Goal: Task Accomplishment & Management: Use online tool/utility

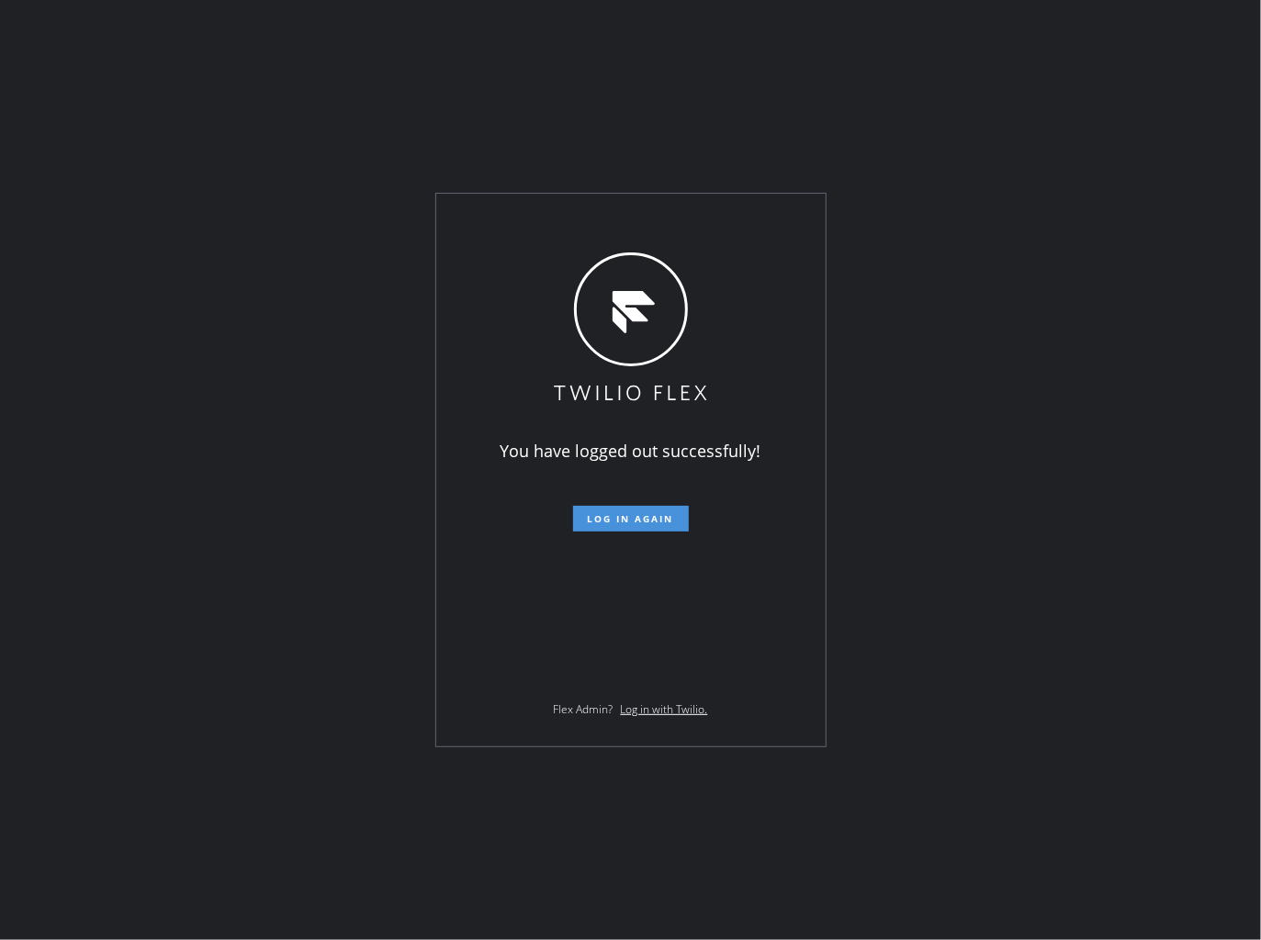
click at [636, 525] on span "Log in again" at bounding box center [631, 518] width 86 height 13
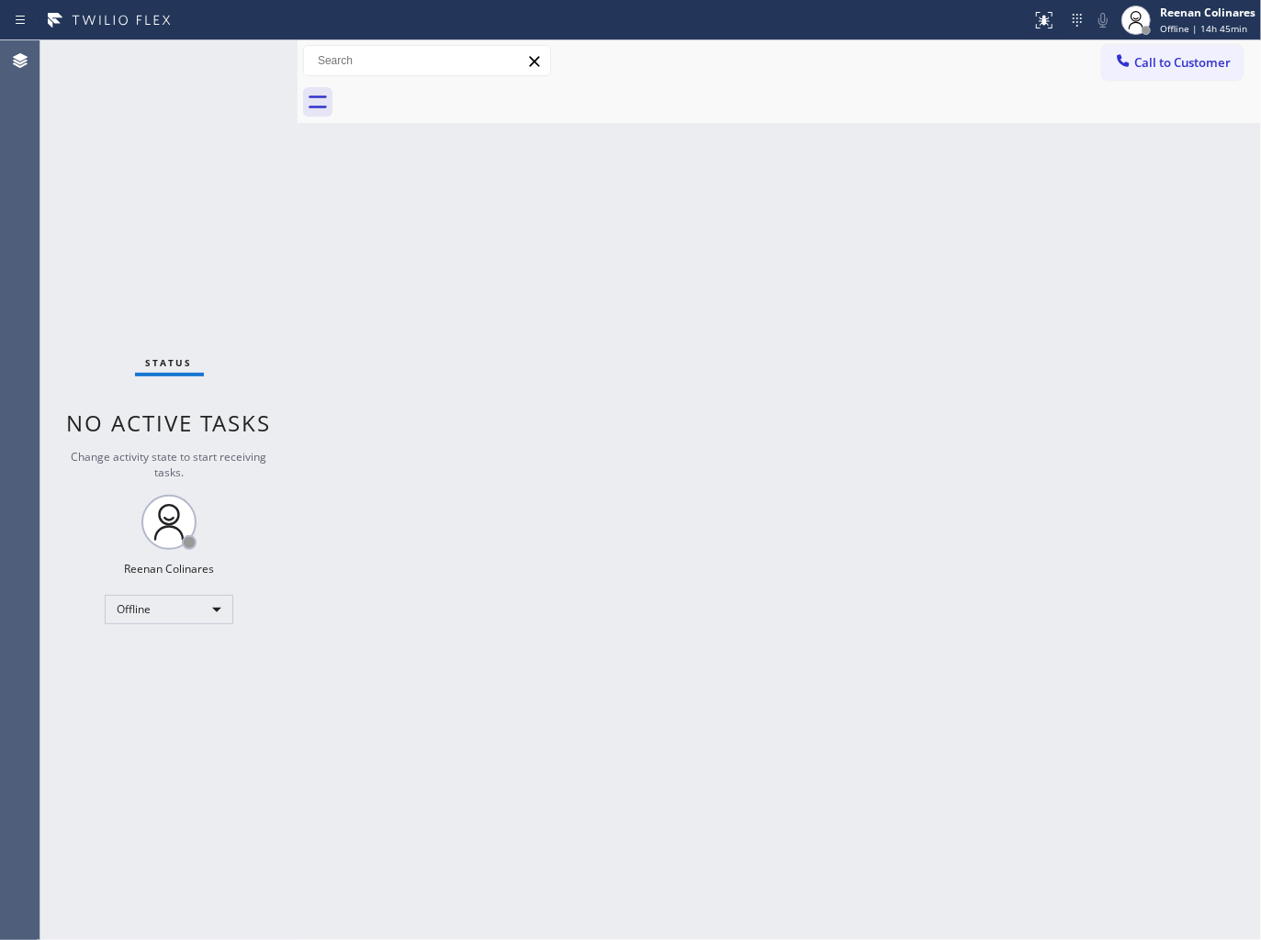
click at [887, 415] on div "Back to Dashboard Change Sender ID Customers Technicians Select a contact Outbo…" at bounding box center [779, 490] width 963 height 900
click at [1233, 28] on div "Offline | 15h" at bounding box center [1207, 28] width 95 height 13
click at [1133, 103] on button "Available" at bounding box center [1169, 97] width 184 height 24
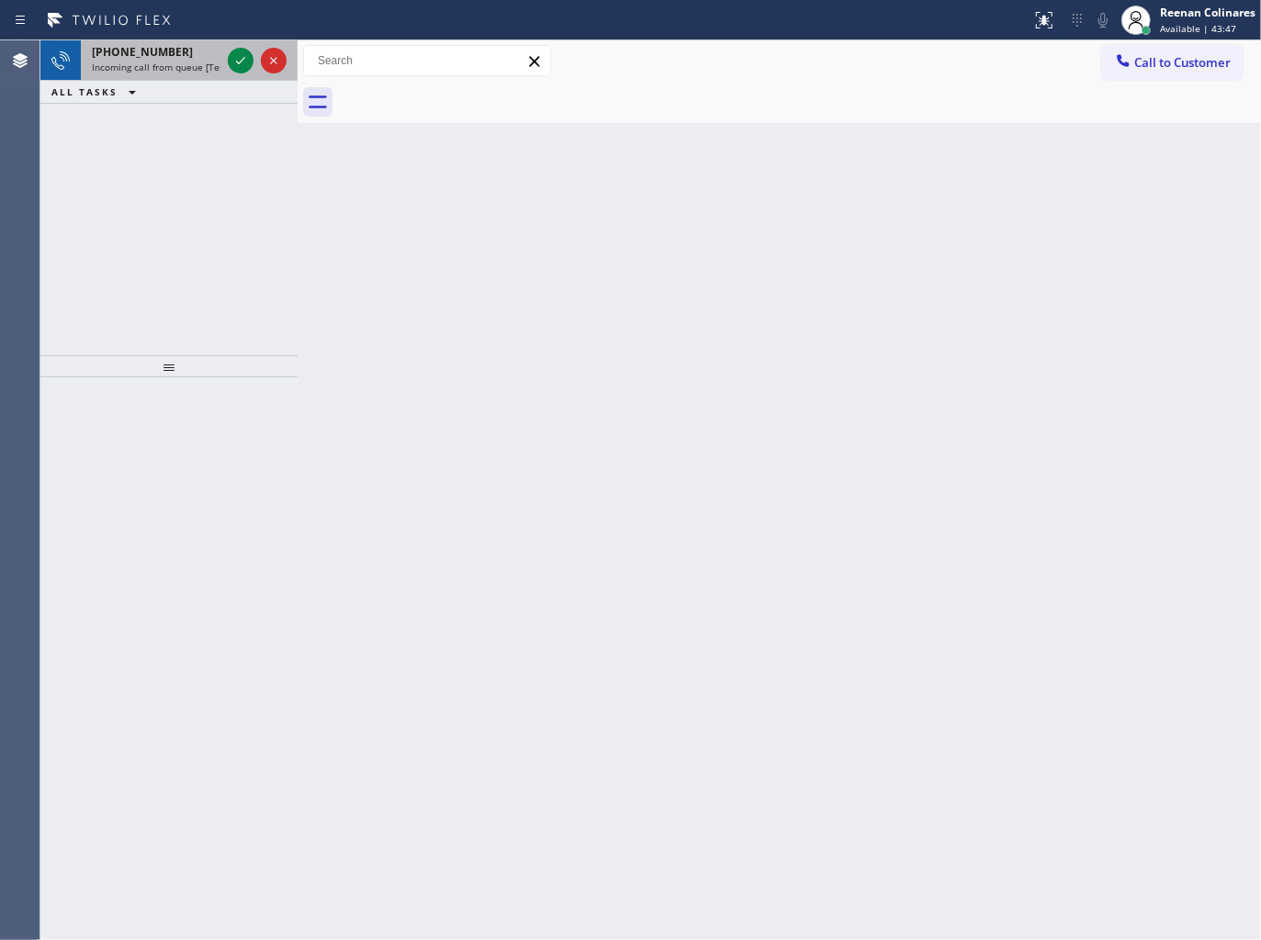
click at [190, 61] on span "Incoming call from queue [Test] All" at bounding box center [168, 67] width 152 height 13
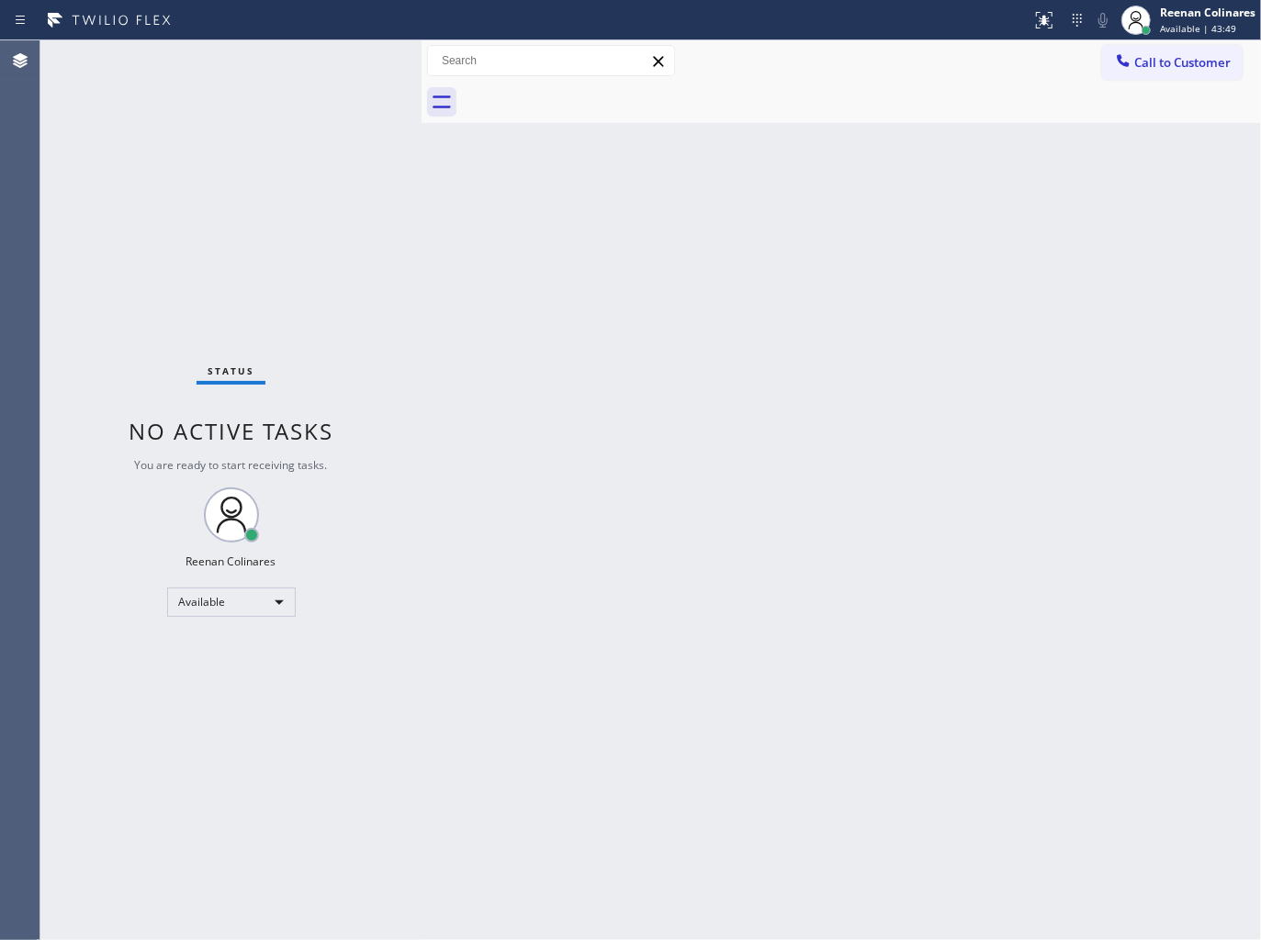
drag, startPoint x: 301, startPoint y: 51, endPoint x: 424, endPoint y: 64, distance: 123.8
click at [421, 64] on div at bounding box center [421, 490] width 0 height 900
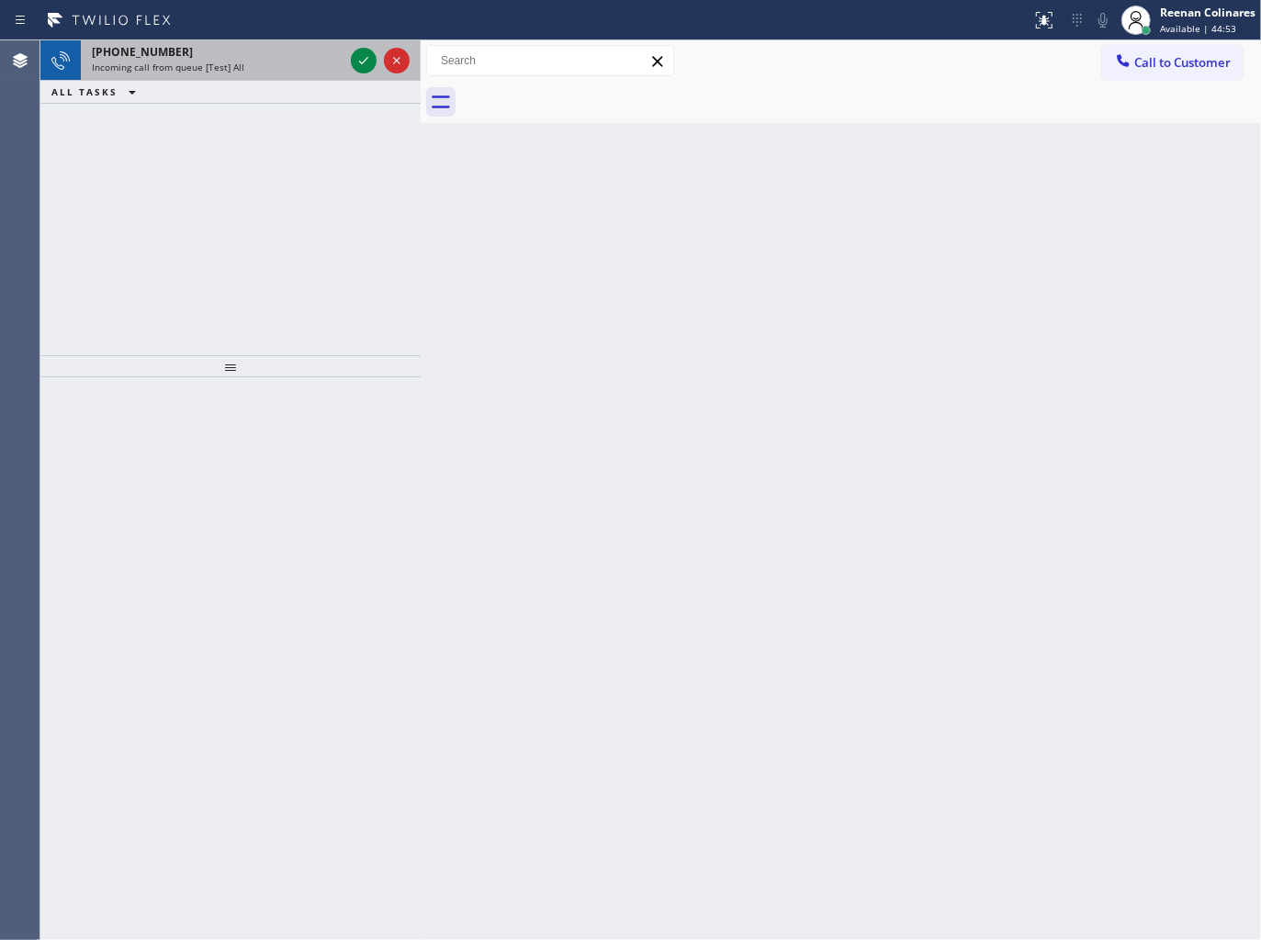
click at [228, 44] on div "[PHONE_NUMBER]" at bounding box center [218, 52] width 252 height 16
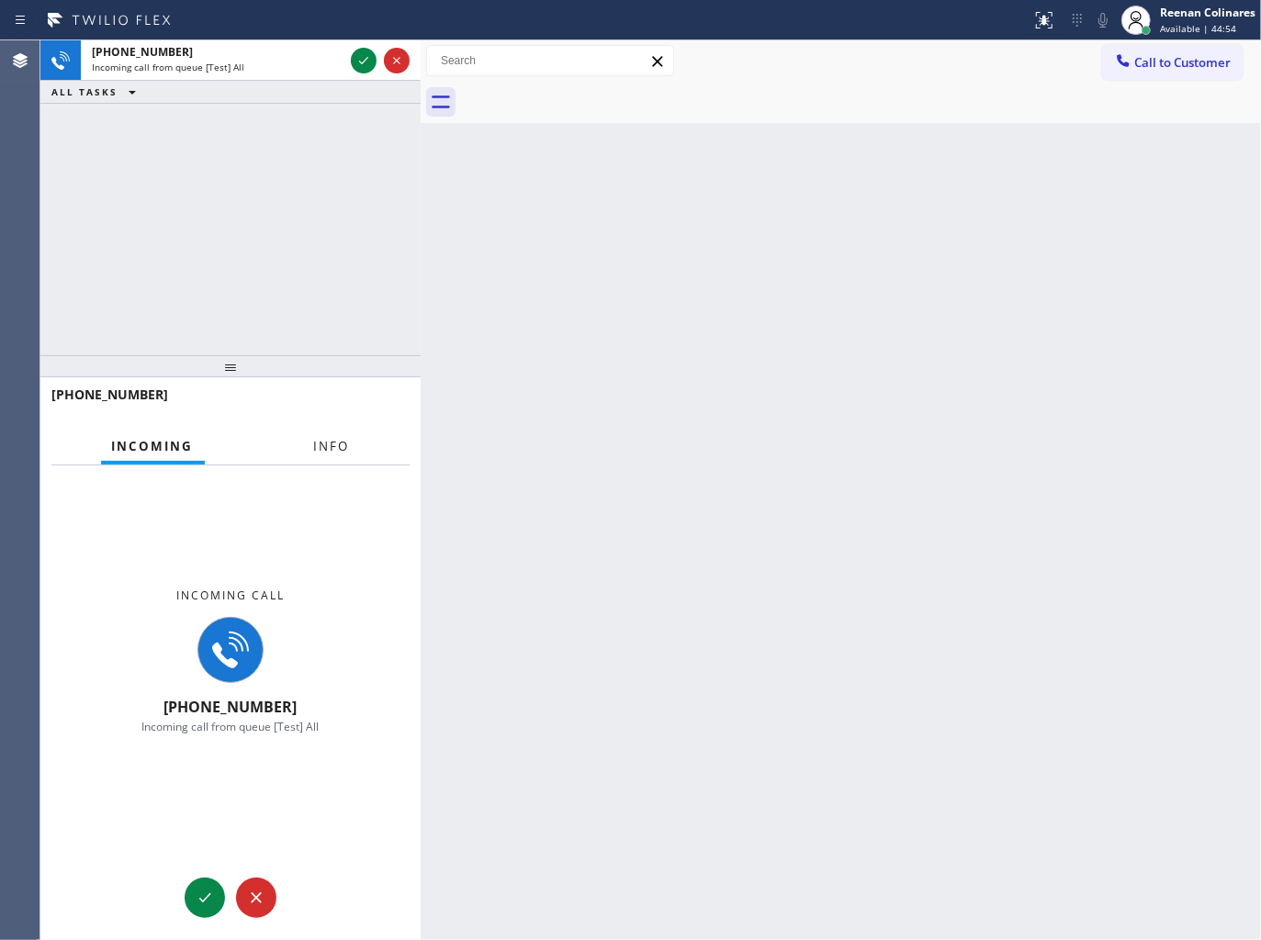
click at [325, 454] on span "Info" at bounding box center [332, 446] width 36 height 17
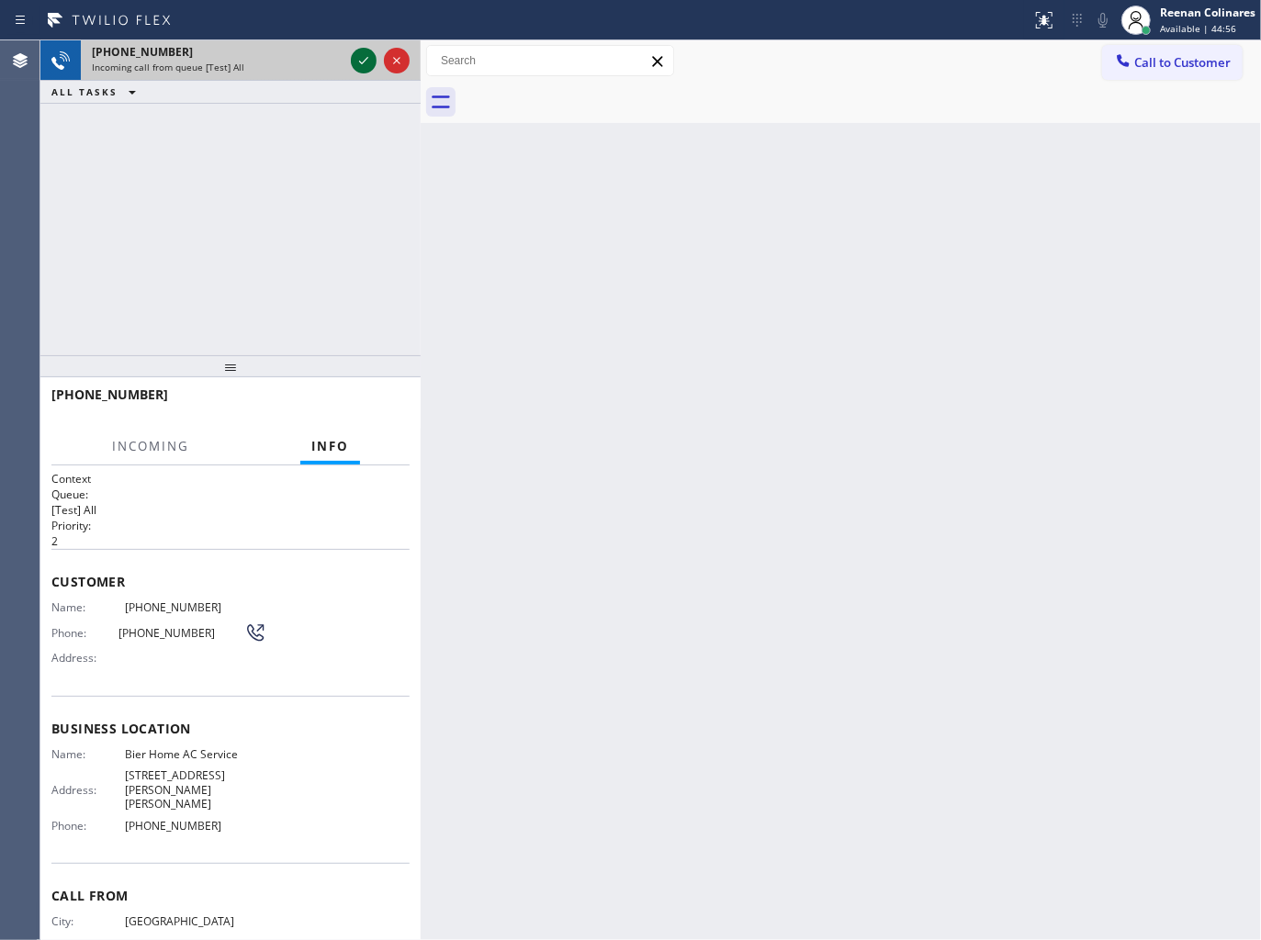
click at [360, 62] on icon at bounding box center [363, 60] width 9 height 7
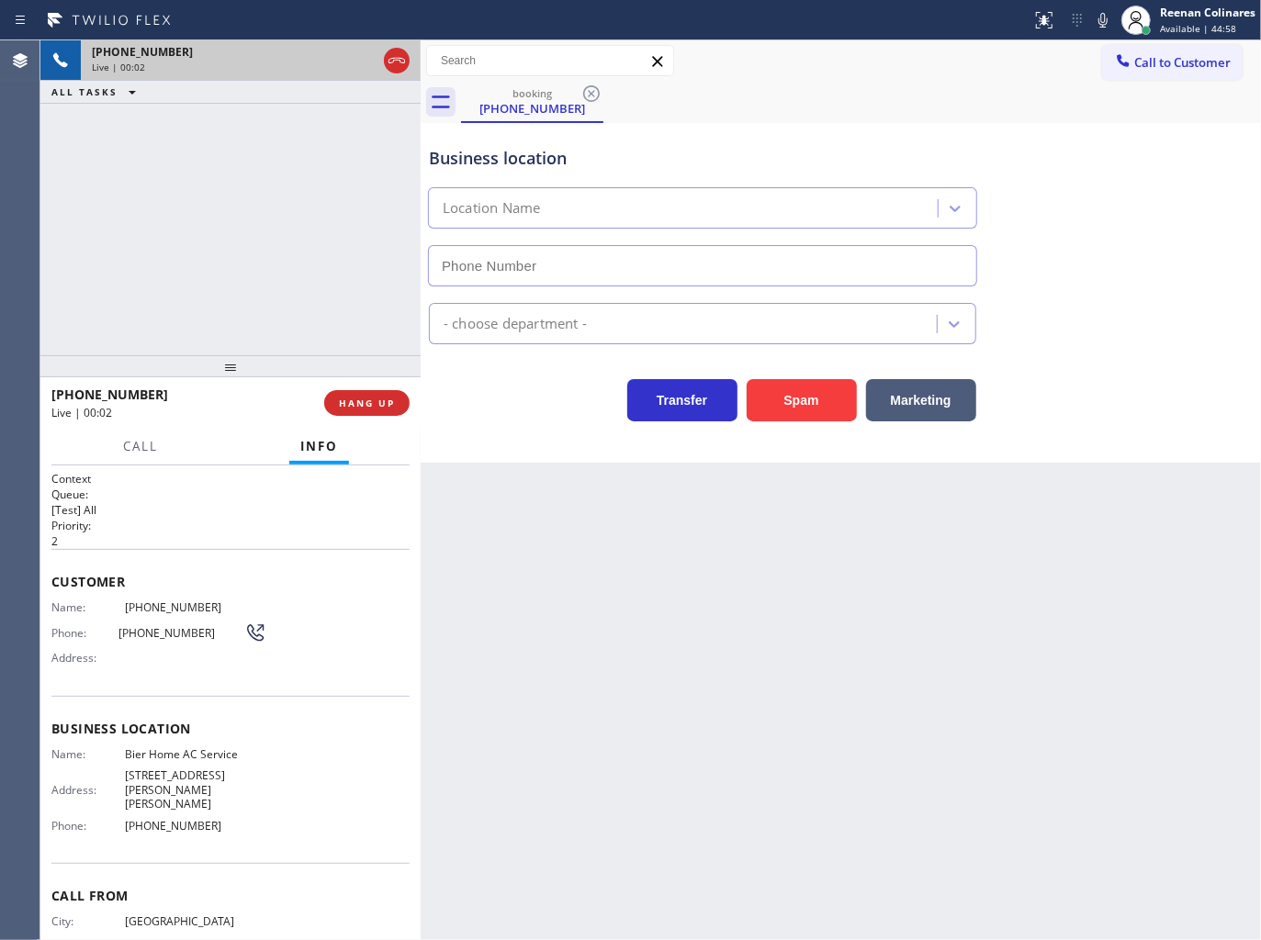
type input "[PHONE_NUMBER]"
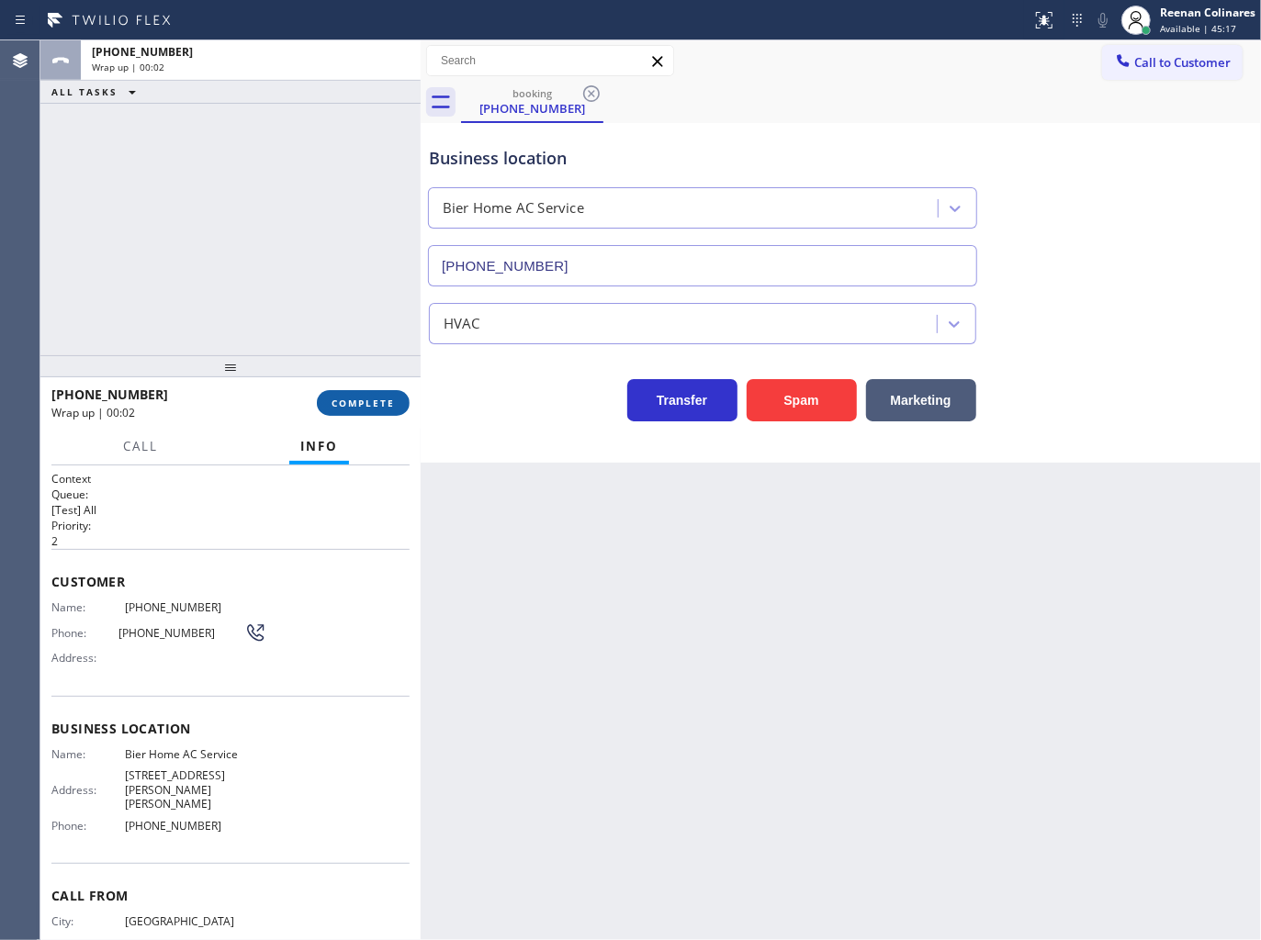
click at [371, 401] on span "COMPLETE" at bounding box center [362, 403] width 63 height 13
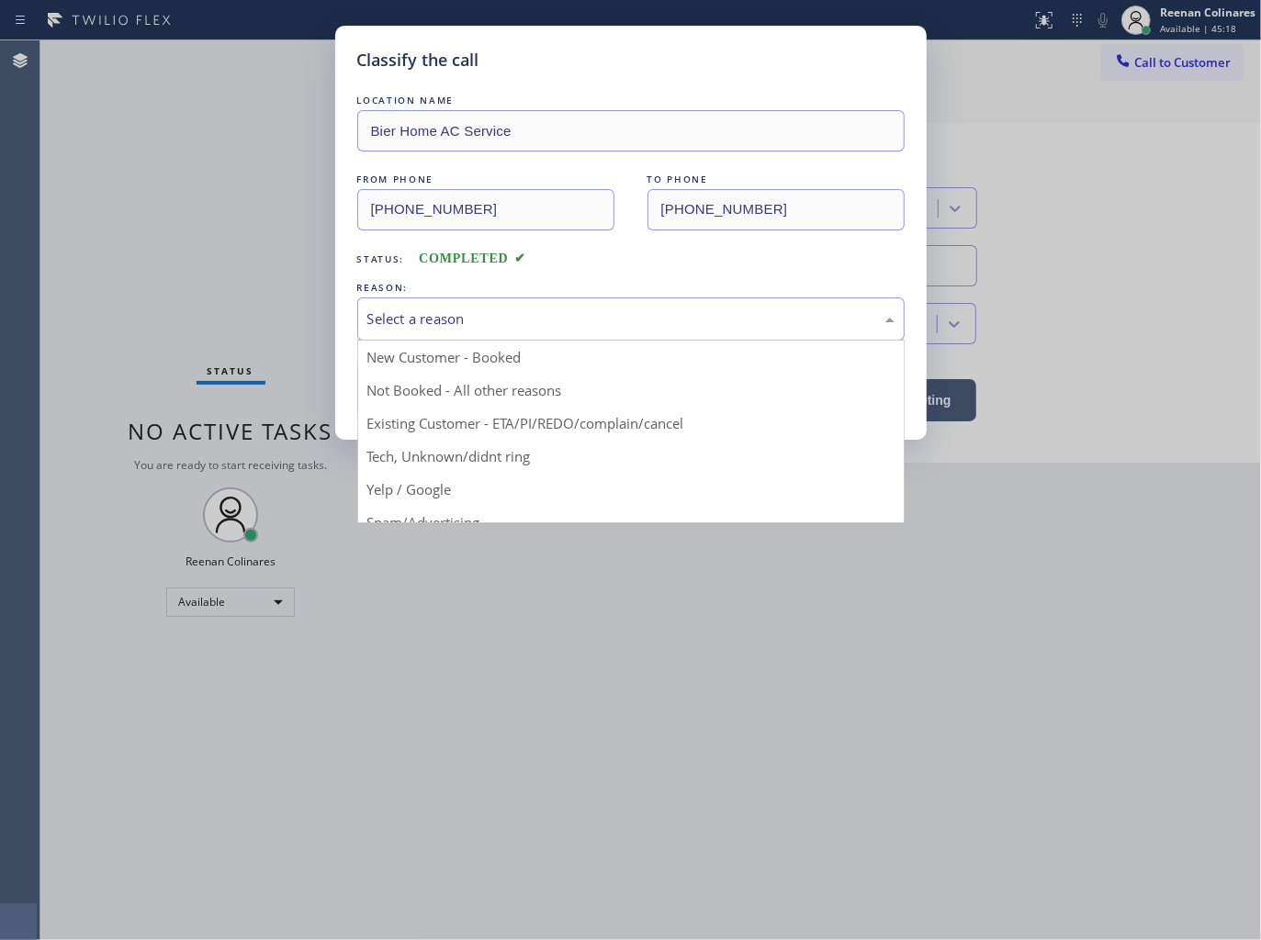
click at [489, 310] on div "Select a reason" at bounding box center [630, 319] width 527 height 21
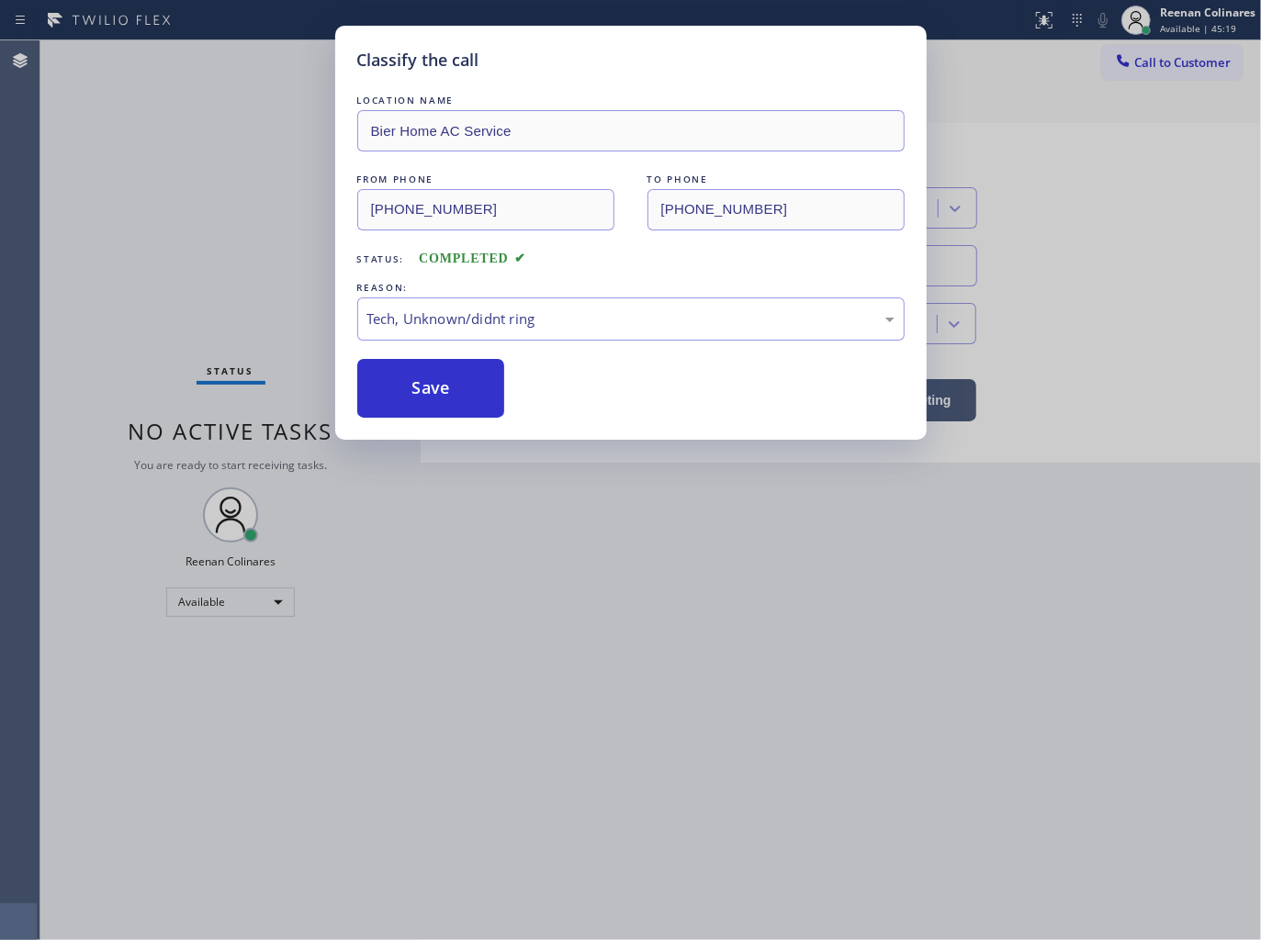
drag, startPoint x: 418, startPoint y: 360, endPoint x: 534, endPoint y: 356, distance: 116.7
click at [425, 362] on button "Save" at bounding box center [431, 388] width 148 height 59
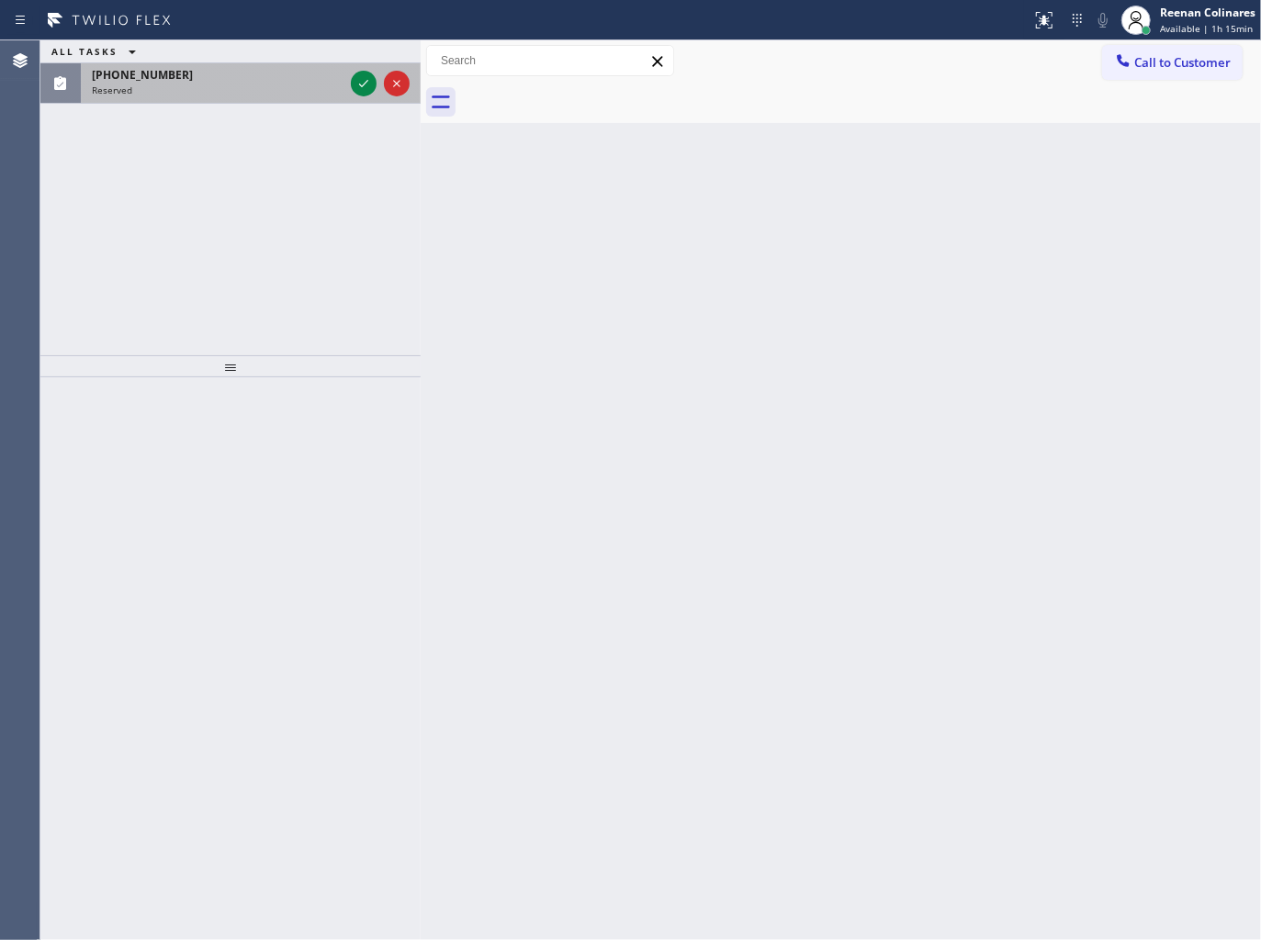
drag, startPoint x: 191, startPoint y: 97, endPoint x: 299, endPoint y: 95, distance: 108.4
click at [197, 92] on div "[PHONE_NUMBER] Reserved" at bounding box center [214, 83] width 266 height 40
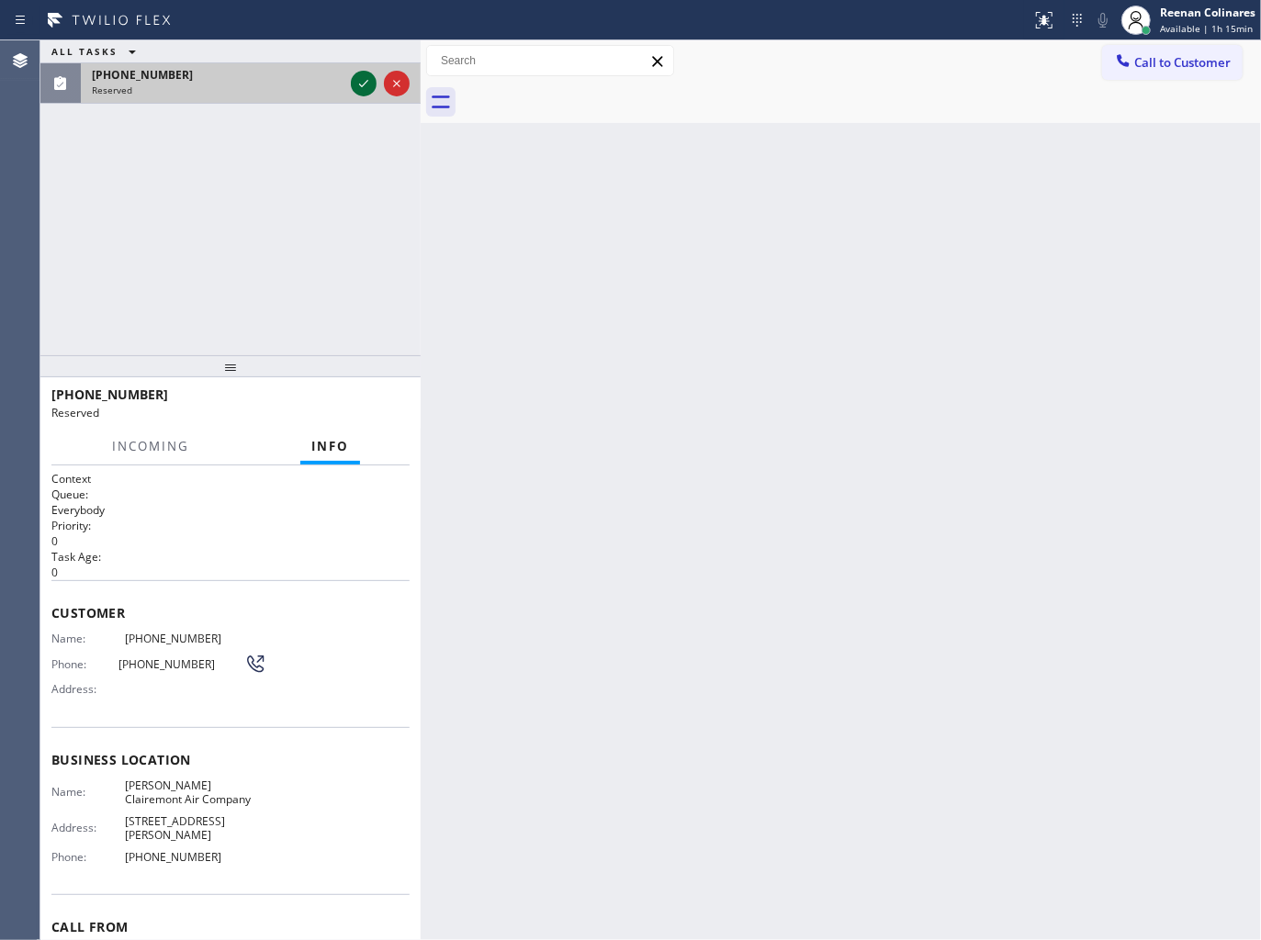
click at [359, 81] on icon at bounding box center [364, 84] width 22 height 22
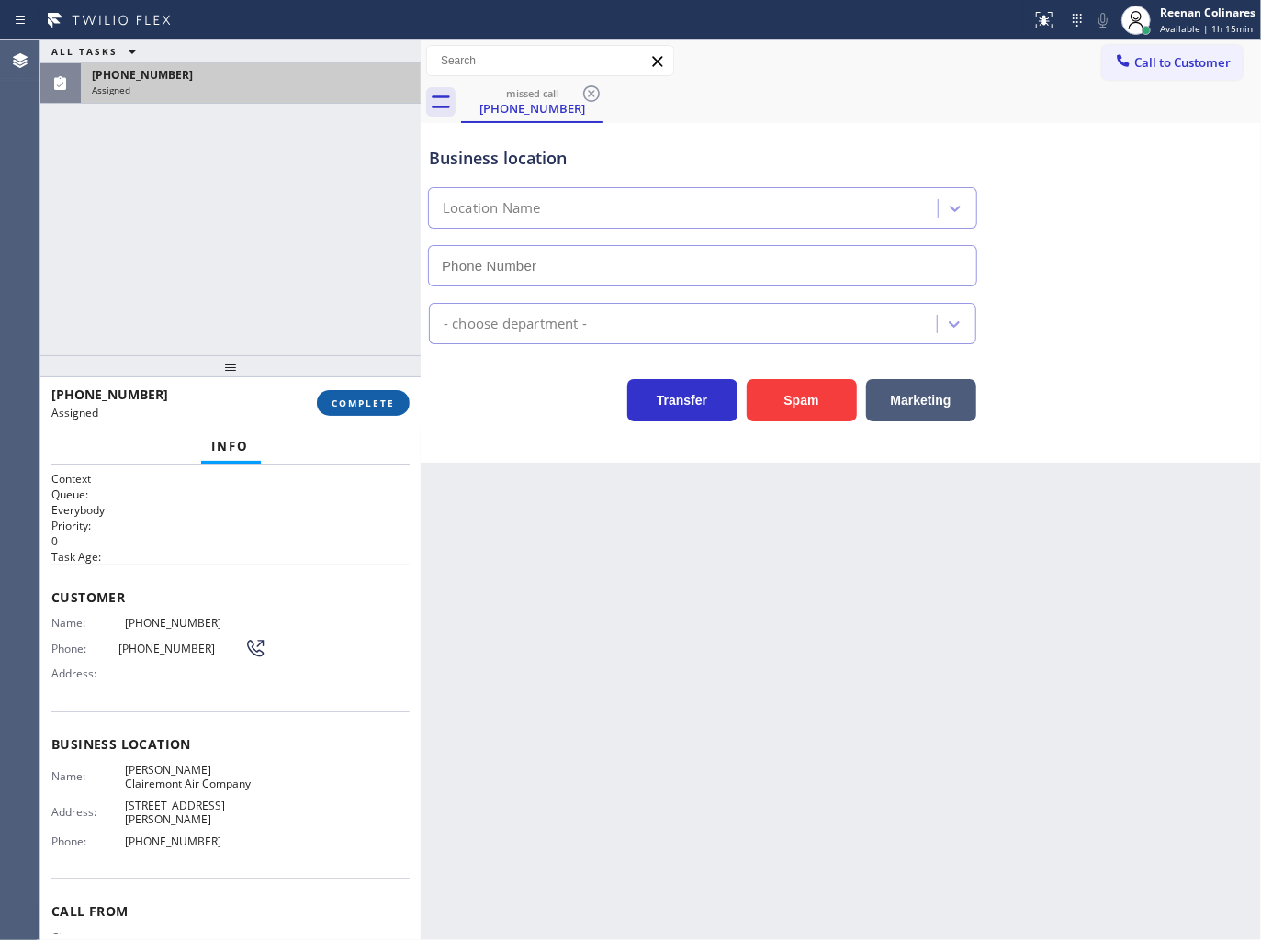
type input "[PHONE_NUMBER]"
click at [349, 410] on button "COMPLETE" at bounding box center [363, 403] width 93 height 26
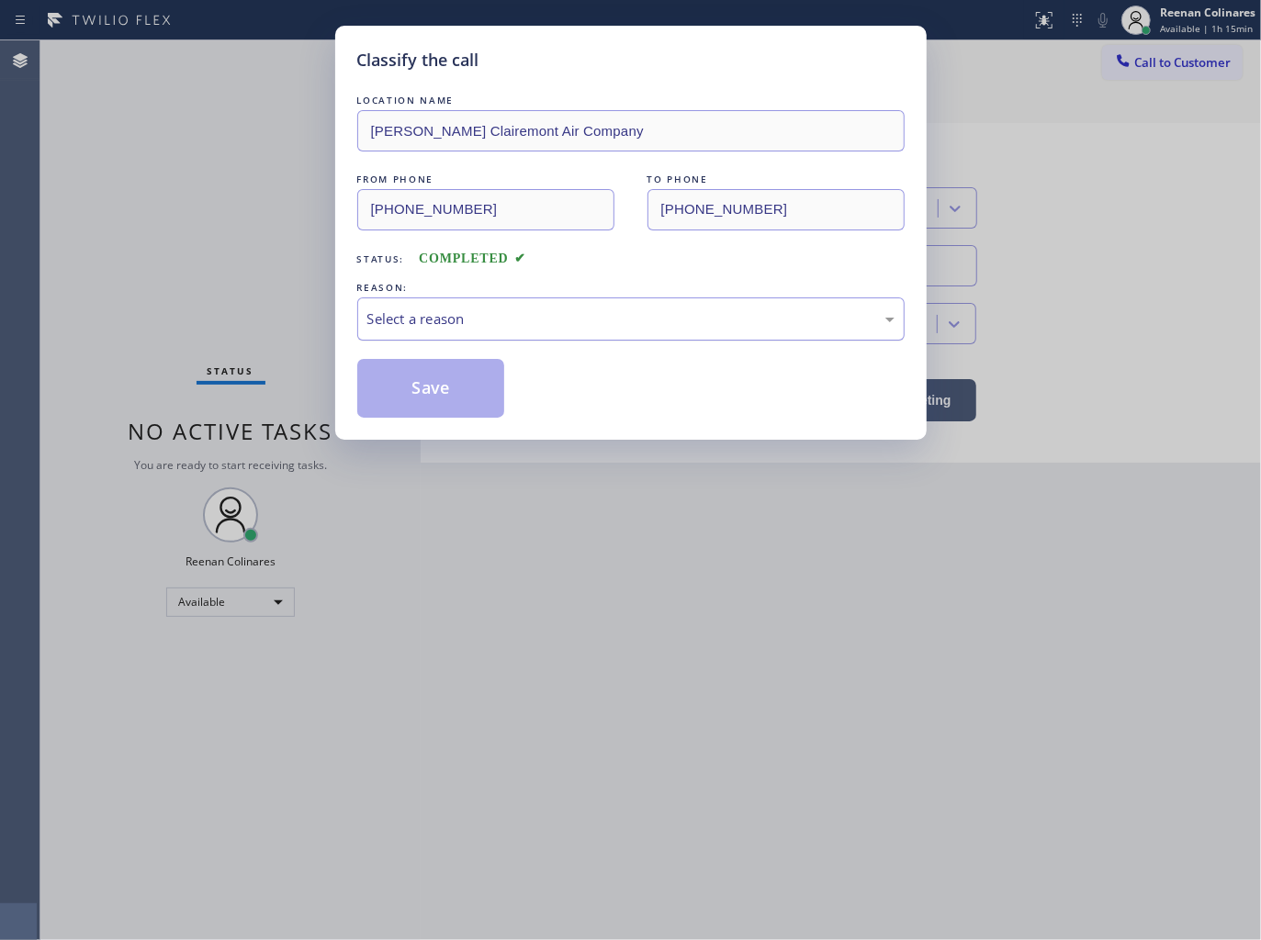
drag, startPoint x: 434, startPoint y: 335, endPoint x: 442, endPoint y: 329, distance: 9.8
click at [442, 329] on div "Select a reason" at bounding box center [630, 319] width 547 height 43
click at [422, 390] on button "Save" at bounding box center [431, 388] width 148 height 59
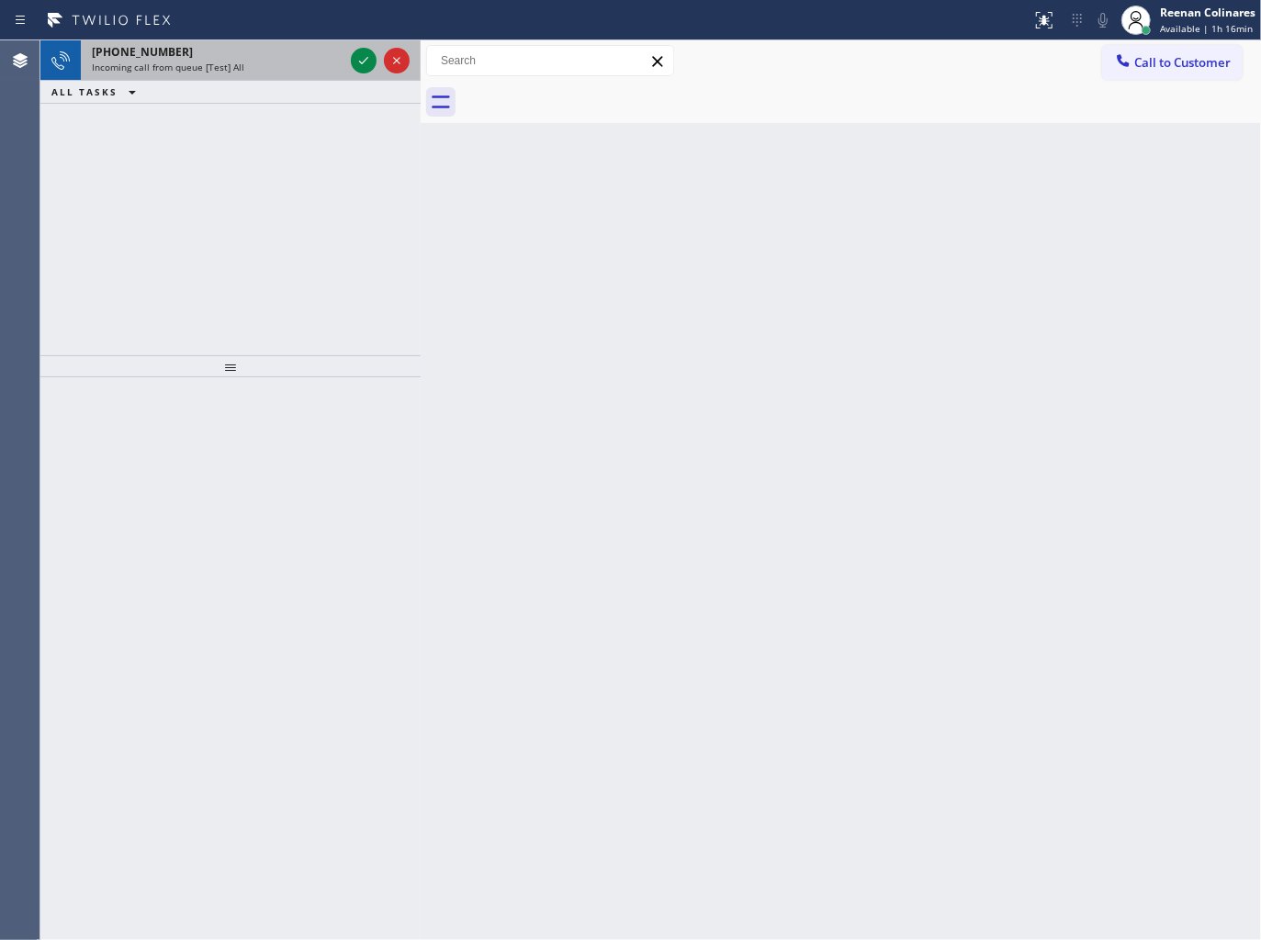
click at [273, 53] on div "[PHONE_NUMBER]" at bounding box center [218, 52] width 252 height 16
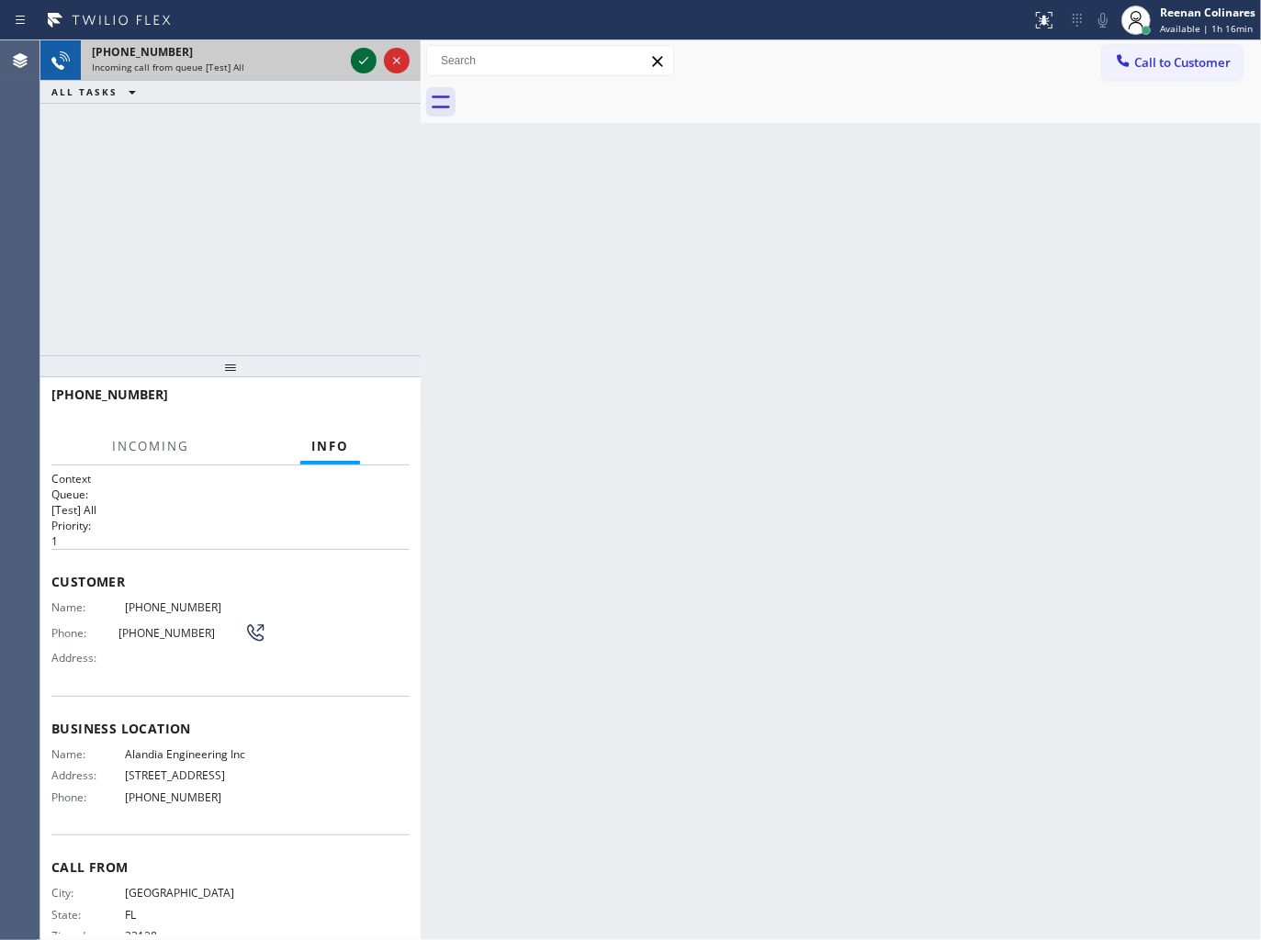
click at [356, 57] on icon at bounding box center [364, 61] width 22 height 22
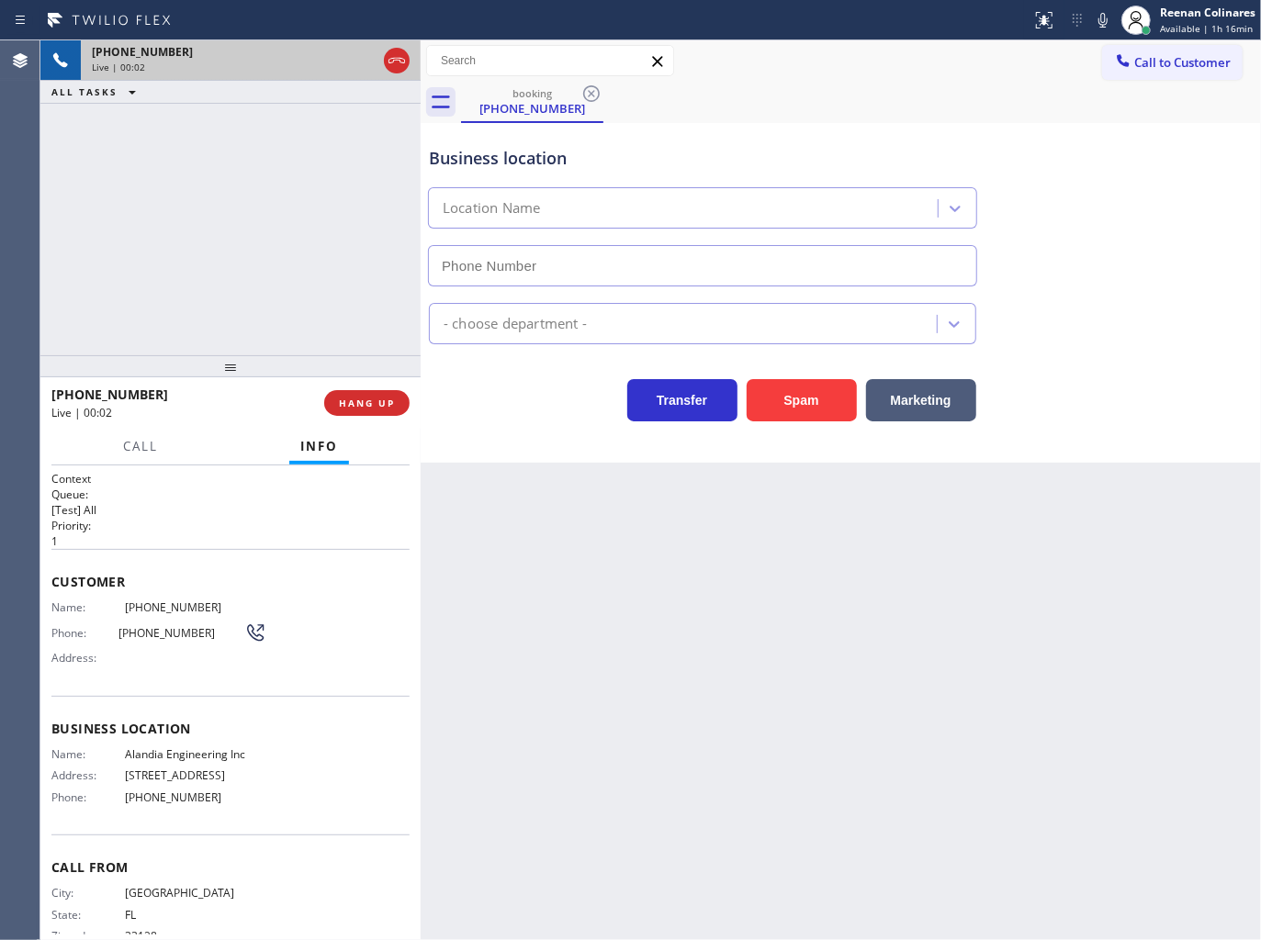
type input "[PHONE_NUMBER]"
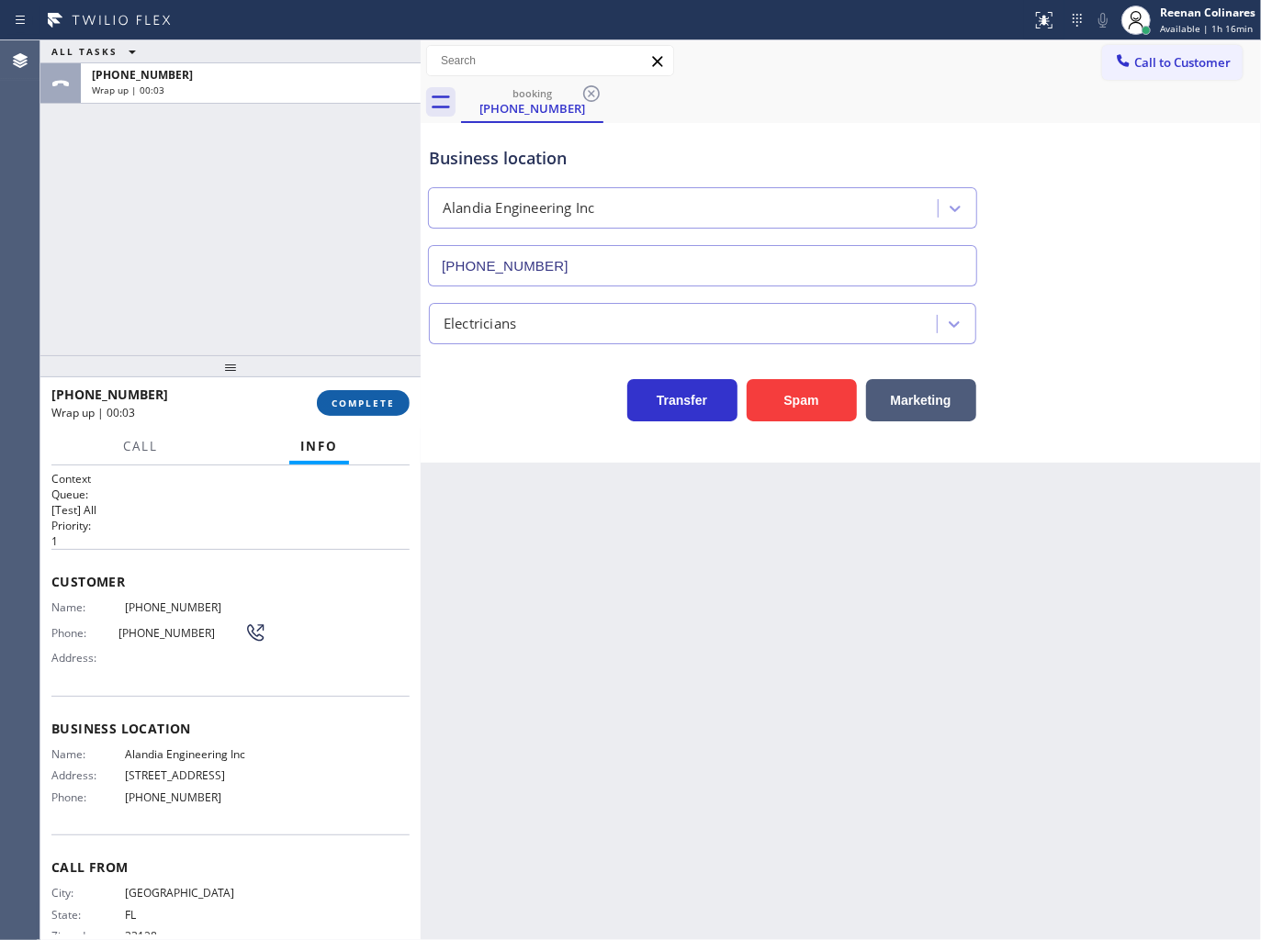
click at [372, 407] on span "COMPLETE" at bounding box center [362, 403] width 63 height 13
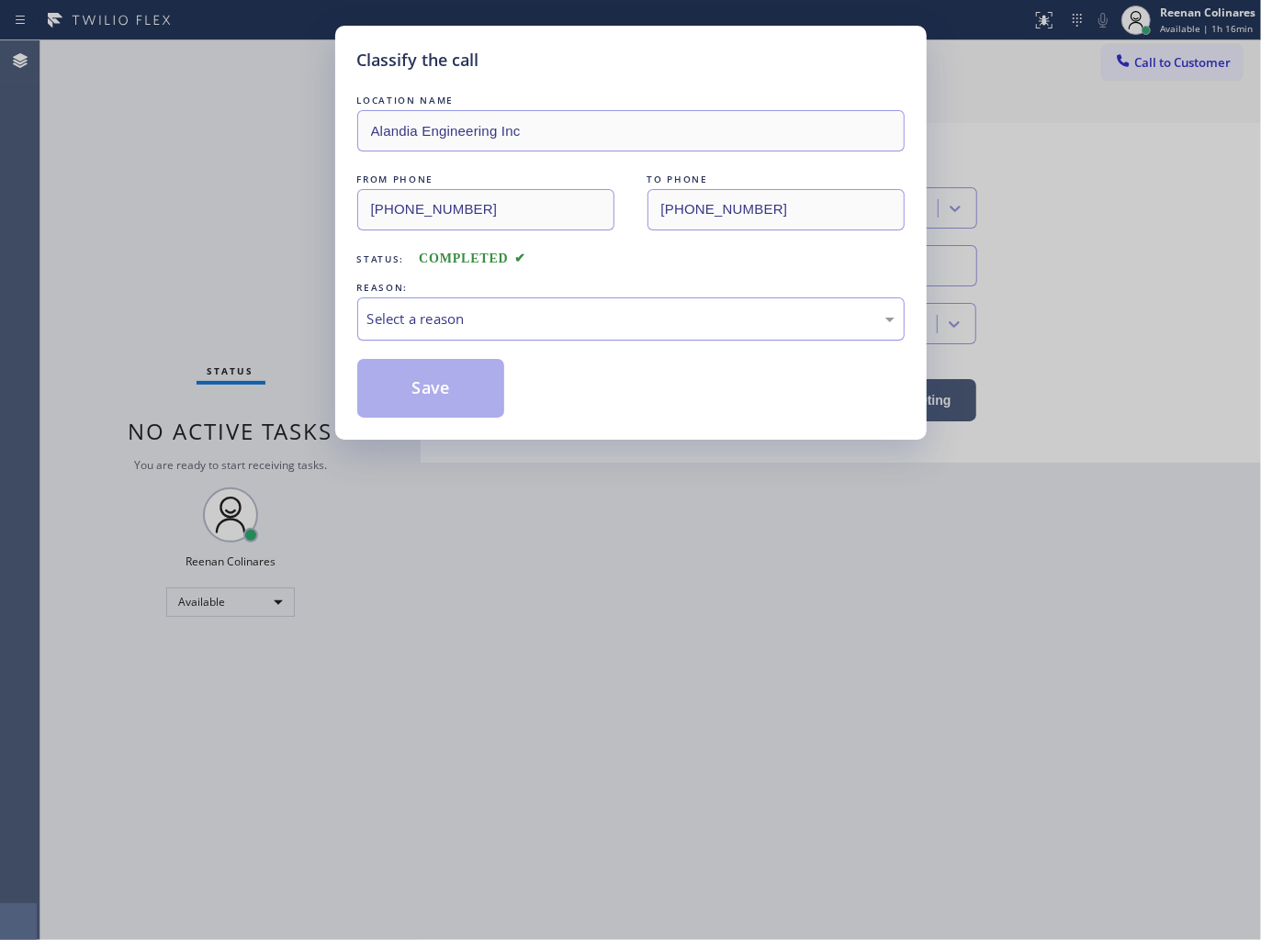
click at [498, 314] on div "Select a reason" at bounding box center [630, 319] width 527 height 21
drag, startPoint x: 419, startPoint y: 452, endPoint x: 427, endPoint y: 433, distance: 21.0
click at [434, 392] on button "Save" at bounding box center [431, 388] width 148 height 59
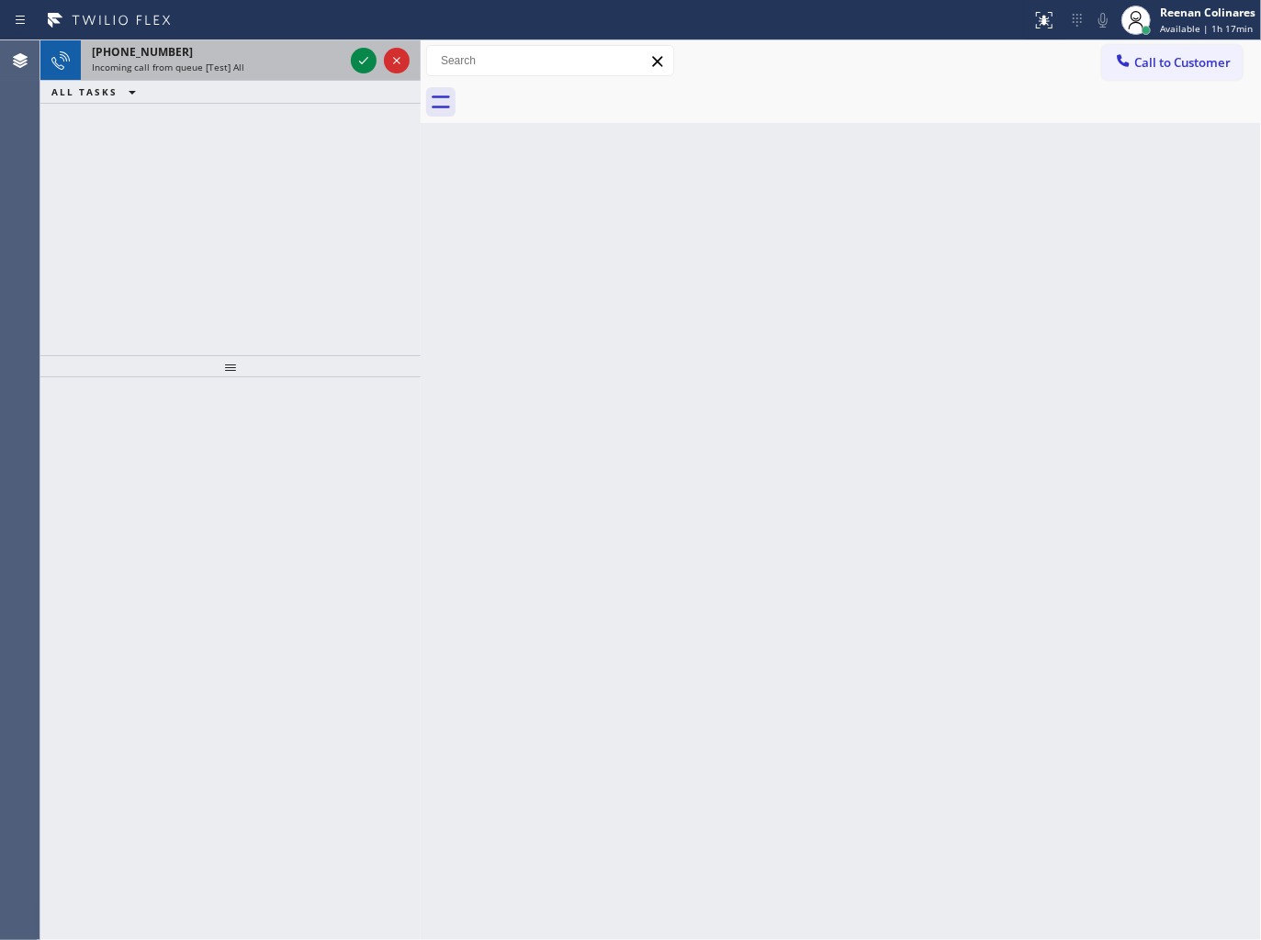
click at [252, 65] on div "Incoming call from queue [Test] All" at bounding box center [218, 67] width 252 height 13
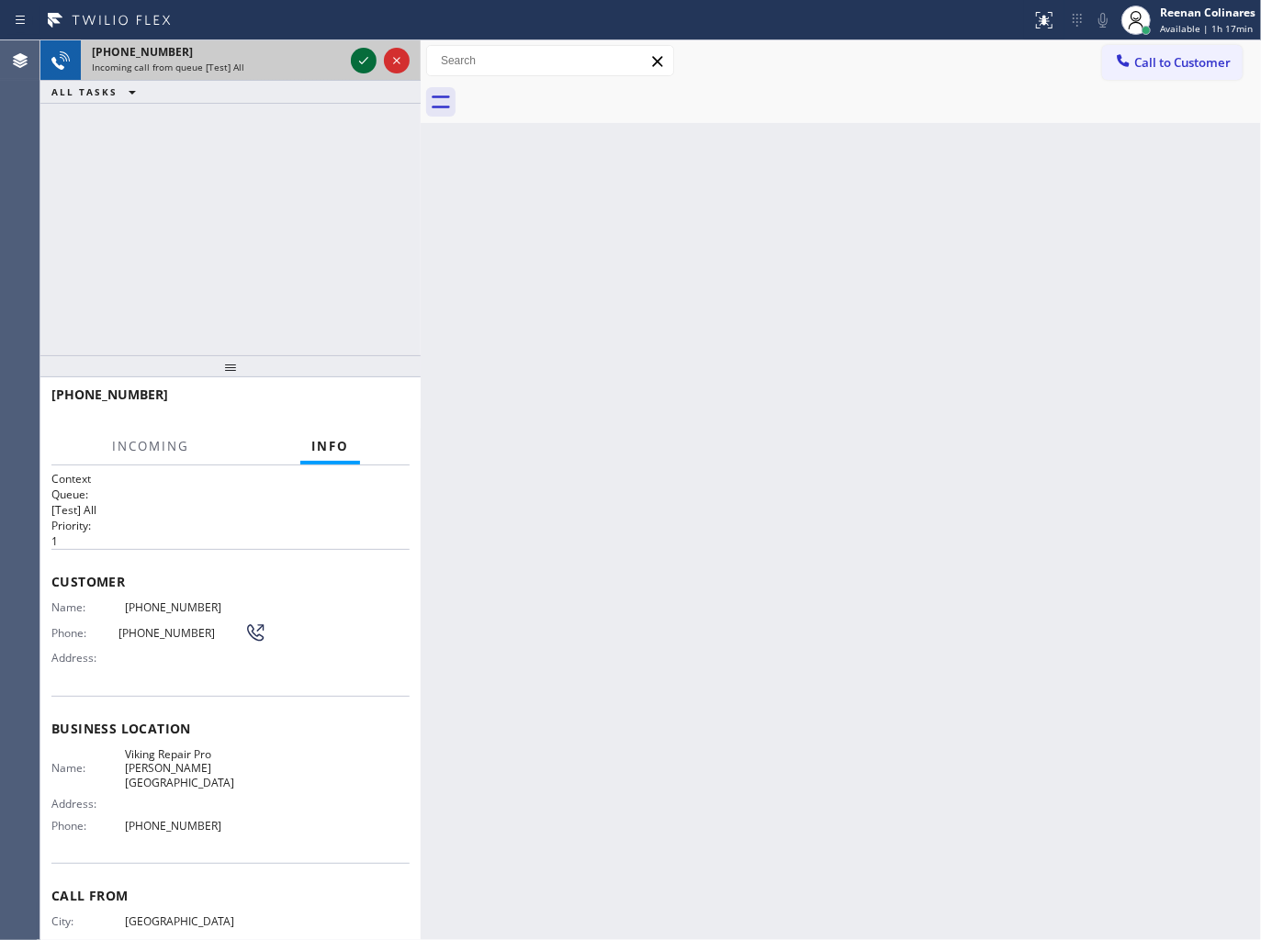
click at [353, 60] on icon at bounding box center [364, 61] width 22 height 22
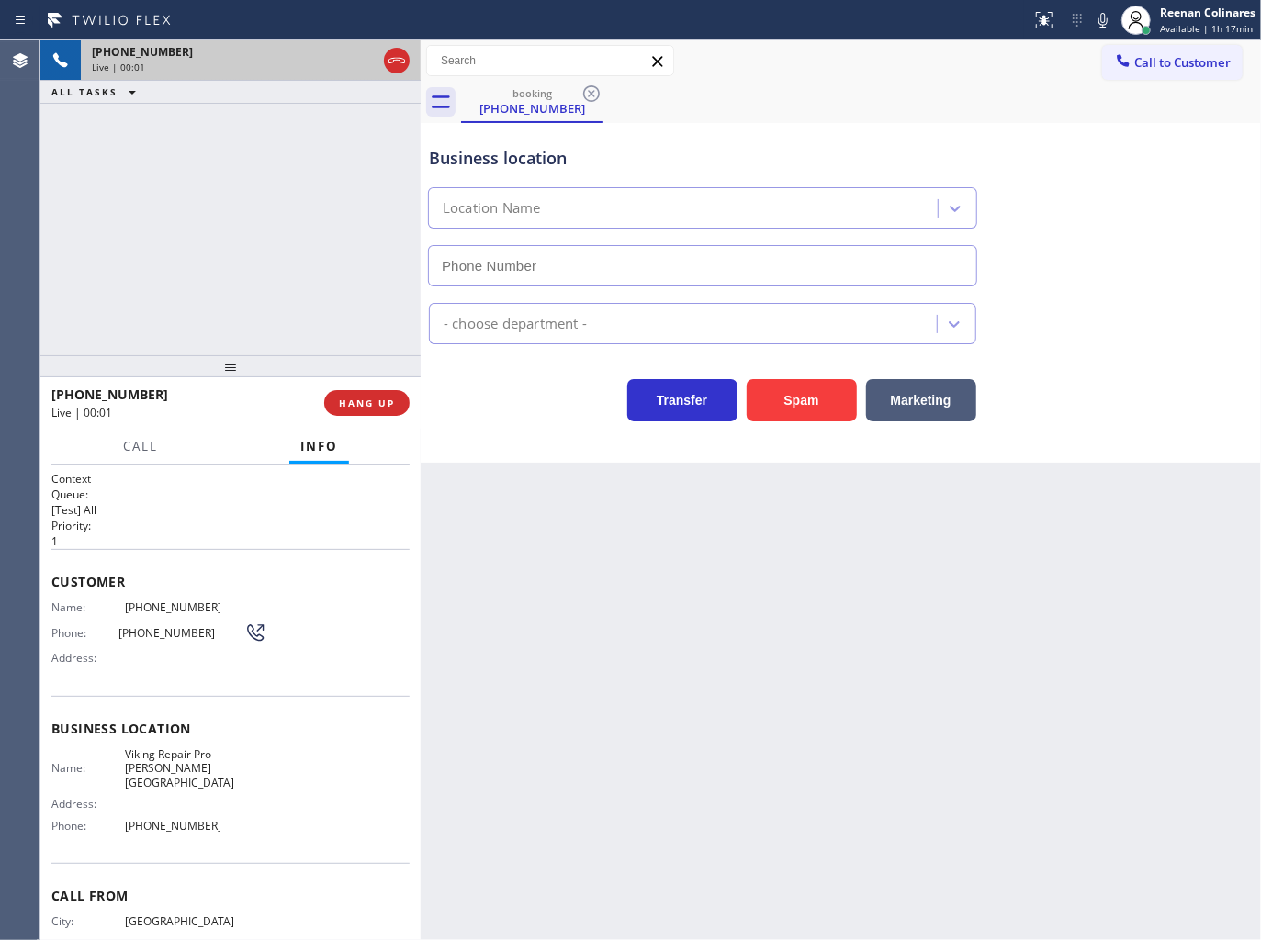
type input "[PHONE_NUMBER]"
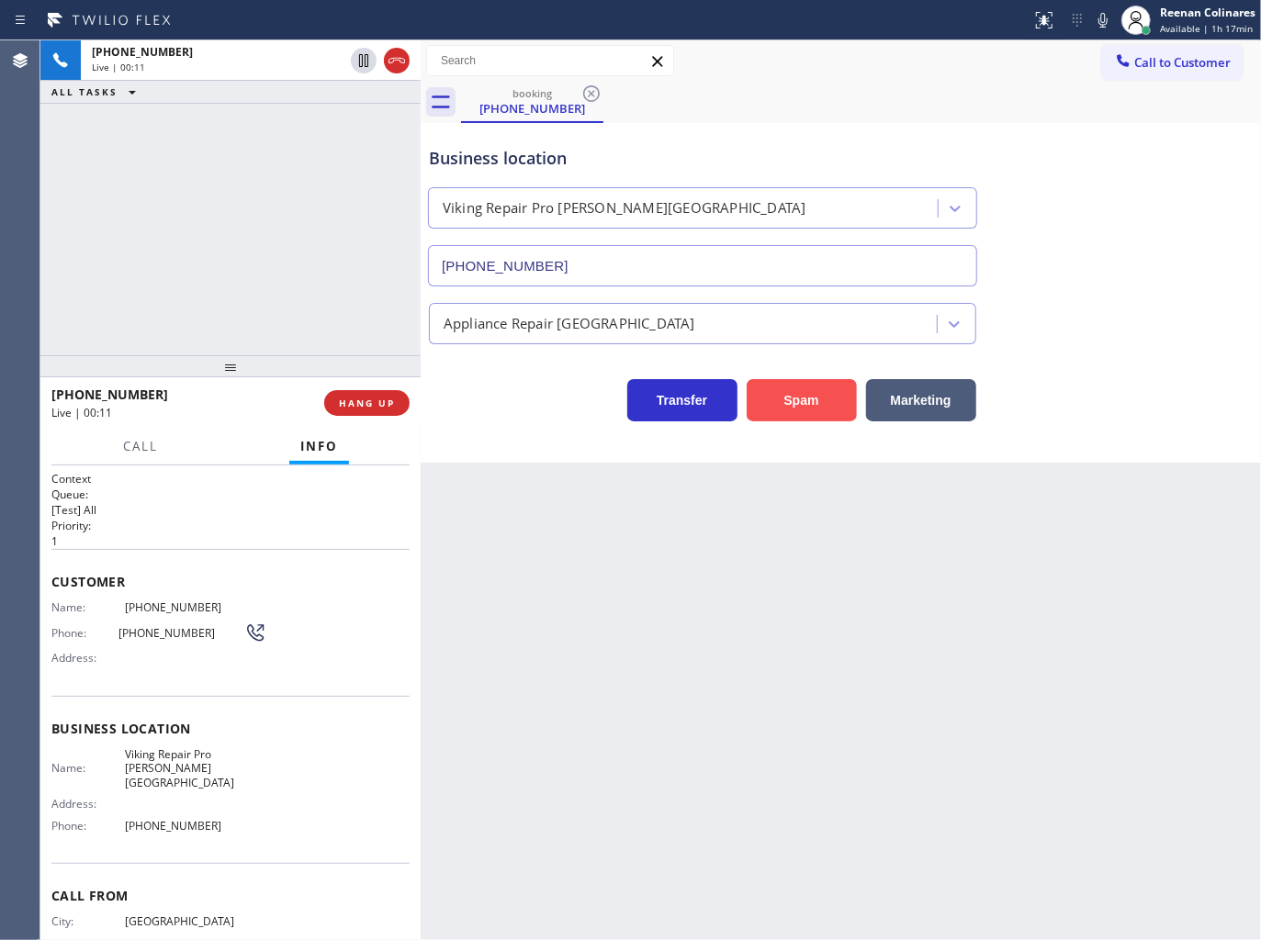
drag, startPoint x: 803, startPoint y: 396, endPoint x: 821, endPoint y: 391, distance: 18.0
click at [811, 400] on button "Spam" at bounding box center [802, 400] width 110 height 42
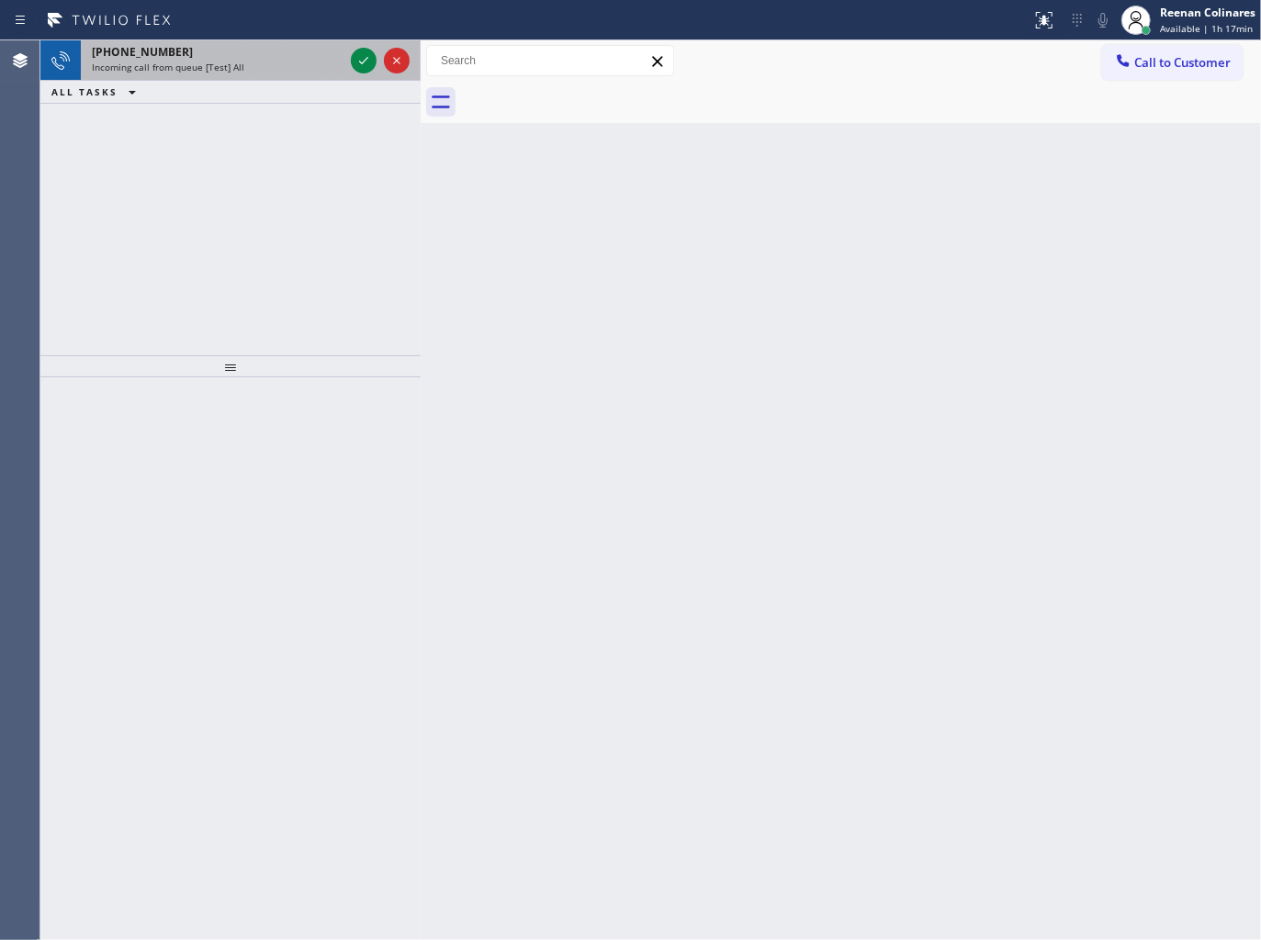
click at [224, 53] on div "[PHONE_NUMBER]" at bounding box center [218, 52] width 252 height 16
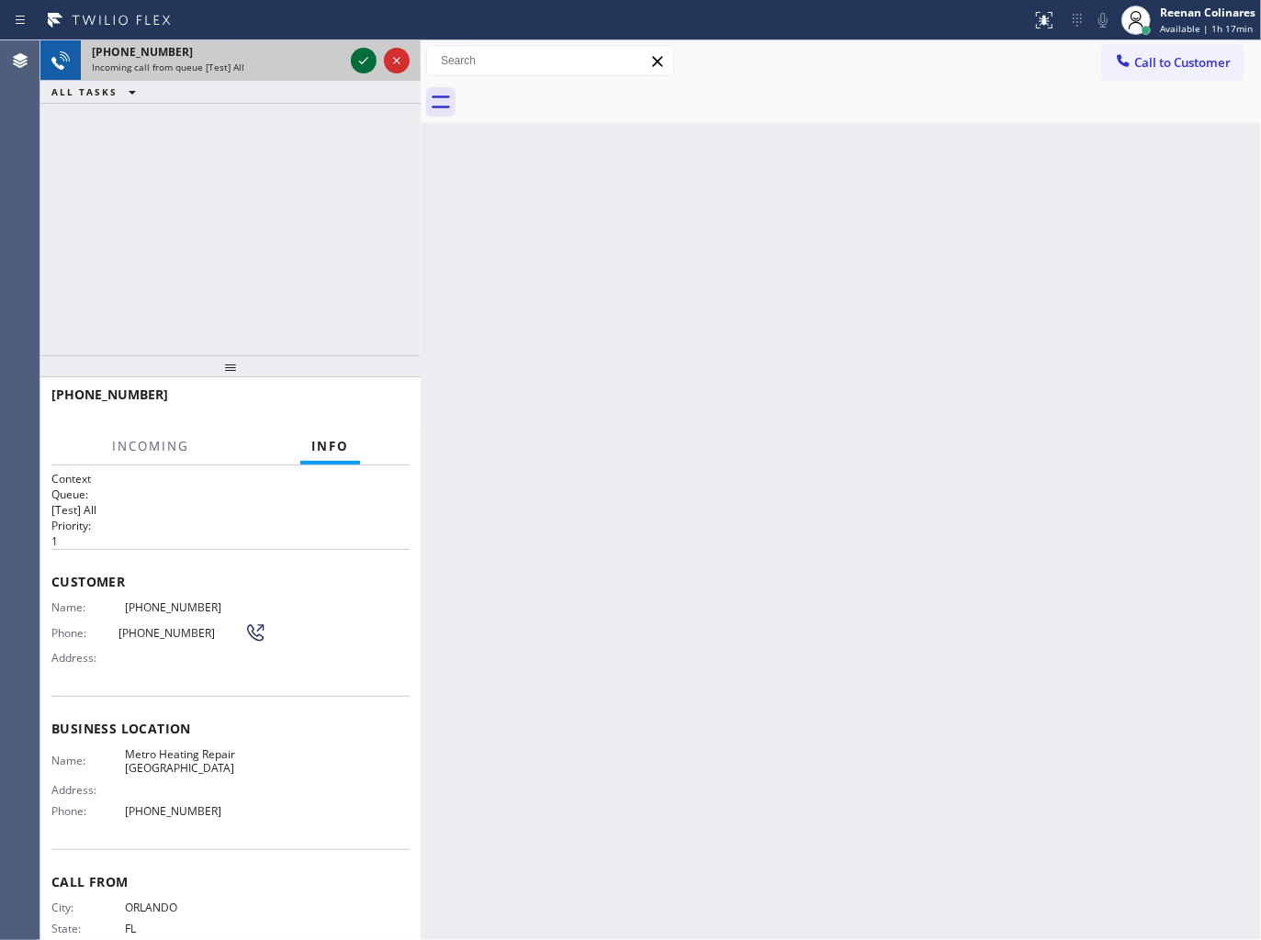
click at [363, 56] on icon at bounding box center [364, 61] width 22 height 22
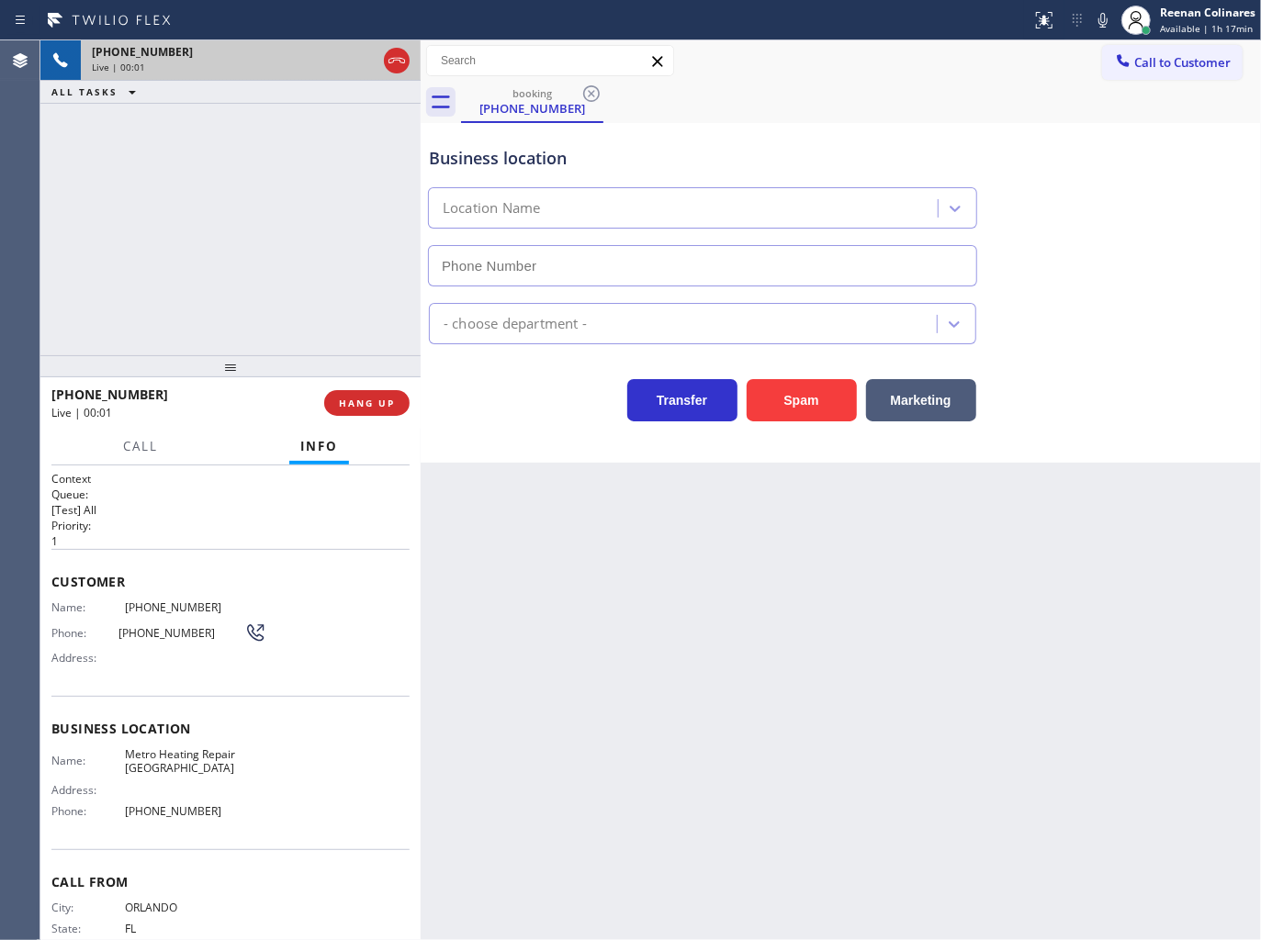
type input "[PHONE_NUMBER]"
click at [803, 399] on button "Spam" at bounding box center [802, 400] width 110 height 42
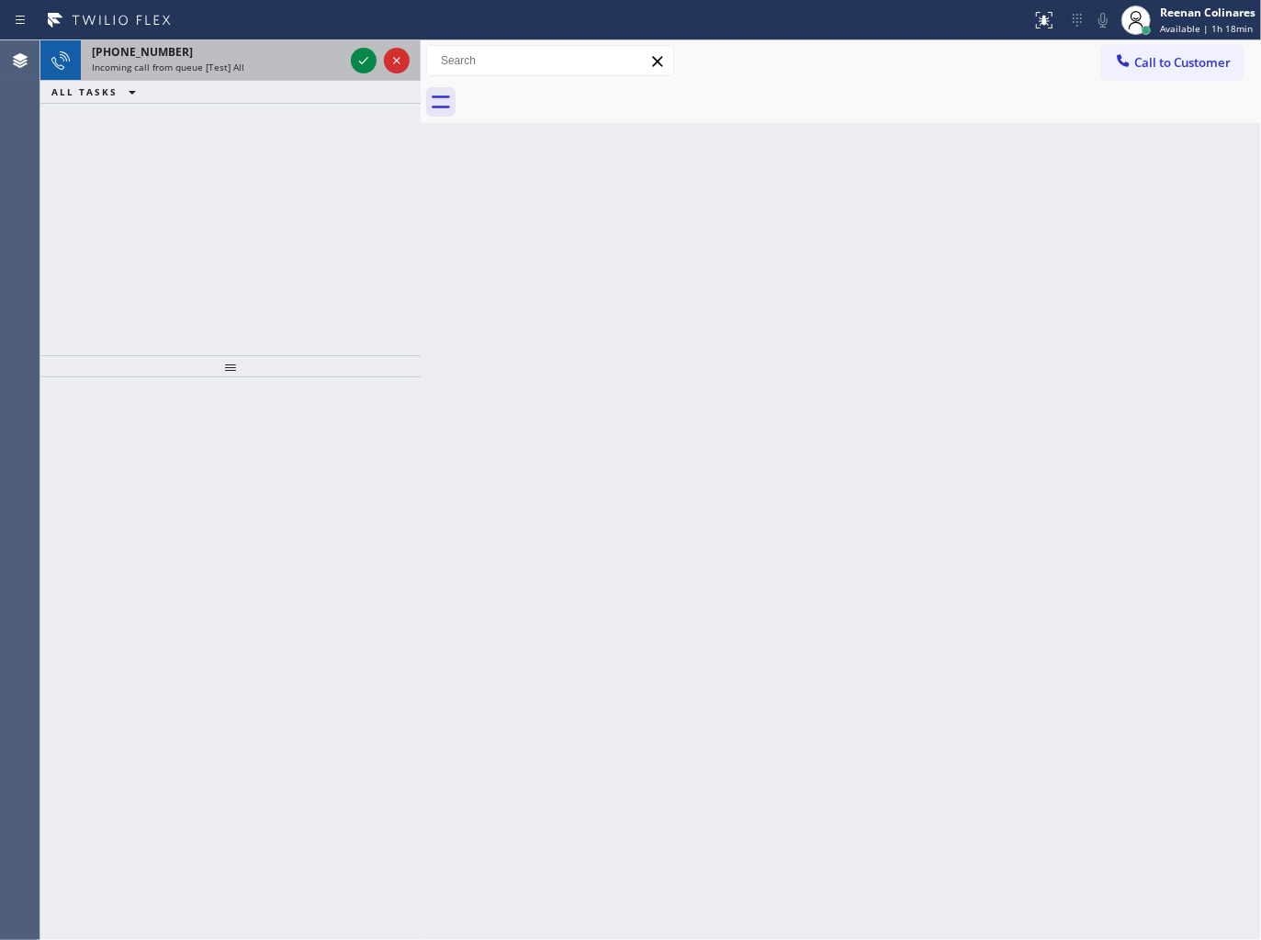
click at [276, 69] on div "Incoming call from queue [Test] All" at bounding box center [218, 67] width 252 height 13
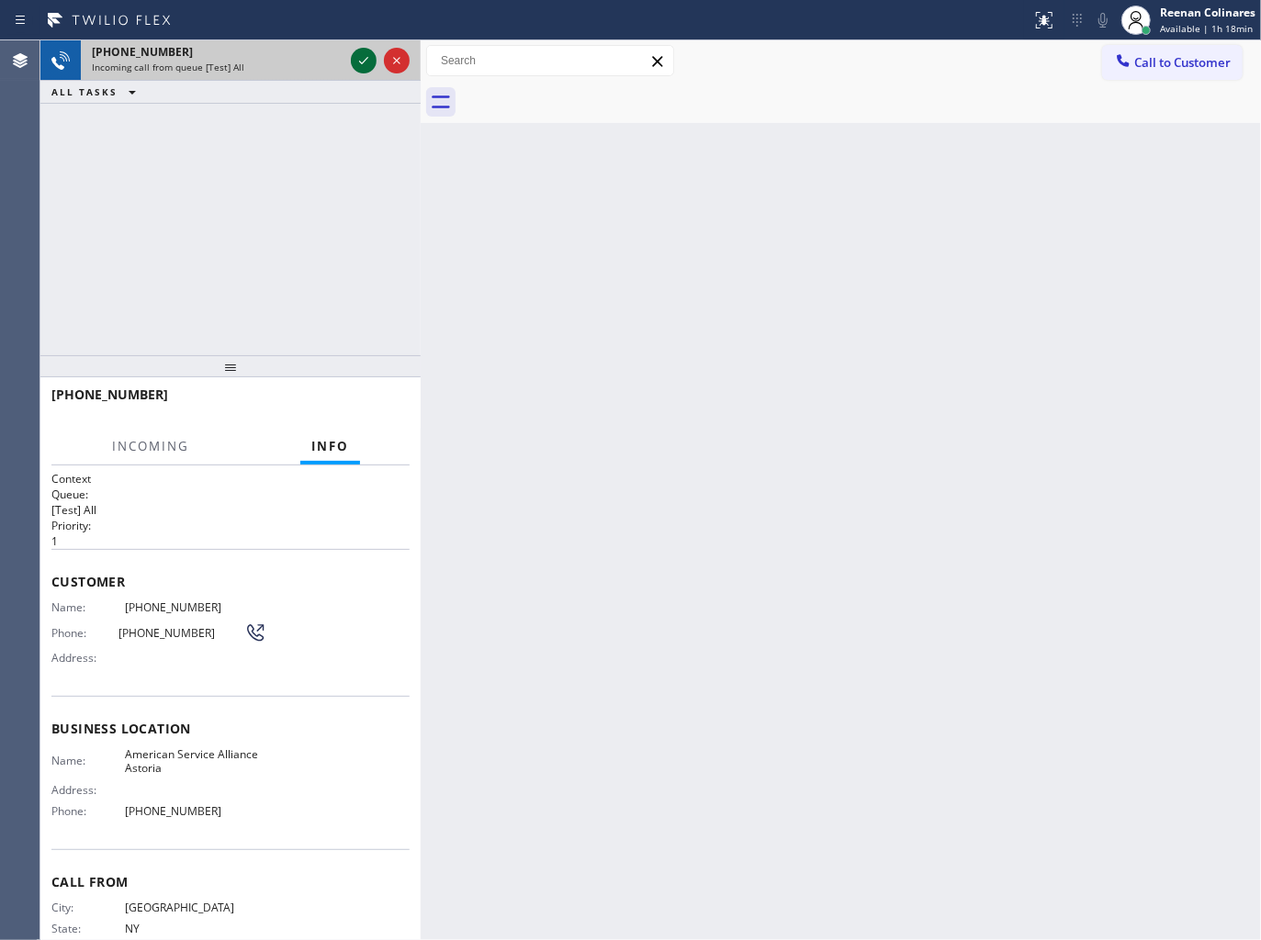
click at [363, 59] on icon at bounding box center [364, 61] width 22 height 22
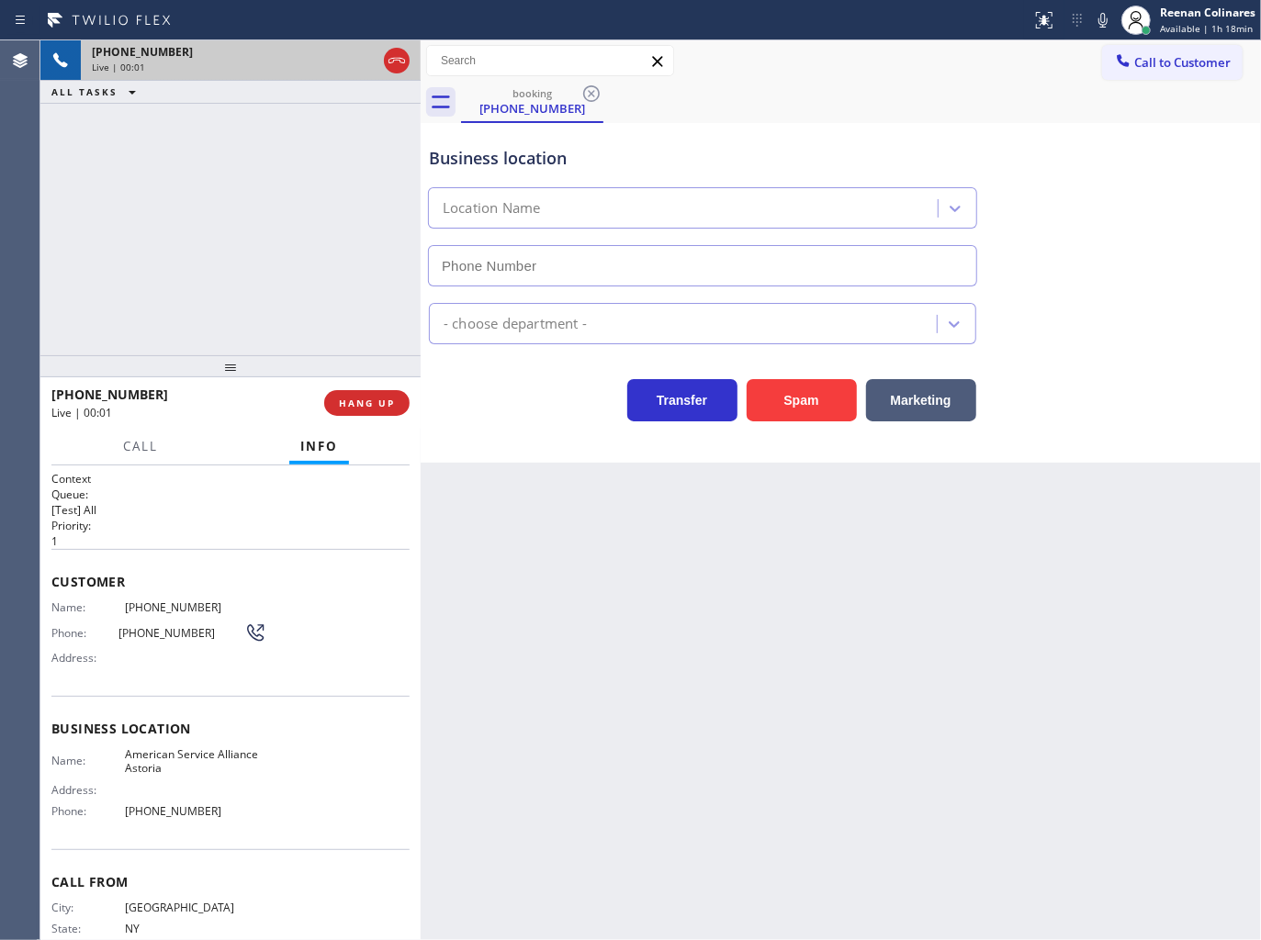
type input "[PHONE_NUMBER]"
drag, startPoint x: 828, startPoint y: 420, endPoint x: 1012, endPoint y: 186, distance: 296.9
click at [831, 413] on button "Spam" at bounding box center [802, 400] width 110 height 42
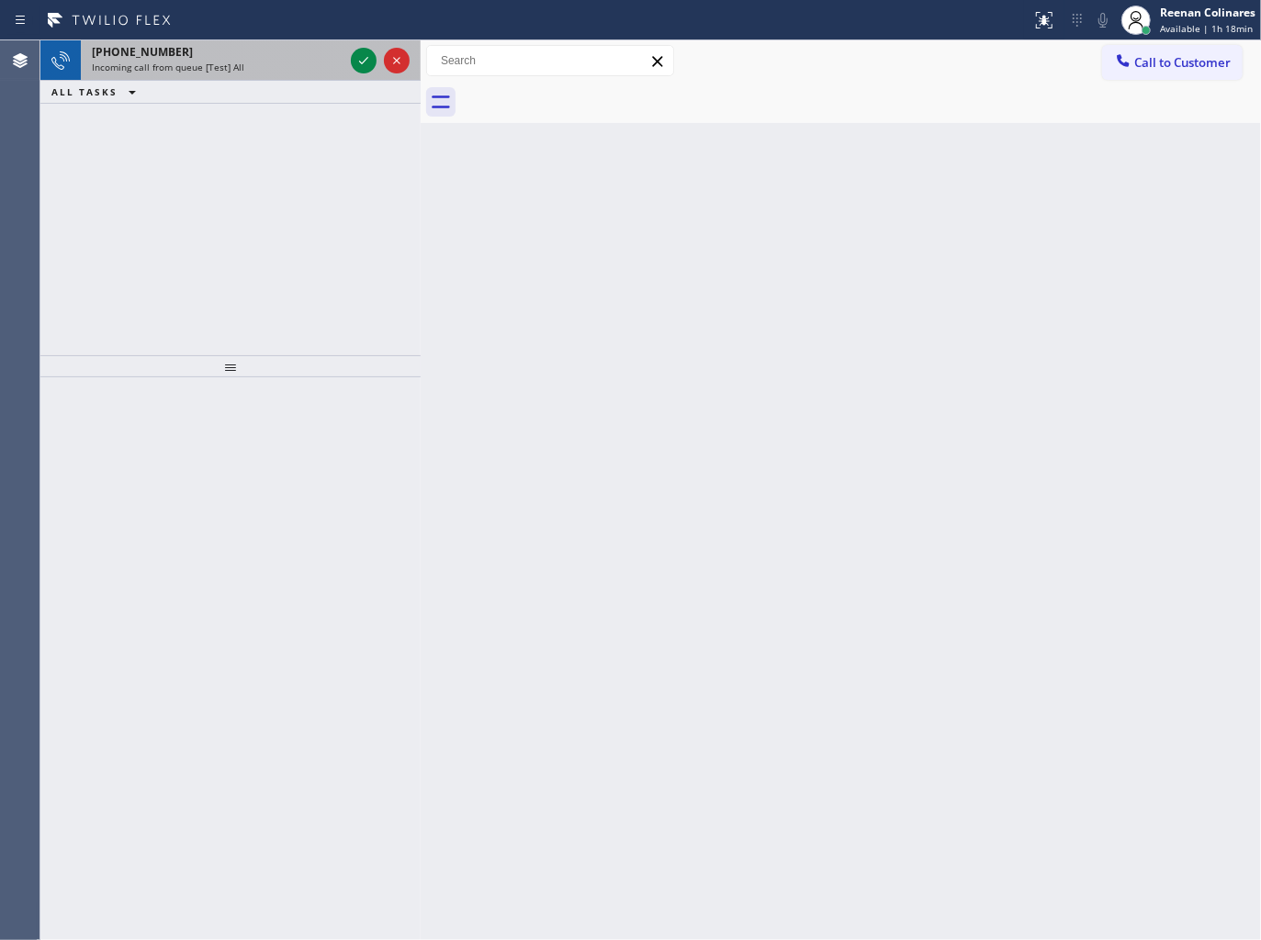
click at [226, 75] on div "[PHONE_NUMBER] Incoming call from queue [Test] All" at bounding box center [214, 60] width 266 height 40
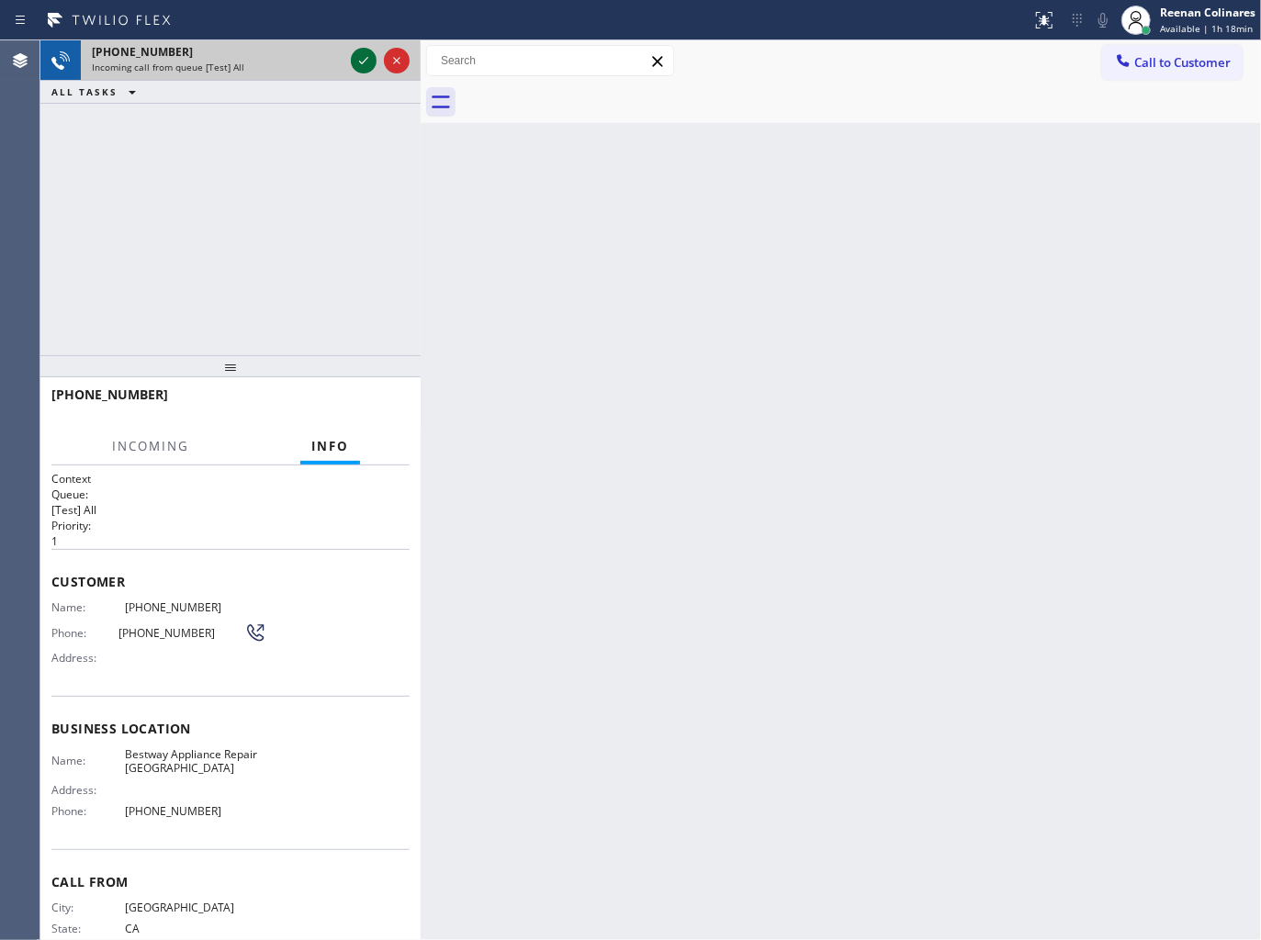
click at [364, 59] on icon at bounding box center [364, 61] width 22 height 22
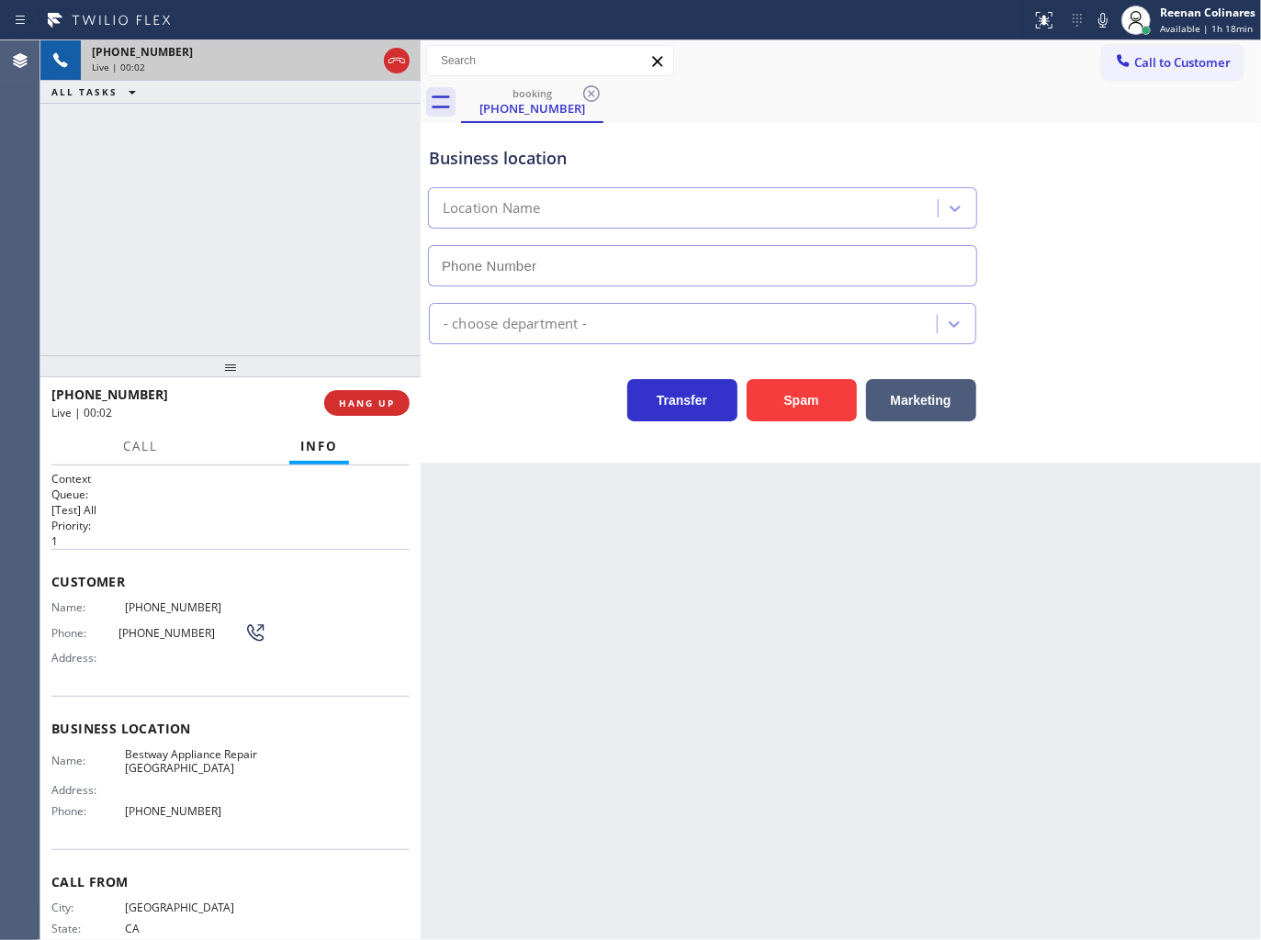
type input "[PHONE_NUMBER]"
drag, startPoint x: 929, startPoint y: 389, endPoint x: 1163, endPoint y: 163, distance: 326.0
click at [930, 389] on button "Marketing" at bounding box center [921, 400] width 110 height 42
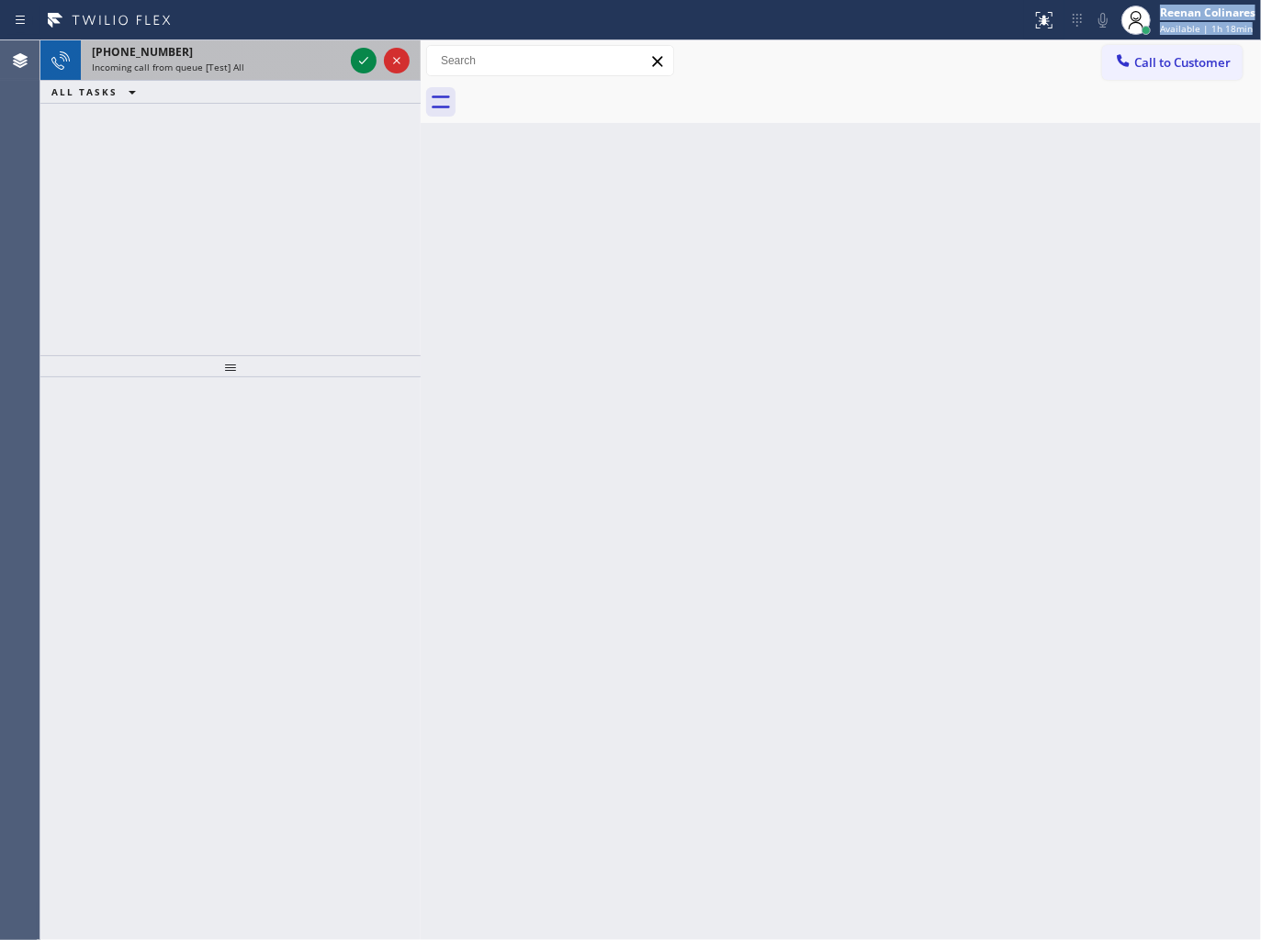
click at [257, 44] on div "Status report No issues detected If you experience an issue, please download th…" at bounding box center [630, 470] width 1261 height 940
click at [257, 46] on div "[PHONE_NUMBER]" at bounding box center [218, 52] width 252 height 16
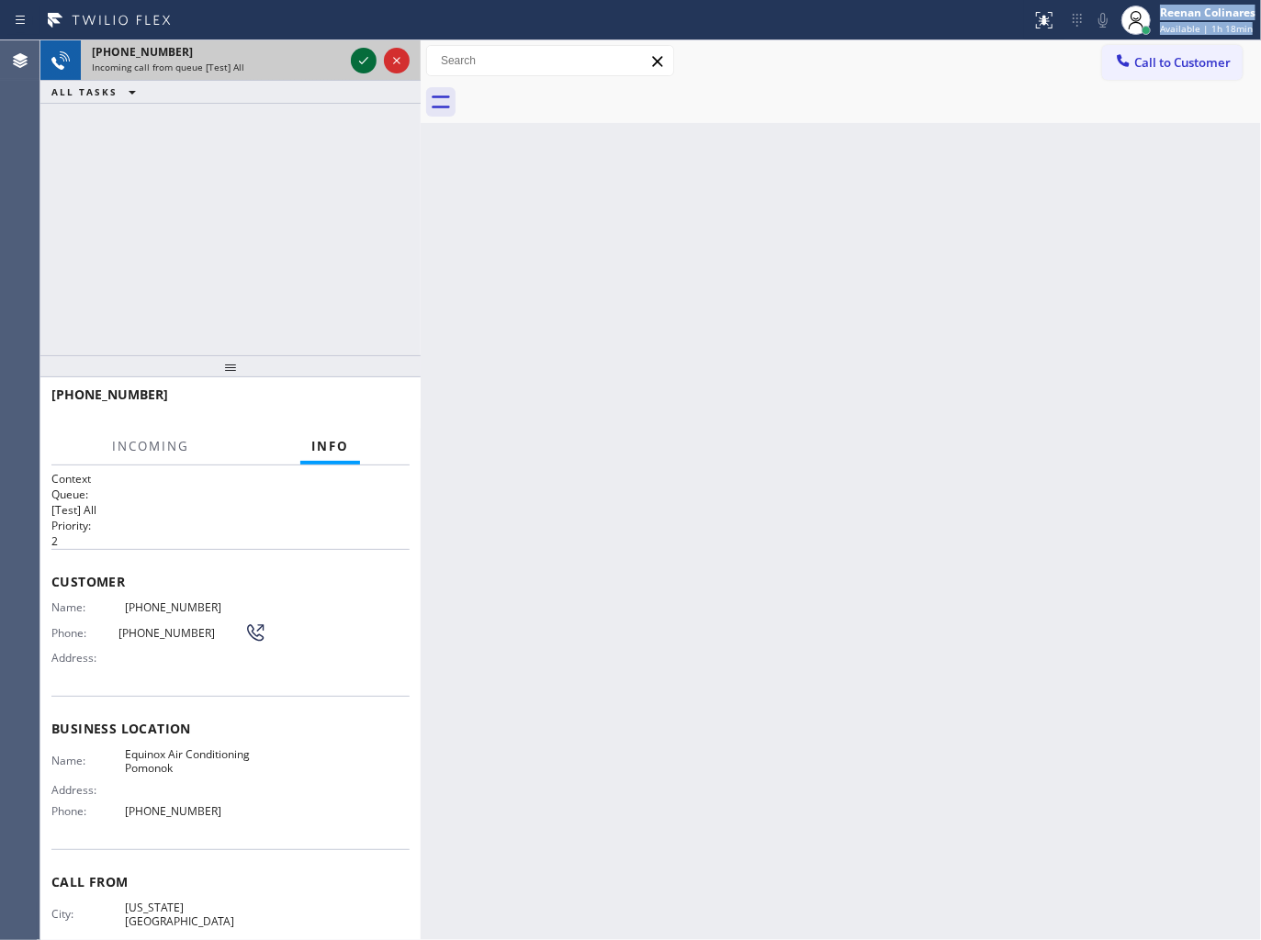
click at [359, 59] on icon at bounding box center [364, 61] width 22 height 22
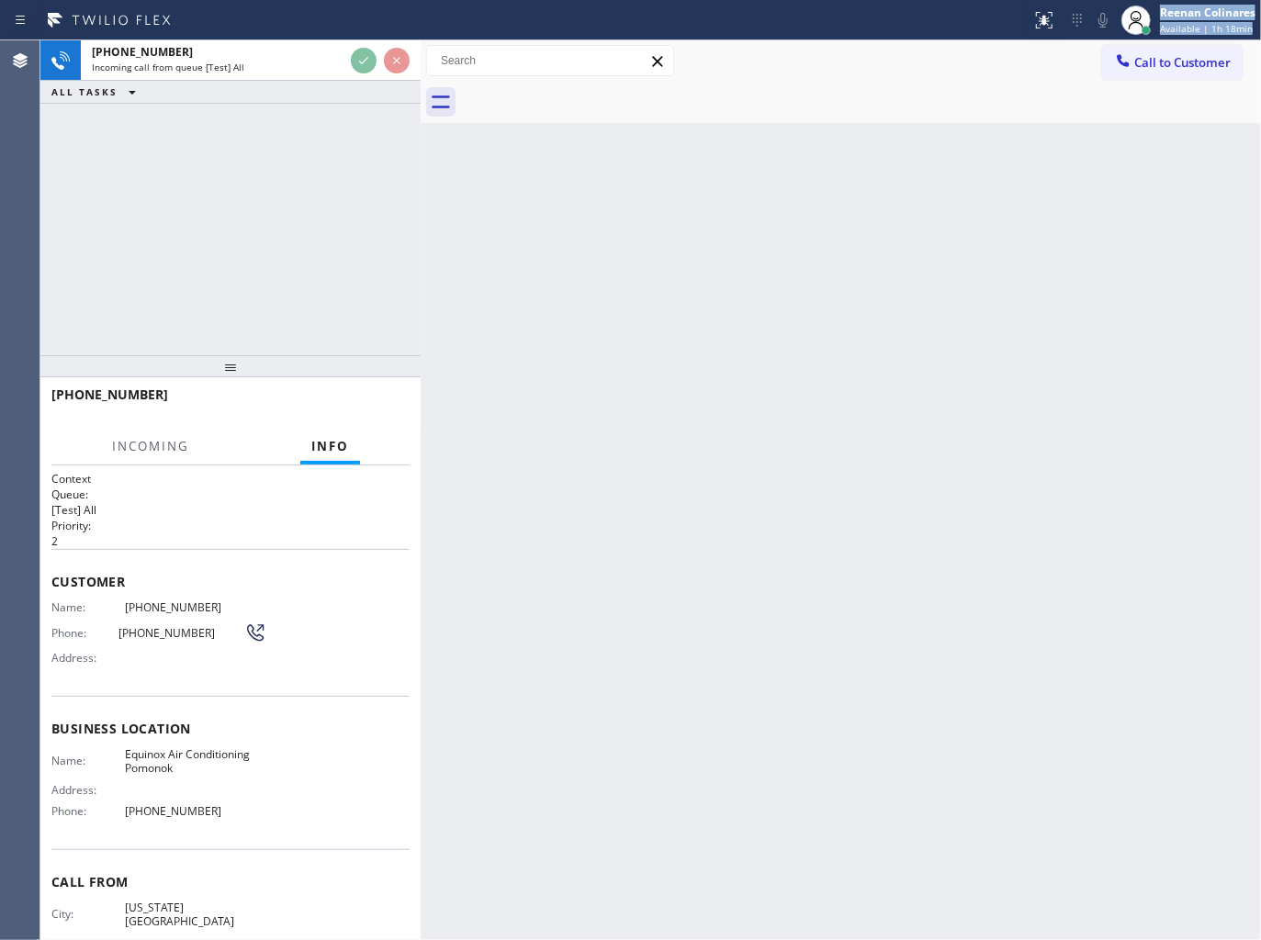
click at [928, 124] on div "Back to Dashboard Change Sender ID Customers Technicians Select a contact Outbo…" at bounding box center [841, 490] width 840 height 900
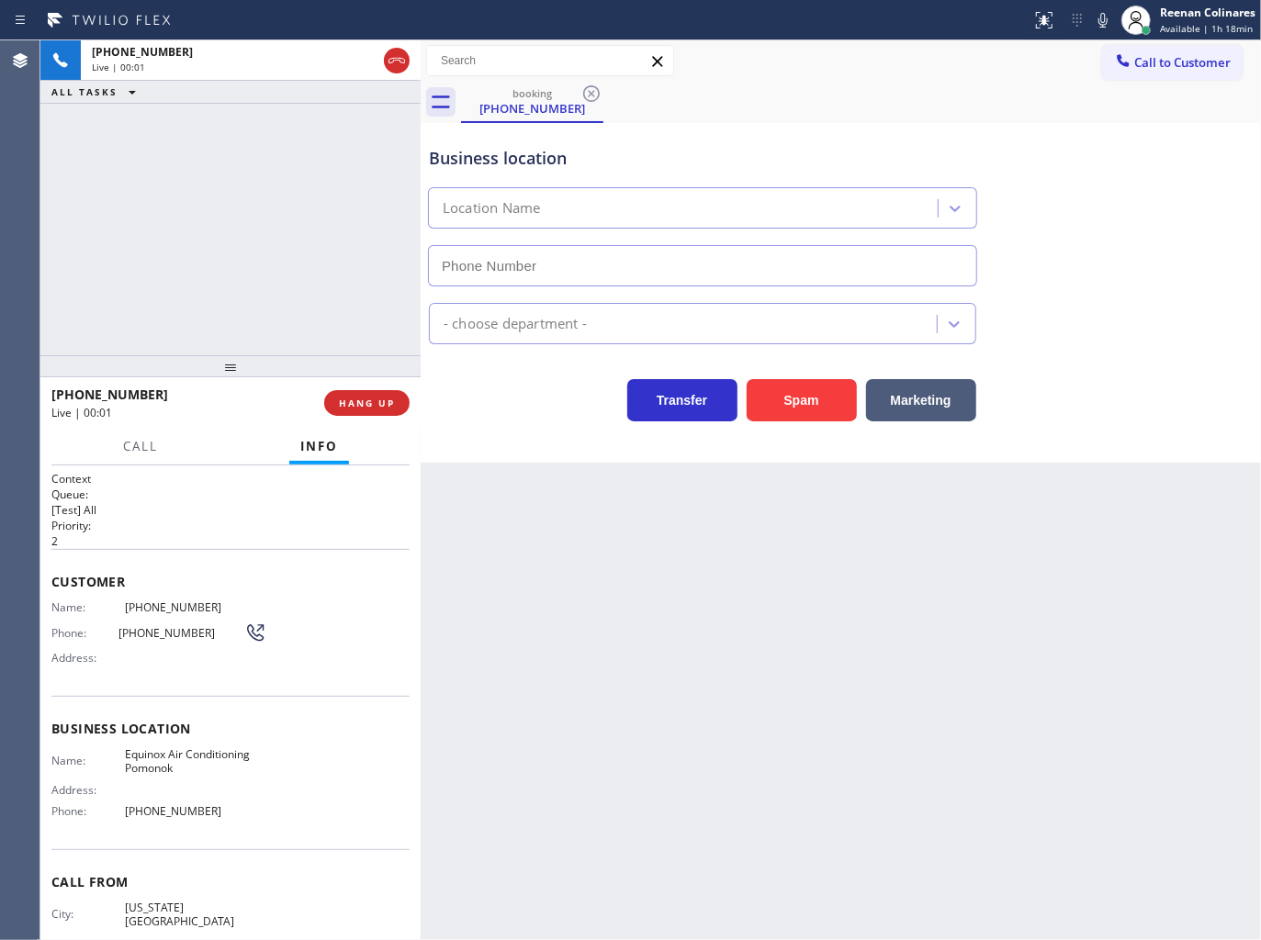
type input "[PHONE_NUMBER]"
click at [386, 397] on span "HANG UP" at bounding box center [367, 403] width 56 height 13
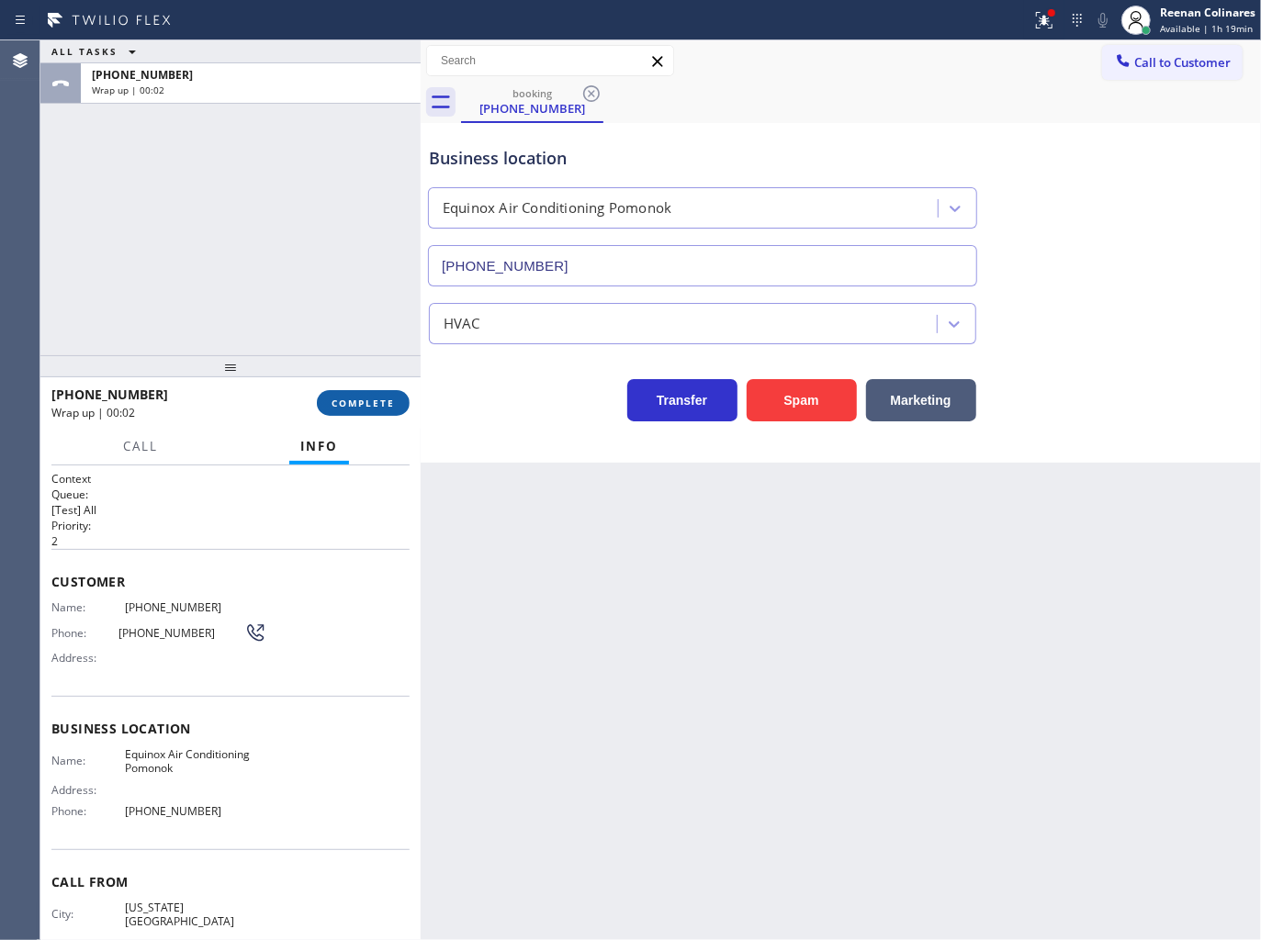
click at [373, 414] on button "COMPLETE" at bounding box center [363, 403] width 93 height 26
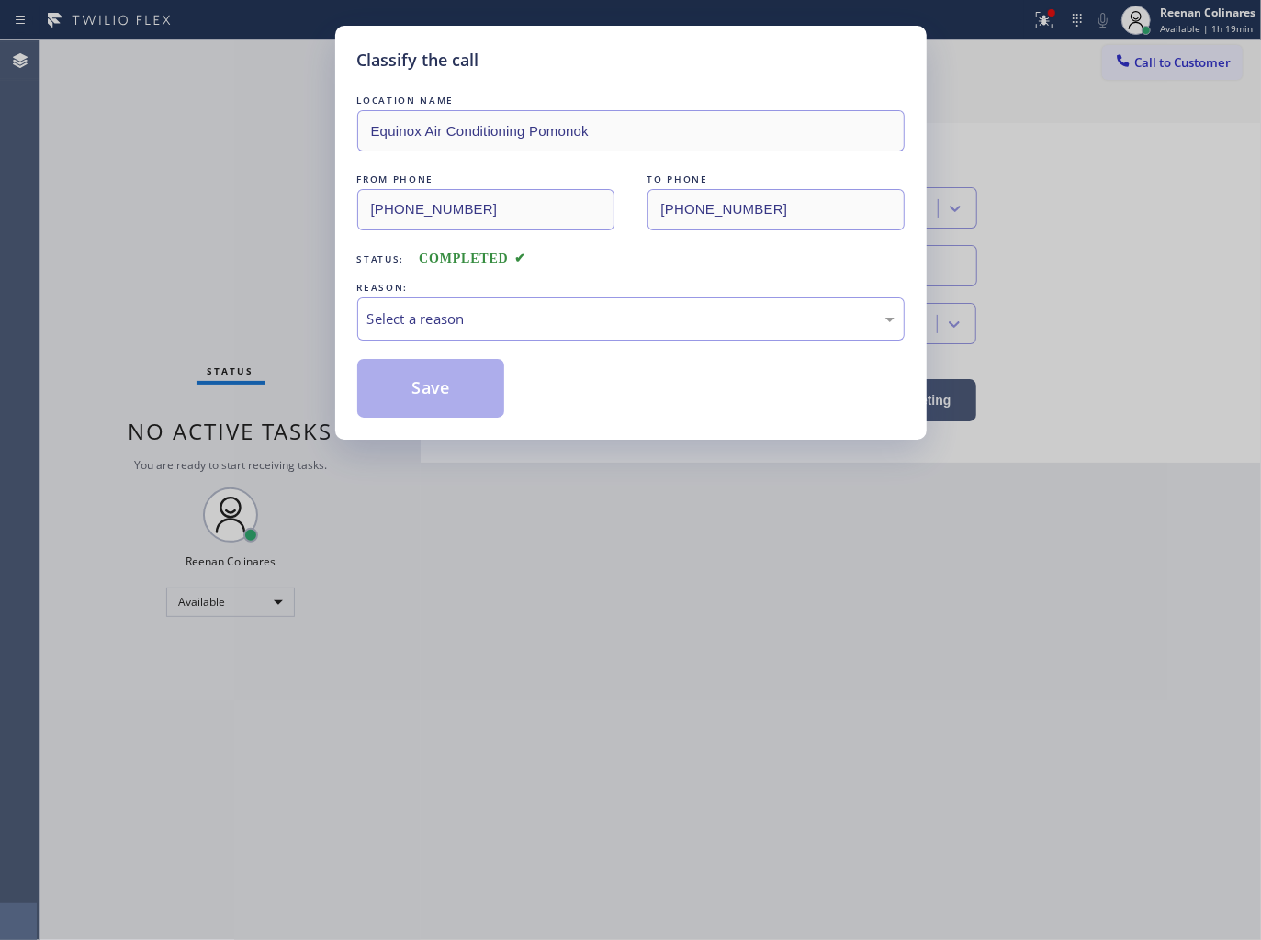
click at [472, 295] on div "REASON:" at bounding box center [630, 287] width 547 height 19
click at [475, 321] on div "Select a reason" at bounding box center [630, 319] width 527 height 21
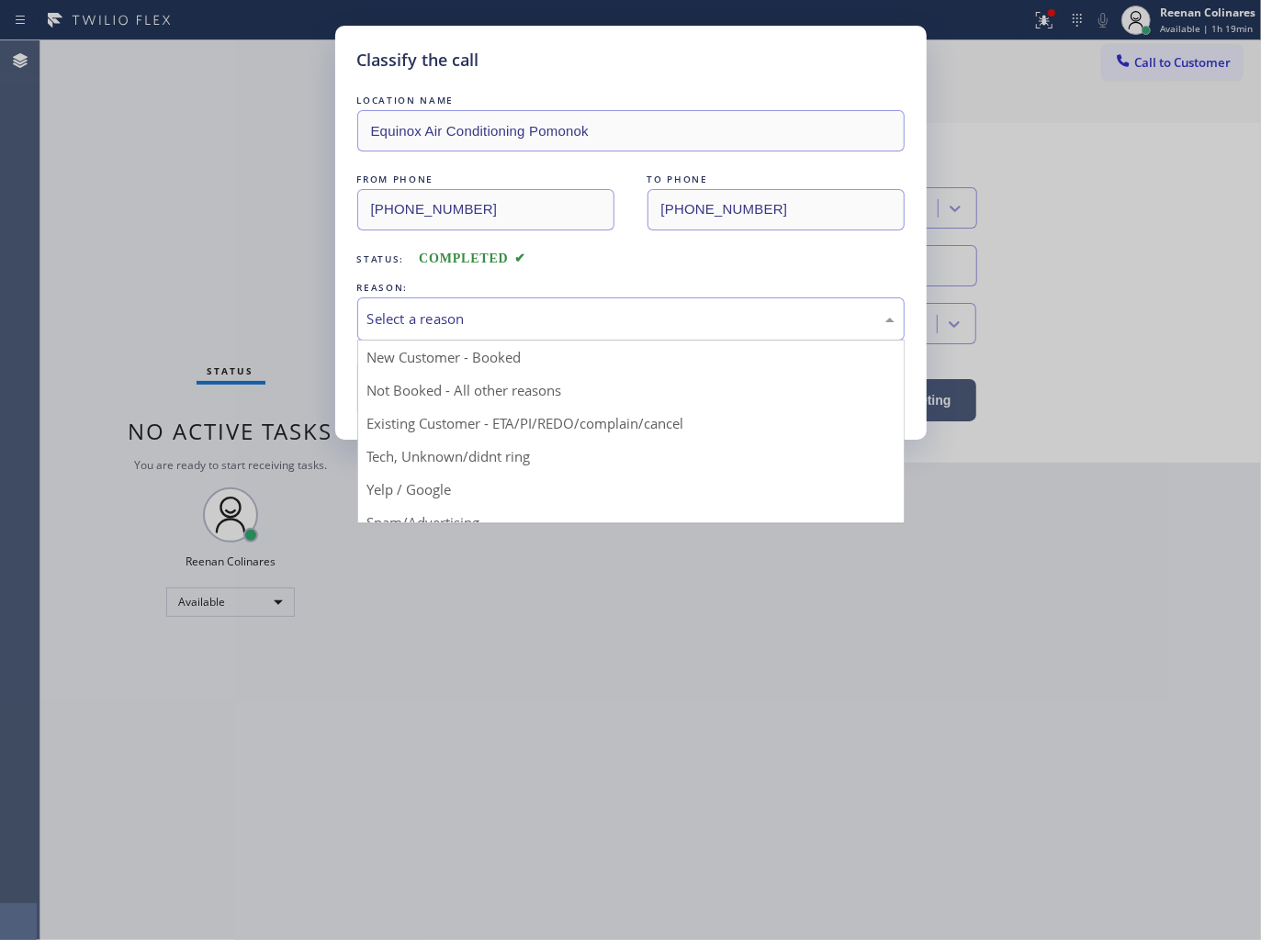
drag, startPoint x: 417, startPoint y: 453, endPoint x: 407, endPoint y: 402, distance: 51.5
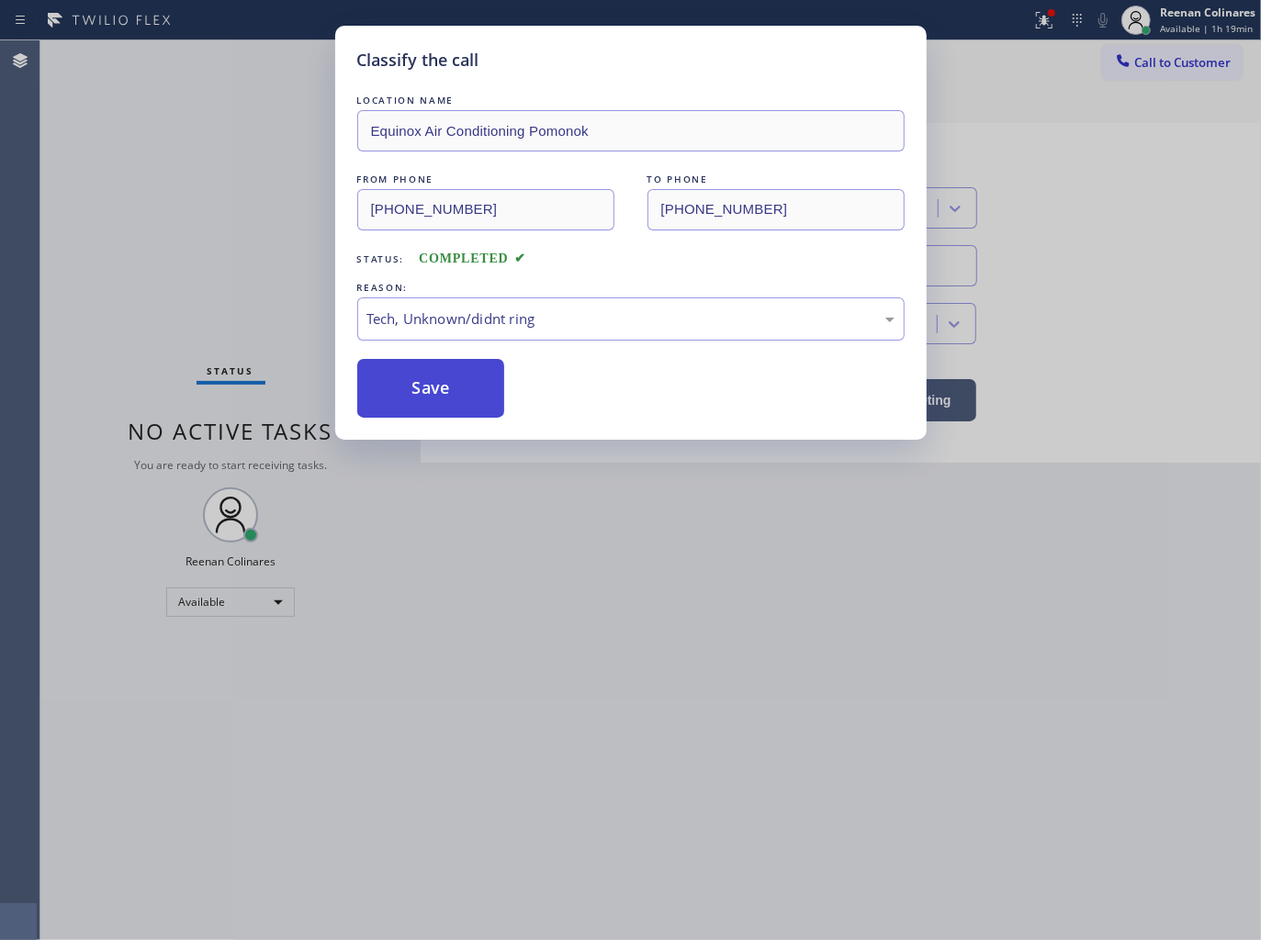
click at [404, 392] on button "Save" at bounding box center [431, 388] width 148 height 59
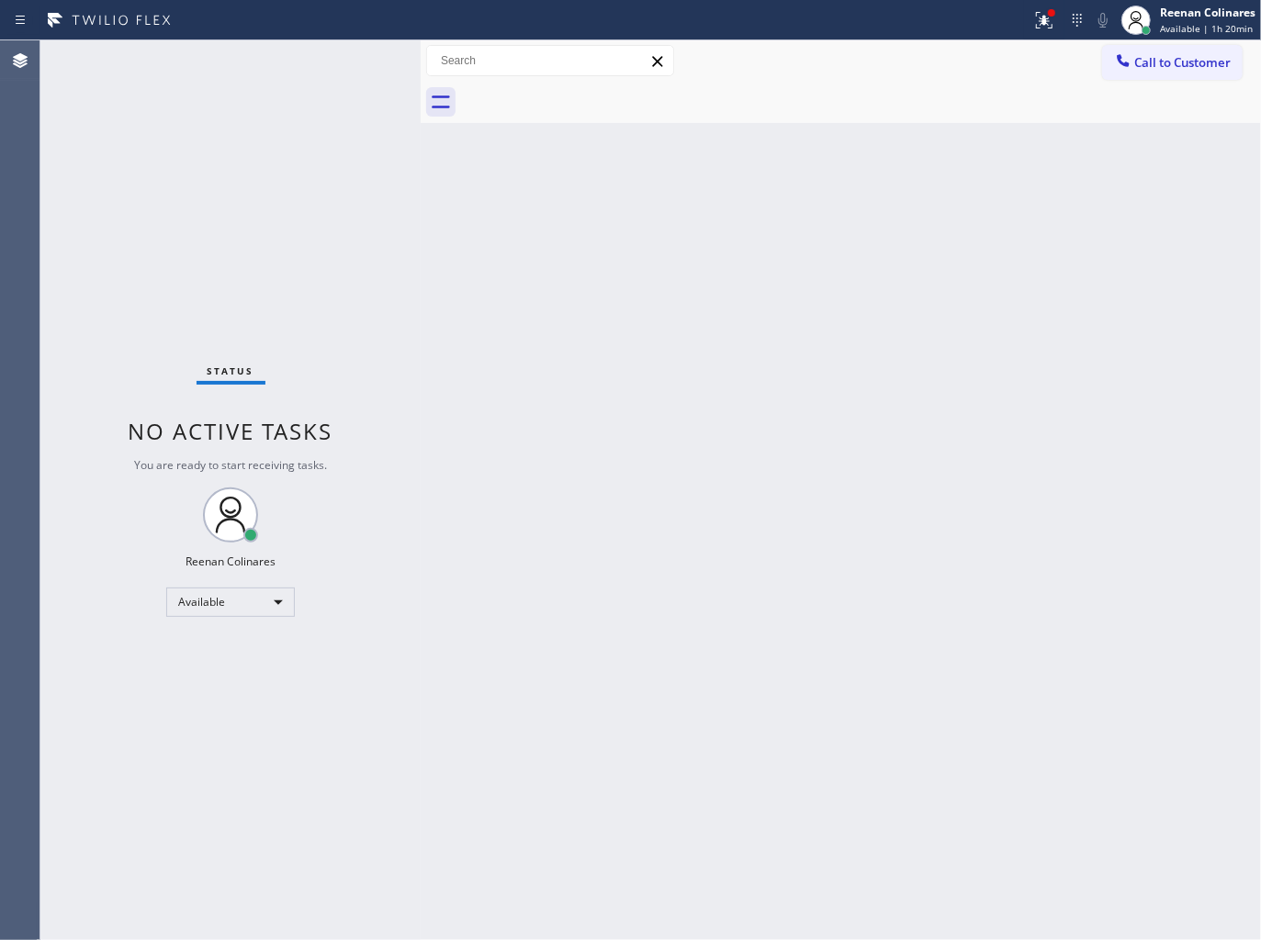
drag, startPoint x: 1025, startPoint y: 17, endPoint x: 1023, endPoint y: 48, distance: 31.3
click at [1026, 17] on div at bounding box center [1044, 20] width 40 height 22
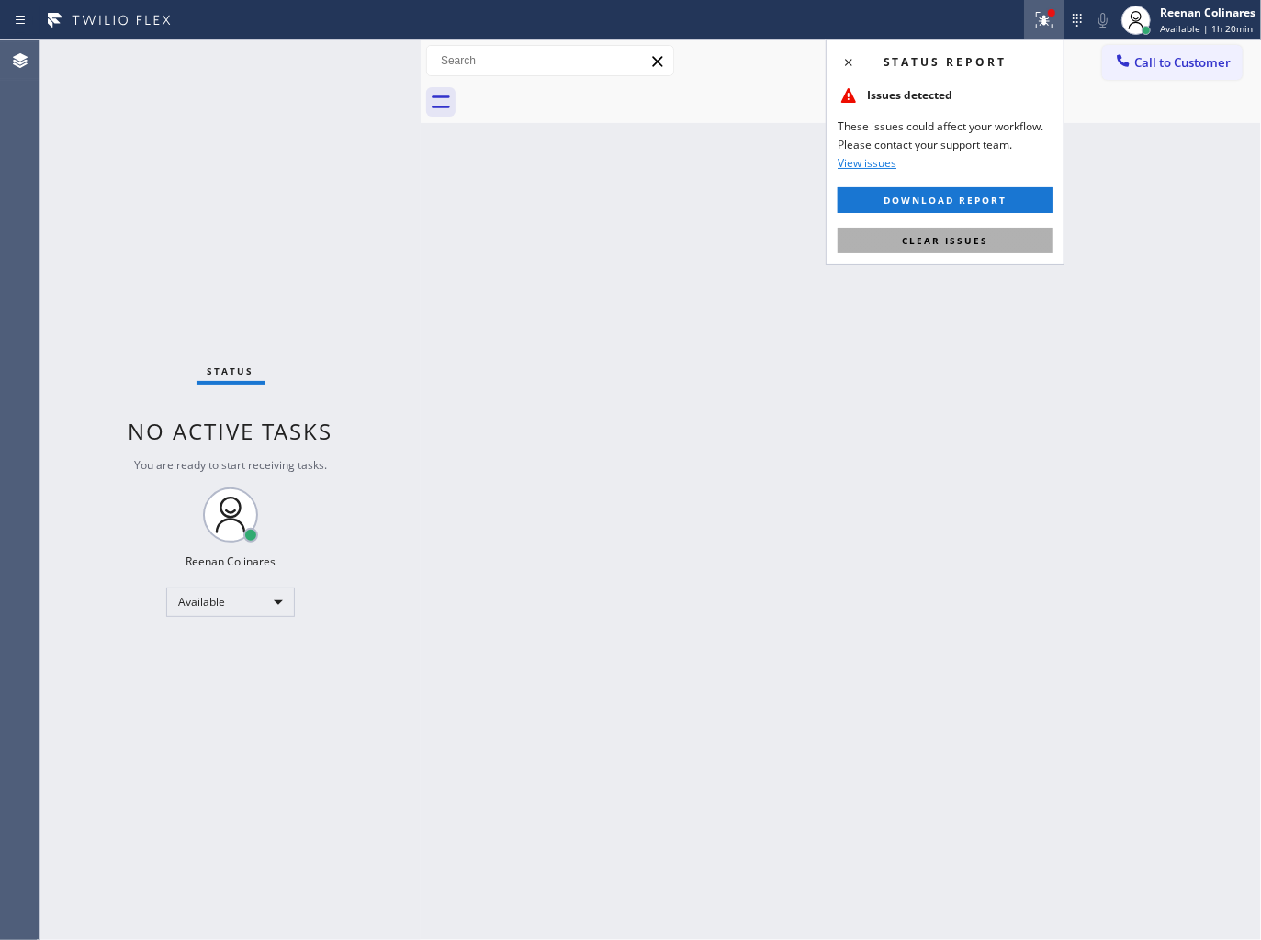
click at [964, 252] on button "Clear issues" at bounding box center [944, 241] width 215 height 26
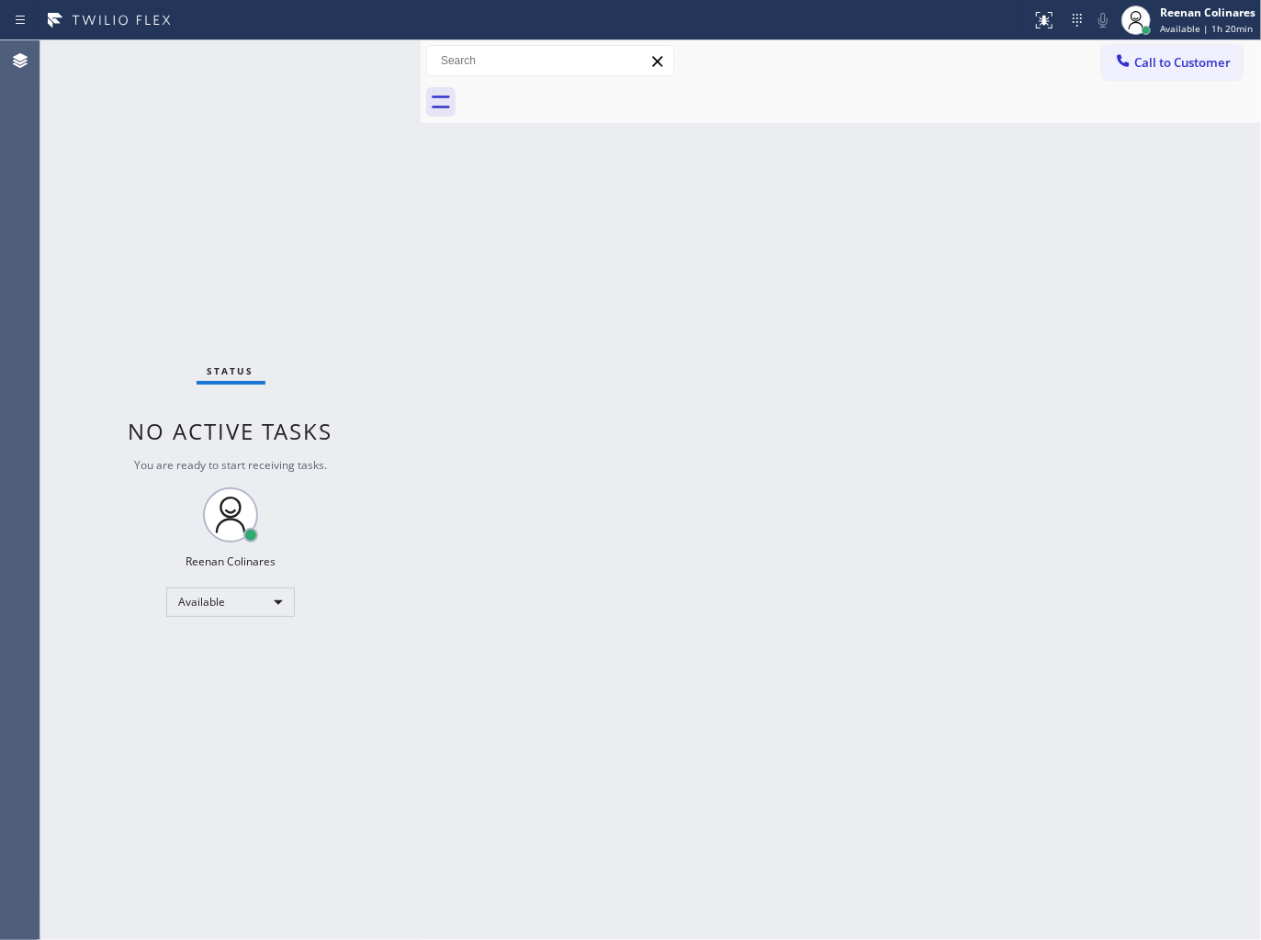
click at [759, 260] on div "Back to Dashboard Change Sender ID Customers Technicians Select a contact Outbo…" at bounding box center [841, 490] width 840 height 900
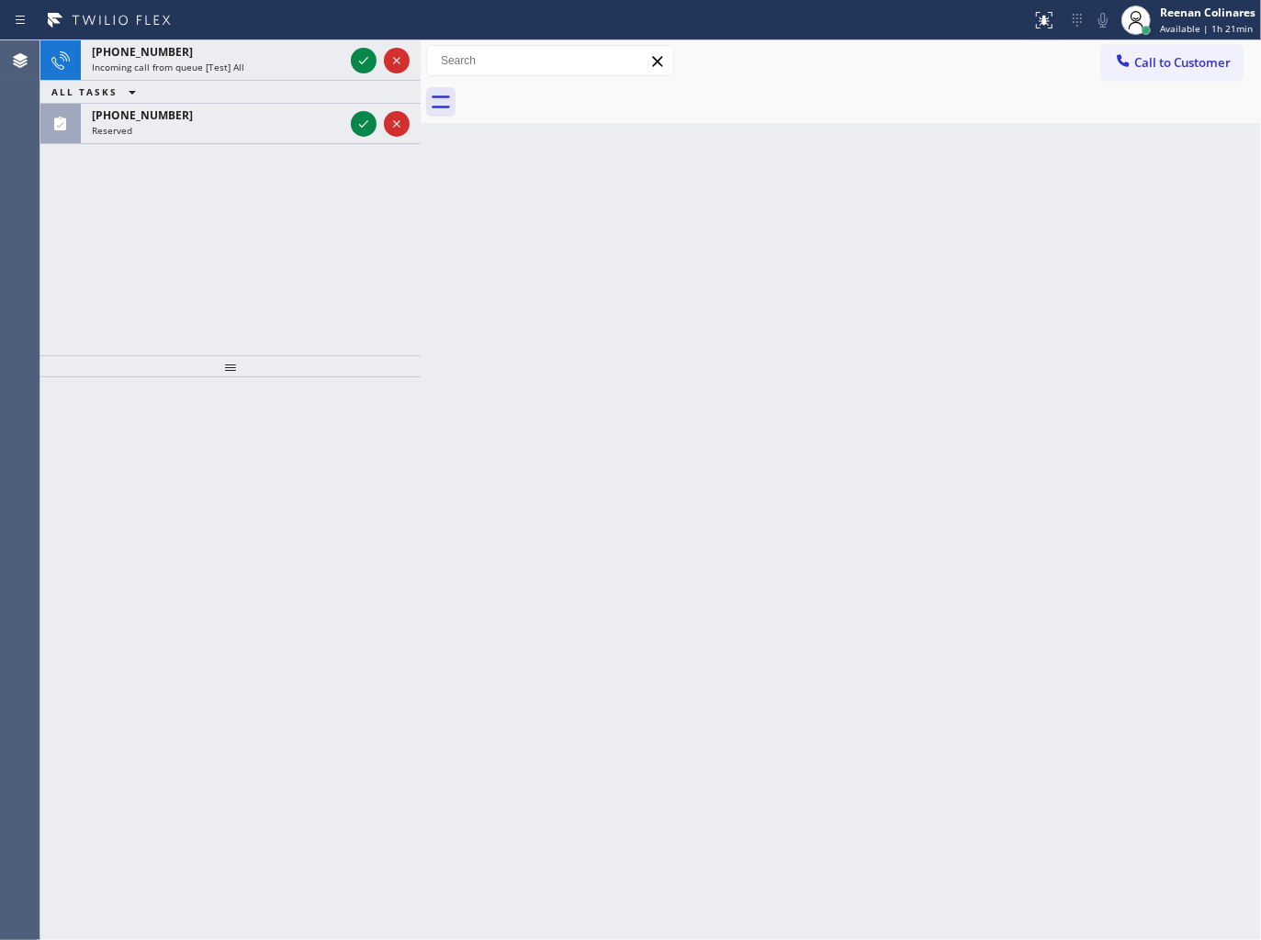
click at [221, 98] on div "ALL TASKS ALL TASKS ACTIVE TASKS TASKS IN WRAP UP" at bounding box center [230, 92] width 380 height 23
click at [228, 117] on div "[PHONE_NUMBER]" at bounding box center [218, 115] width 252 height 16
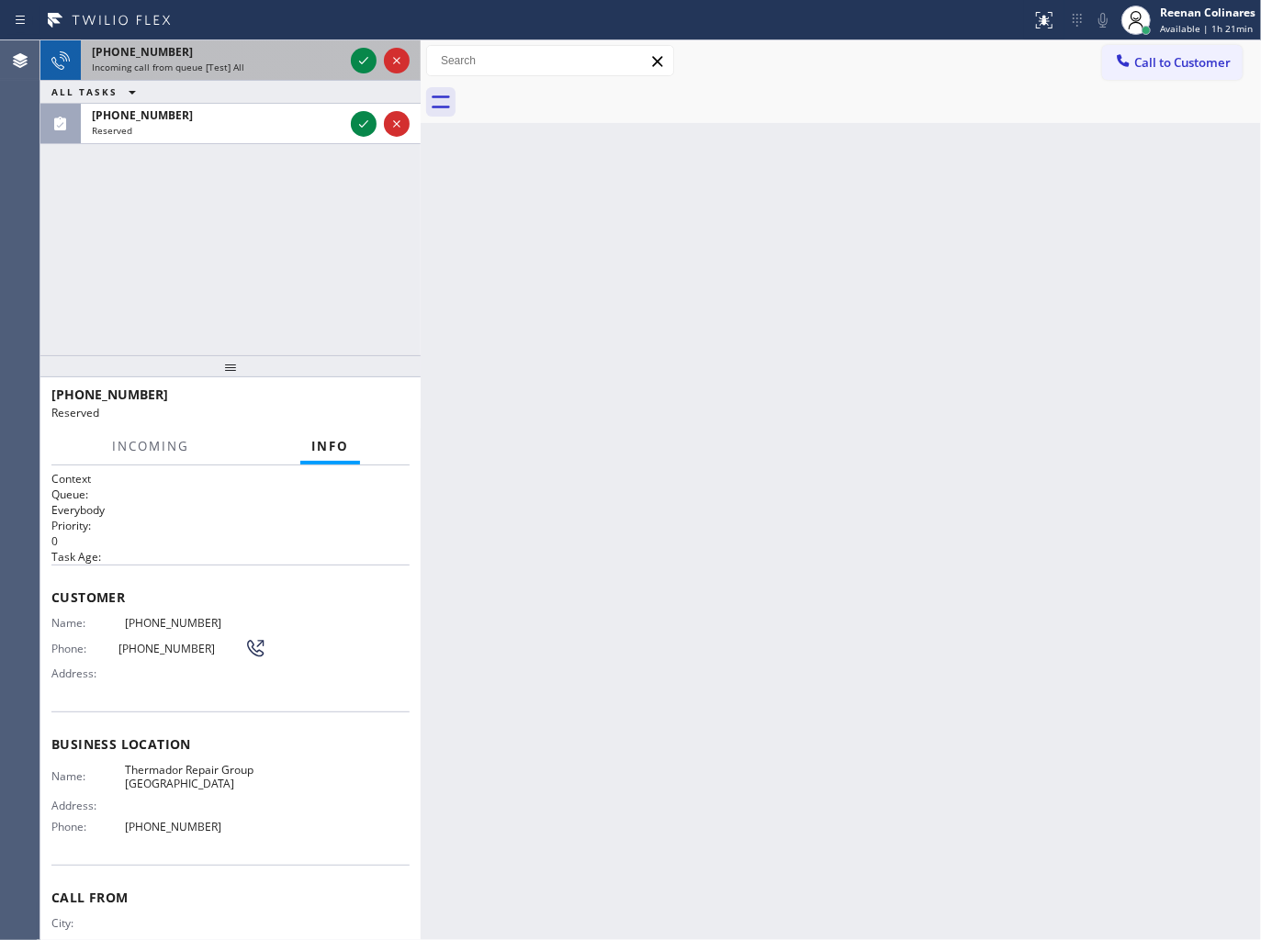
click at [331, 58] on div "[PHONE_NUMBER]" at bounding box center [218, 52] width 252 height 16
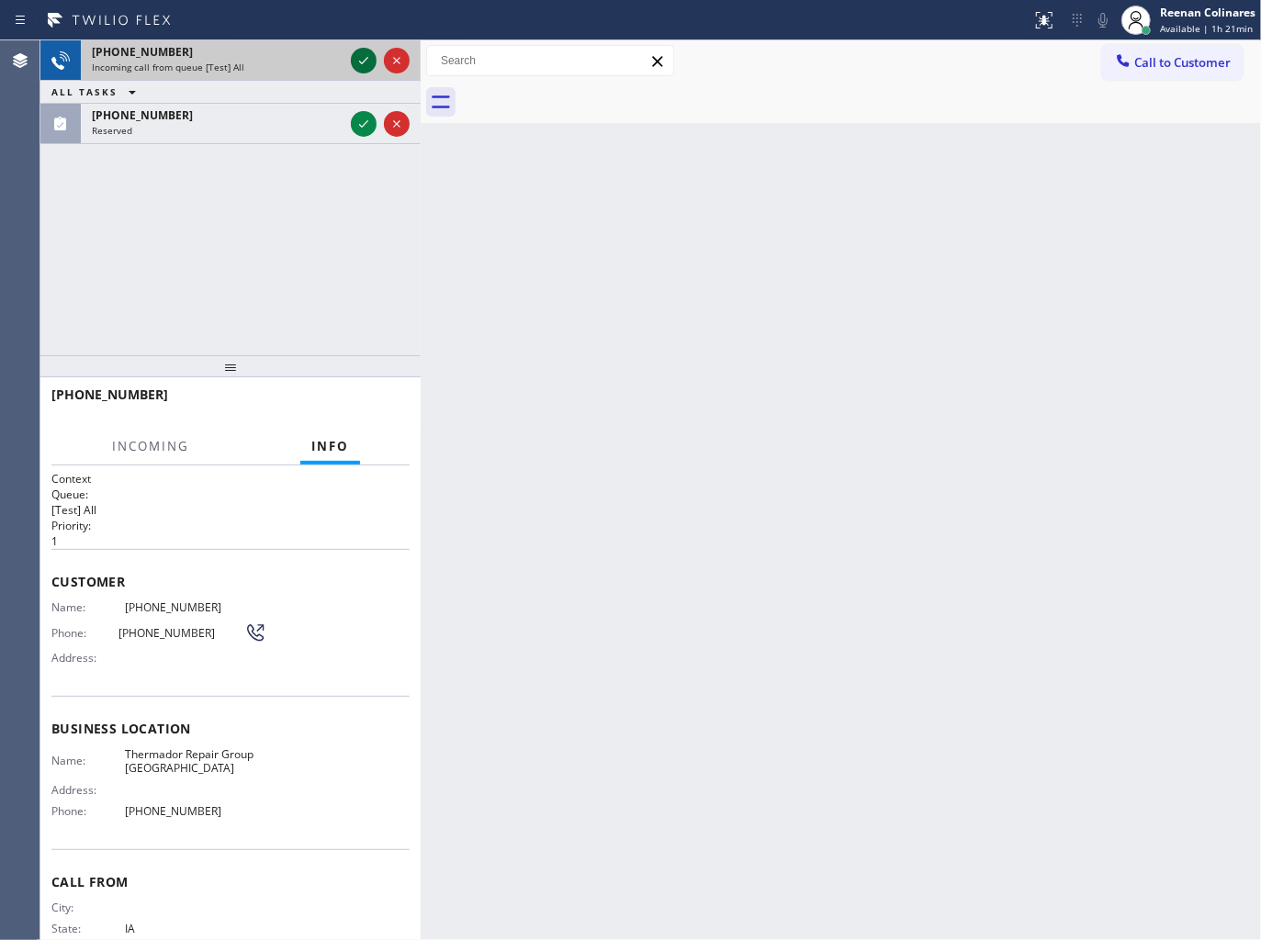
click at [354, 57] on icon at bounding box center [364, 61] width 22 height 22
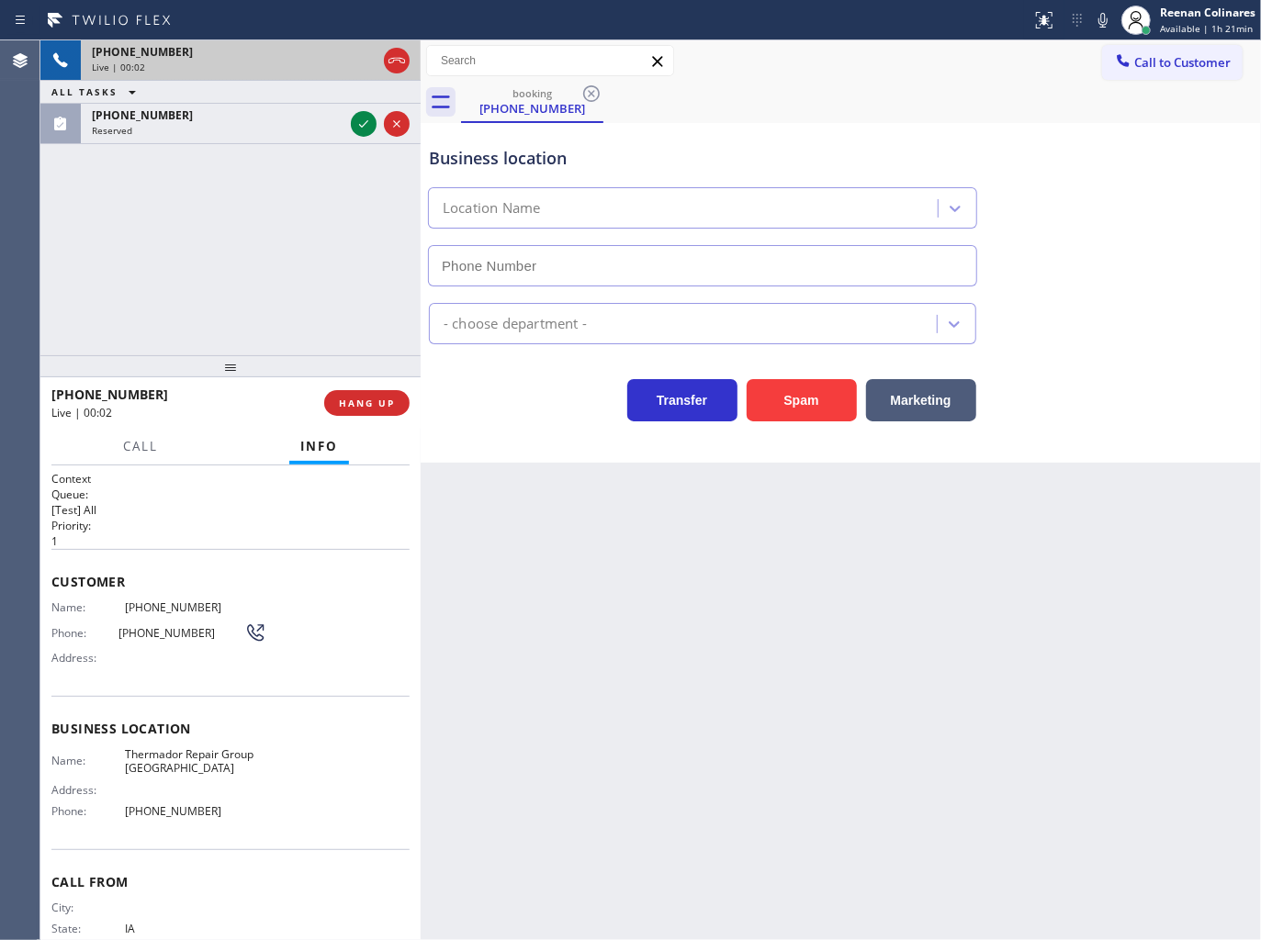
type input "[PHONE_NUMBER]"
click at [796, 399] on button "Spam" at bounding box center [802, 400] width 110 height 42
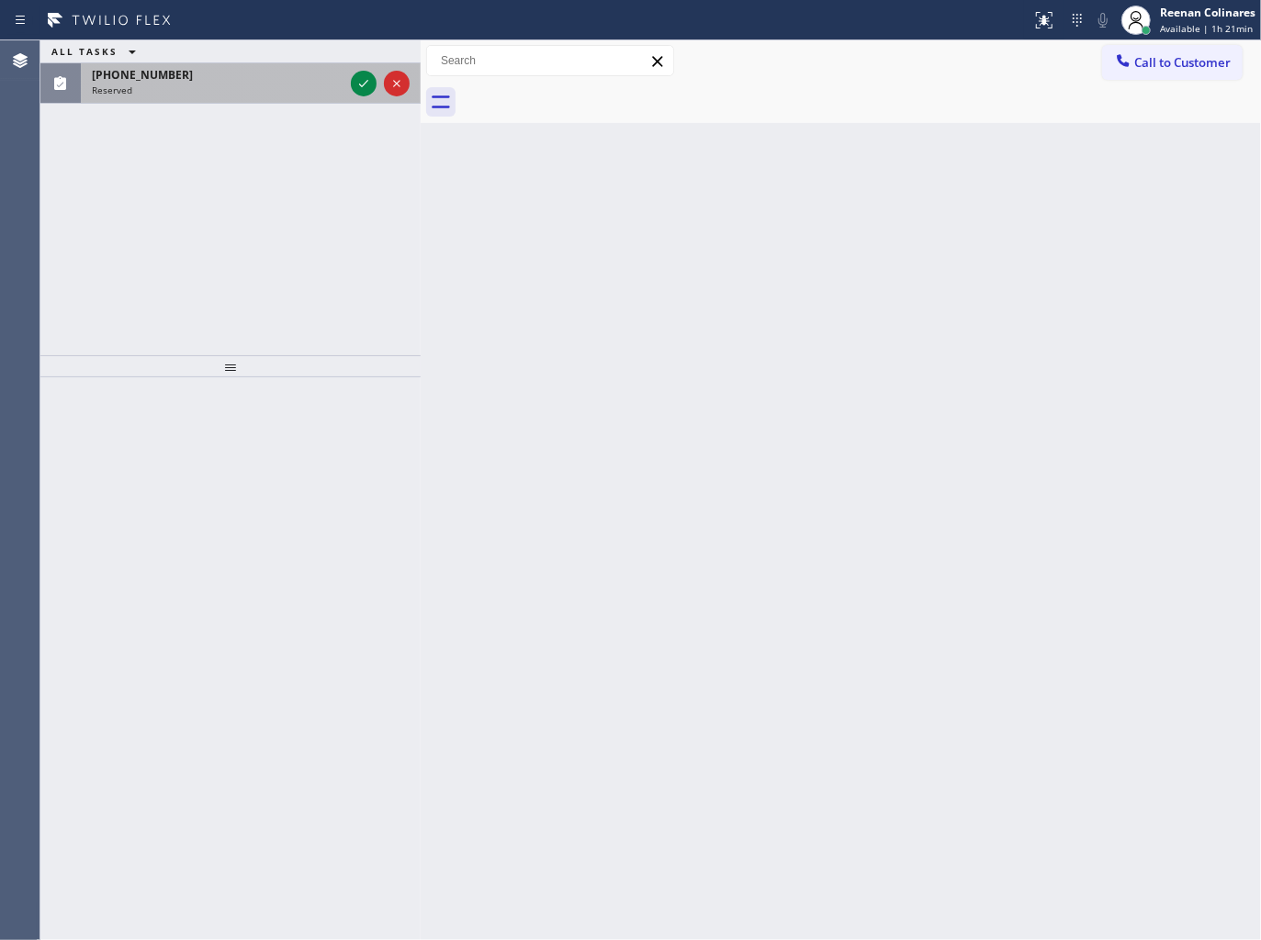
click at [287, 84] on div "Reserved" at bounding box center [218, 90] width 252 height 13
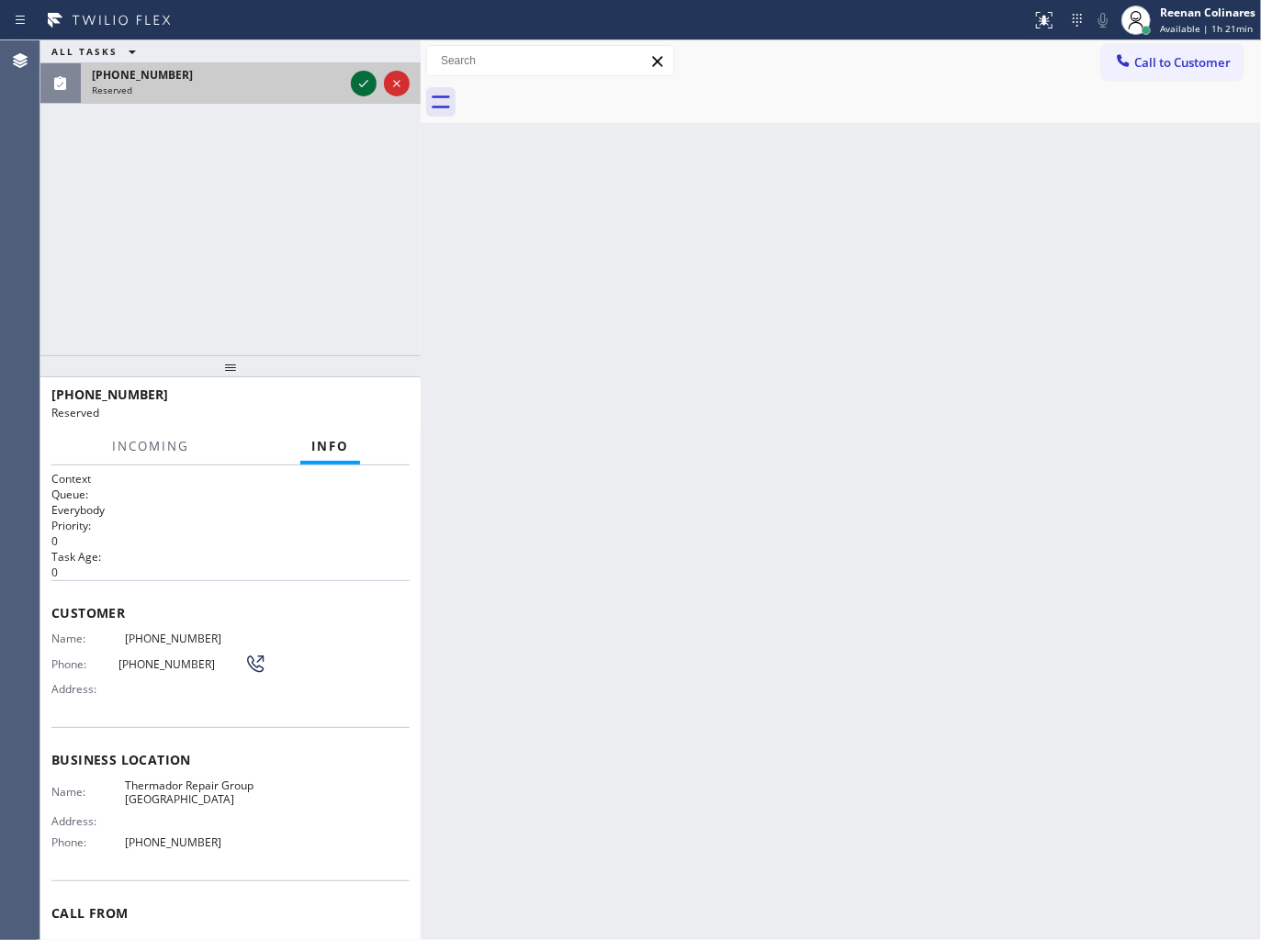
click at [362, 77] on icon at bounding box center [364, 84] width 22 height 22
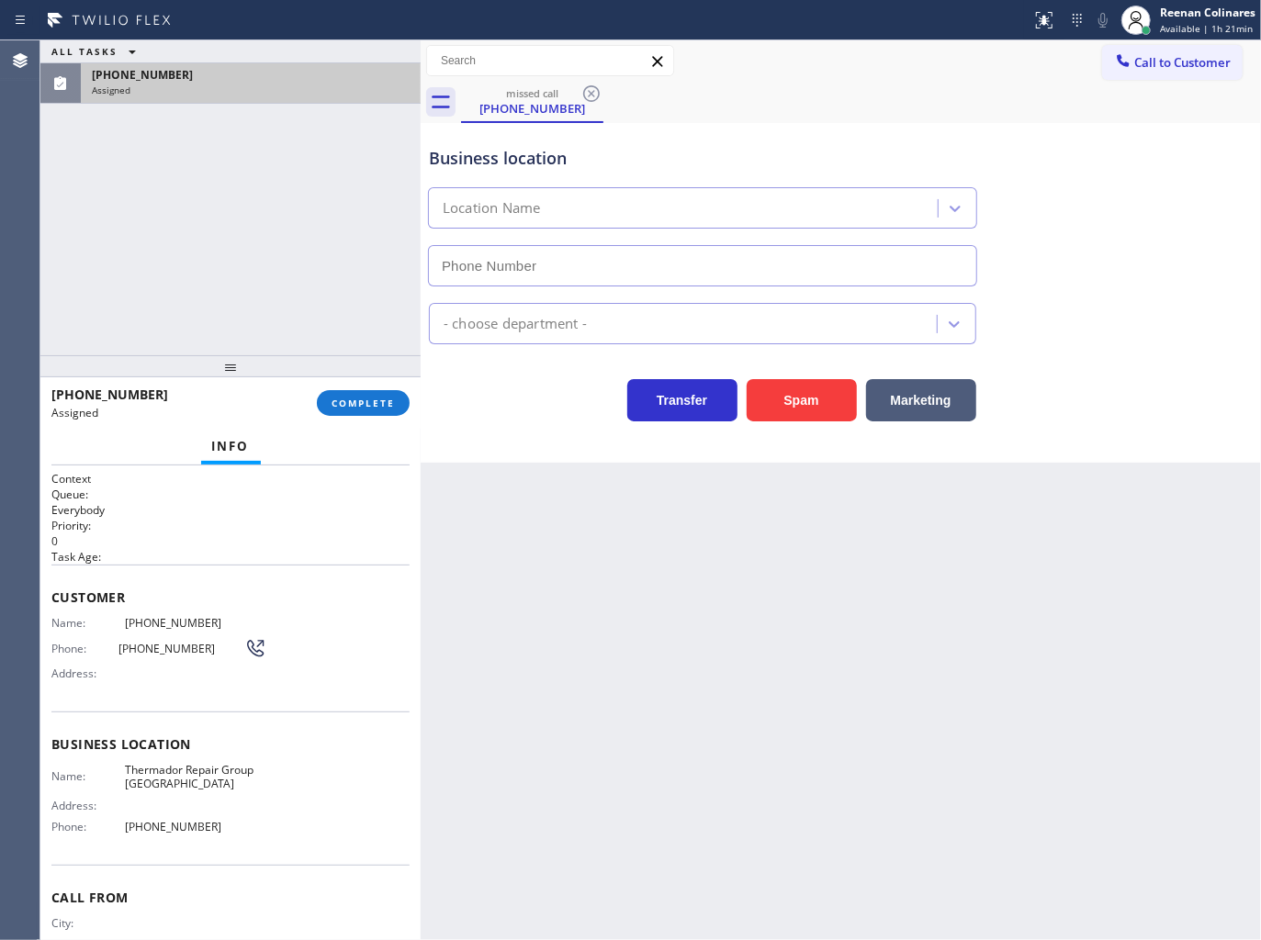
type input "[PHONE_NUMBER]"
click at [404, 406] on button "COMPLETE" at bounding box center [363, 403] width 93 height 26
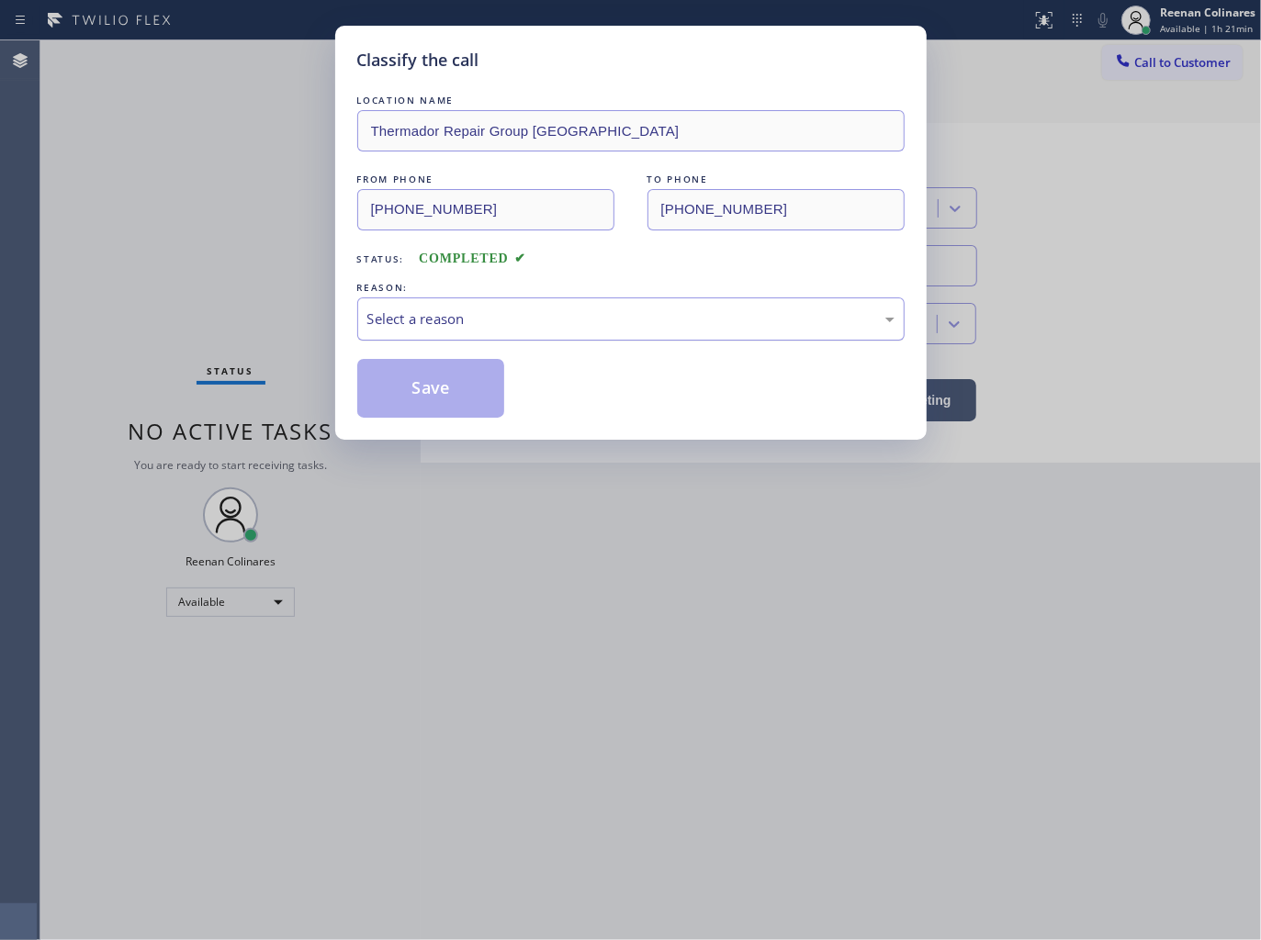
click at [500, 315] on div "Select a reason" at bounding box center [630, 319] width 527 height 21
click at [422, 407] on button "Save" at bounding box center [431, 388] width 148 height 59
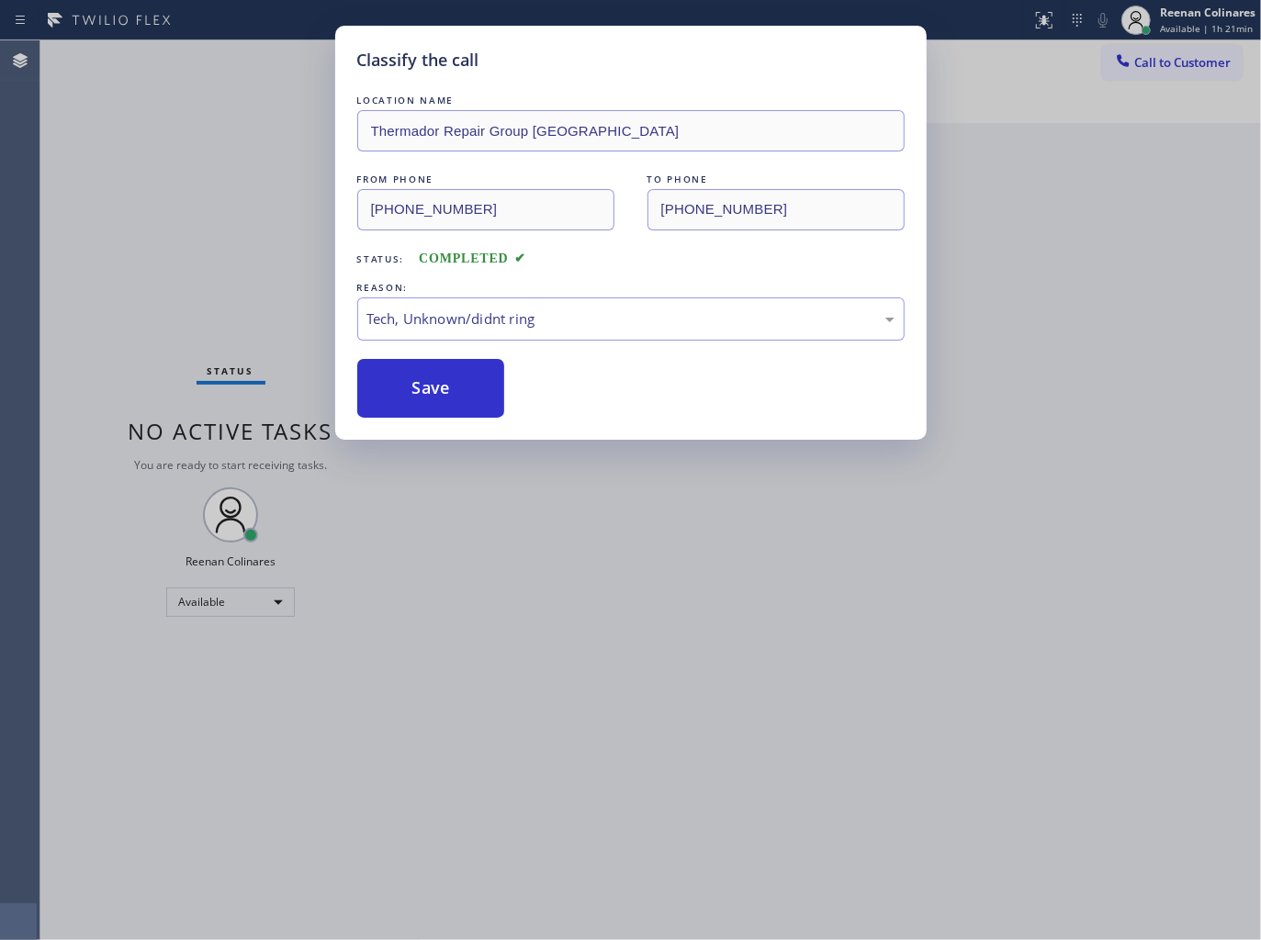
click at [62, 296] on div "Classify the call LOCATION NAME Thermador Repair Group [GEOGRAPHIC_DATA] FROM P…" at bounding box center [630, 470] width 1261 height 940
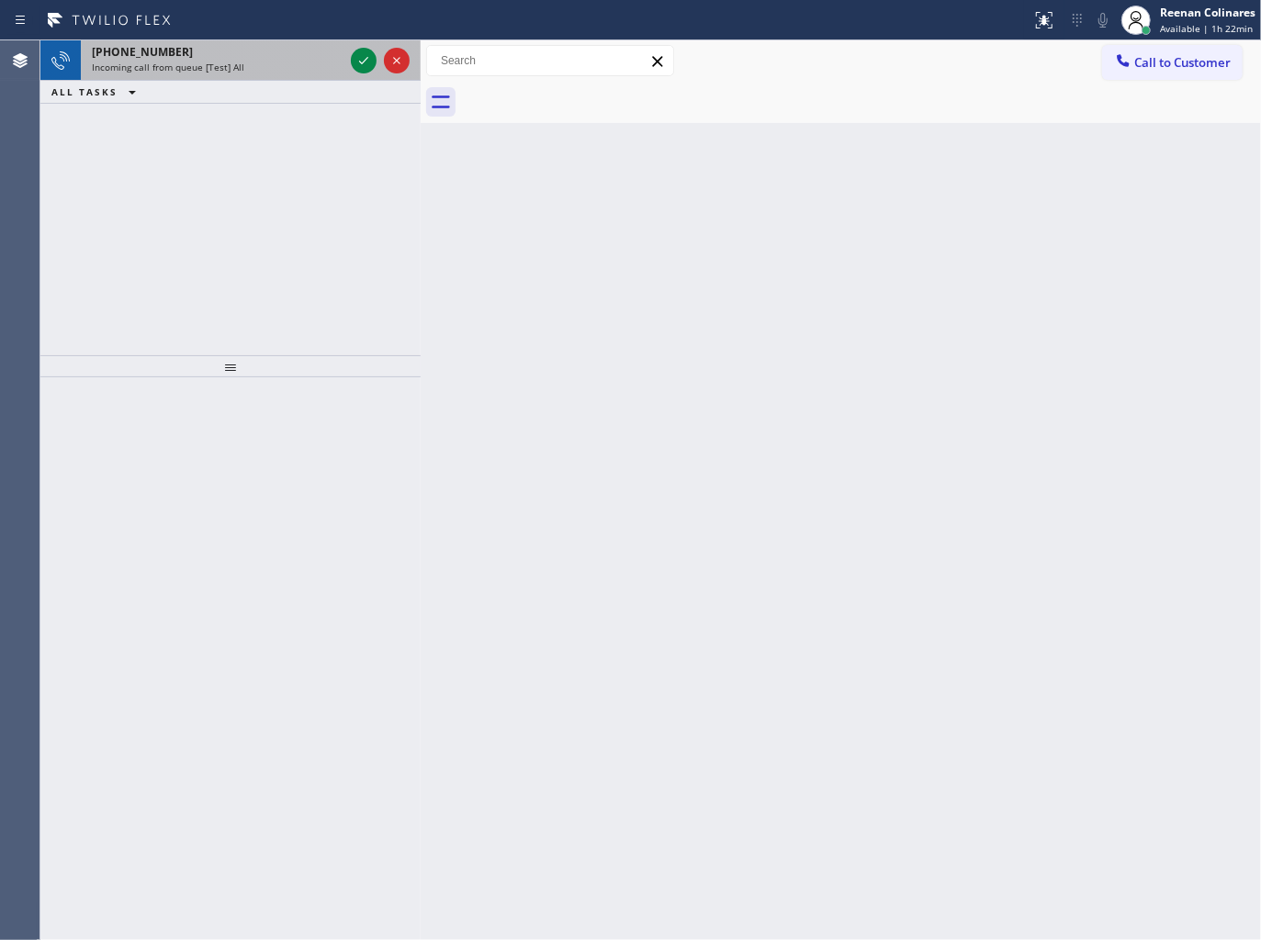
click at [261, 57] on div "[PHONE_NUMBER]" at bounding box center [218, 52] width 252 height 16
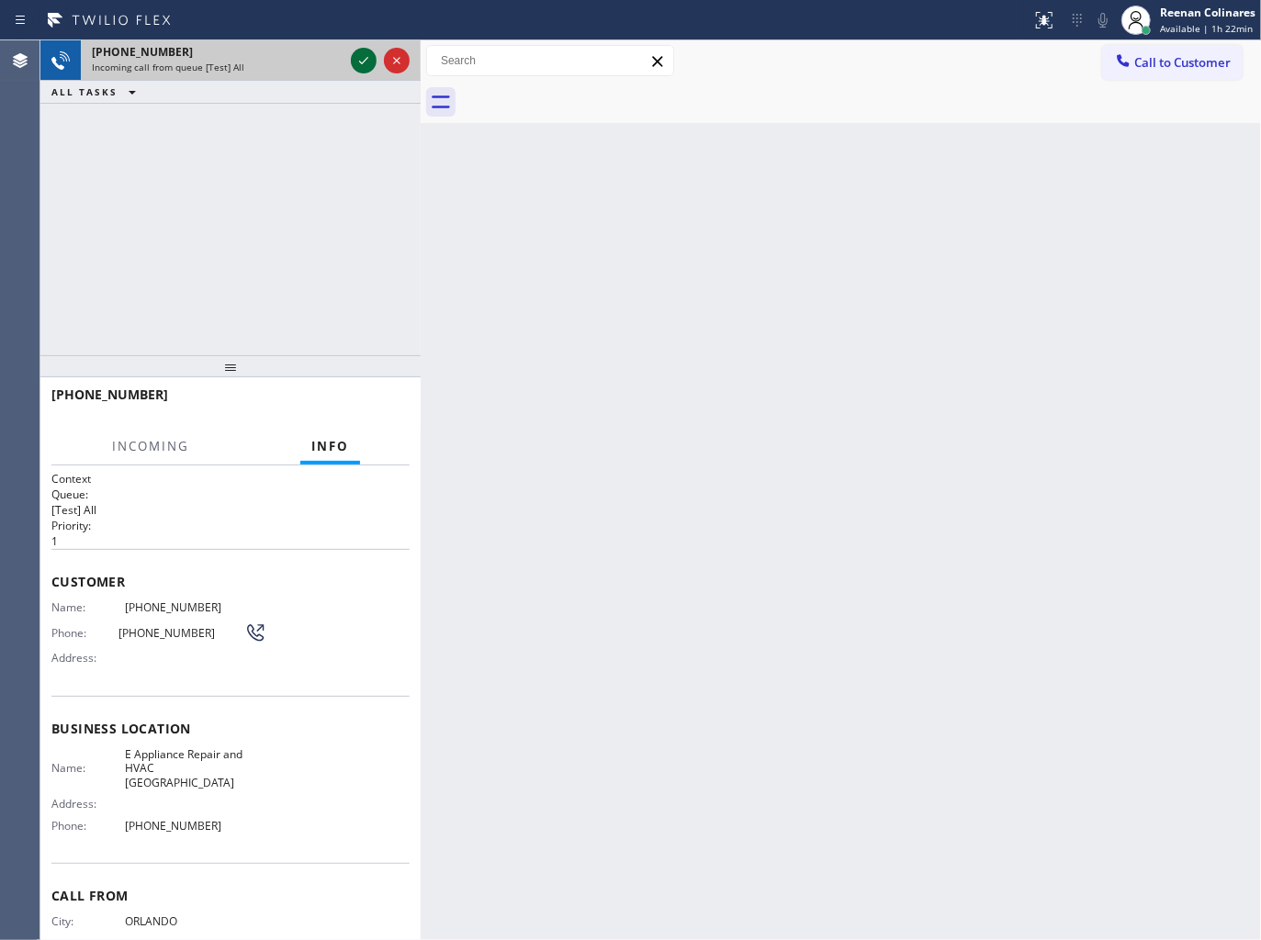
click at [354, 57] on icon at bounding box center [364, 61] width 22 height 22
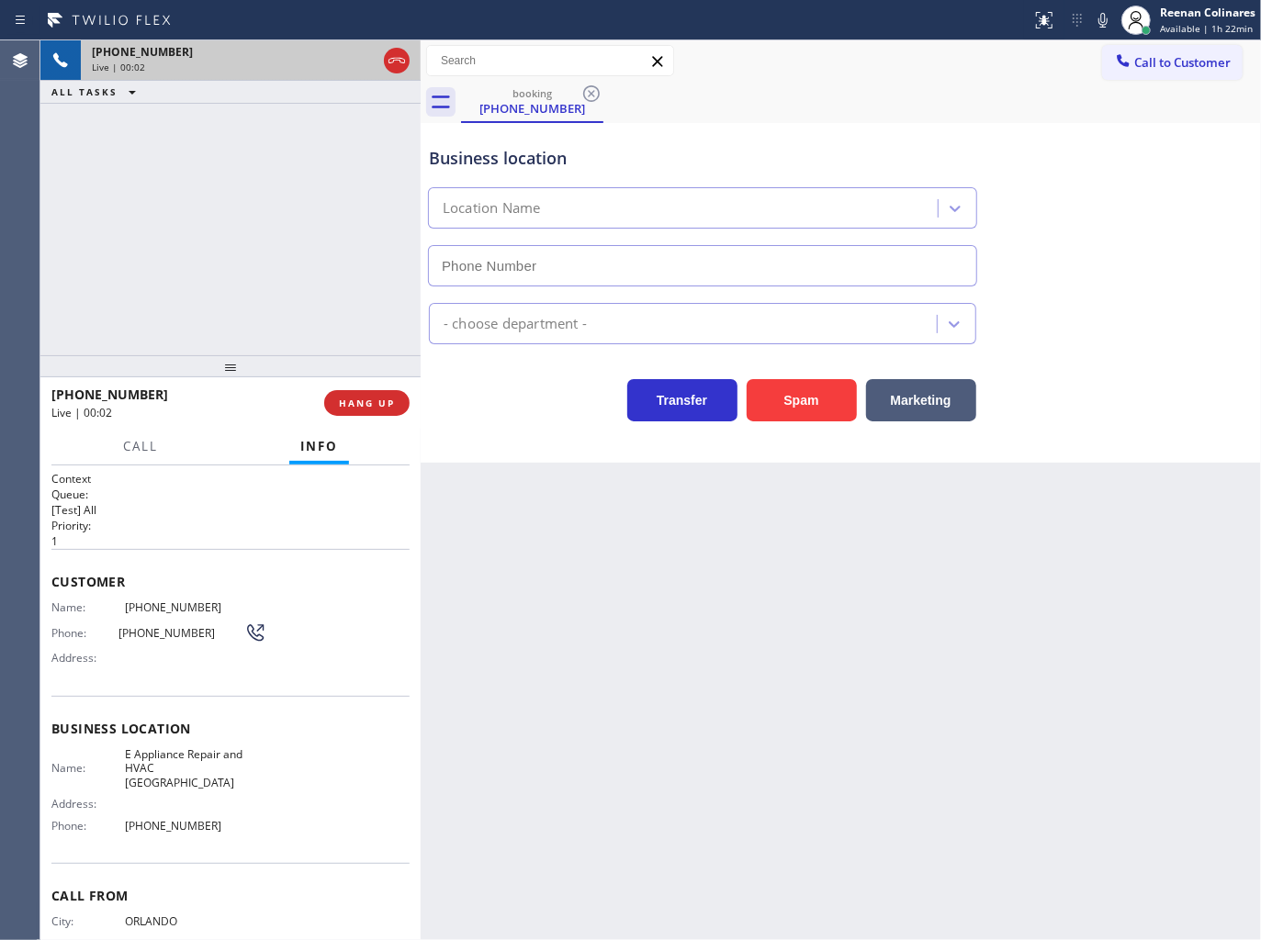
type input "[PHONE_NUMBER]"
drag, startPoint x: 826, startPoint y: 409, endPoint x: 861, endPoint y: 365, distance: 55.5
click at [833, 396] on button "Spam" at bounding box center [802, 400] width 110 height 42
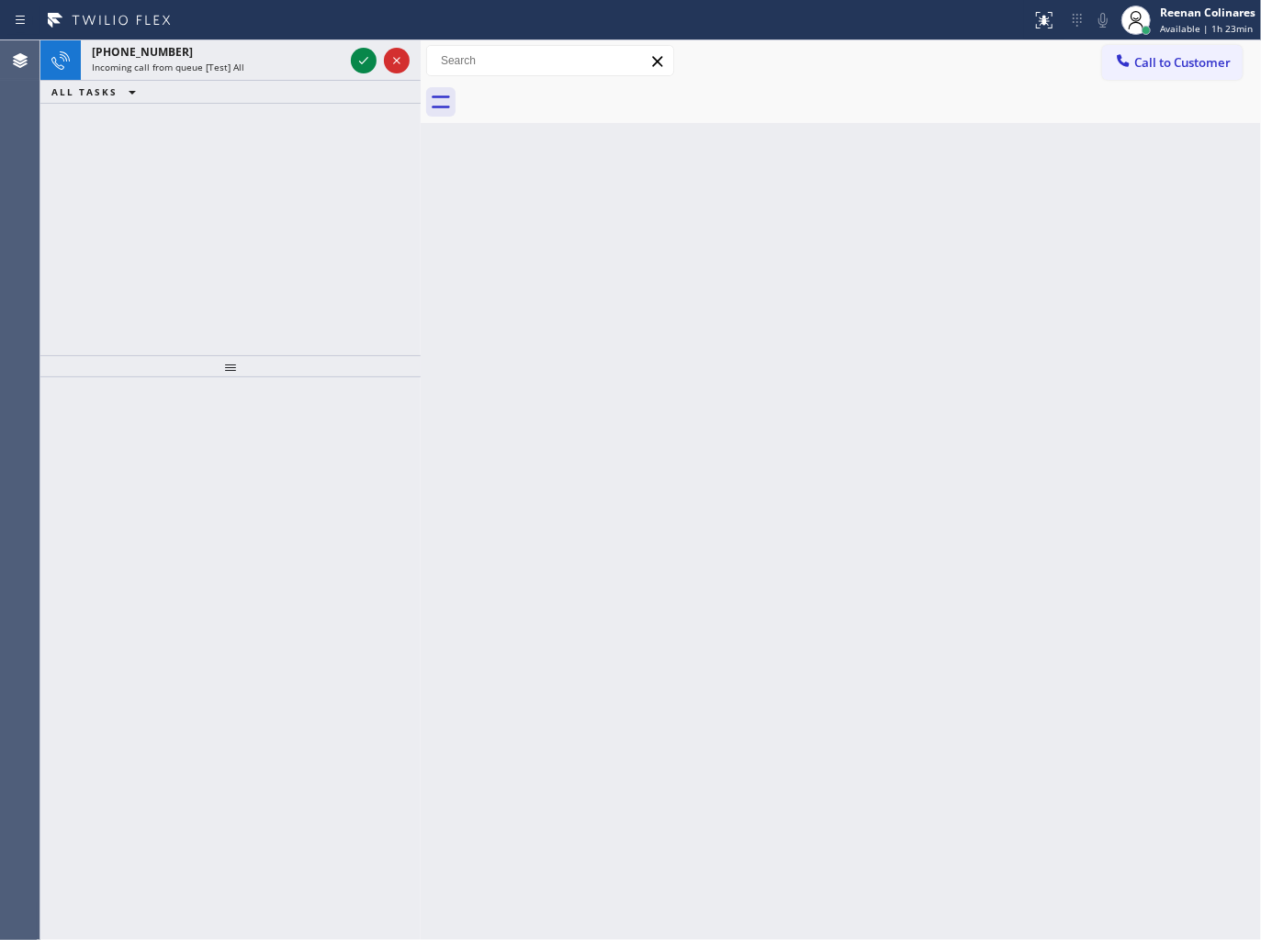
click at [248, 37] on div "Status report No issues detected If you experience an issue, please download th…" at bounding box center [630, 20] width 1261 height 40
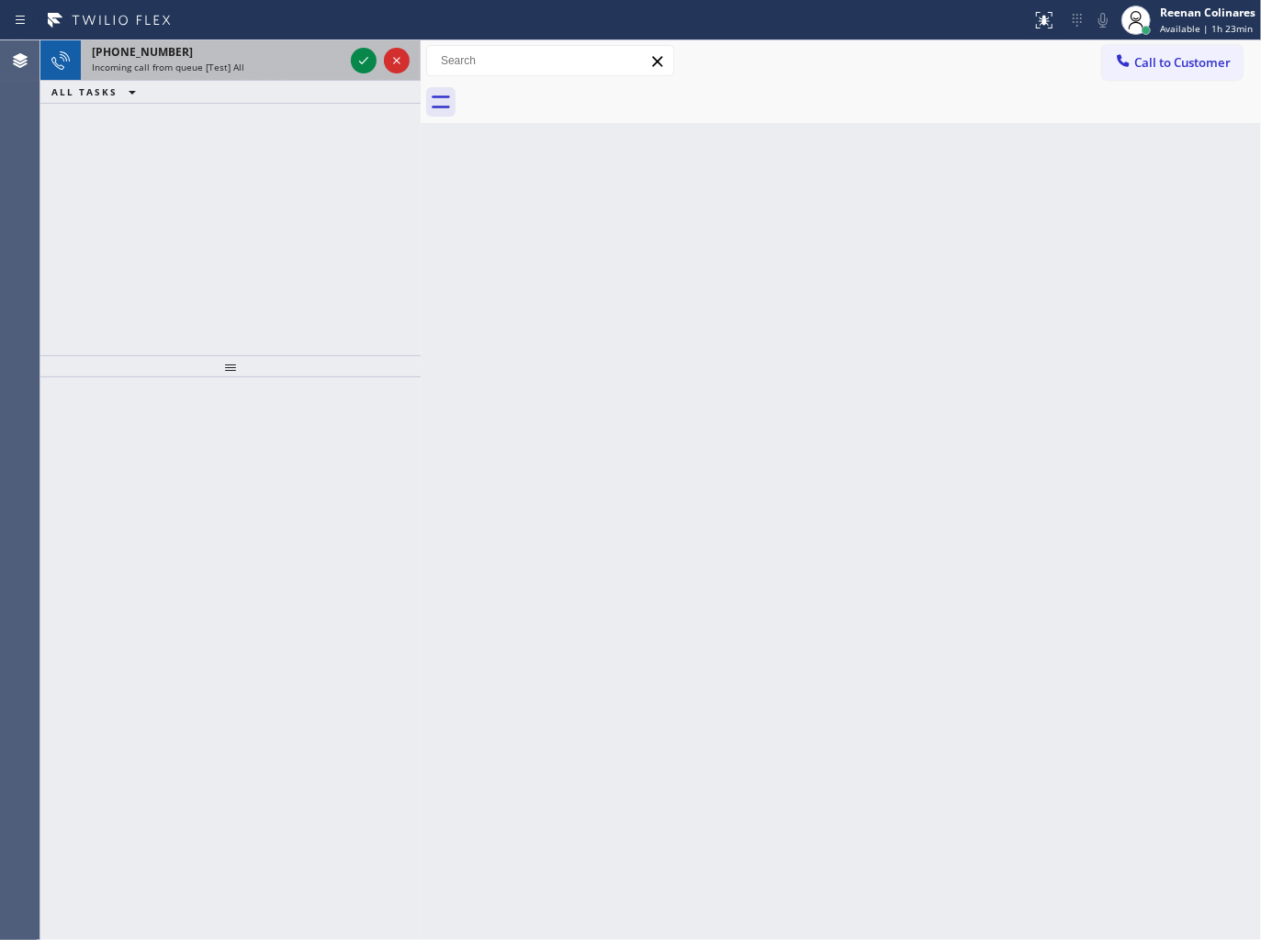
click at [349, 57] on div at bounding box center [380, 60] width 66 height 40
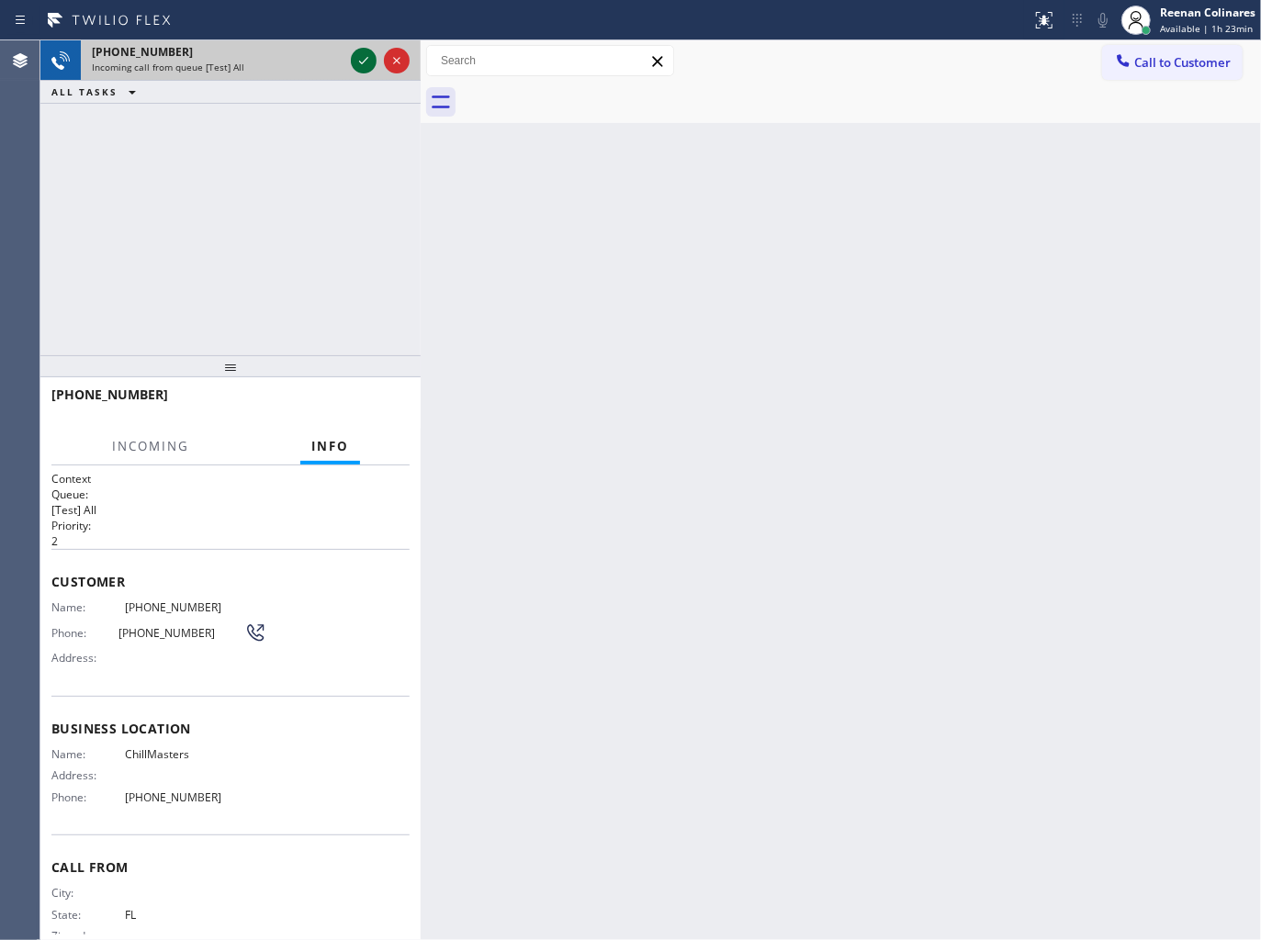
click at [354, 60] on icon at bounding box center [364, 61] width 22 height 22
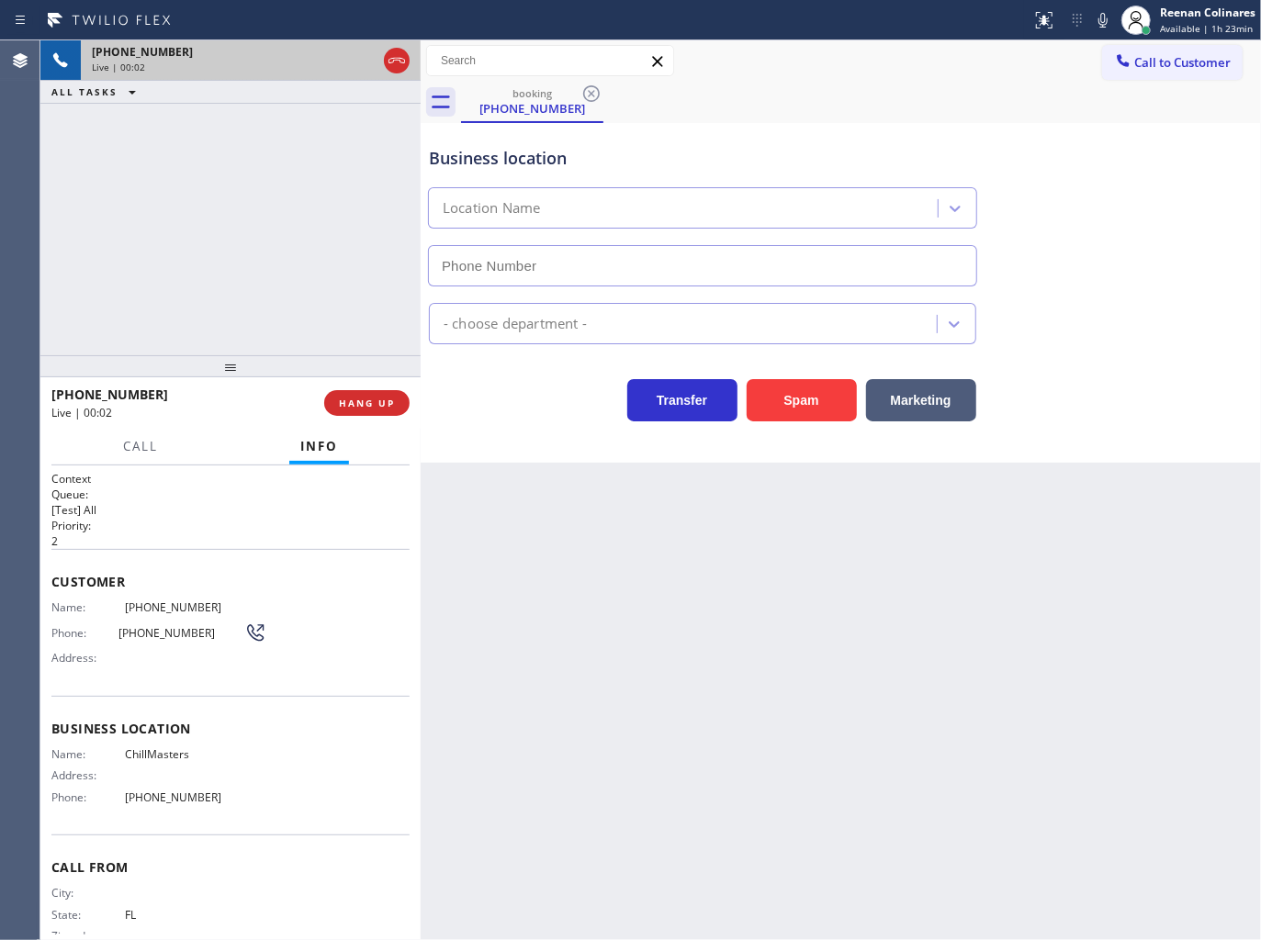
type input "[PHONE_NUMBER]"
click at [1104, 15] on icon at bounding box center [1103, 20] width 22 height 22
click at [922, 399] on button "Marketing" at bounding box center [921, 400] width 110 height 42
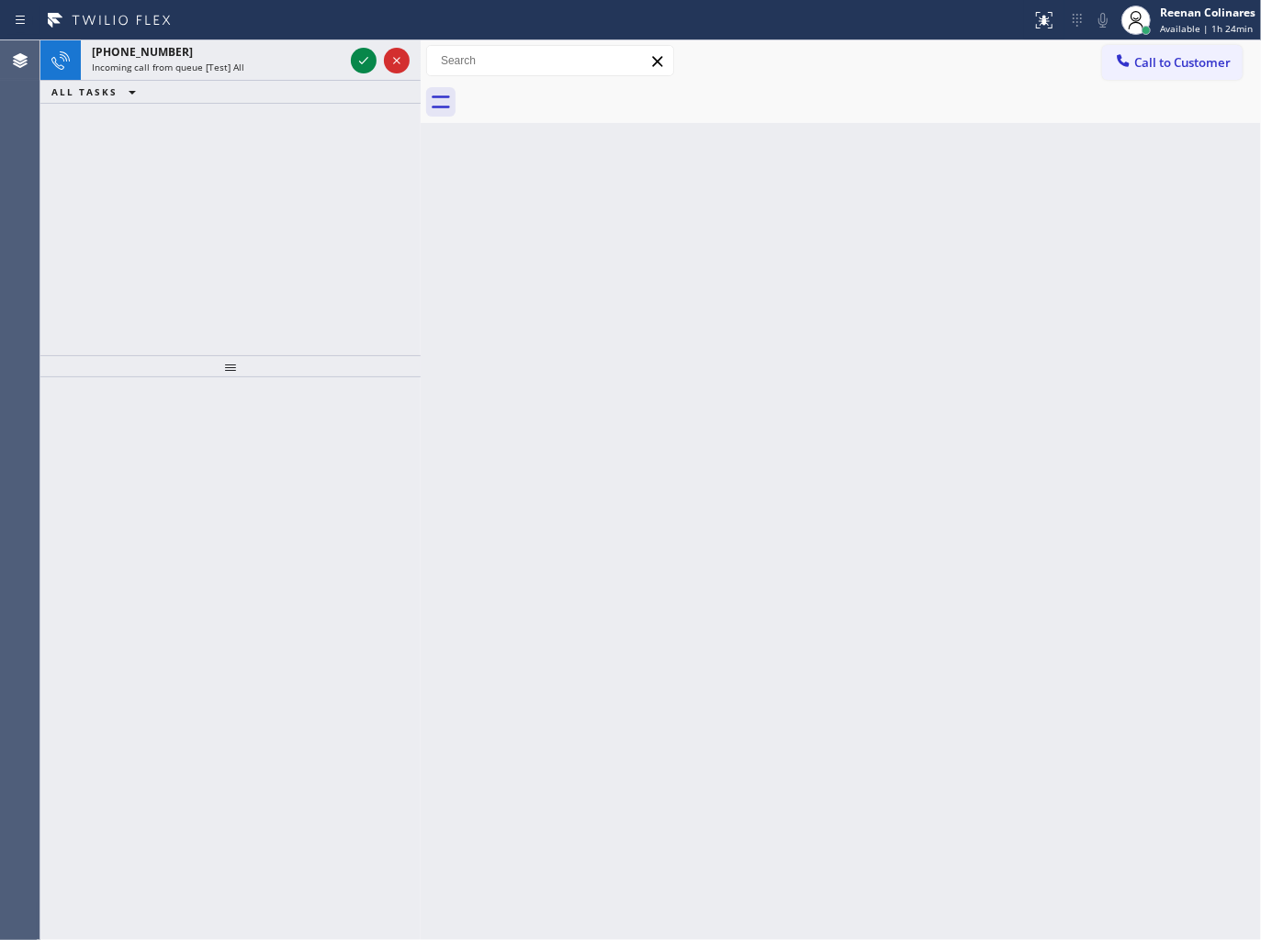
click at [195, 51] on div "[PHONE_NUMBER]" at bounding box center [218, 52] width 252 height 16
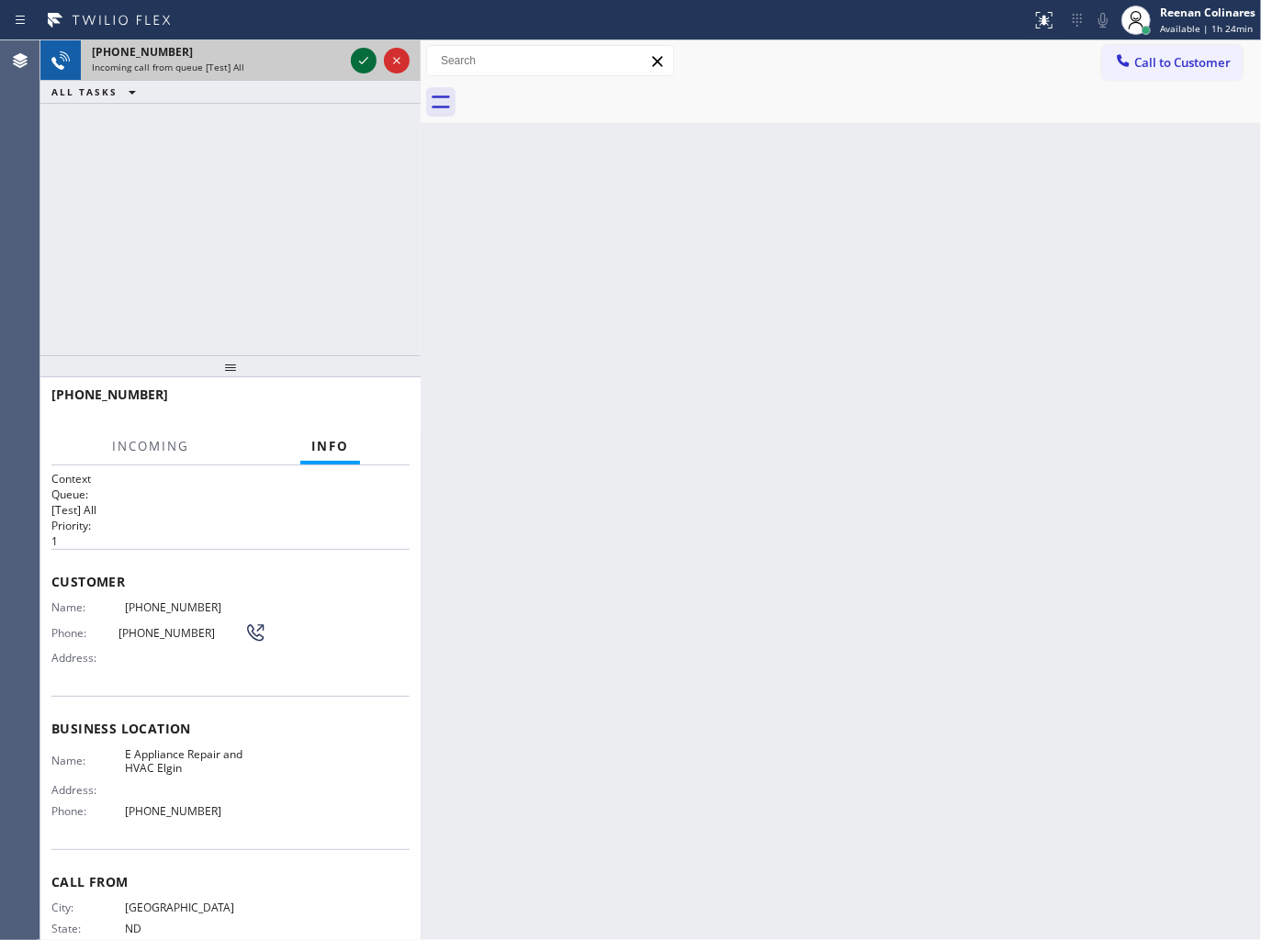
click at [373, 50] on icon at bounding box center [364, 61] width 22 height 22
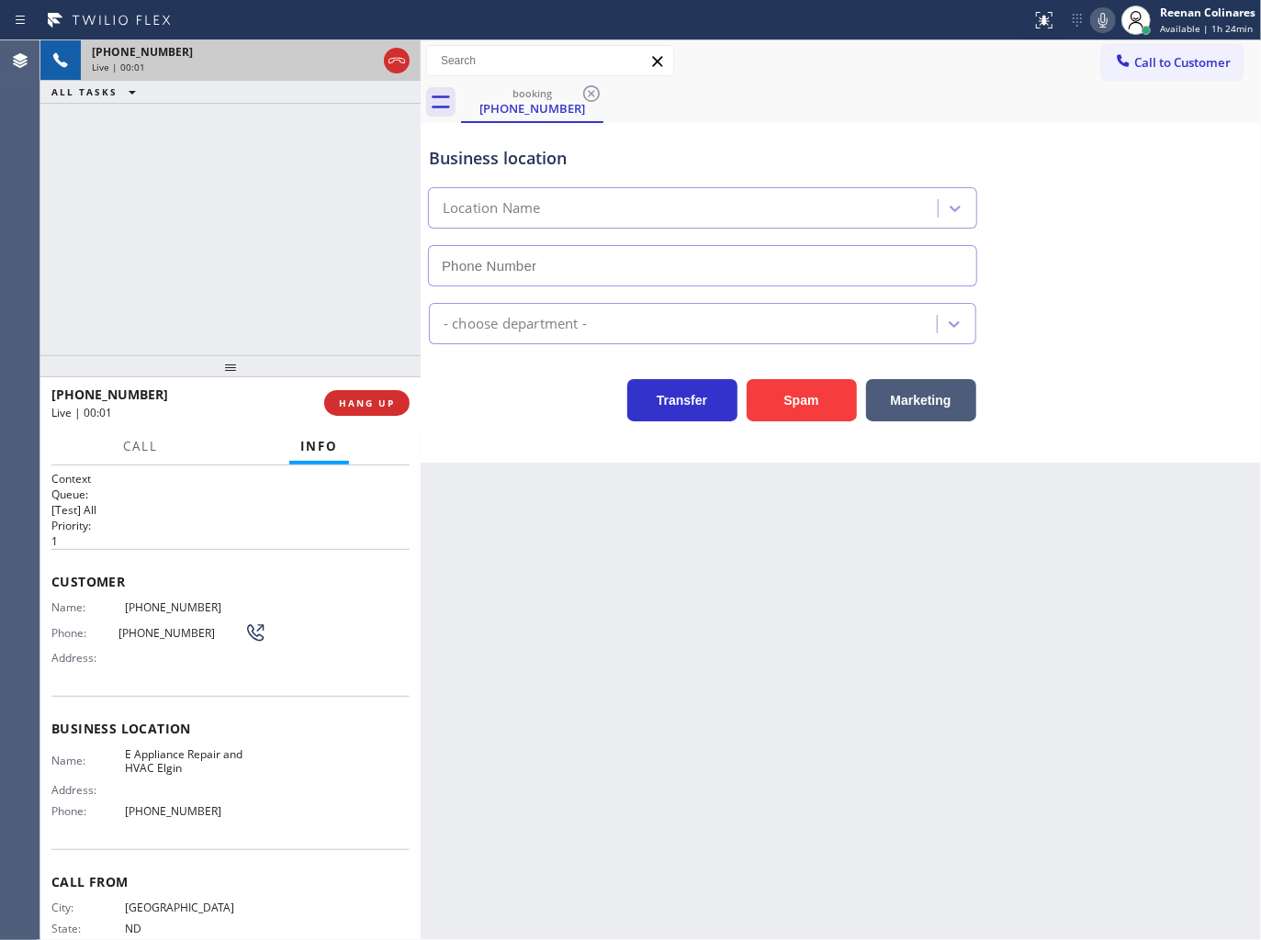
type input "[PHONE_NUMBER]"
click at [795, 397] on button "Spam" at bounding box center [802, 400] width 110 height 42
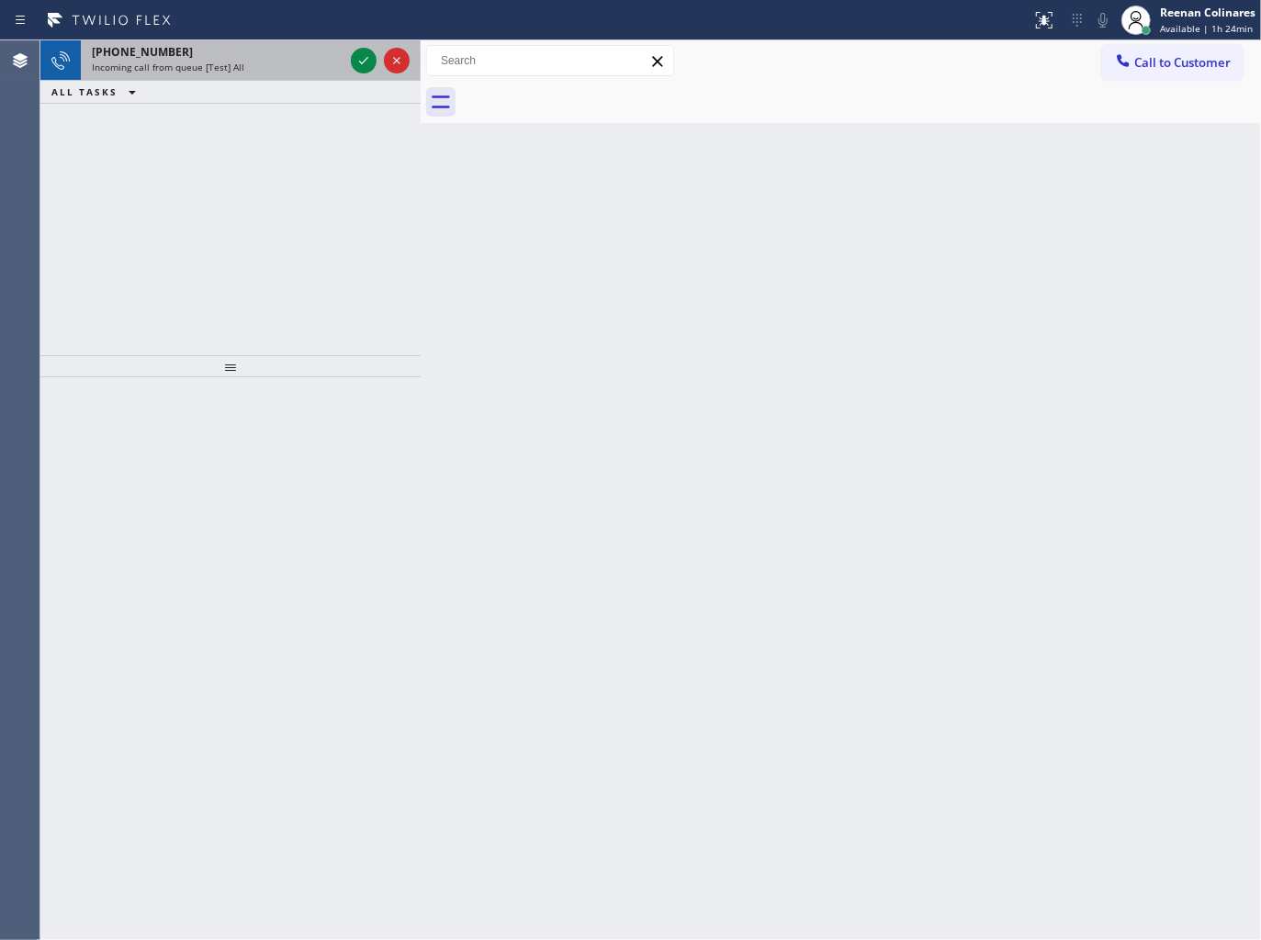
click at [271, 56] on div "[PHONE_NUMBER]" at bounding box center [218, 52] width 252 height 16
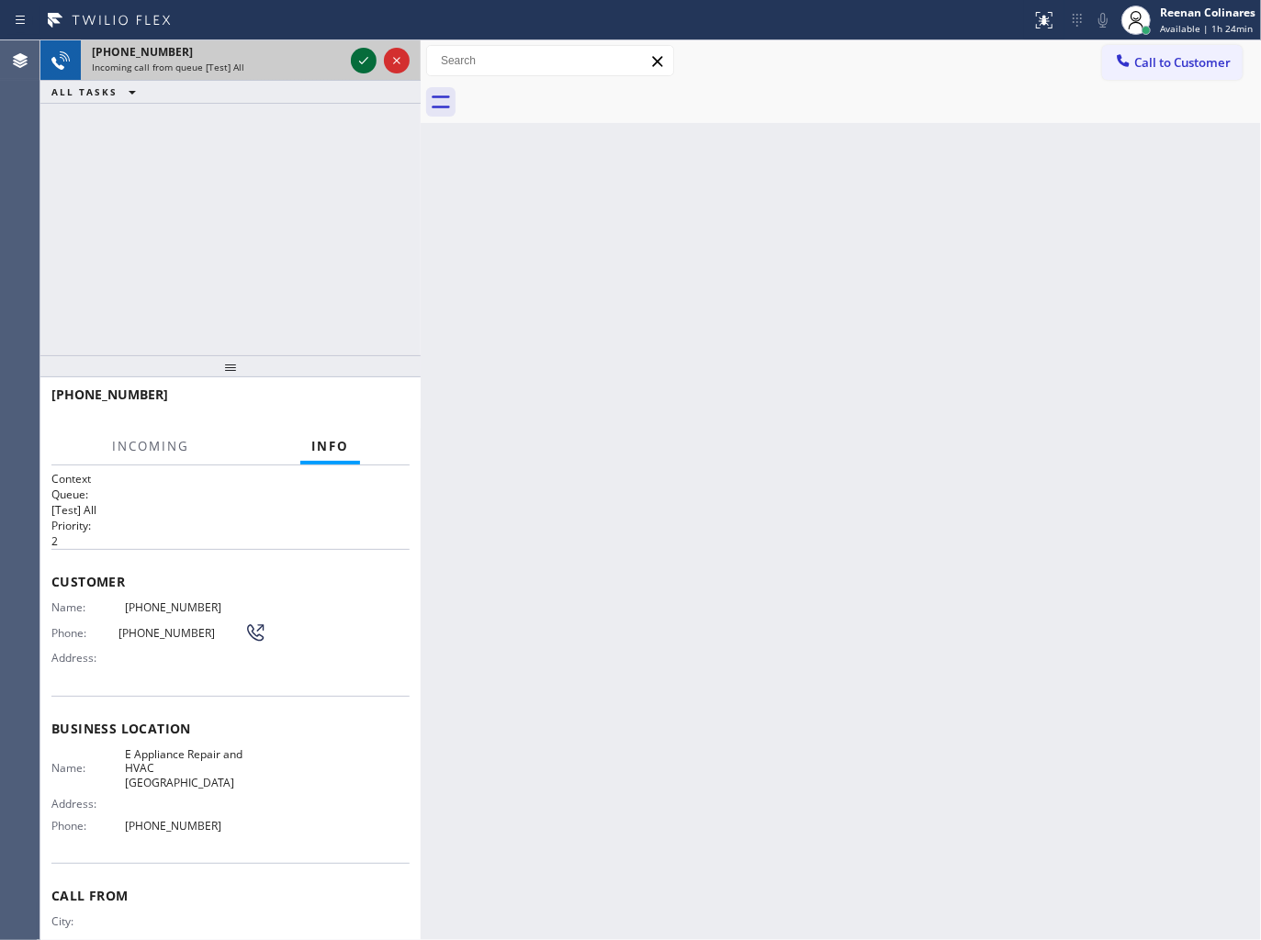
click at [352, 65] on div at bounding box center [364, 61] width 26 height 22
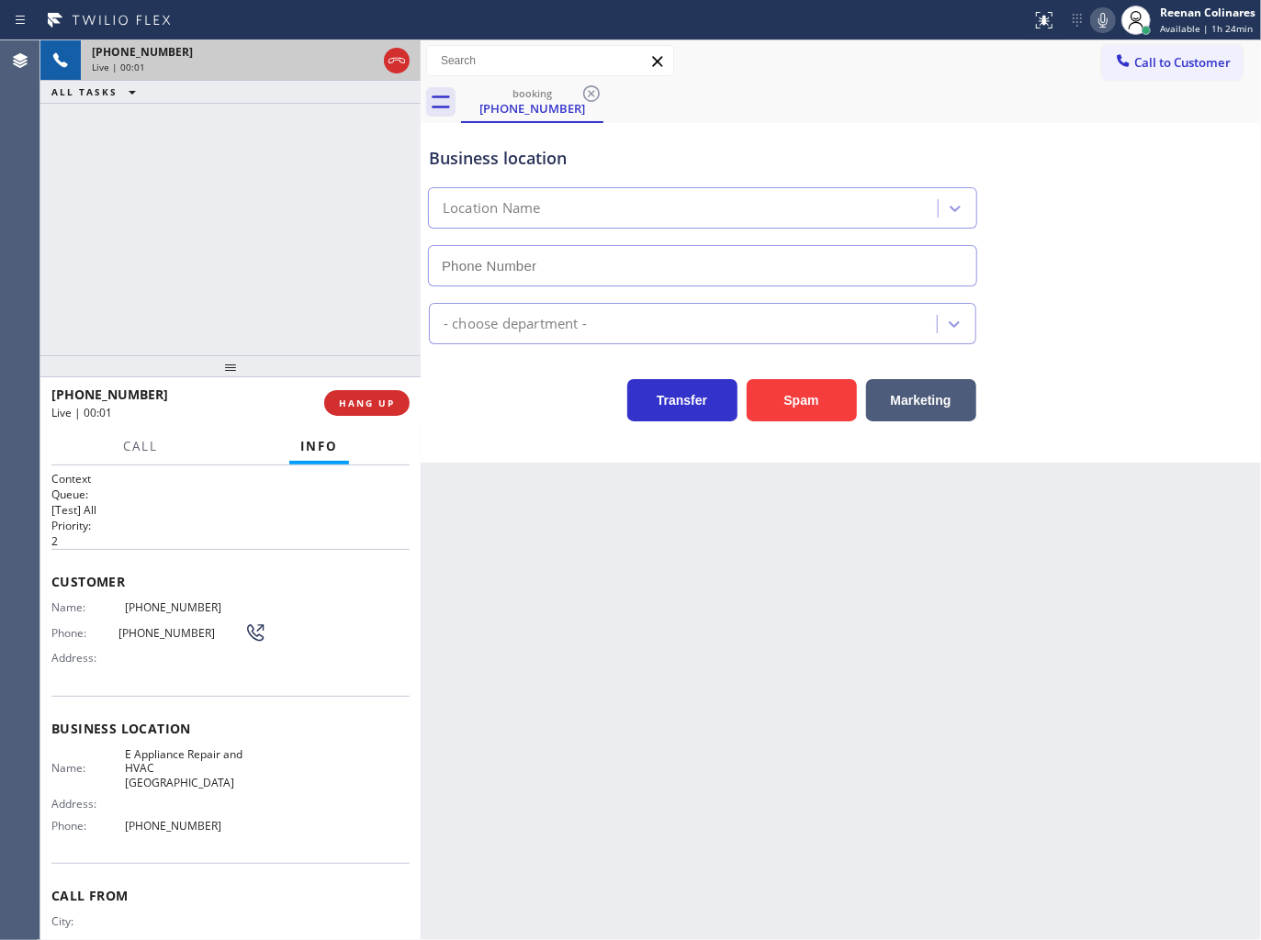
type input "[PHONE_NUMBER]"
click at [1103, 23] on icon at bounding box center [1103, 20] width 22 height 22
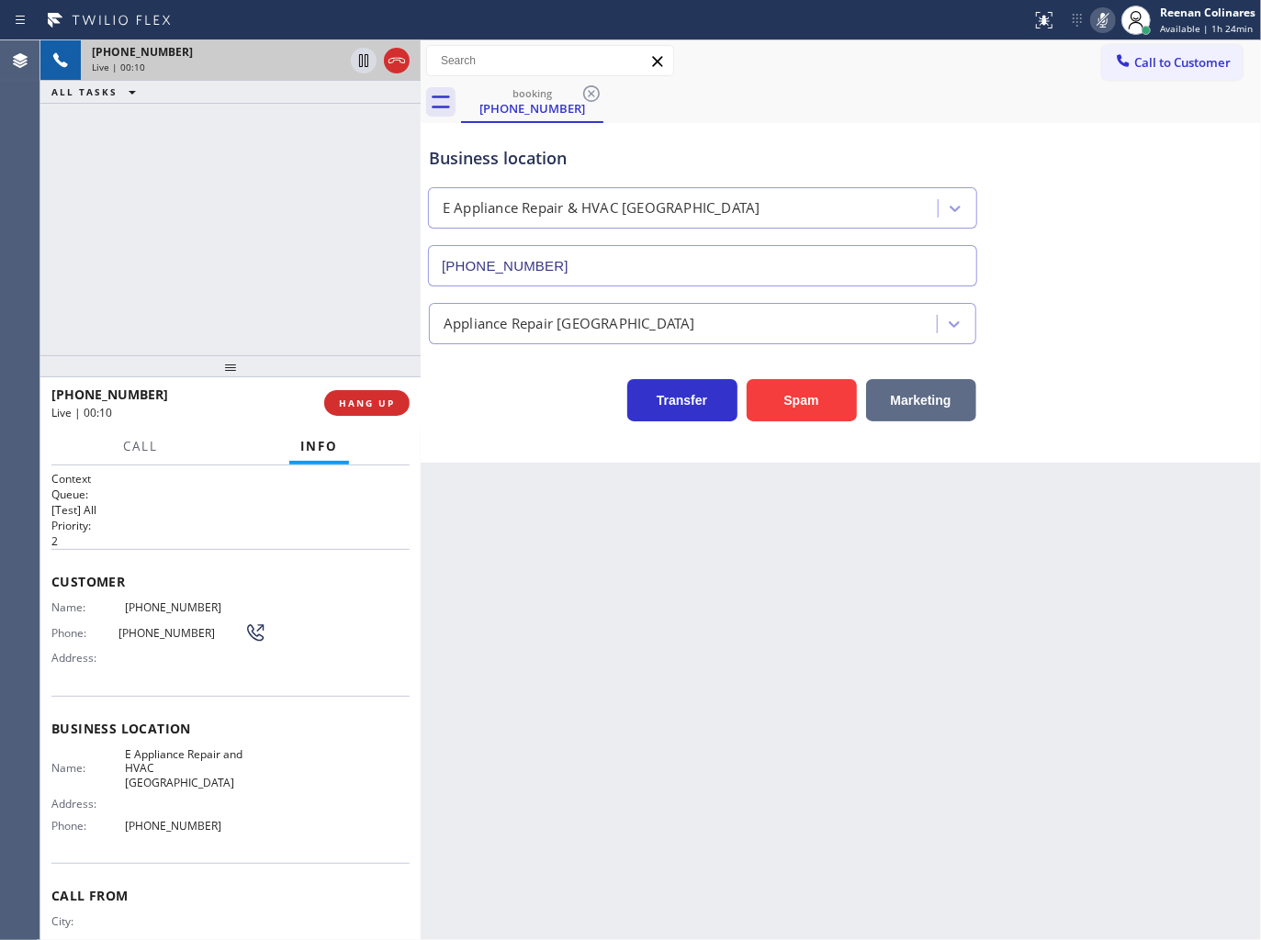
click at [939, 380] on button "Marketing" at bounding box center [921, 400] width 110 height 42
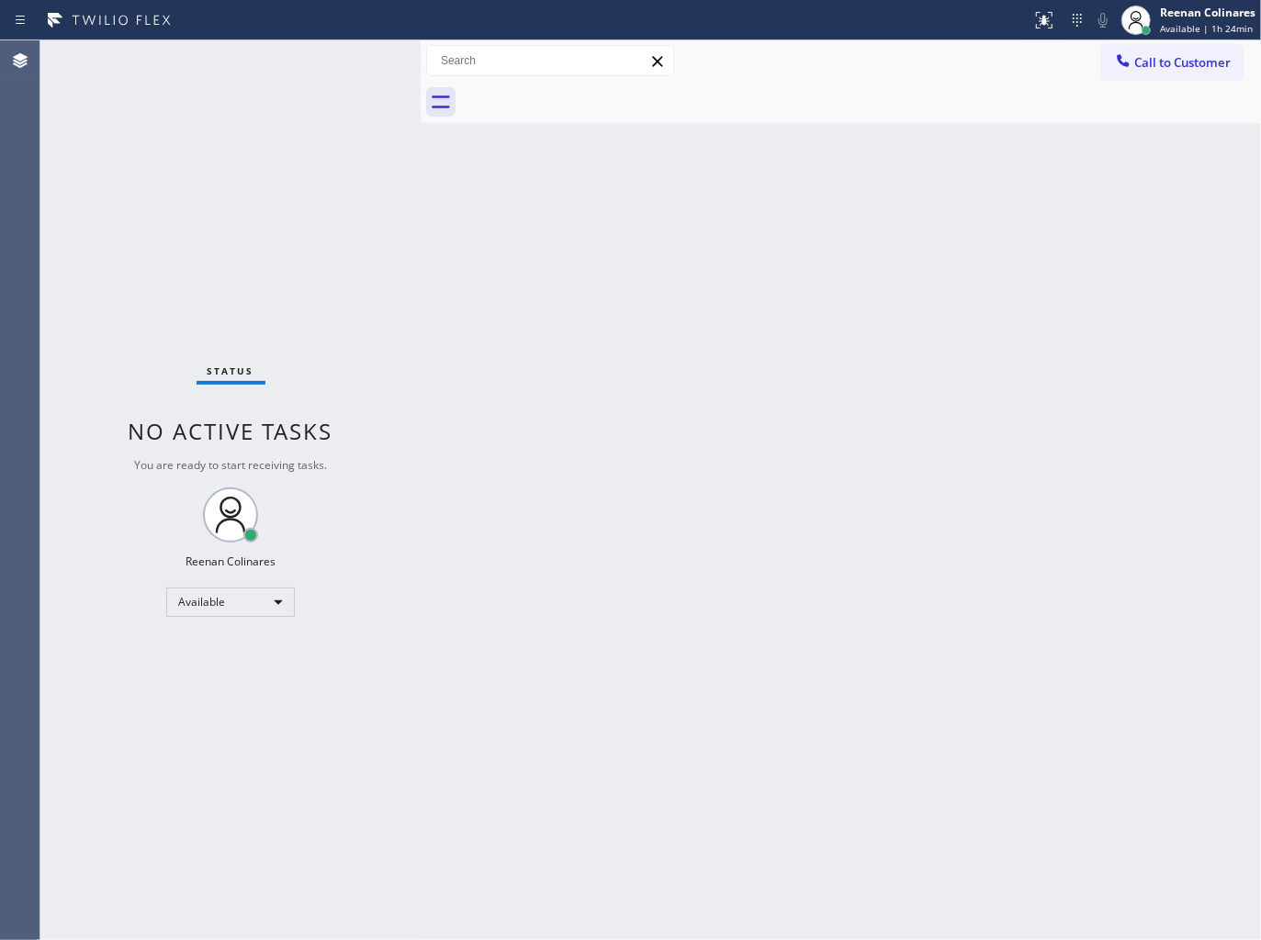
click at [619, 319] on div "Back to Dashboard Change Sender ID Customers Technicians Select a contact Outbo…" at bounding box center [841, 490] width 840 height 900
click at [689, 237] on div "Back to Dashboard Change Sender ID Customers Technicians Select a contact Outbo…" at bounding box center [841, 490] width 840 height 900
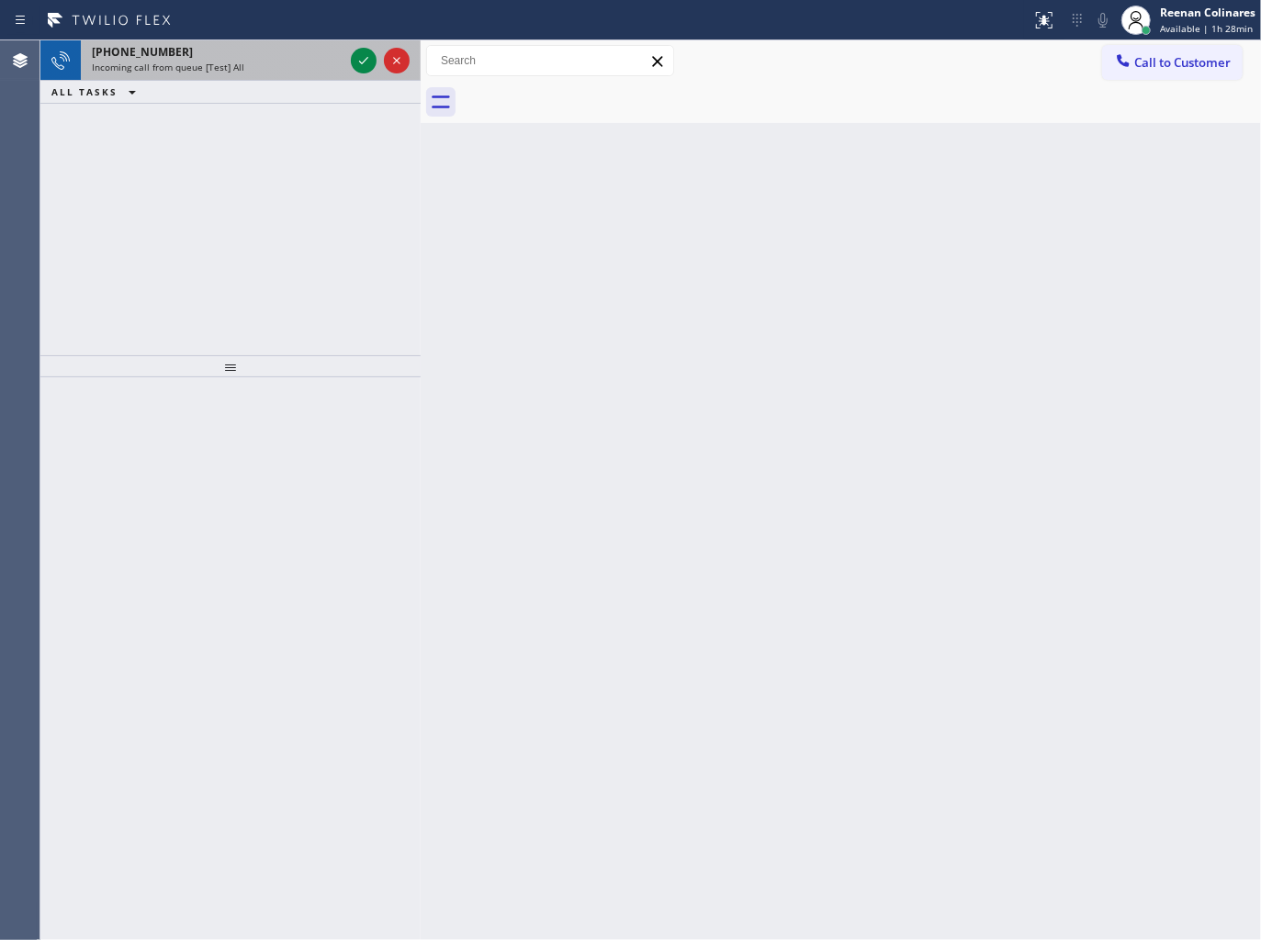
drag, startPoint x: 207, startPoint y: 79, endPoint x: 230, endPoint y: 69, distance: 25.1
click at [208, 77] on div "[PHONE_NUMBER] Incoming call from queue [Test] All" at bounding box center [214, 60] width 266 height 40
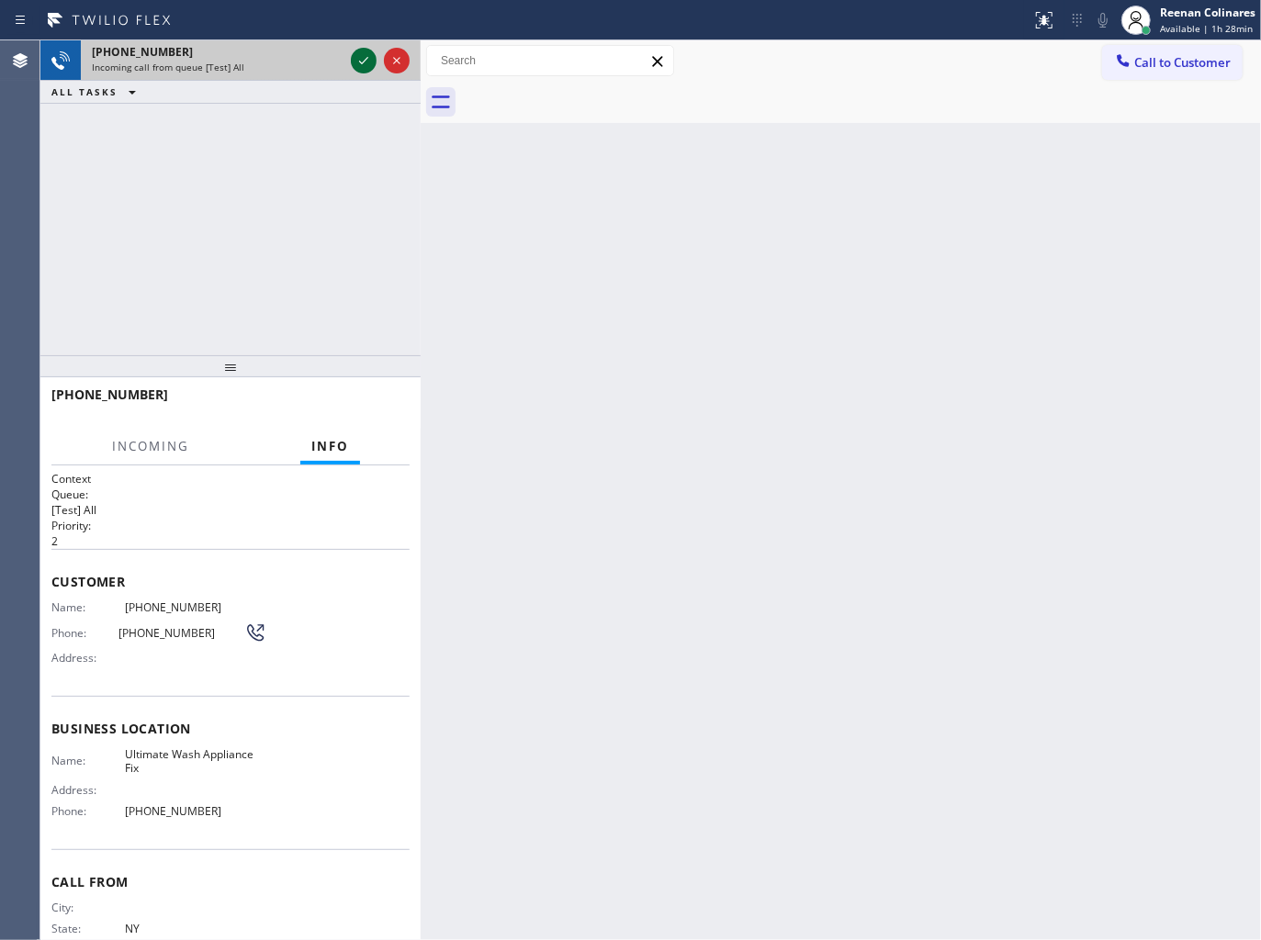
click at [353, 55] on icon at bounding box center [364, 61] width 22 height 22
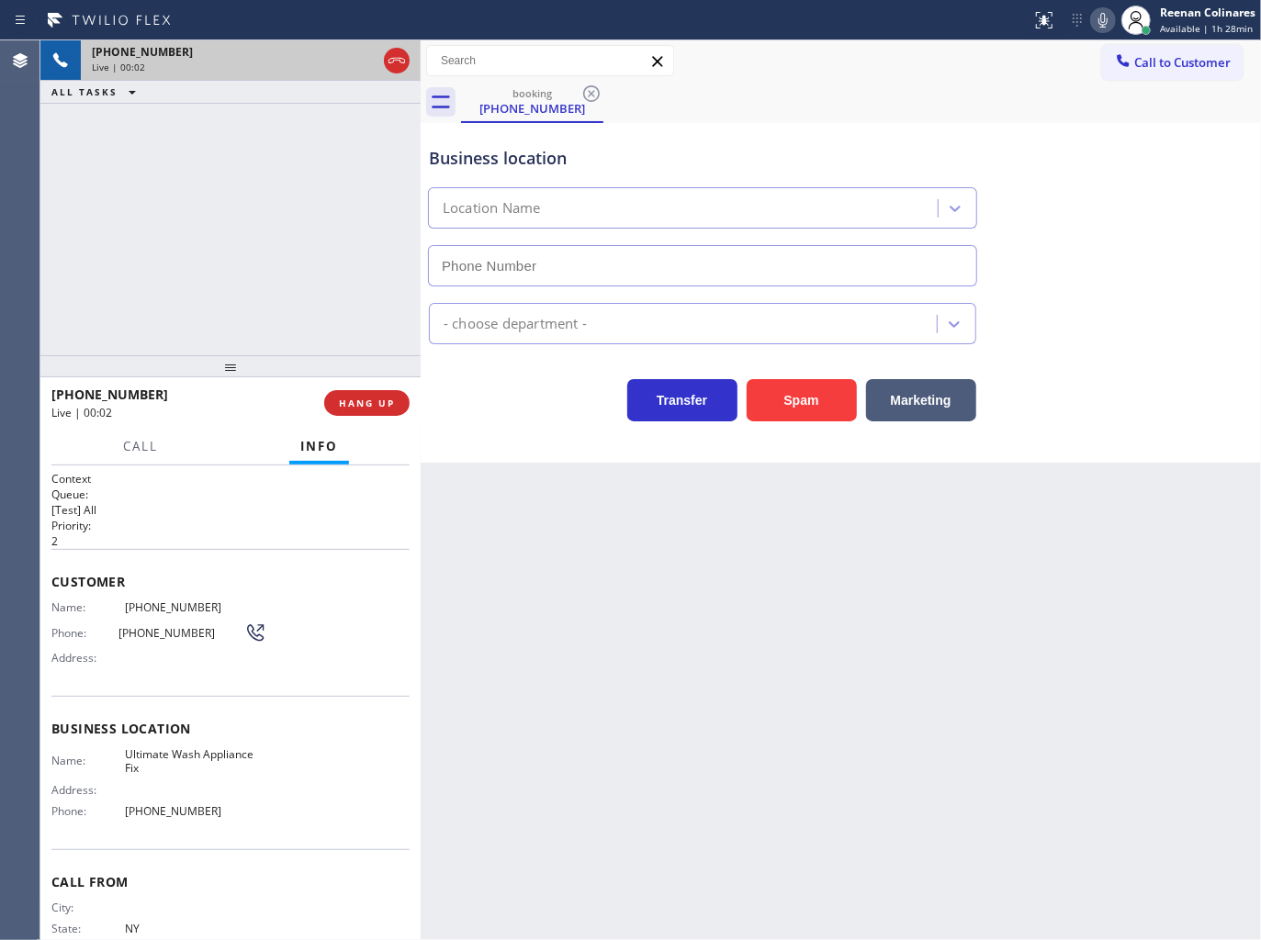
type input "[PHONE_NUMBER]"
click at [758, 413] on button "Spam" at bounding box center [802, 400] width 110 height 42
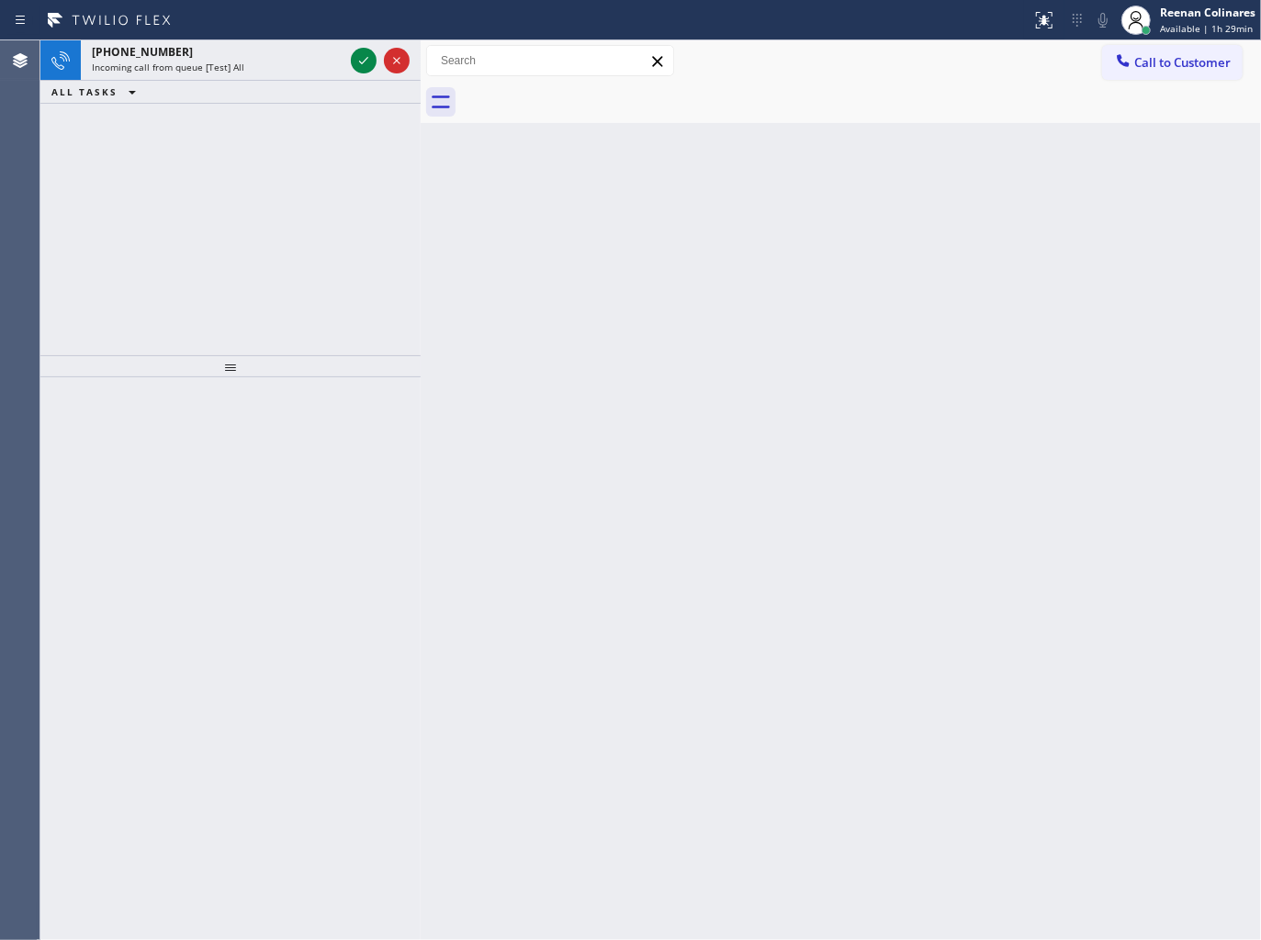
drag, startPoint x: 211, startPoint y: 71, endPoint x: 373, endPoint y: 39, distance: 164.8
click at [211, 71] on span "Incoming call from queue [Test] All" at bounding box center [168, 67] width 152 height 13
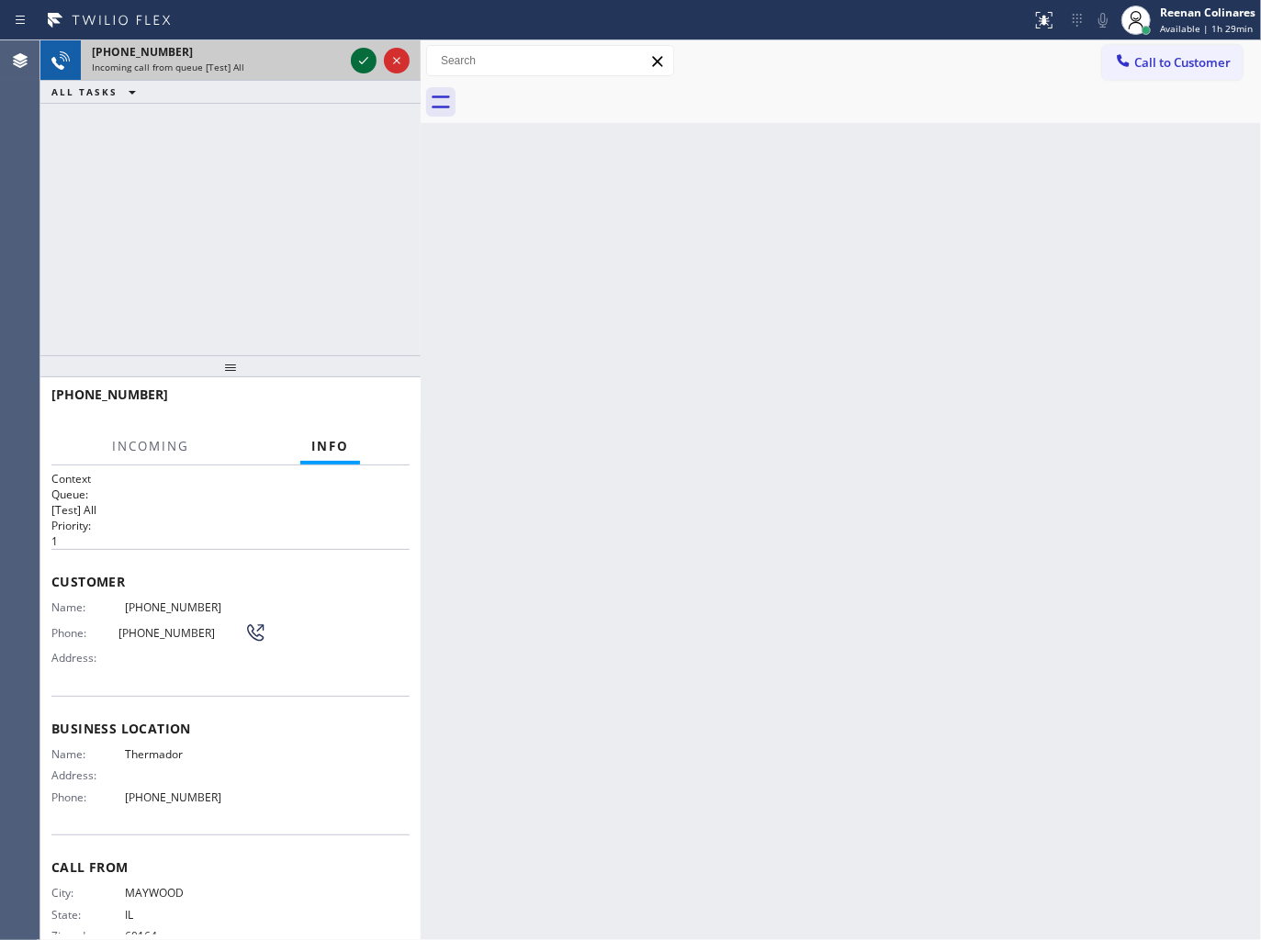
click at [355, 68] on icon at bounding box center [364, 61] width 22 height 22
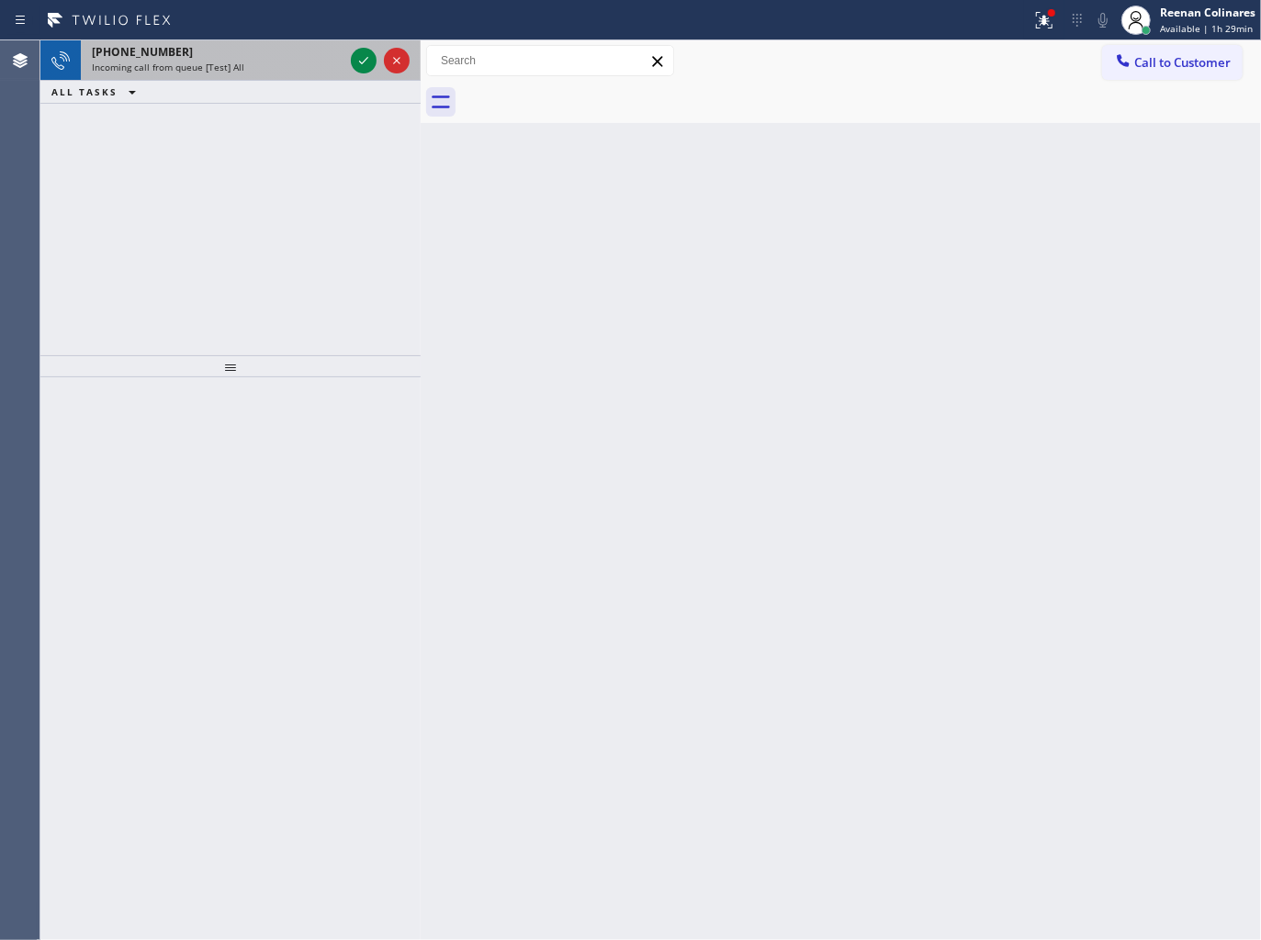
click at [286, 62] on div "Incoming call from queue [Test] All" at bounding box center [218, 67] width 252 height 13
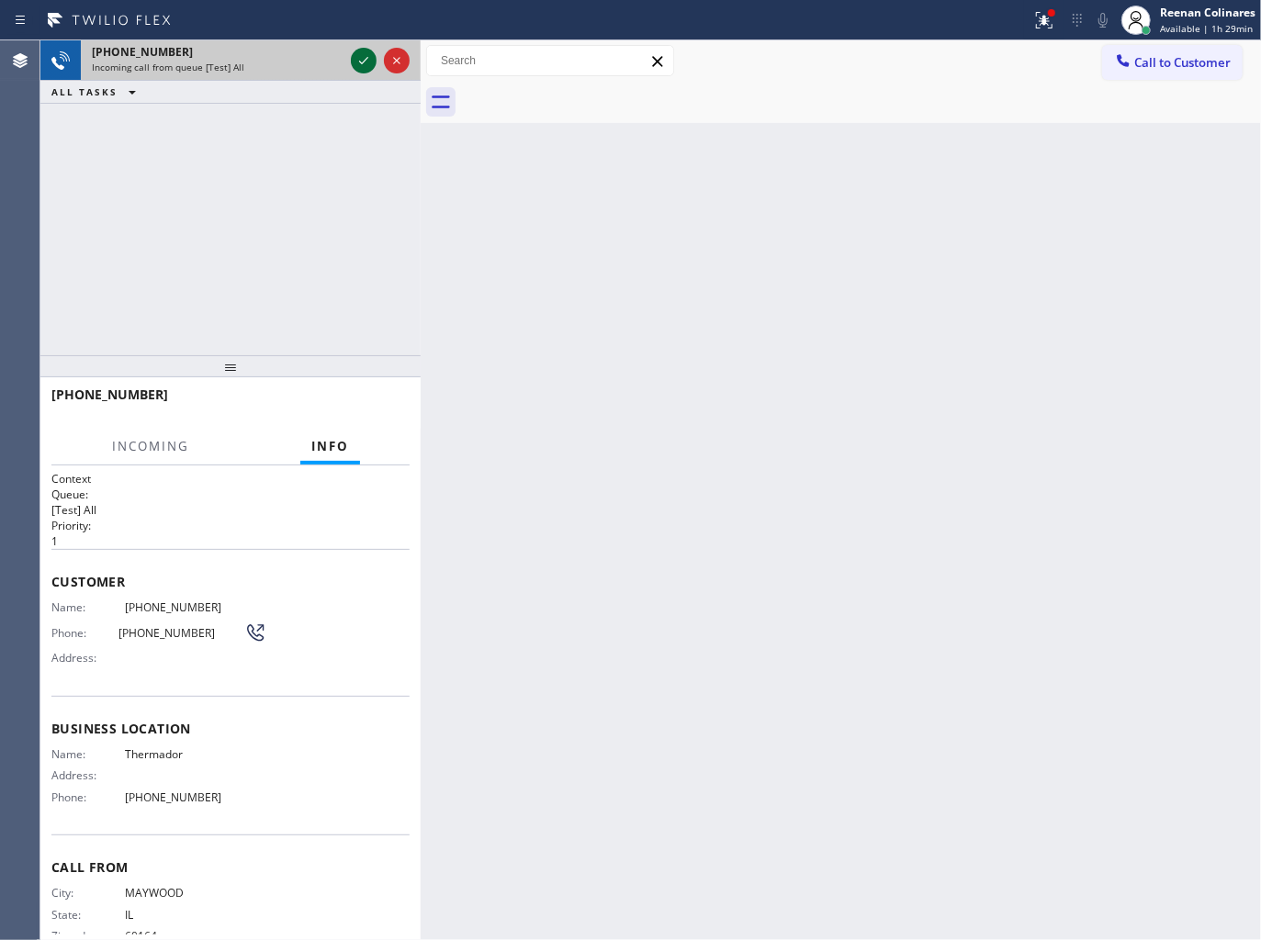
click at [354, 62] on icon at bounding box center [364, 61] width 22 height 22
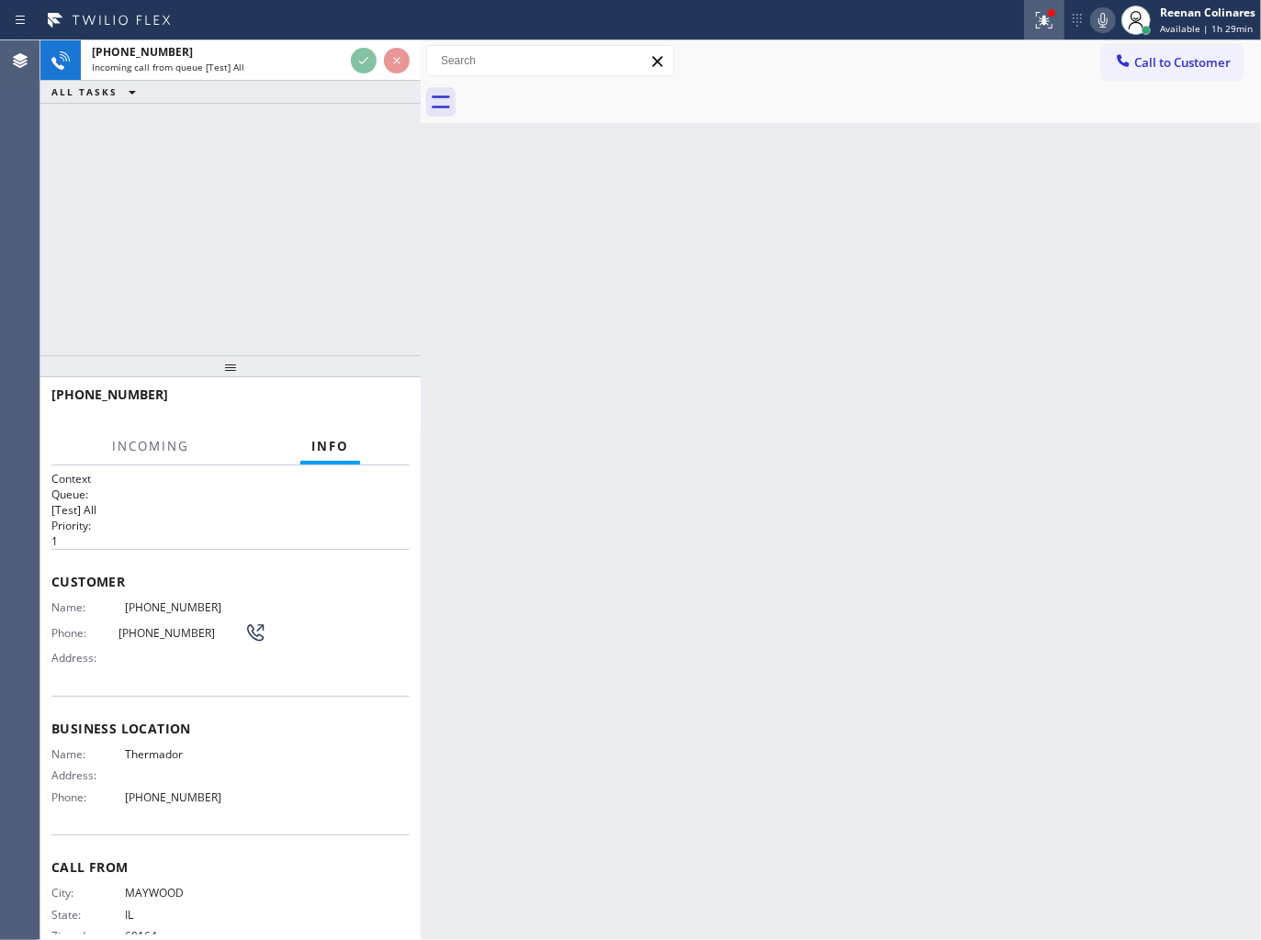
click at [1039, 16] on icon at bounding box center [1044, 20] width 22 height 22
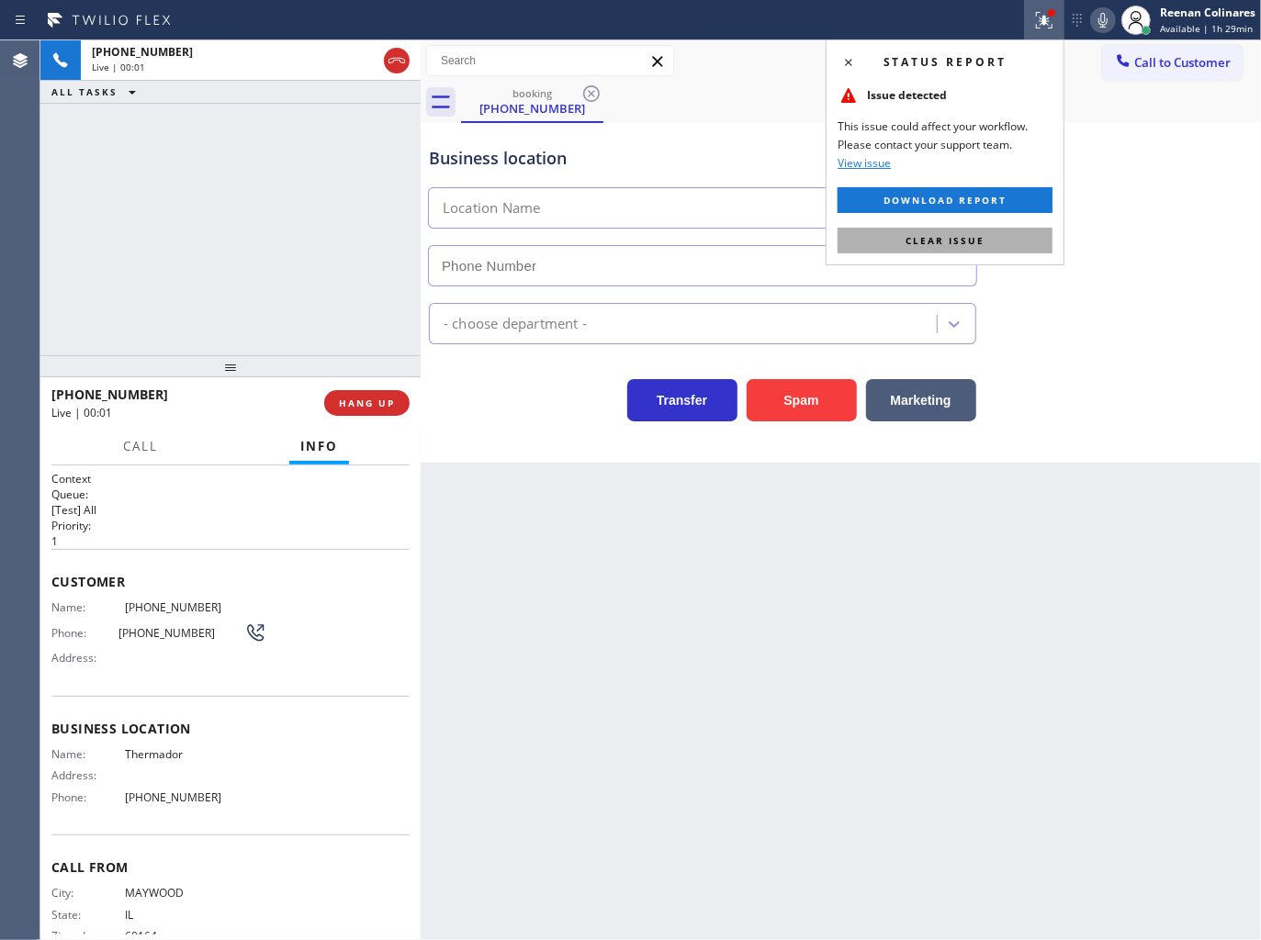
type input "[PHONE_NUMBER]"
click at [894, 240] on button "Clear issue" at bounding box center [944, 241] width 215 height 26
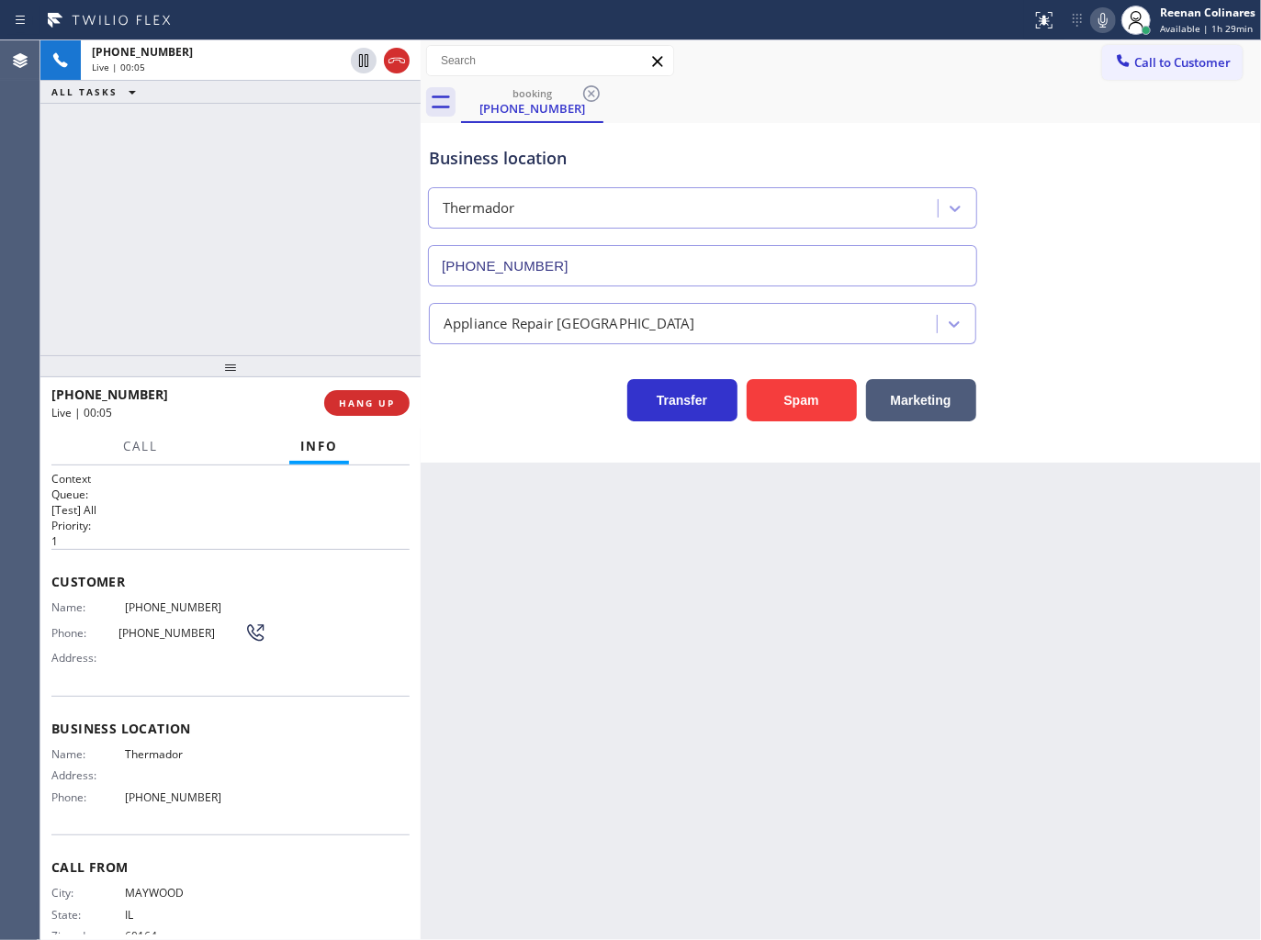
click at [1104, 19] on icon at bounding box center [1103, 20] width 22 height 22
click at [388, 400] on span "HANG UP" at bounding box center [367, 403] width 56 height 13
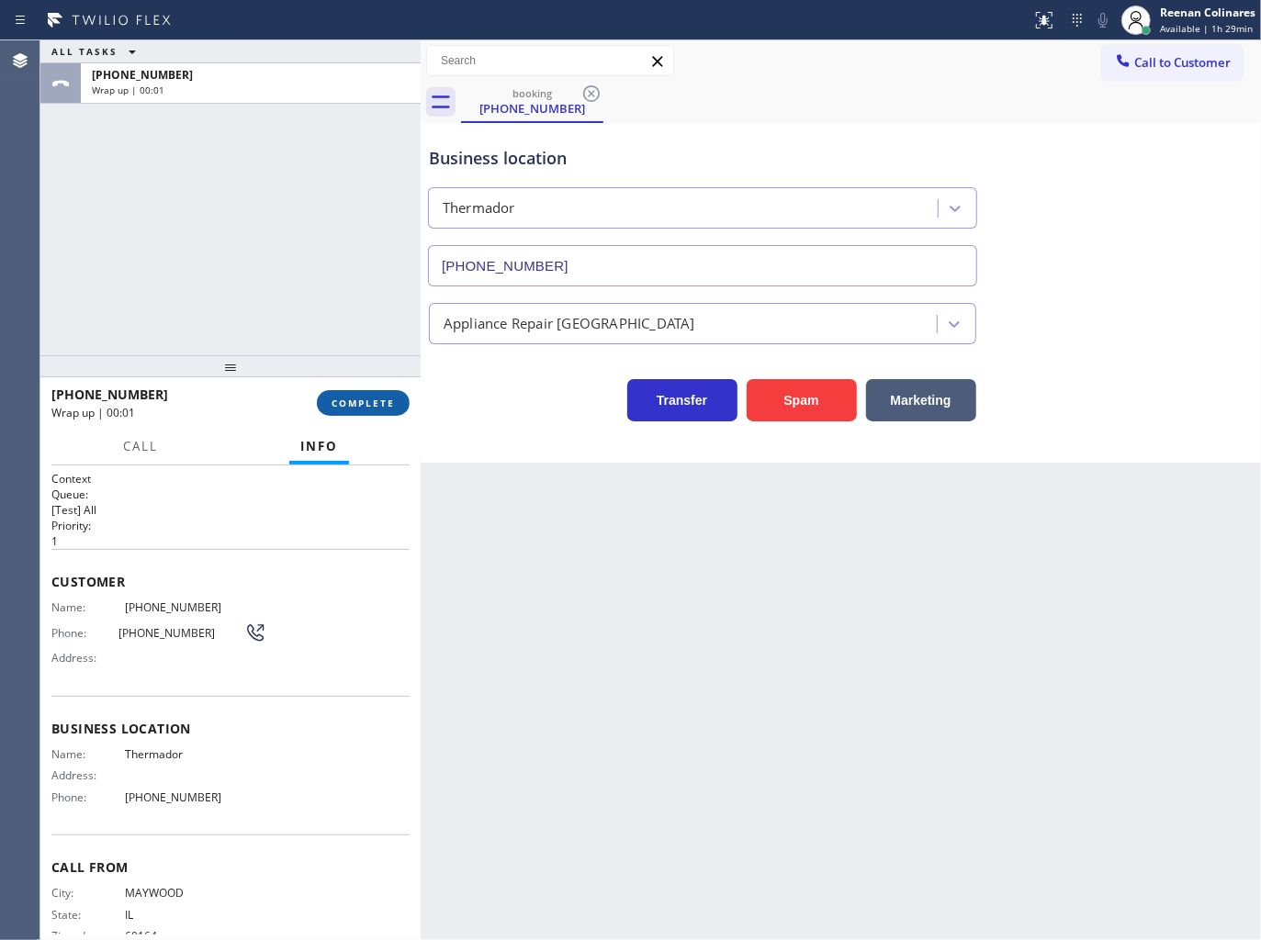
click at [388, 400] on span "COMPLETE" at bounding box center [362, 403] width 63 height 13
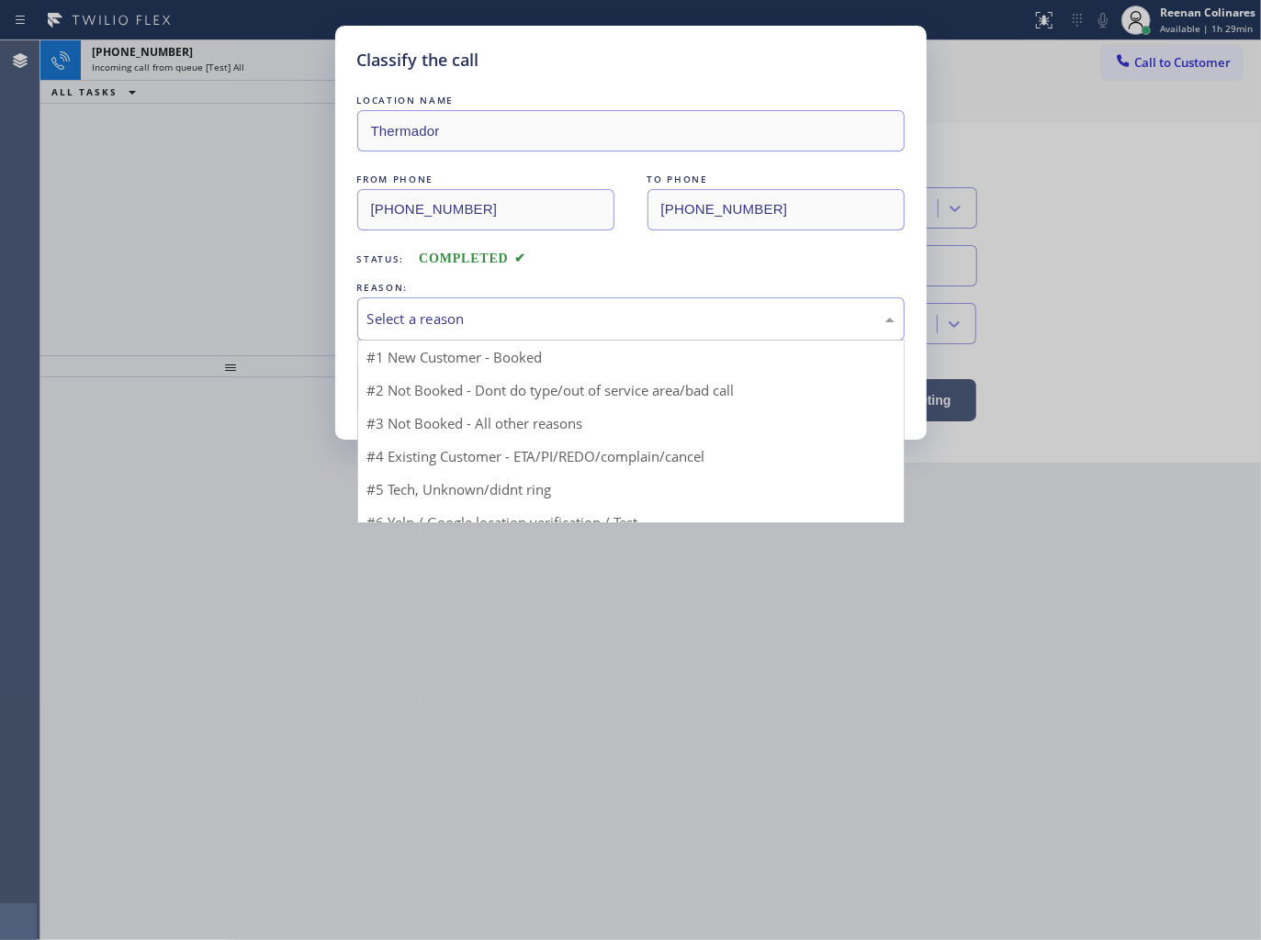
click at [446, 320] on div "Select a reason" at bounding box center [630, 319] width 527 height 21
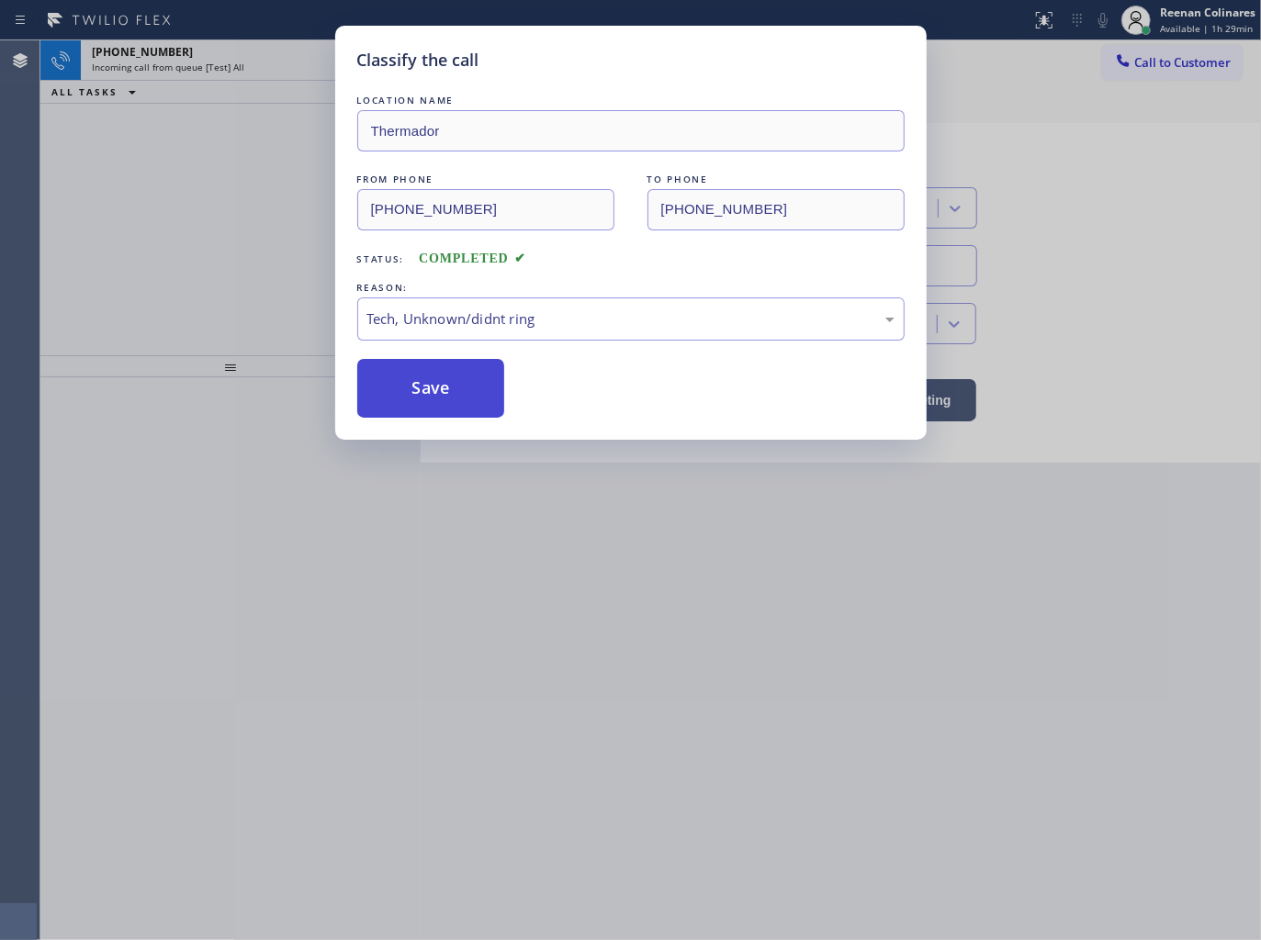
click at [424, 393] on button "Save" at bounding box center [431, 388] width 148 height 59
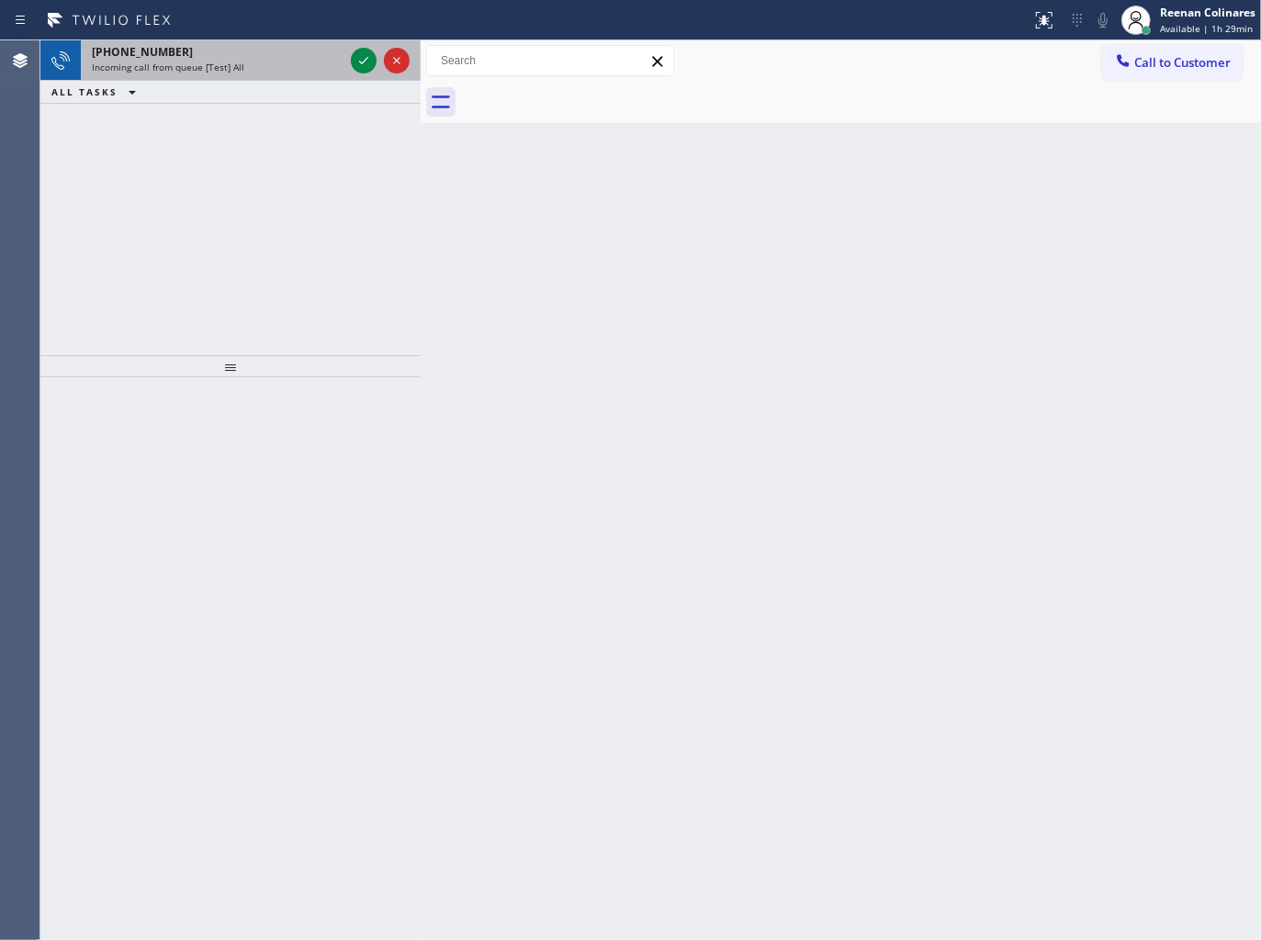
drag, startPoint x: 235, startPoint y: 58, endPoint x: 245, endPoint y: 57, distance: 10.1
click at [236, 58] on div "[PHONE_NUMBER]" at bounding box center [218, 52] width 252 height 16
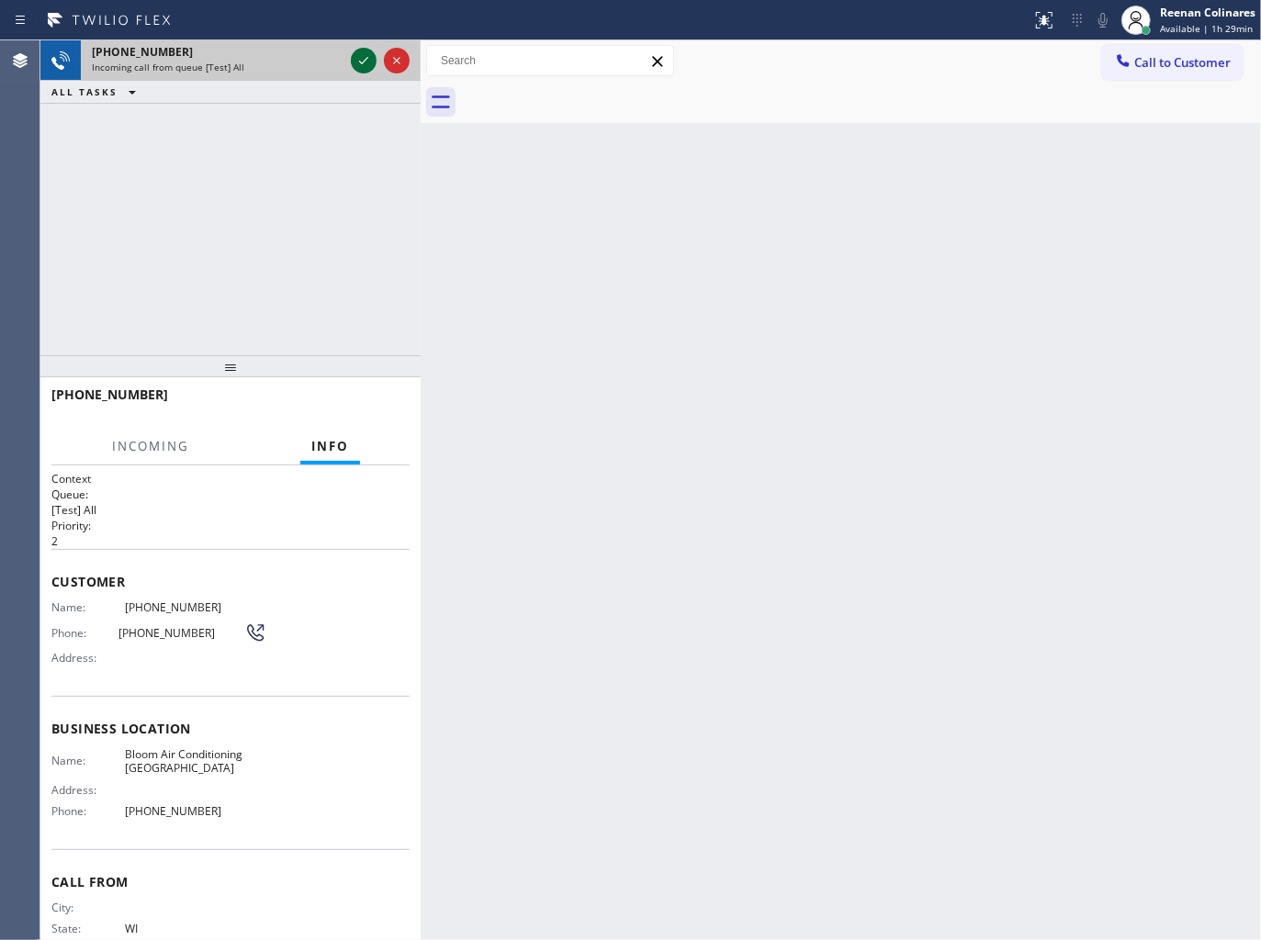
click at [367, 53] on icon at bounding box center [364, 61] width 22 height 22
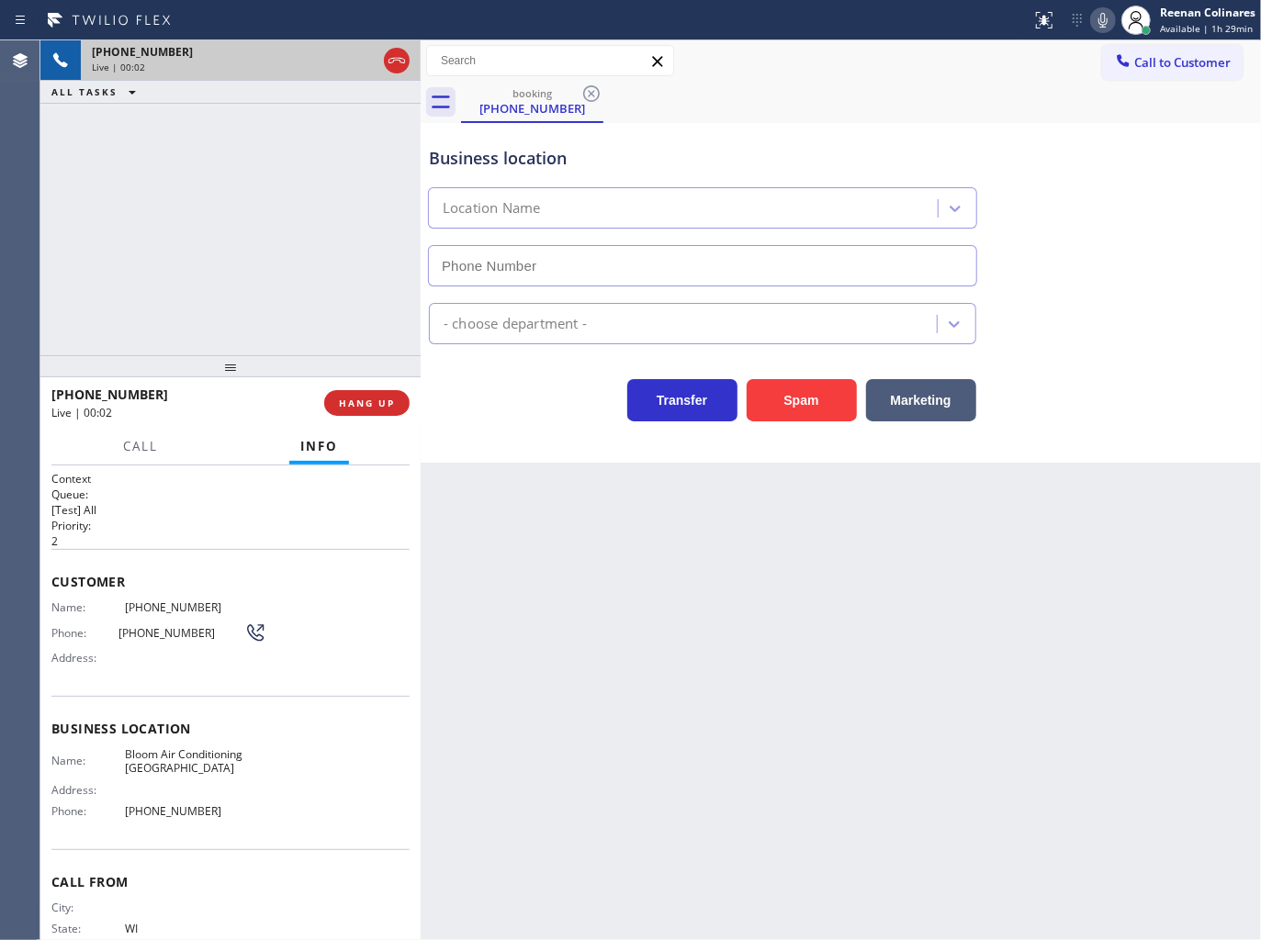
type input "[PHONE_NUMBER]"
drag, startPoint x: 803, startPoint y: 405, endPoint x: 830, endPoint y: 370, distance: 44.5
click at [803, 404] on button "Spam" at bounding box center [802, 400] width 110 height 42
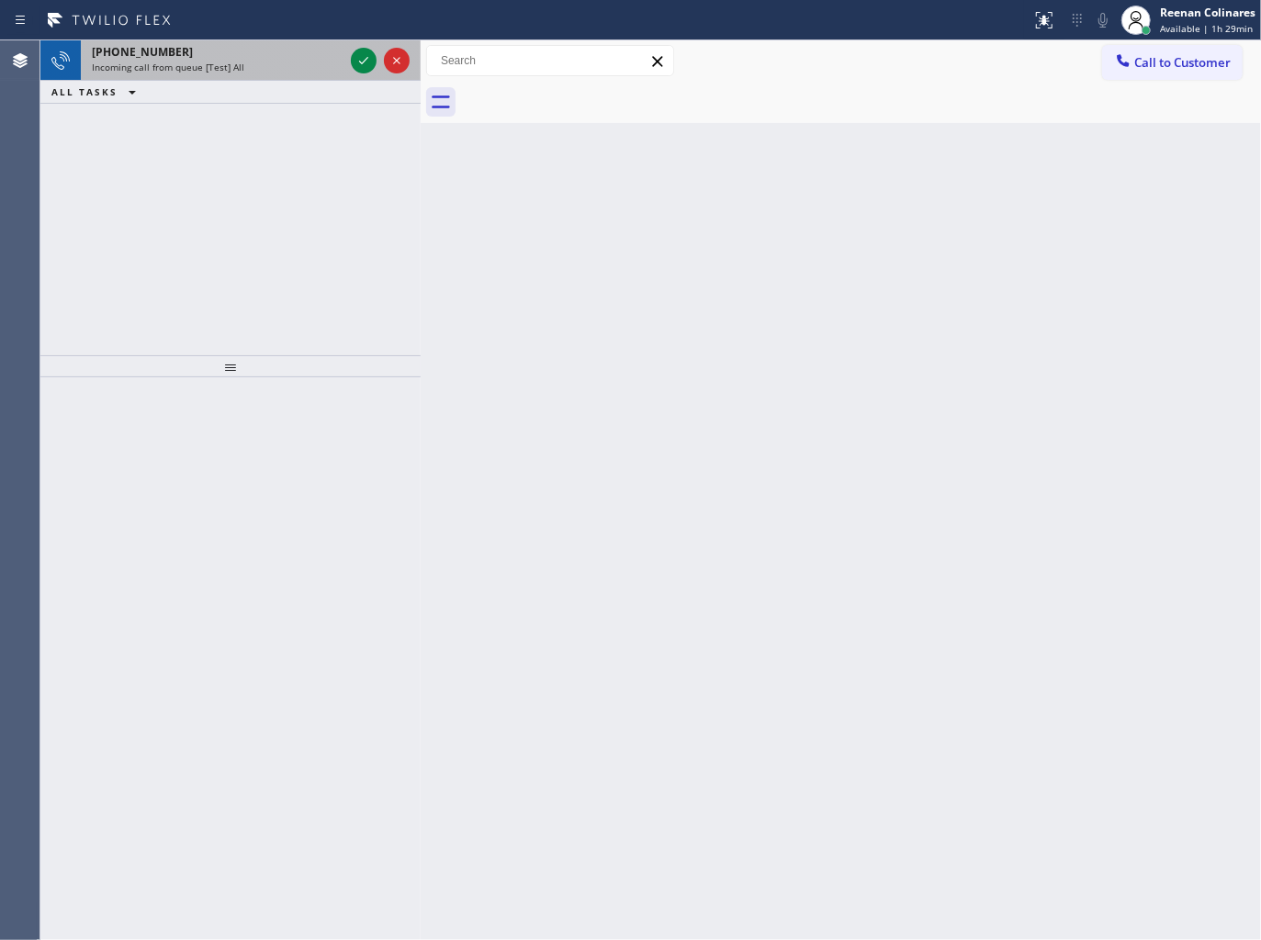
drag, startPoint x: 277, startPoint y: 73, endPoint x: 267, endPoint y: 72, distance: 10.3
click at [277, 73] on div "Incoming call from queue [Test] All" at bounding box center [218, 67] width 252 height 13
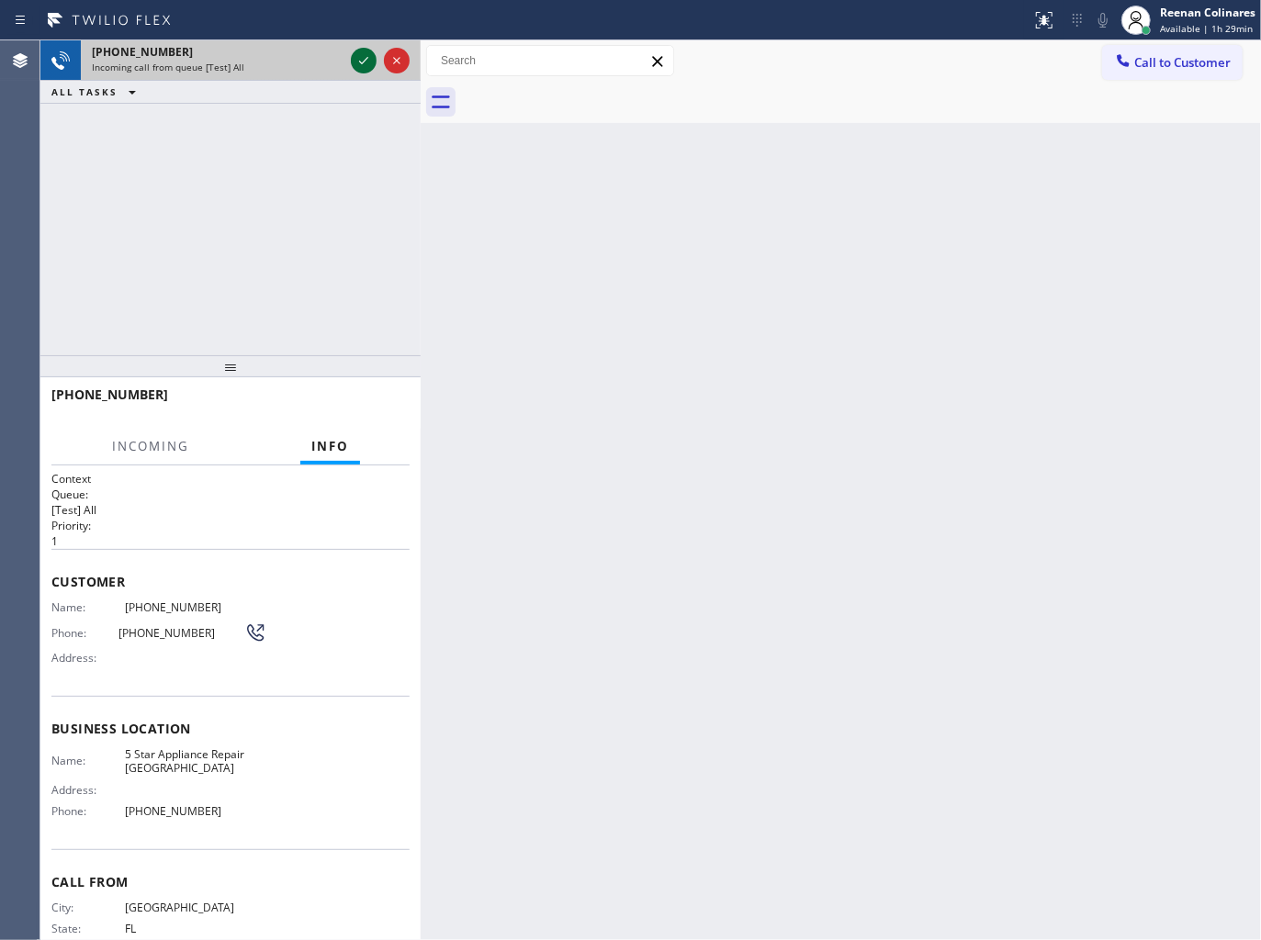
click at [354, 62] on icon at bounding box center [364, 61] width 22 height 22
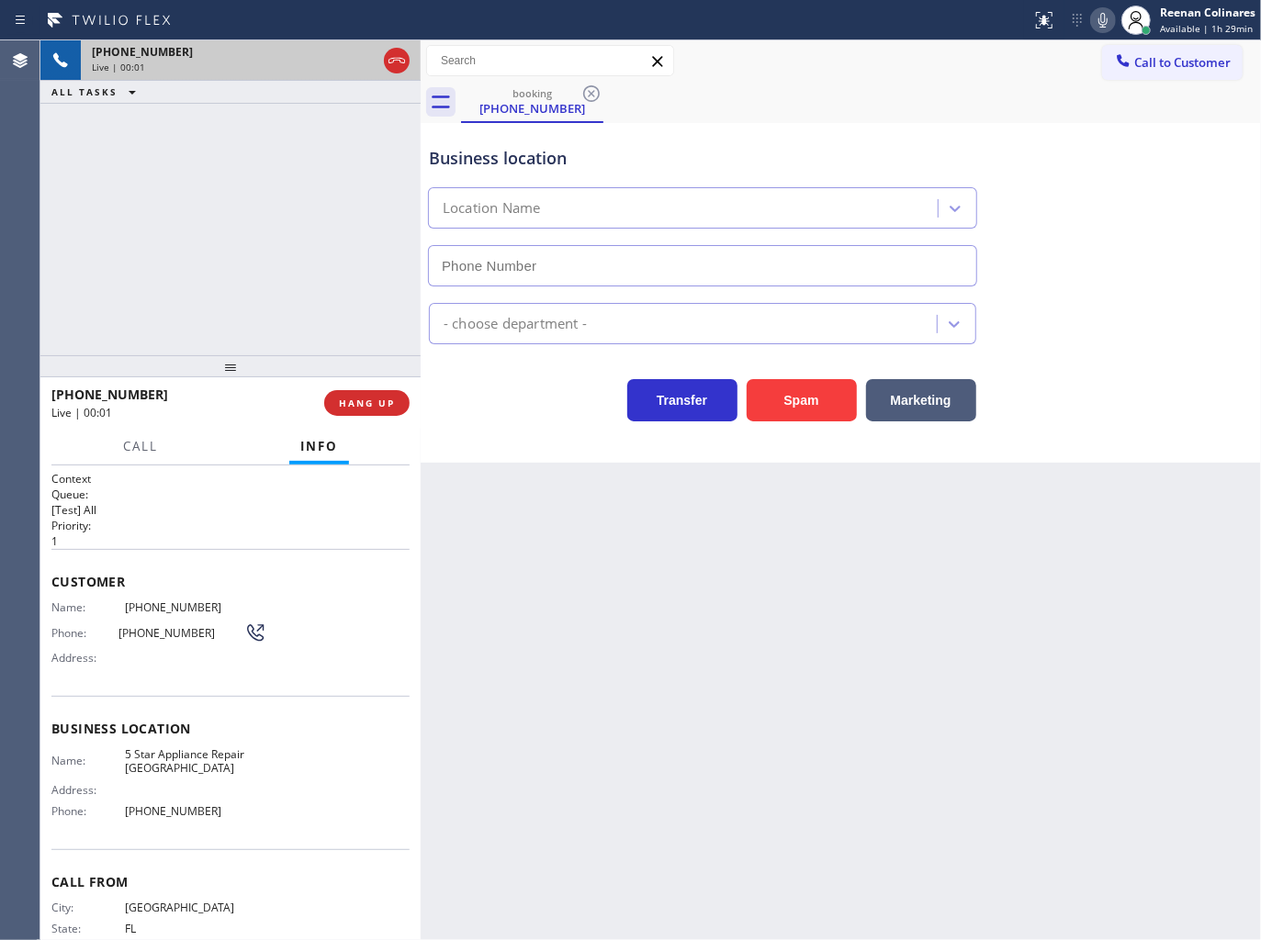
type input "[PHONE_NUMBER]"
click at [1106, 18] on icon at bounding box center [1103, 20] width 22 height 22
click at [1105, 18] on icon at bounding box center [1103, 20] width 22 height 22
click at [396, 404] on button "HANG UP" at bounding box center [366, 403] width 85 height 26
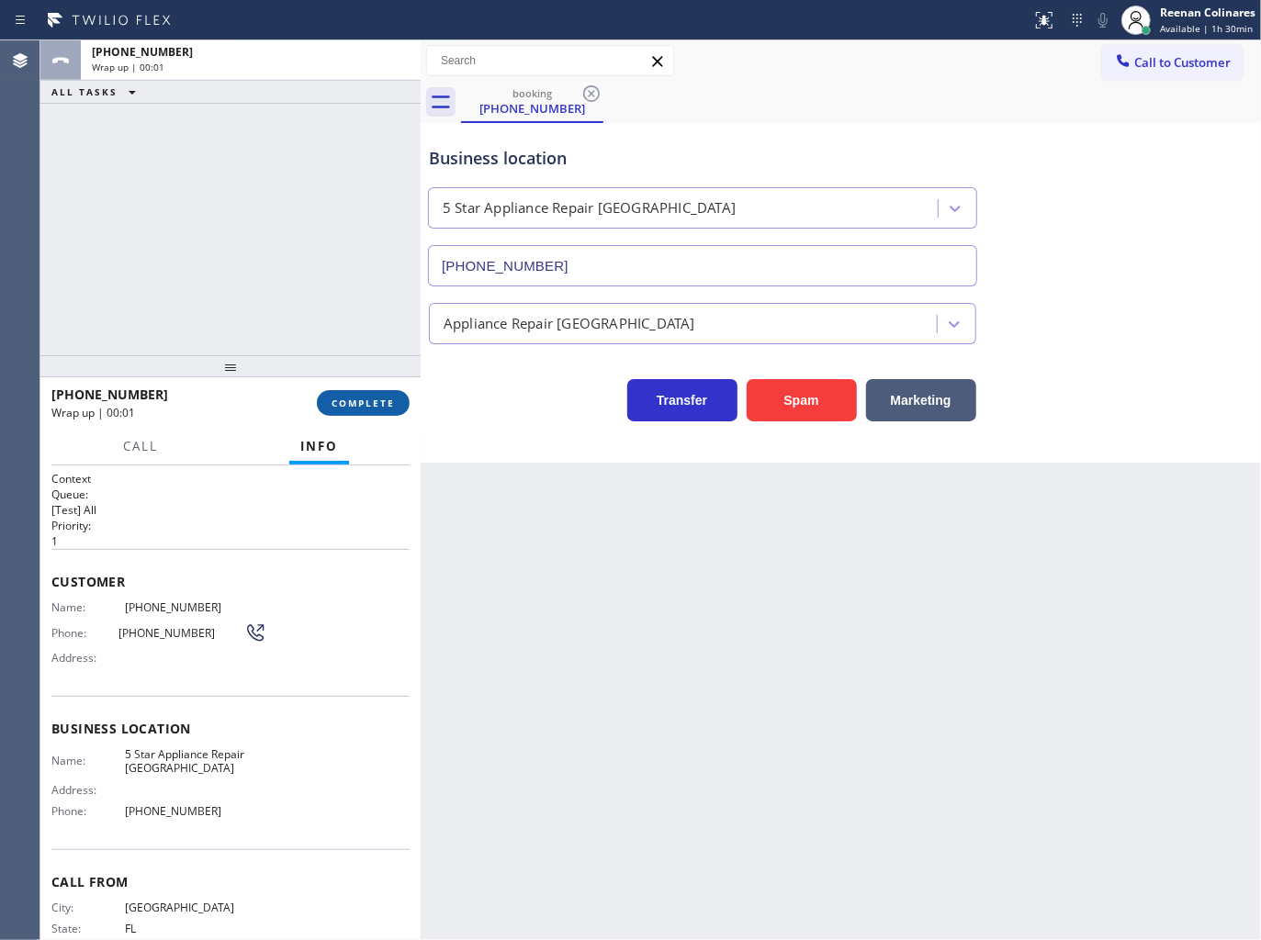
click at [396, 404] on button "COMPLETE" at bounding box center [363, 403] width 93 height 26
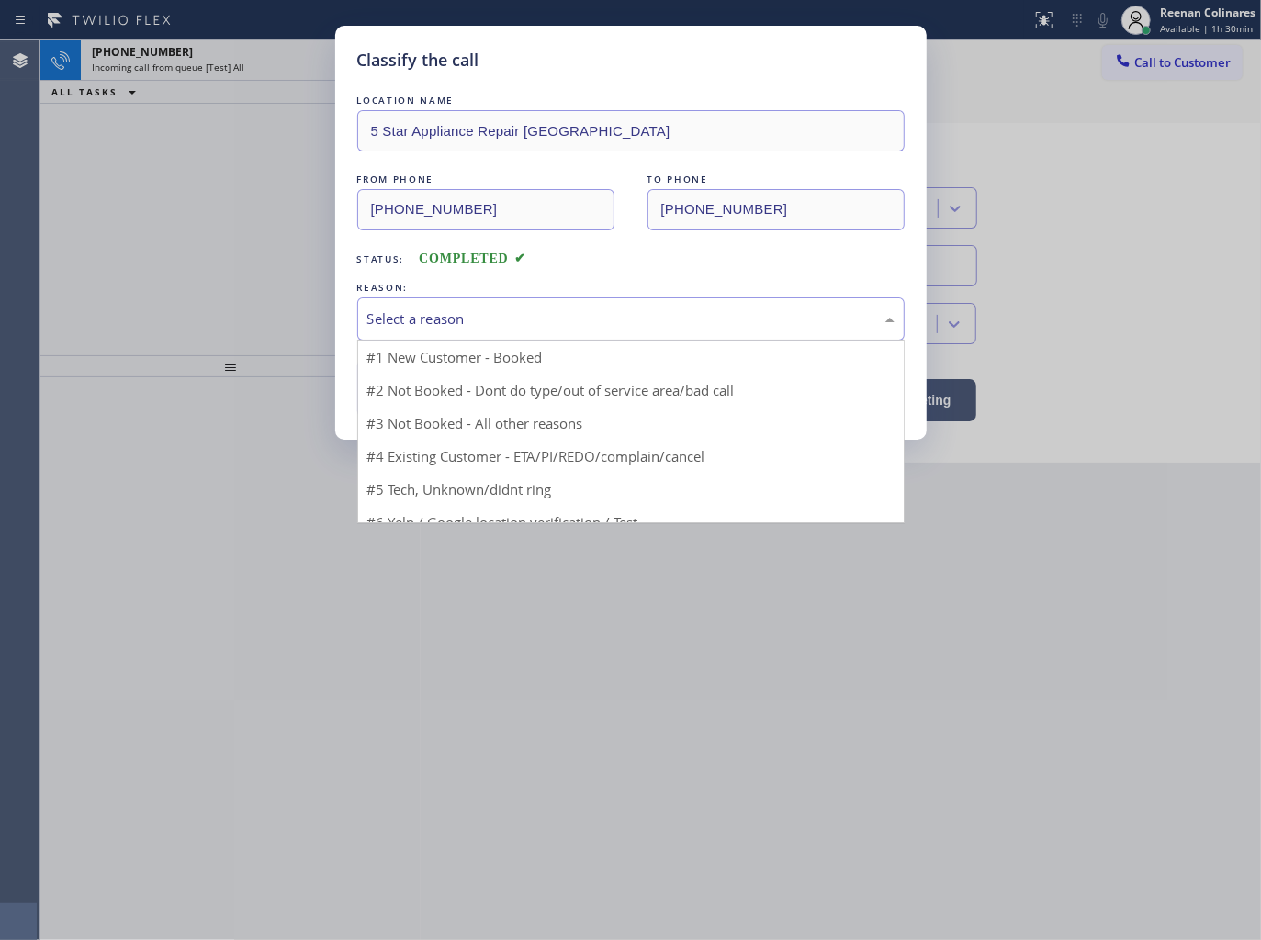
click at [466, 324] on div "Select a reason" at bounding box center [630, 319] width 527 height 21
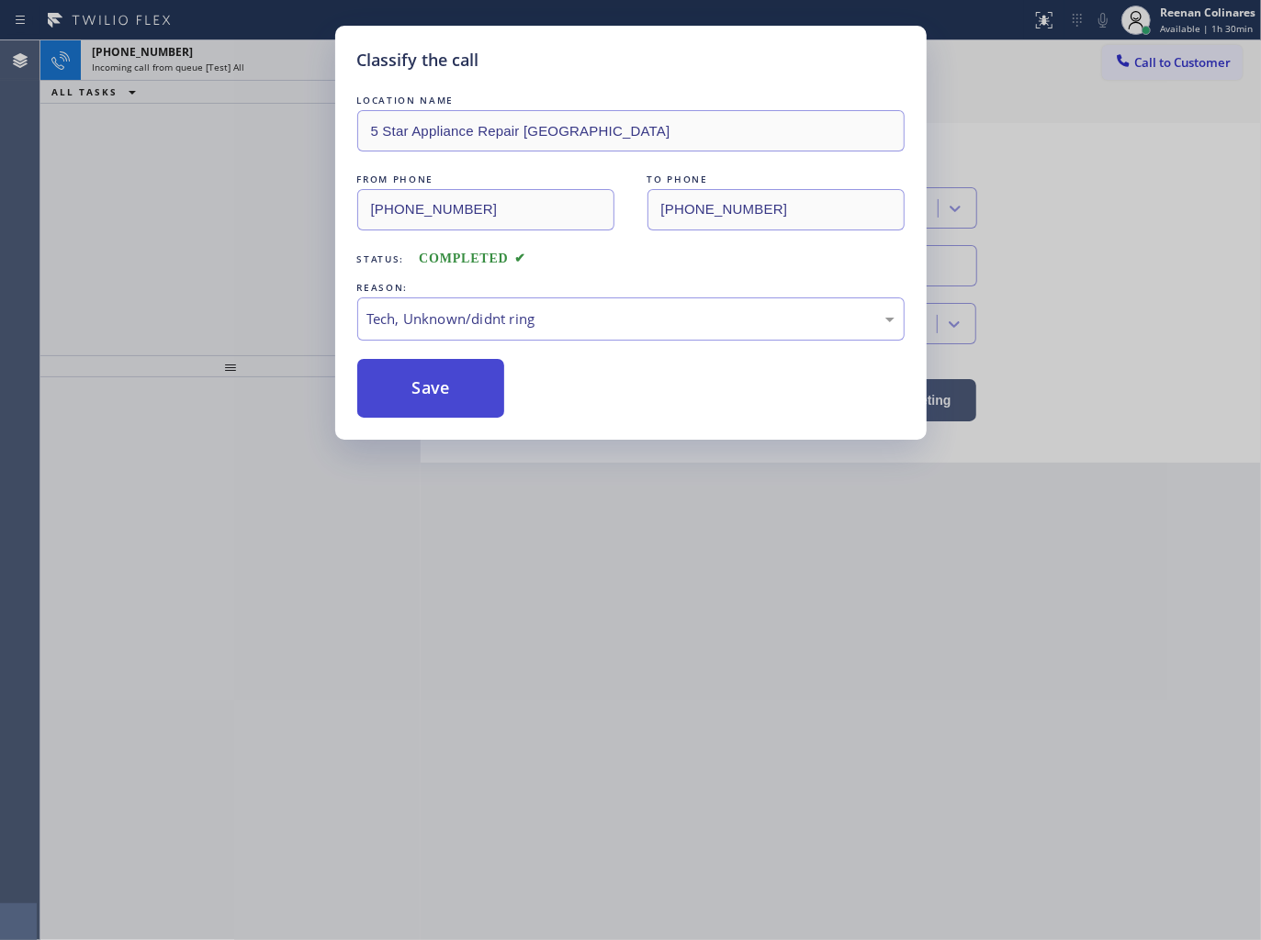
click at [444, 396] on button "Save" at bounding box center [431, 388] width 148 height 59
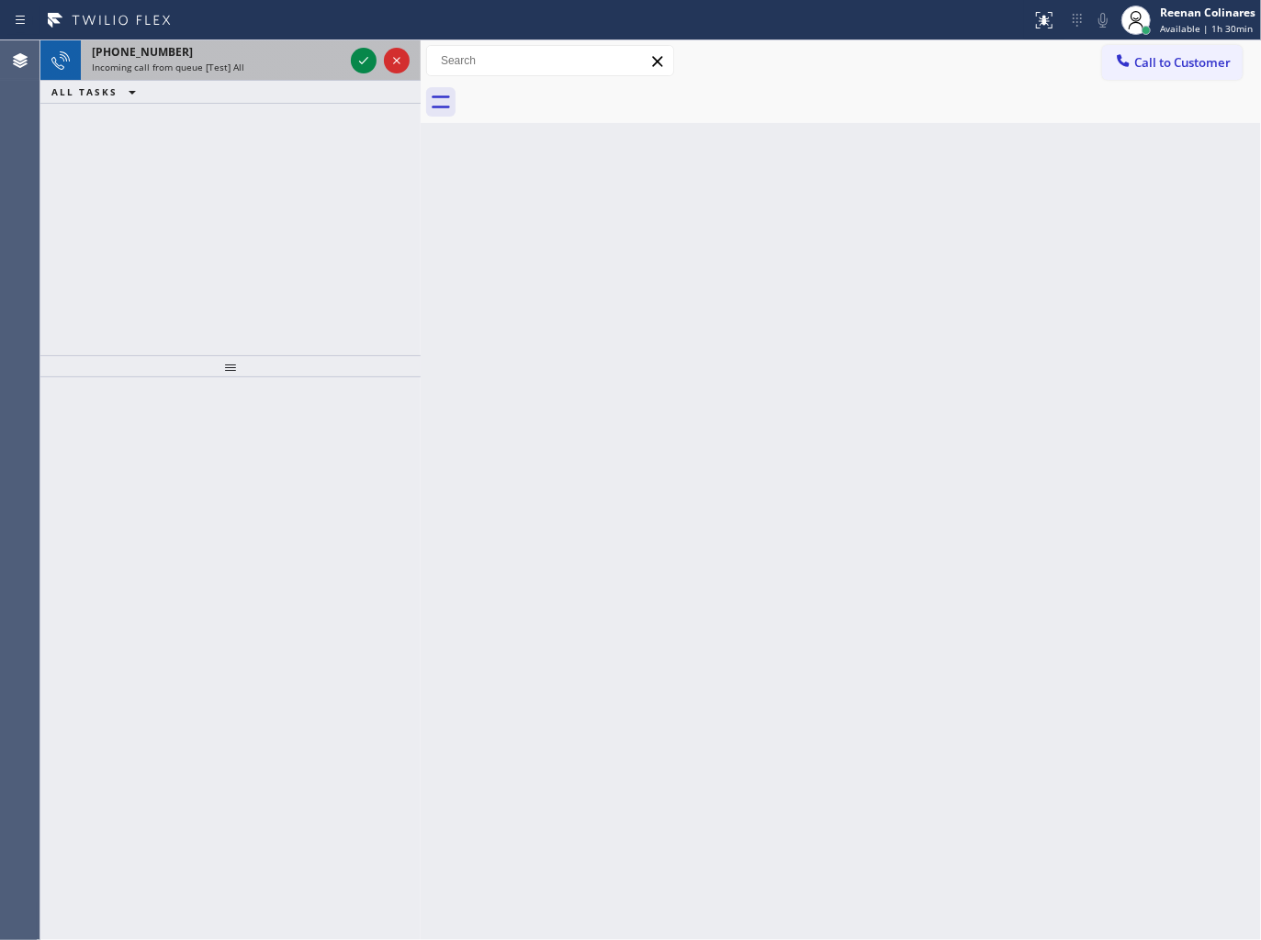
click at [232, 58] on div "[PHONE_NUMBER]" at bounding box center [218, 52] width 252 height 16
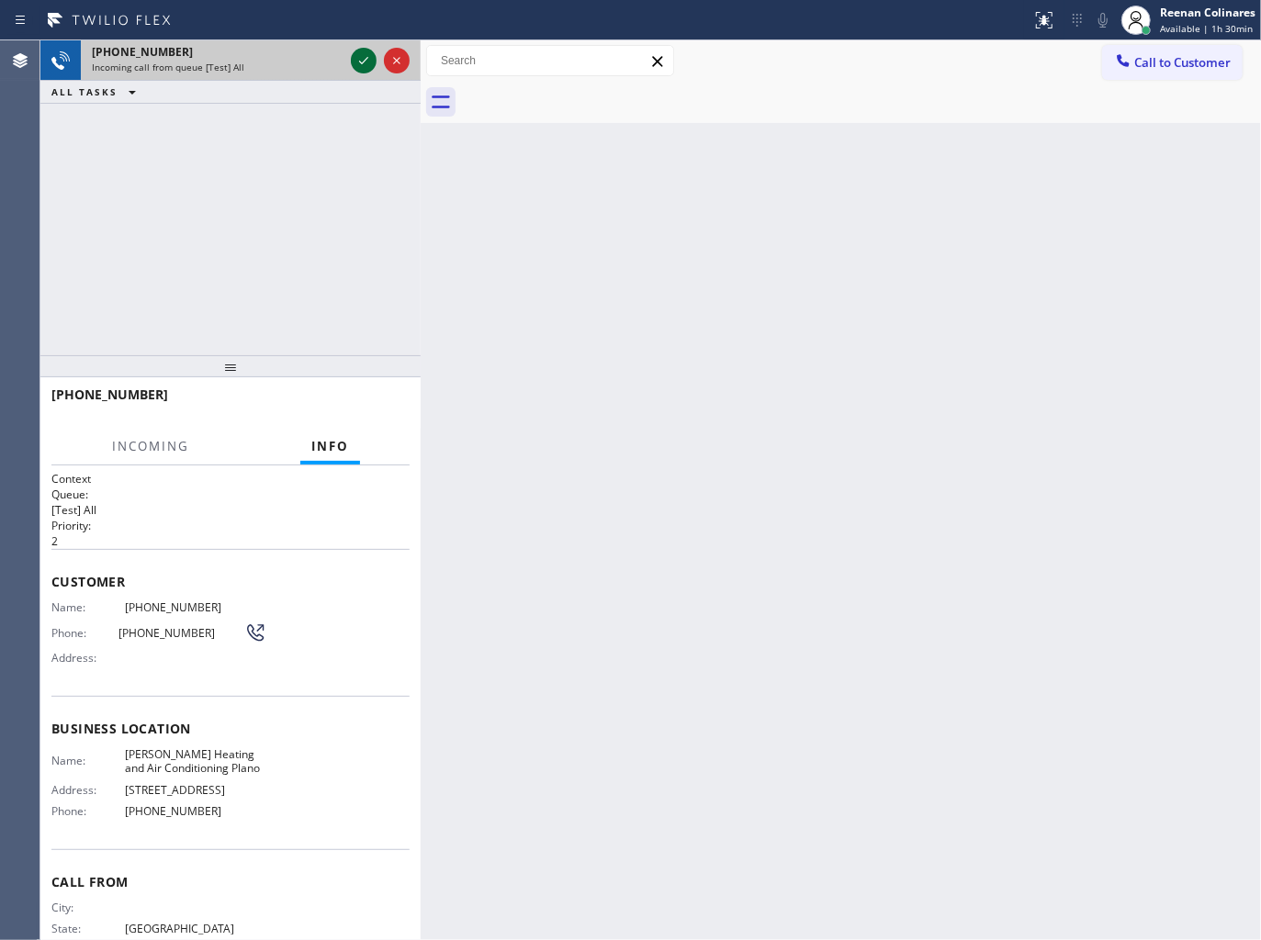
click at [359, 57] on icon at bounding box center [364, 61] width 22 height 22
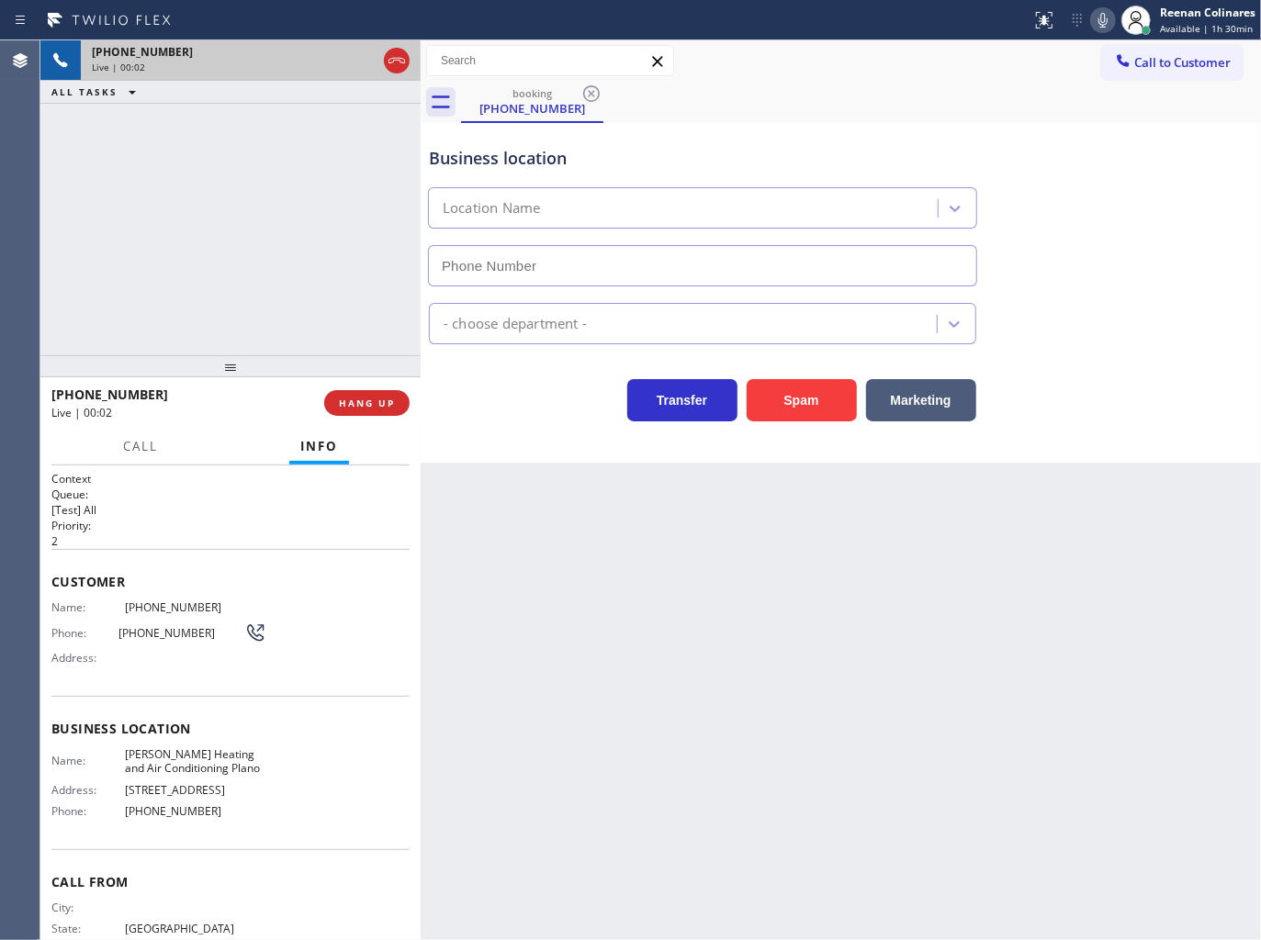
type input "[PHONE_NUMBER]"
click at [828, 410] on button "Spam" at bounding box center [802, 400] width 110 height 42
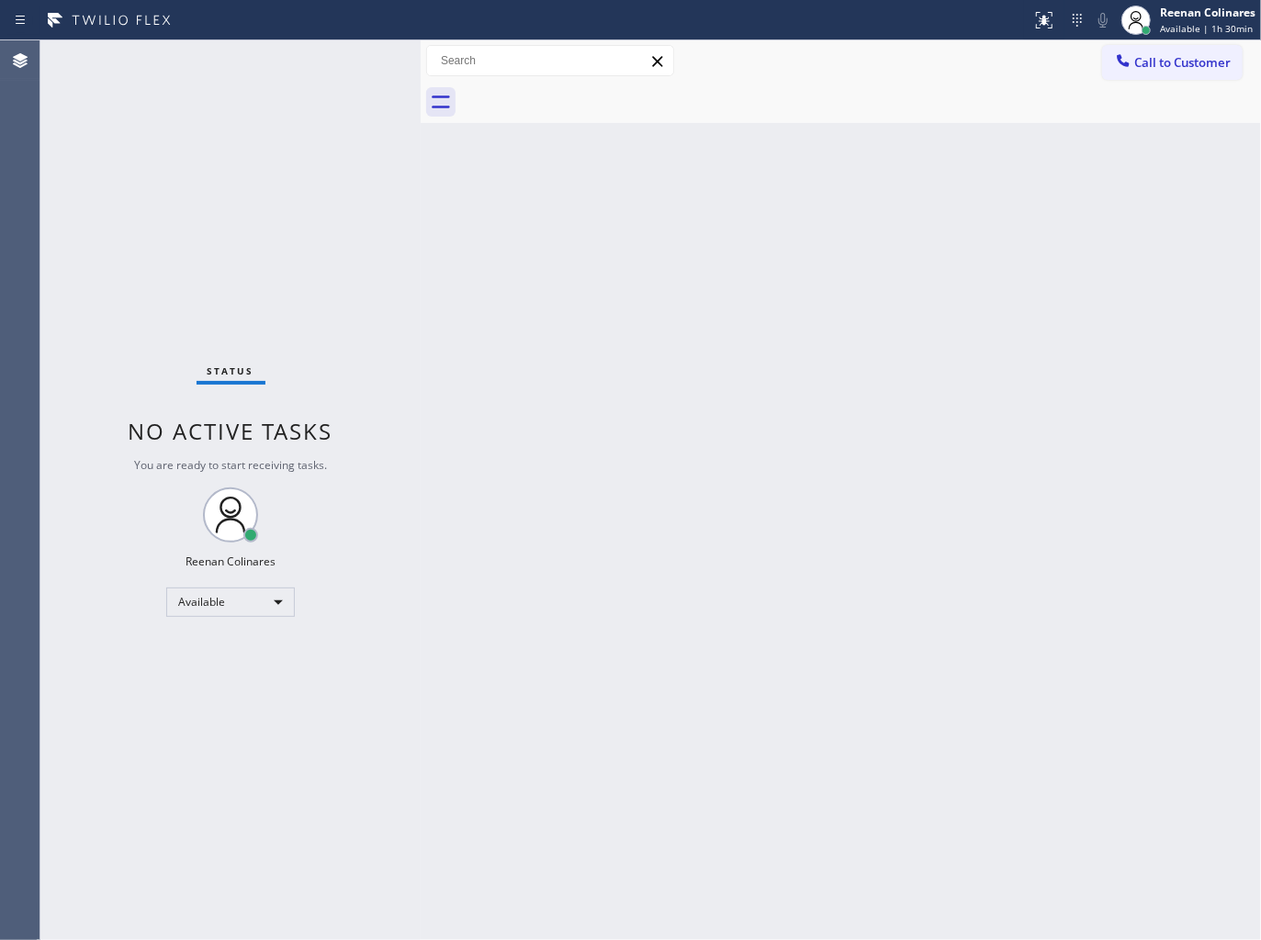
click at [719, 597] on div "Back to Dashboard Change Sender ID Customers Technicians Select a contact Outbo…" at bounding box center [841, 490] width 840 height 900
click at [254, 591] on div "Available" at bounding box center [230, 602] width 129 height 29
click at [226, 691] on li "Break" at bounding box center [229, 696] width 125 height 22
click at [1175, 35] on div "[PERSON_NAME] Break | 2:17" at bounding box center [1188, 20] width 145 height 40
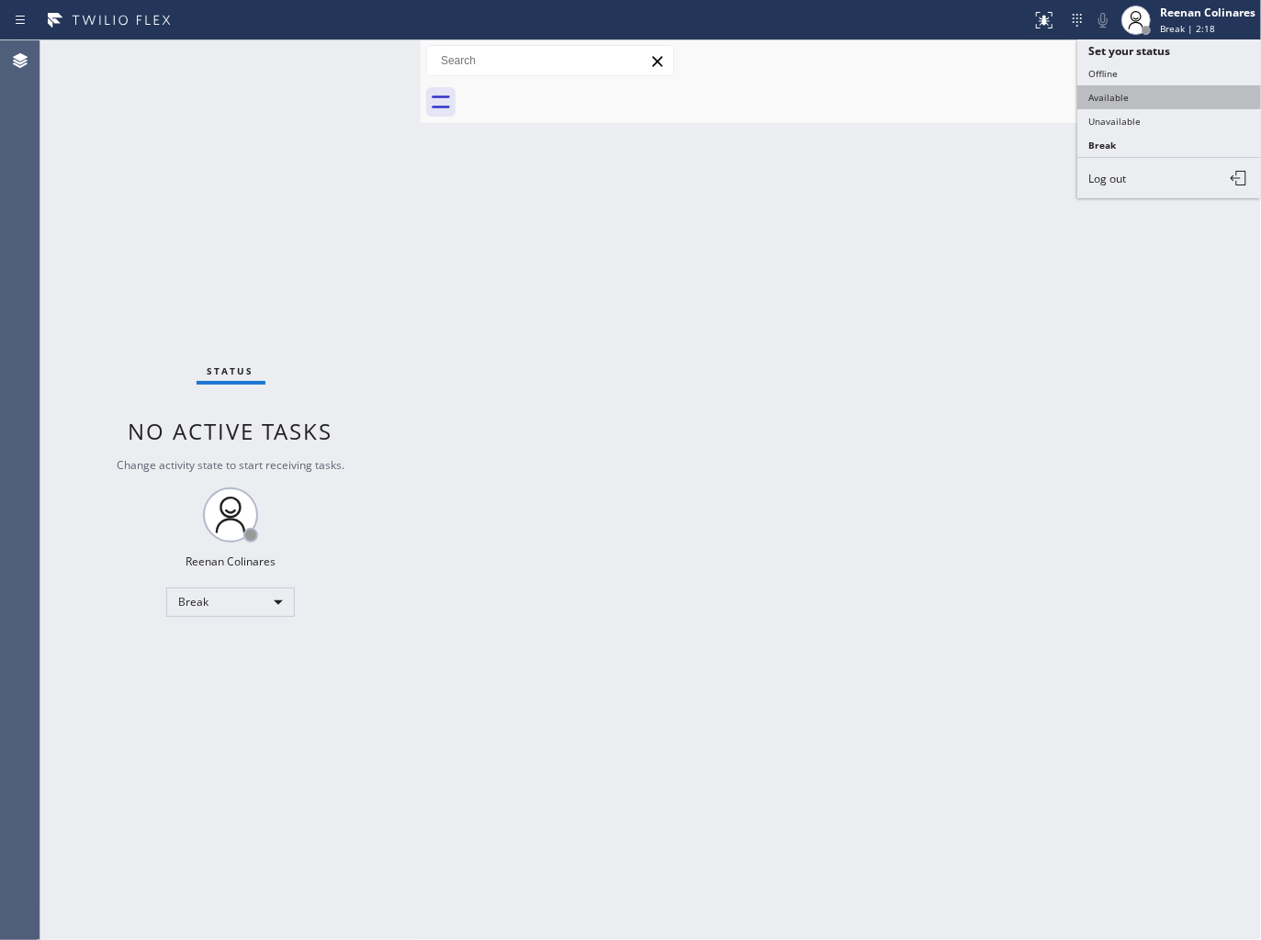
click at [1131, 90] on button "Available" at bounding box center [1169, 97] width 184 height 24
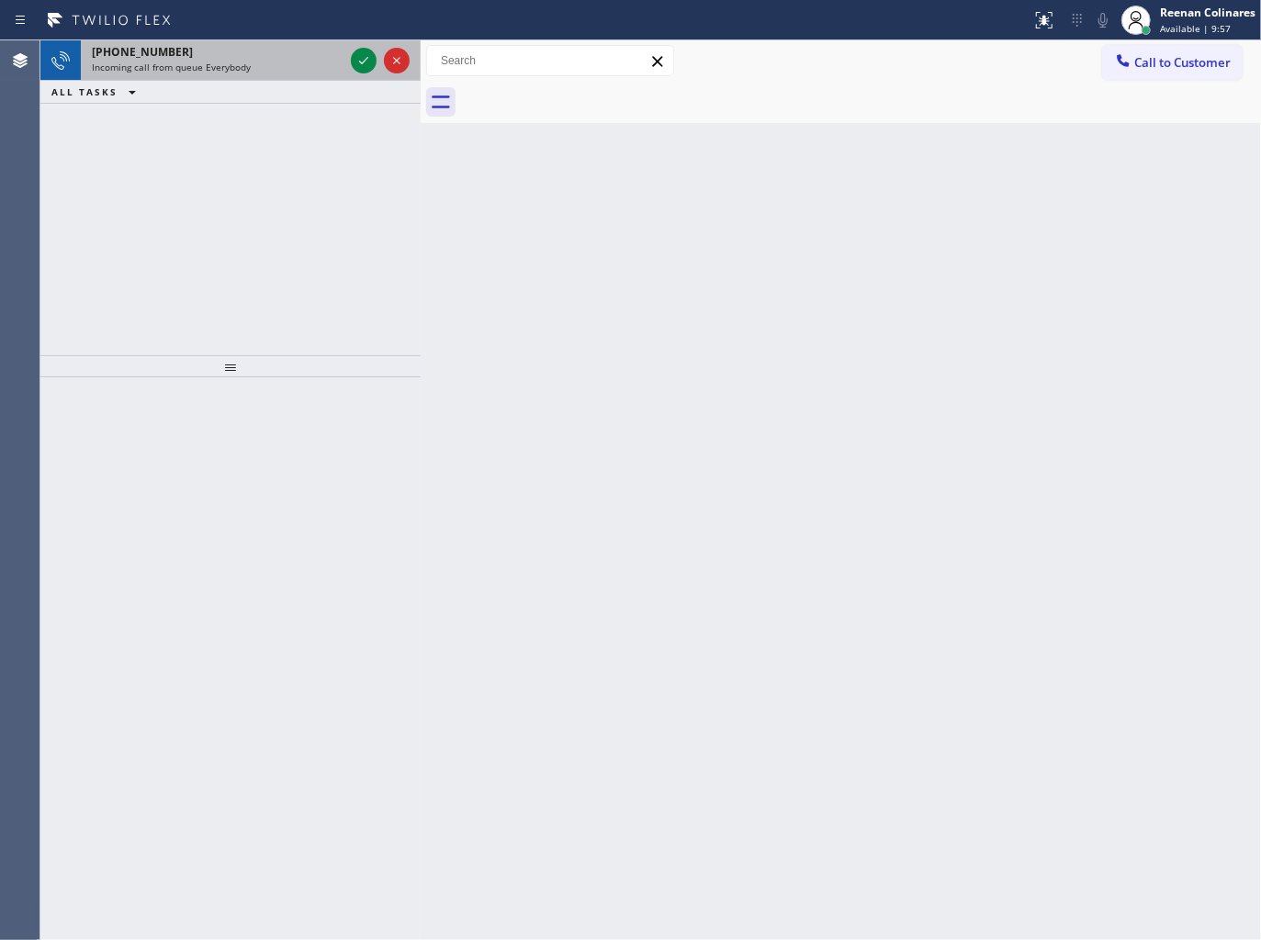
click at [259, 58] on div "[PHONE_NUMBER]" at bounding box center [218, 52] width 252 height 16
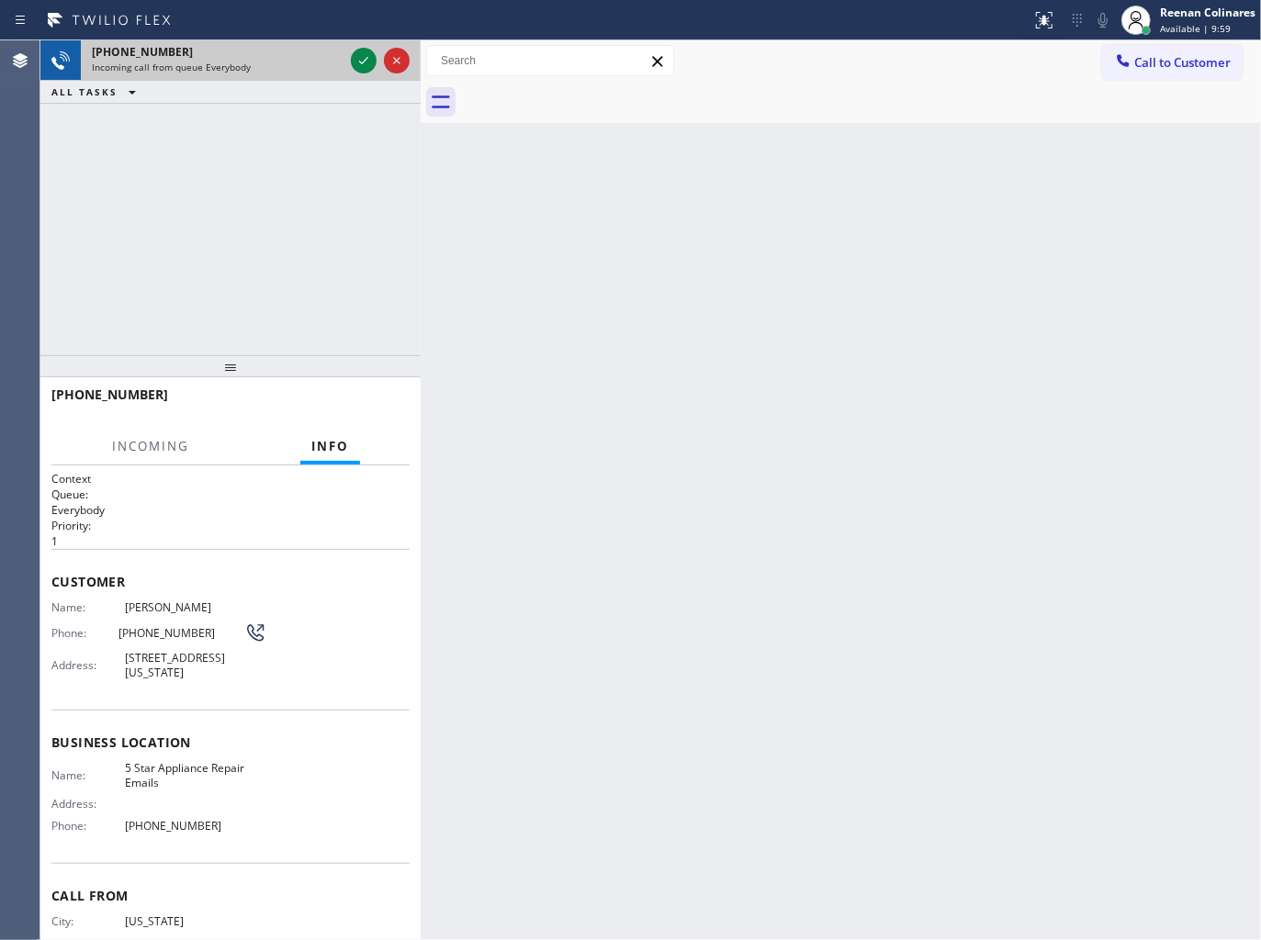
click at [319, 74] on div "[PHONE_NUMBER] Incoming call from queue Everybody" at bounding box center [214, 60] width 266 height 40
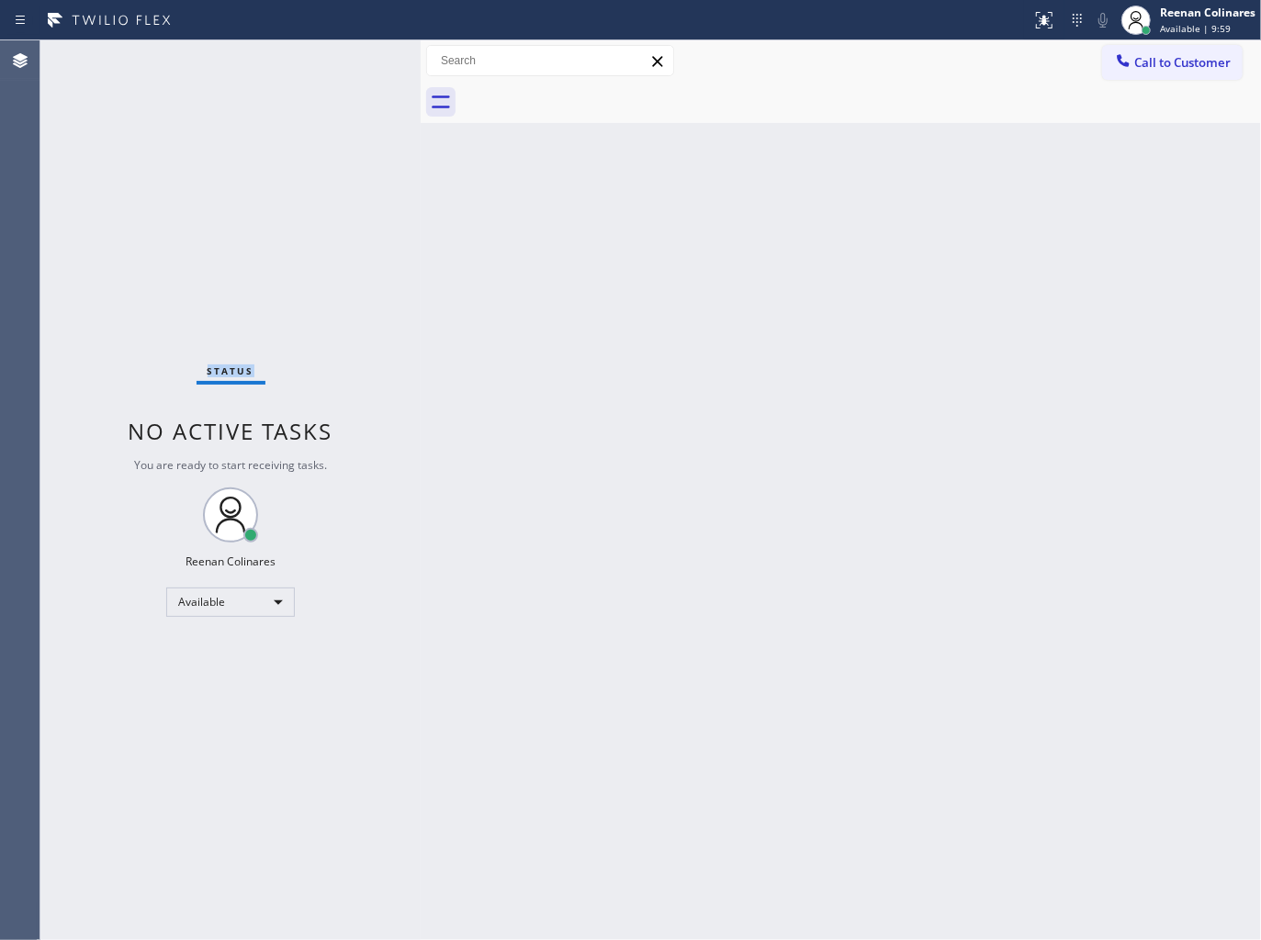
click at [319, 74] on div "Status No active tasks You are ready to start receiving tasks. Reenan Colinares…" at bounding box center [230, 490] width 380 height 900
click at [313, 72] on div "Status No active tasks You are ready to start receiving tasks. Reenan Colinares…" at bounding box center [230, 490] width 380 height 900
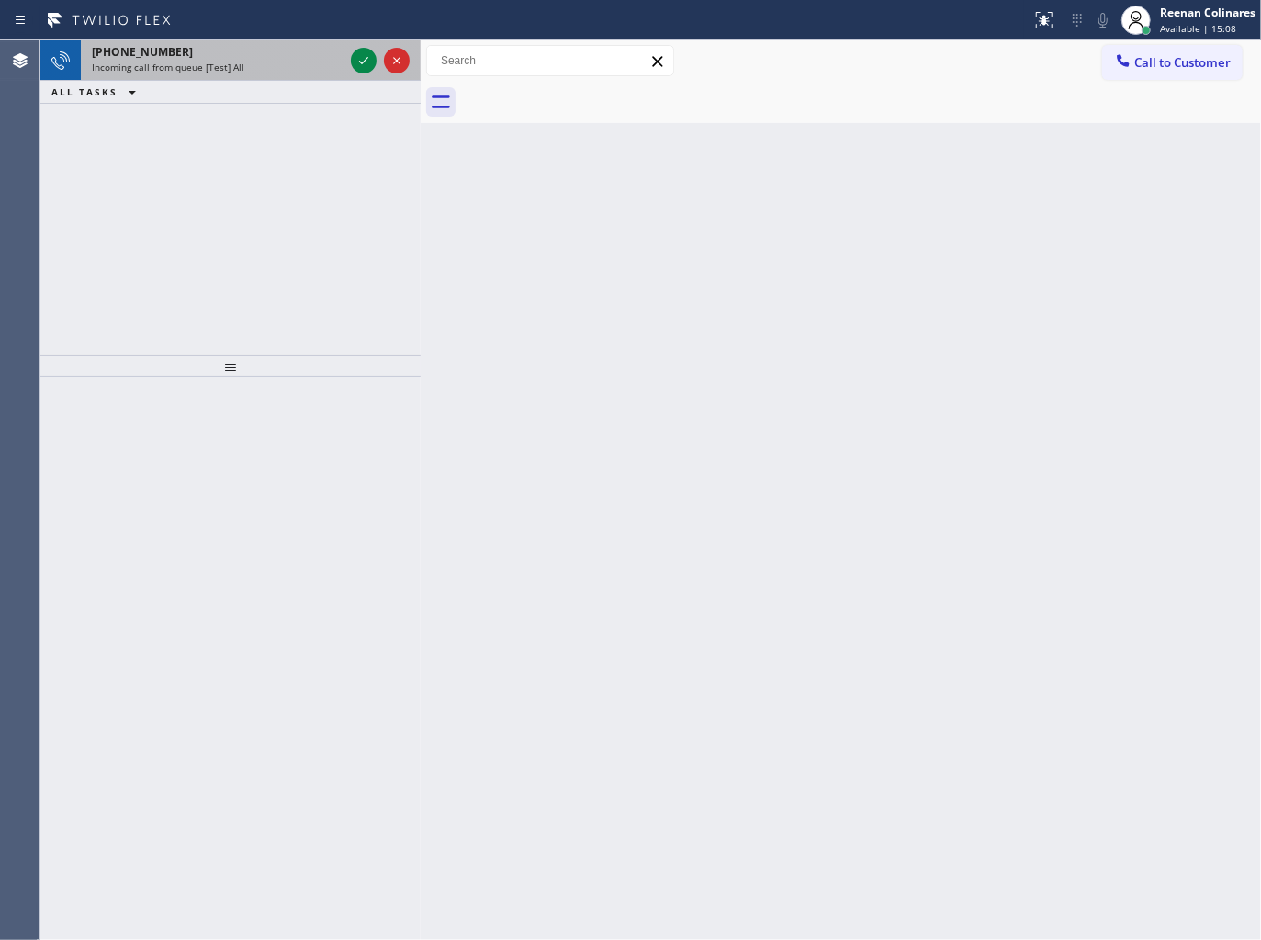
click at [298, 74] on div "[PHONE_NUMBER] Incoming call from queue [Test] All" at bounding box center [214, 60] width 266 height 40
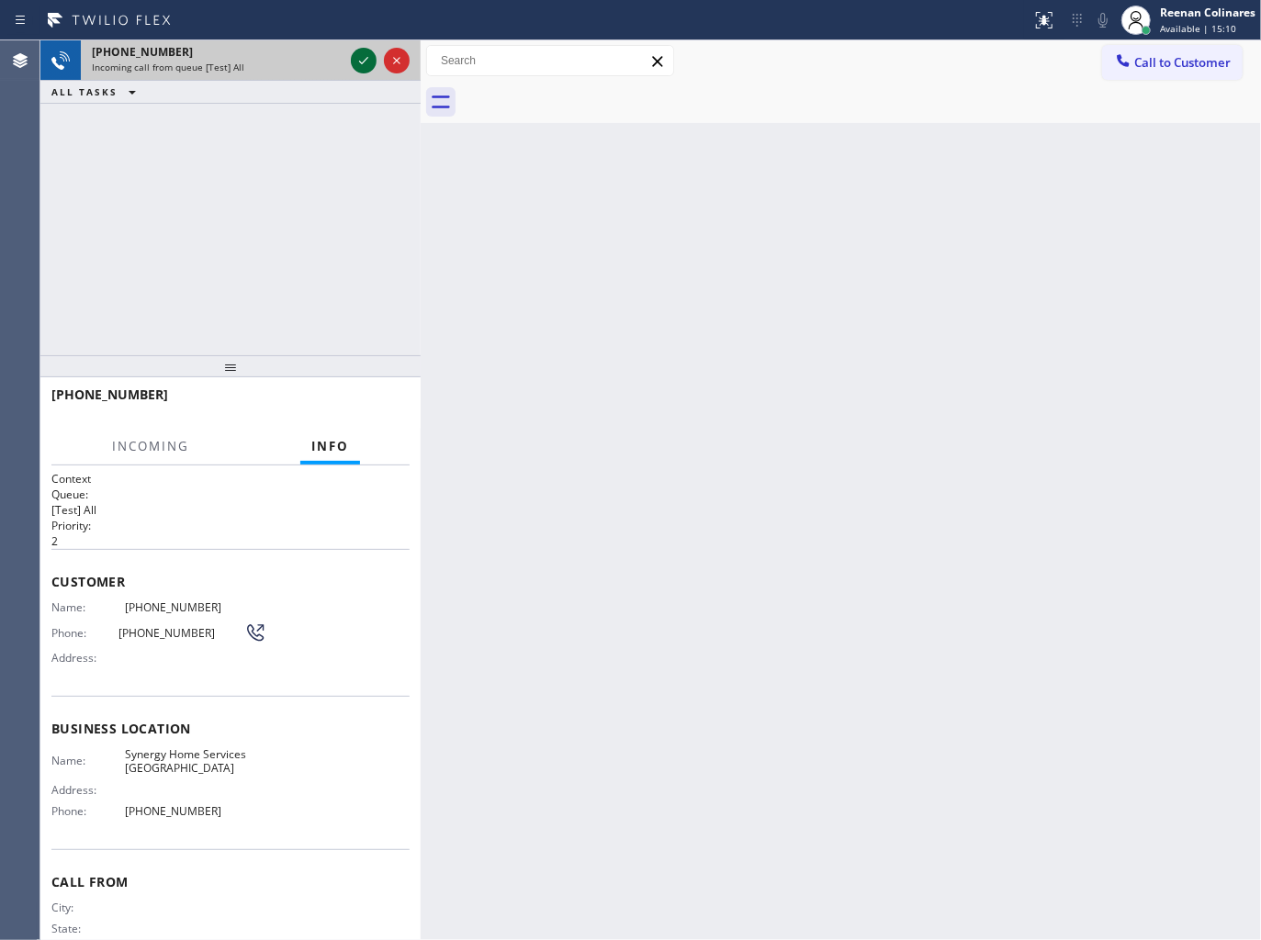
click at [365, 61] on icon at bounding box center [364, 61] width 22 height 22
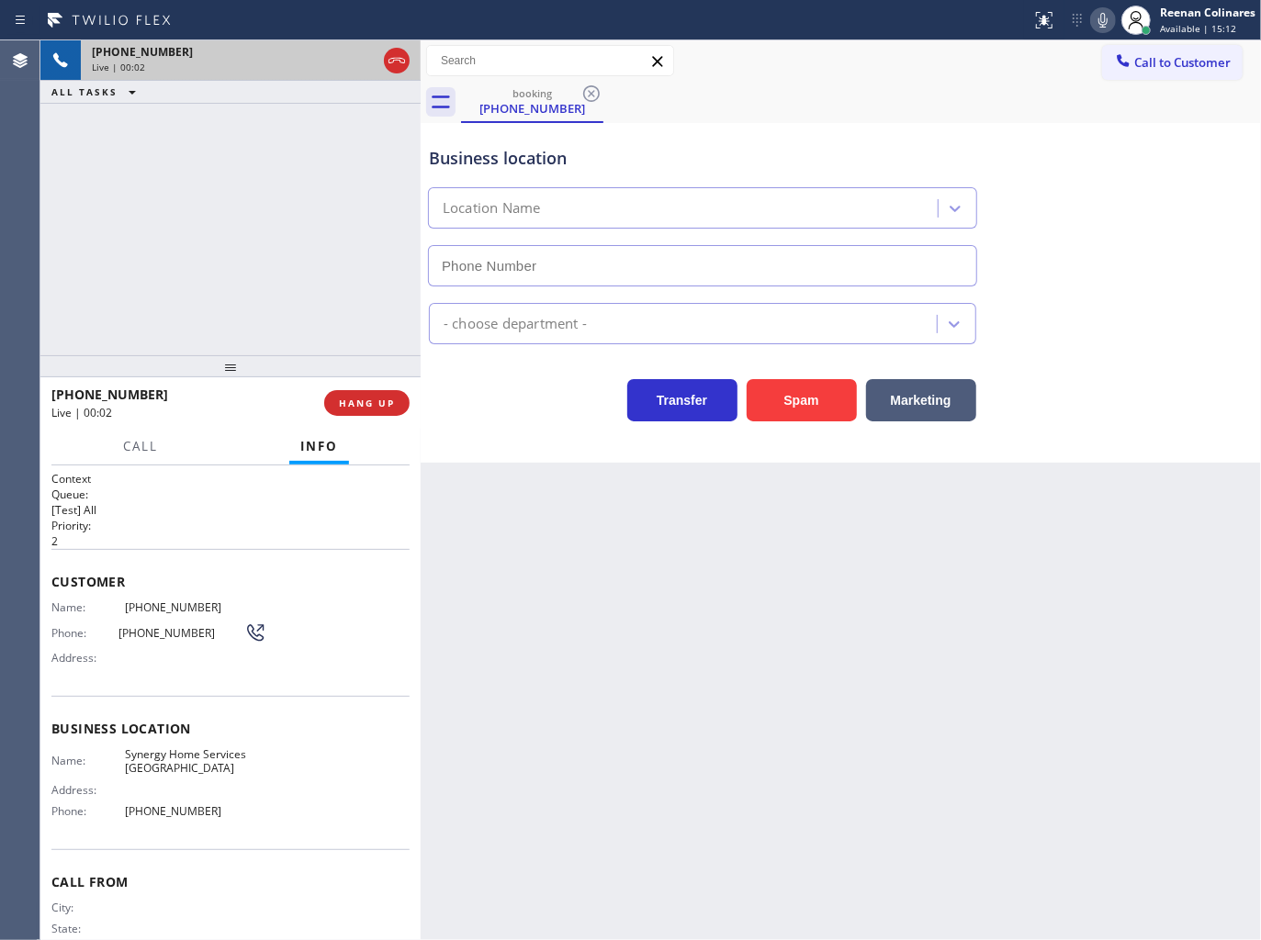
type input "[PHONE_NUMBER]"
click at [1096, 23] on icon at bounding box center [1103, 20] width 22 height 22
click at [1098, 18] on icon at bounding box center [1102, 20] width 9 height 15
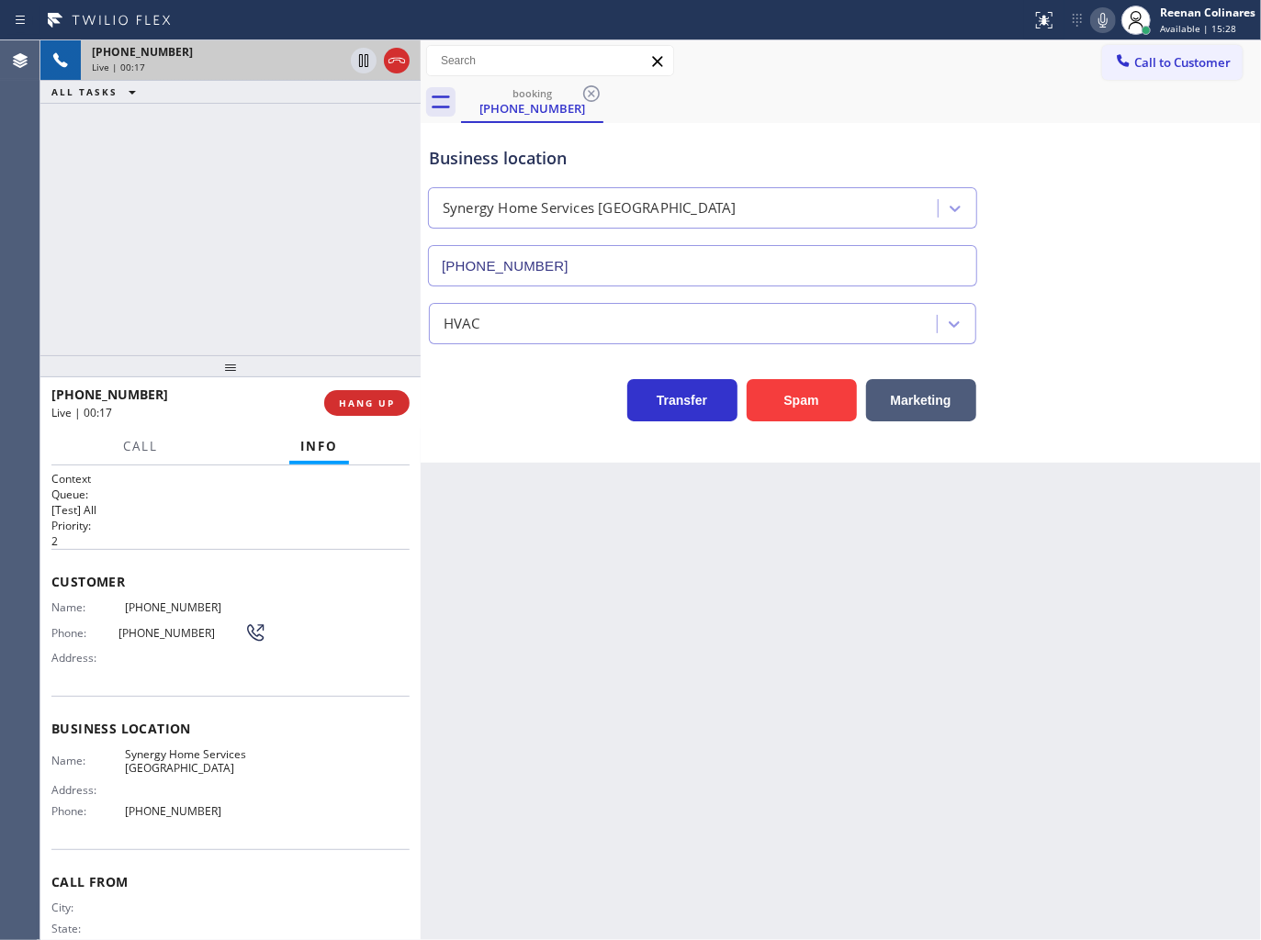
click at [1106, 24] on icon at bounding box center [1103, 20] width 22 height 22
click at [940, 408] on button "Marketing" at bounding box center [921, 400] width 110 height 42
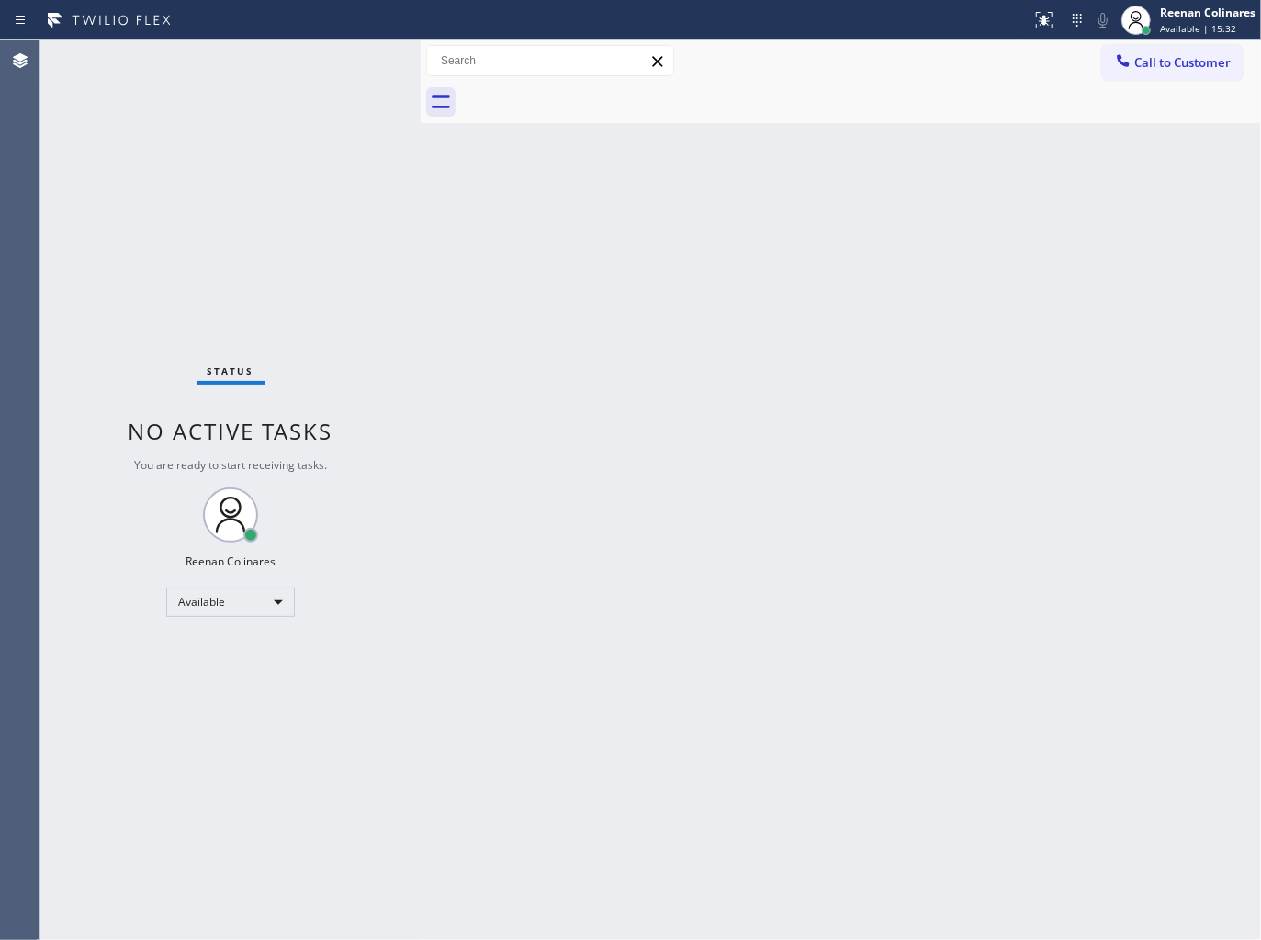
click at [707, 459] on div "Back to Dashboard Change Sender ID Customers Technicians Select a contact Outbo…" at bounding box center [841, 490] width 840 height 900
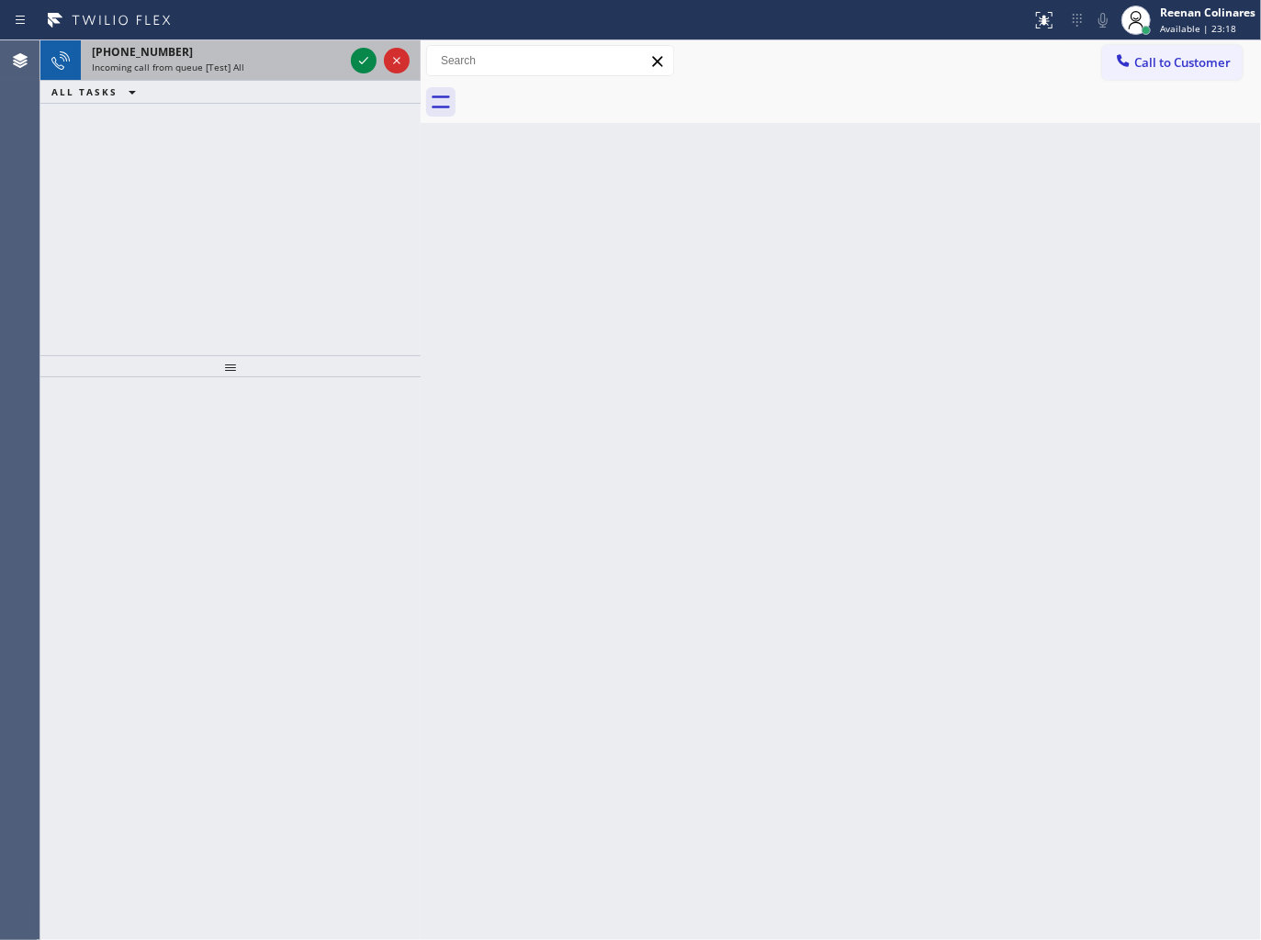
click at [214, 68] on span "Incoming call from queue [Test] All" at bounding box center [168, 67] width 152 height 13
click at [230, 66] on span "Incoming call from queue [PaidCalls] HVAC" at bounding box center [184, 67] width 185 height 13
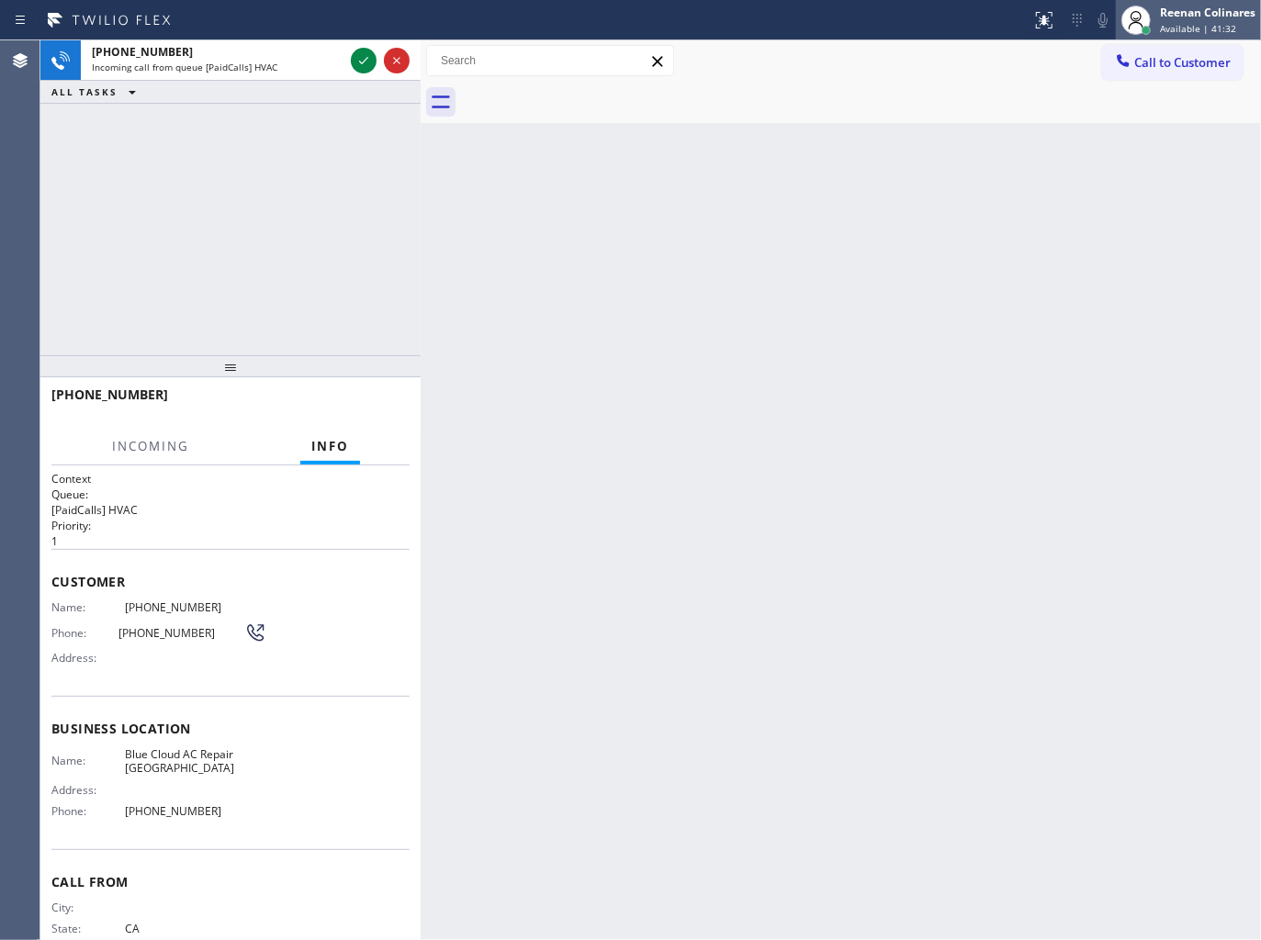
drag, startPoint x: 1173, startPoint y: 7, endPoint x: 1173, endPoint y: 18, distance: 11.0
click at [1175, 10] on div "Reenan Colinares" at bounding box center [1207, 13] width 95 height 16
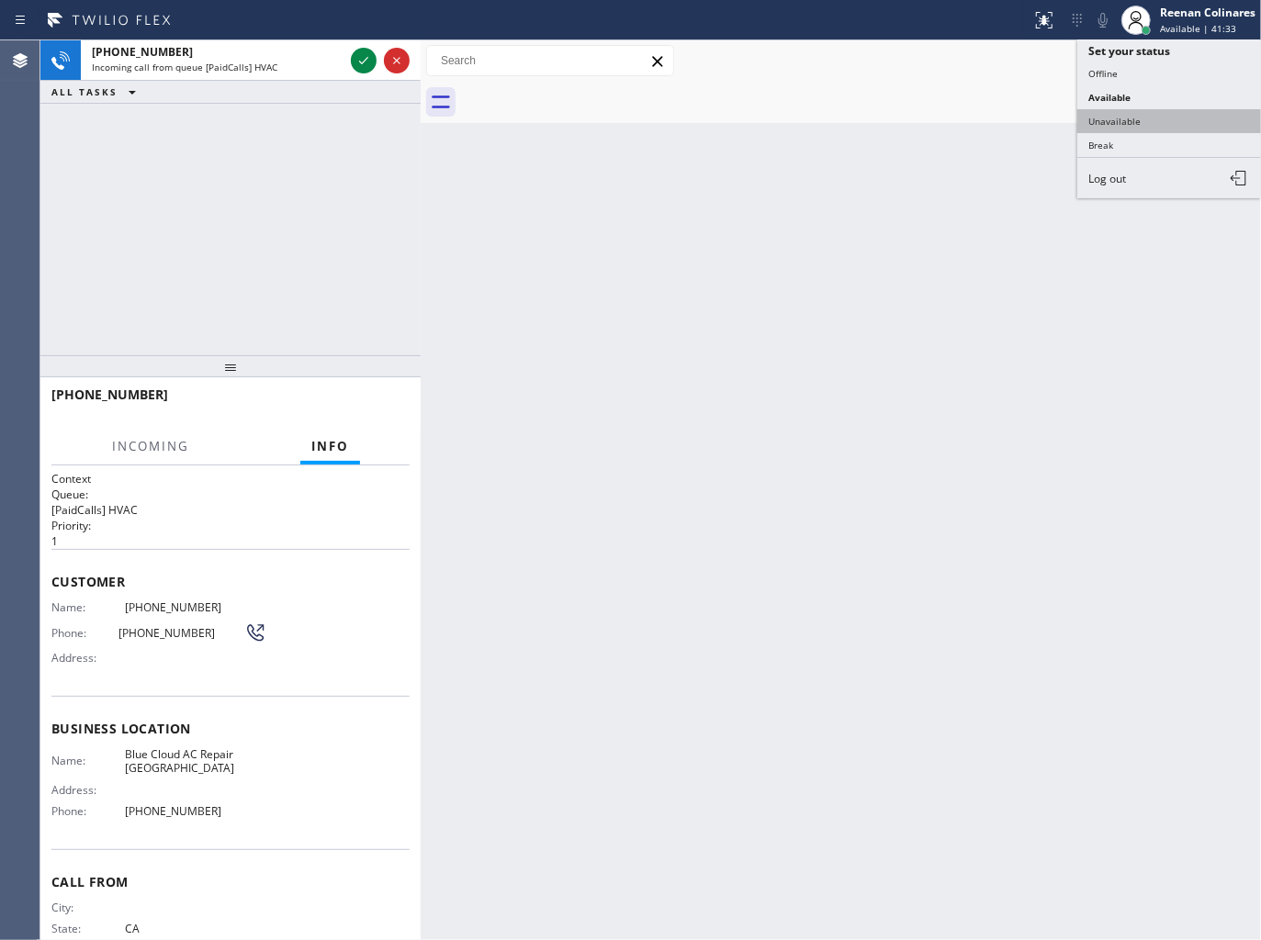
click at [1098, 116] on button "Unavailable" at bounding box center [1169, 121] width 184 height 24
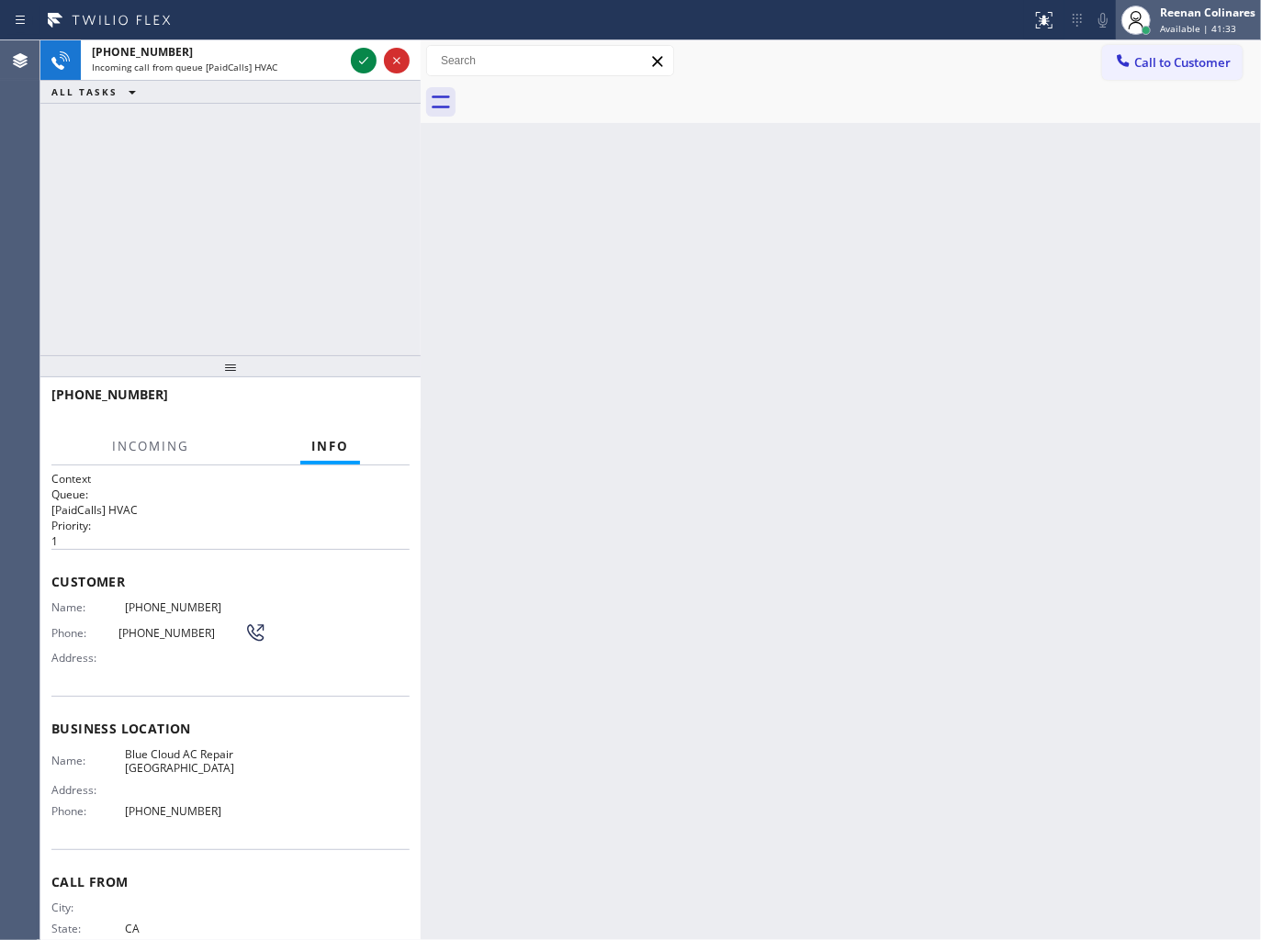
click at [1173, 9] on div "Reenan Colinares" at bounding box center [1207, 13] width 95 height 16
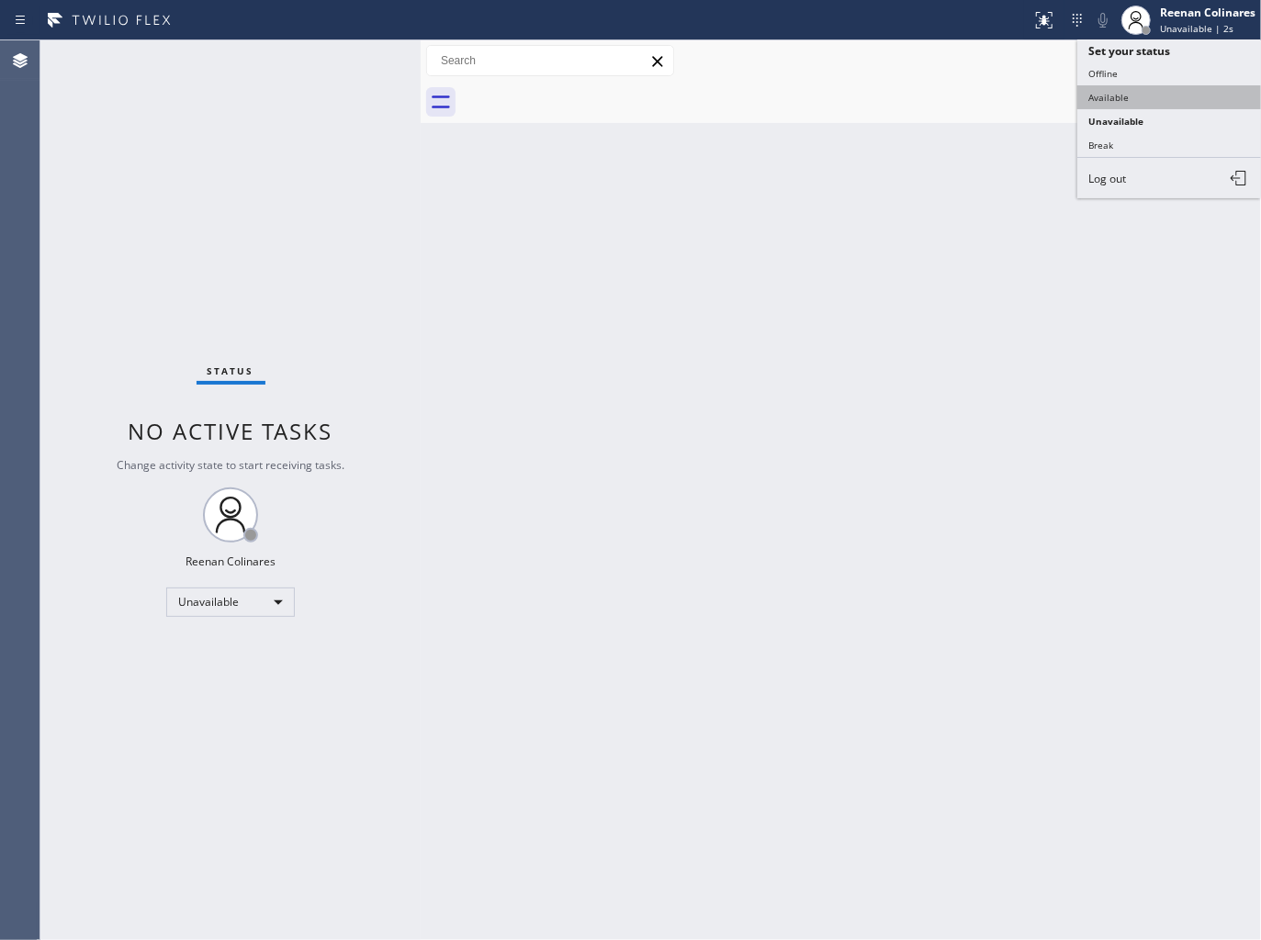
click at [1104, 89] on button "Available" at bounding box center [1169, 97] width 184 height 24
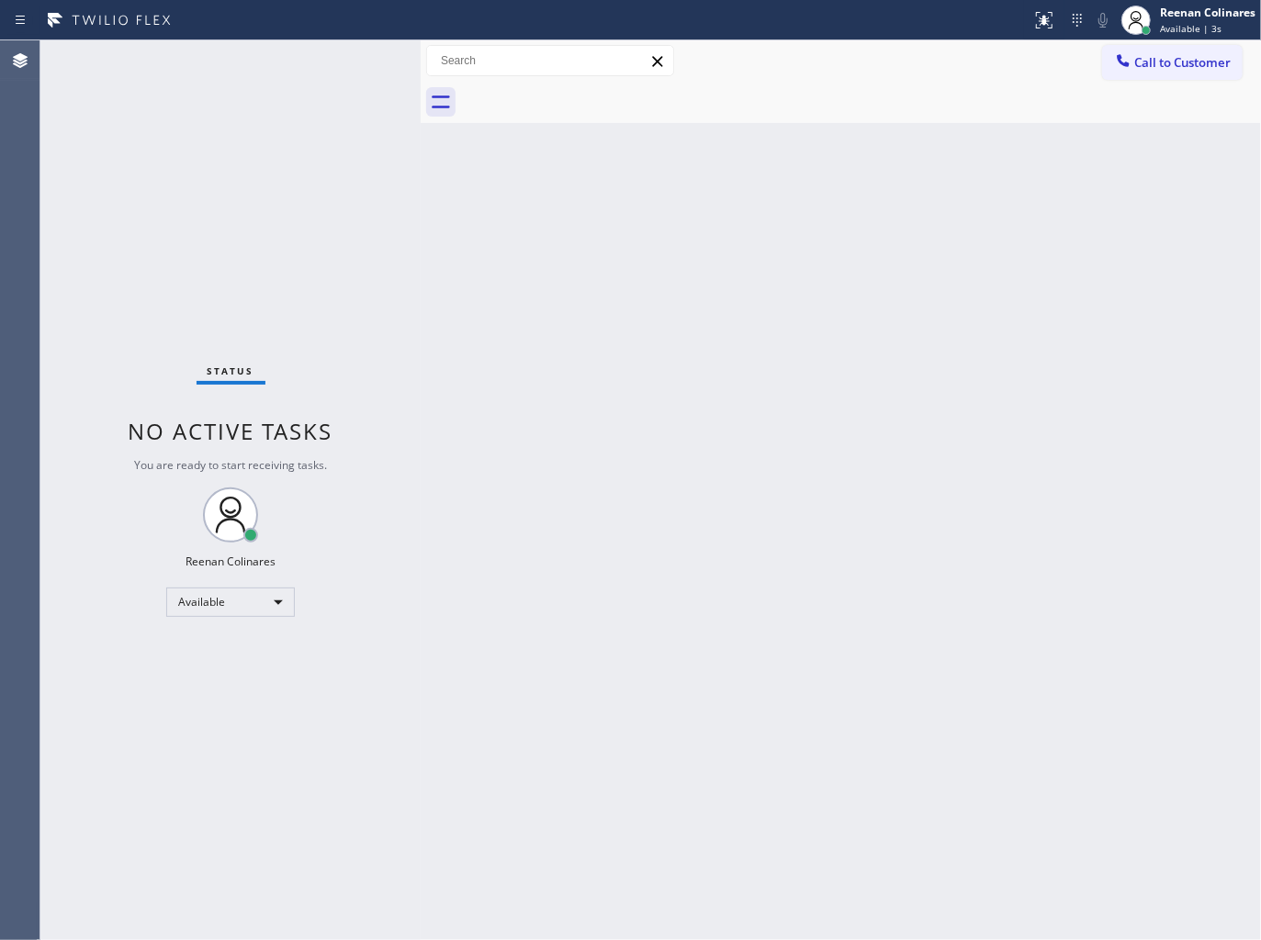
click at [303, 120] on div "Status No active tasks You are ready to start receiving tasks. Reenan Colinares…" at bounding box center [230, 490] width 380 height 900
click at [261, 595] on div "Available" at bounding box center [230, 602] width 129 height 29
click at [220, 692] on li "Break" at bounding box center [229, 696] width 125 height 22
click at [987, 107] on div at bounding box center [861, 102] width 800 height 41
click at [1256, 9] on div "[PERSON_NAME] Break | 15:48" at bounding box center [1208, 20] width 105 height 32
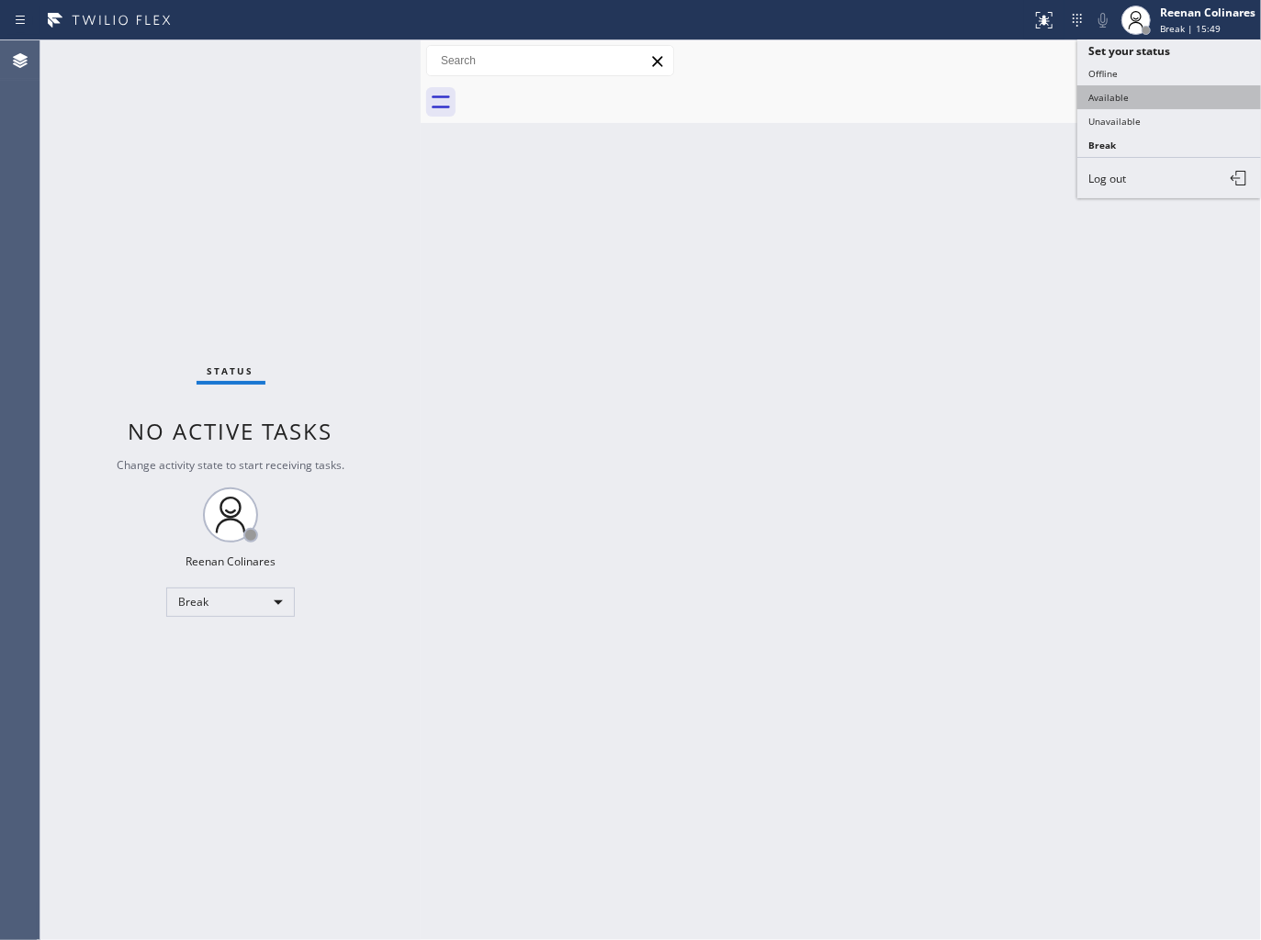
click at [1120, 101] on button "Available" at bounding box center [1169, 97] width 184 height 24
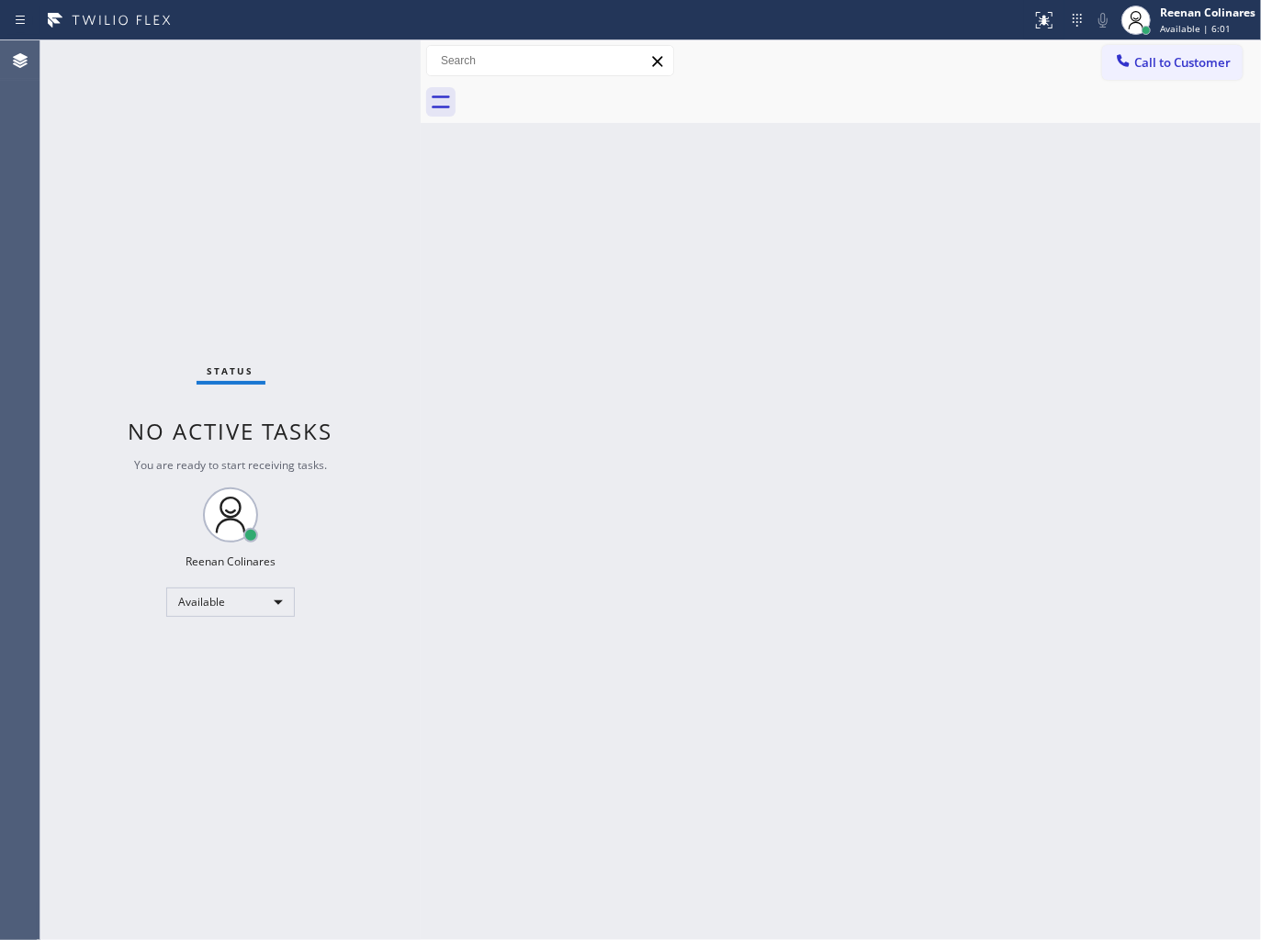
click at [711, 190] on div "Back to Dashboard Change Sender ID Customers Technicians Select a contact Outbo…" at bounding box center [841, 490] width 840 height 900
click at [701, 213] on div "Back to Dashboard Change Sender ID Customers Technicians Select a contact Outbo…" at bounding box center [841, 490] width 840 height 900
click at [666, 179] on div "Back to Dashboard Change Sender ID Customers Technicians Select a contact Outbo…" at bounding box center [841, 490] width 840 height 900
click at [545, 640] on div "Back to Dashboard Change Sender ID Customers Technicians Select a contact Outbo…" at bounding box center [841, 490] width 840 height 900
click at [728, 424] on div "Back to Dashboard Change Sender ID Customers Technicians Select a contact Outbo…" at bounding box center [841, 490] width 840 height 900
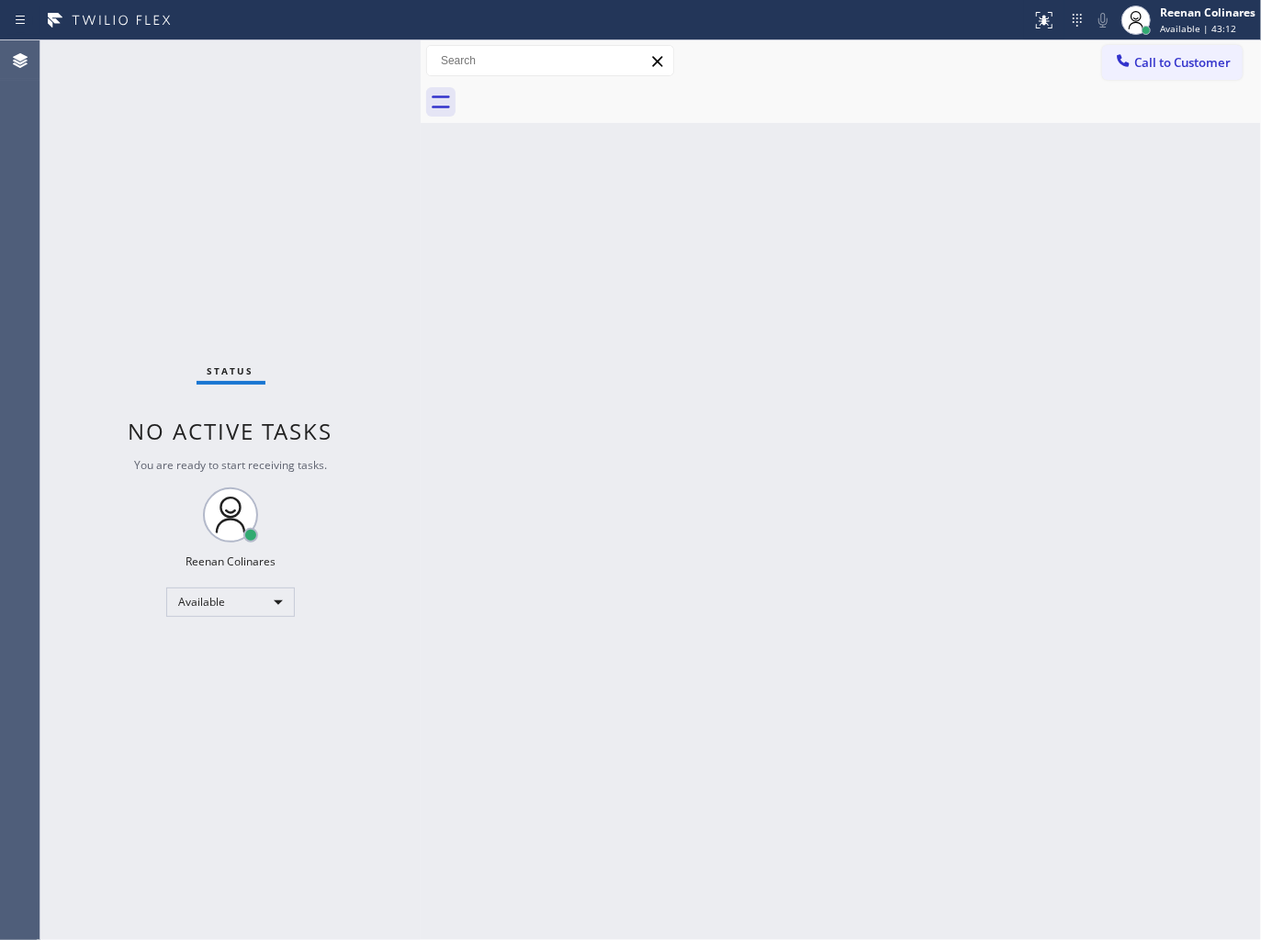
click at [589, 413] on div "Back to Dashboard Change Sender ID Customers Technicians Select a contact Outbo…" at bounding box center [841, 490] width 840 height 900
click at [760, 244] on div "Back to Dashboard Change Sender ID Customers Technicians Select a contact Outbo…" at bounding box center [841, 490] width 840 height 900
click at [657, 409] on div "Back to Dashboard Change Sender ID Customers Technicians Select a contact Outbo…" at bounding box center [841, 490] width 840 height 900
click at [187, 61] on div "Status No active tasks You are ready to start receiving tasks. Reenan Colinares…" at bounding box center [230, 490] width 380 height 900
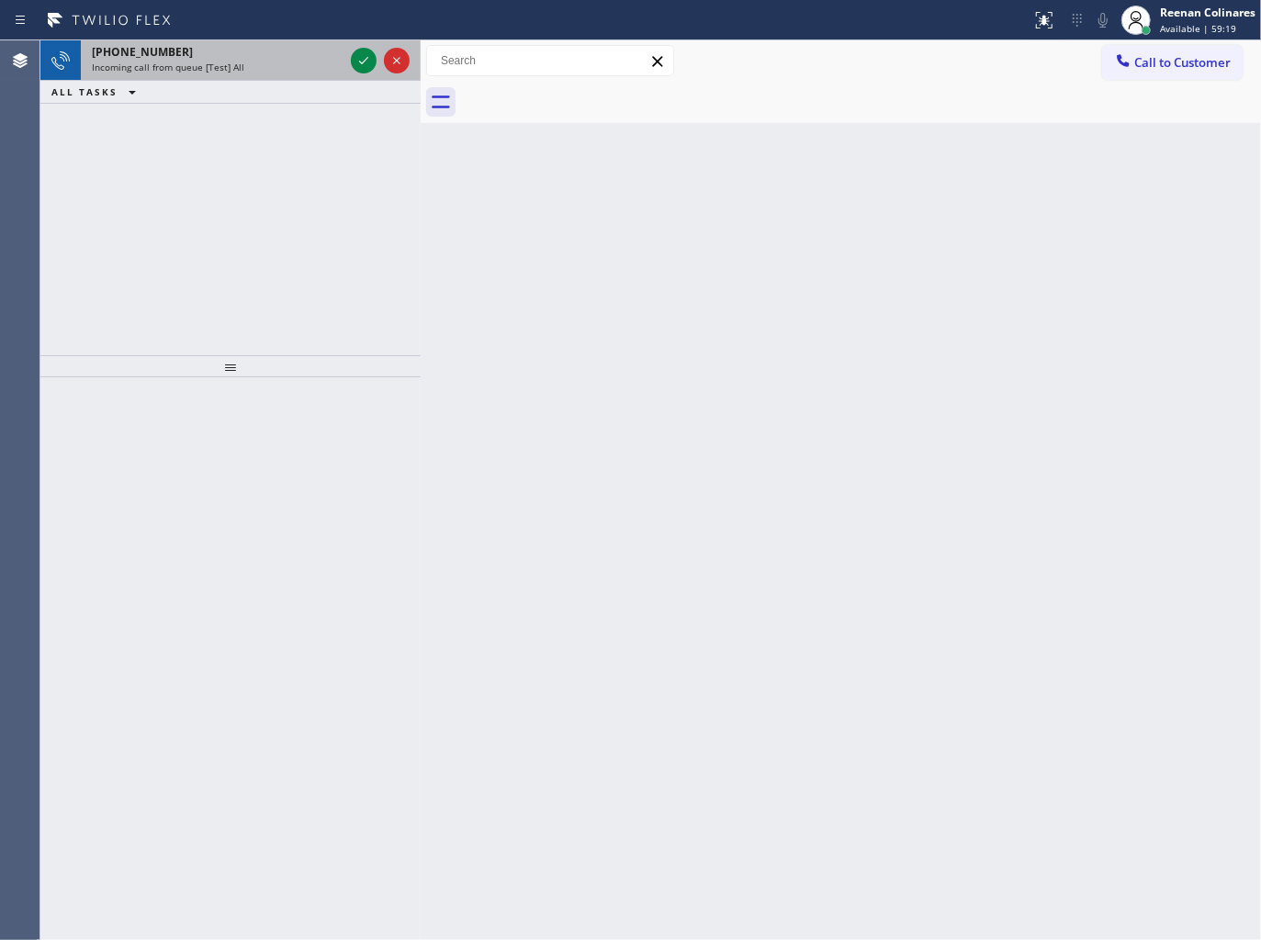
click at [250, 62] on div "Incoming call from queue [Test] All" at bounding box center [218, 67] width 252 height 13
click at [288, 72] on div "Incoming call from queue [Test] All" at bounding box center [218, 67] width 252 height 13
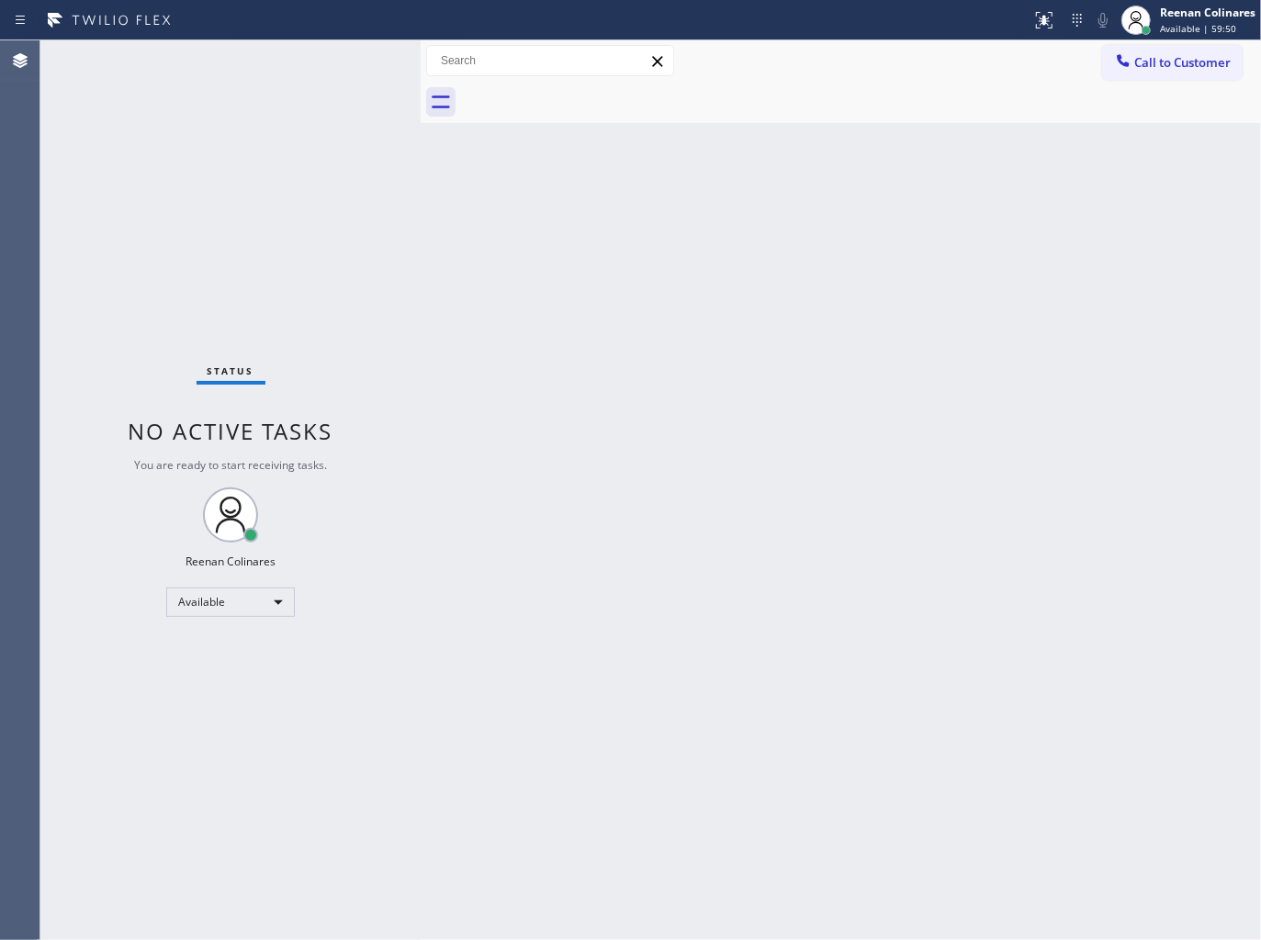
click at [286, 26] on div at bounding box center [515, 20] width 1017 height 29
click at [289, 58] on div "Status No active tasks You are ready to start receiving tasks. Reenan Colinares…" at bounding box center [230, 490] width 380 height 900
click at [287, 58] on div "Status No active tasks You are ready to start receiving tasks. Reenan Colinares…" at bounding box center [230, 490] width 380 height 900
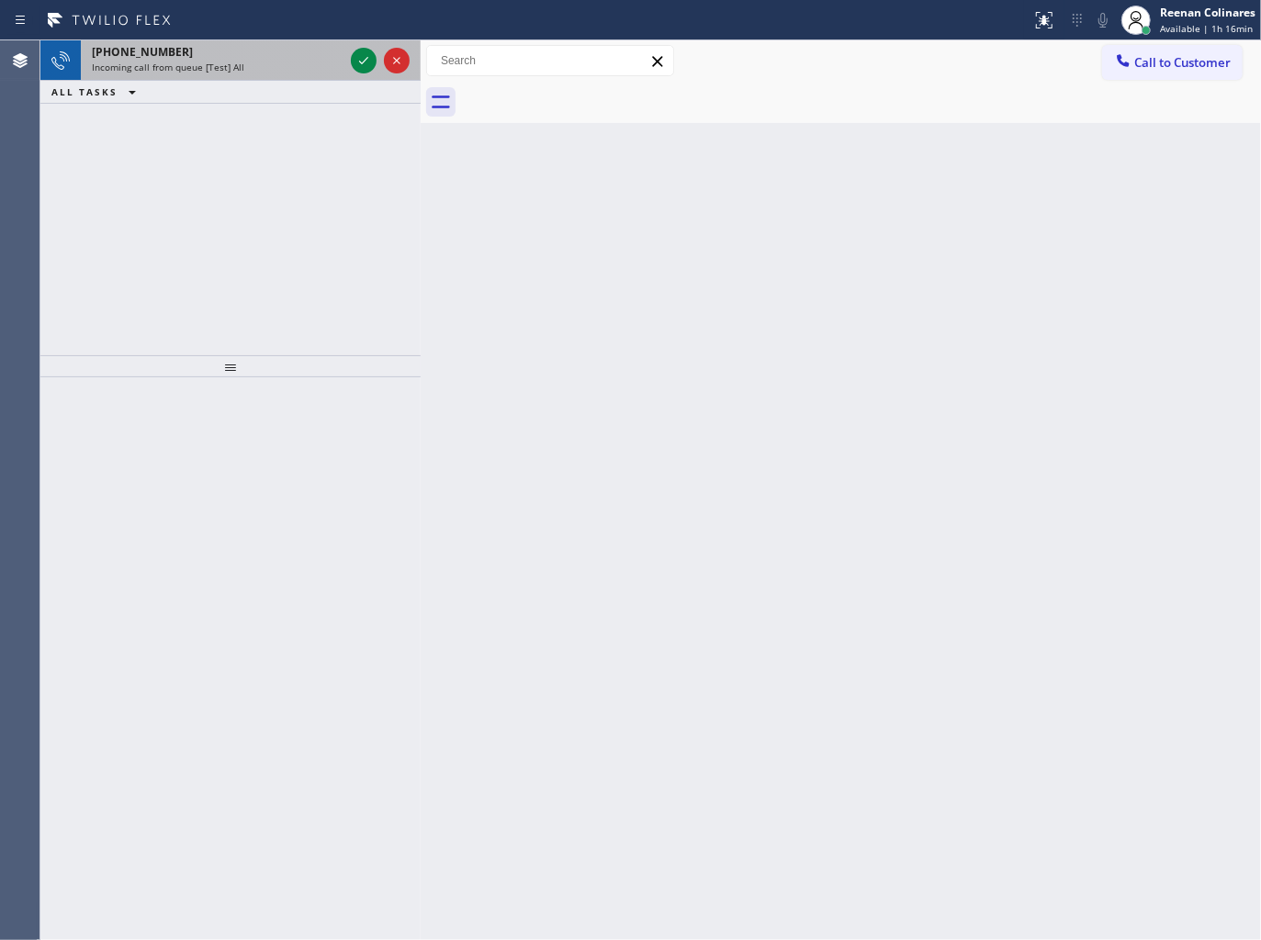
click at [285, 69] on div "Incoming call from queue [Test] All" at bounding box center [218, 67] width 252 height 13
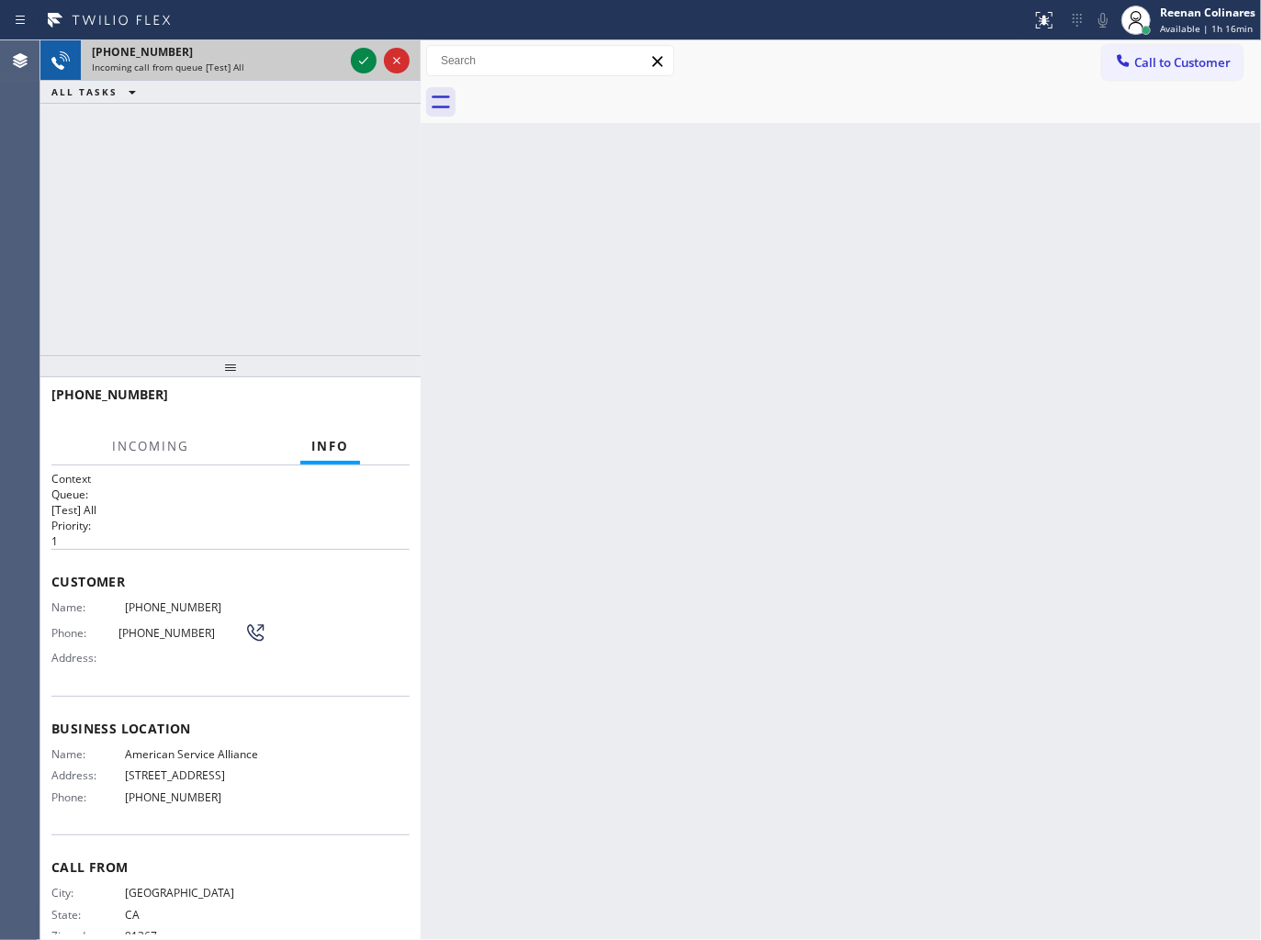
click at [285, 69] on div "Incoming call from queue [Test] All" at bounding box center [218, 67] width 252 height 13
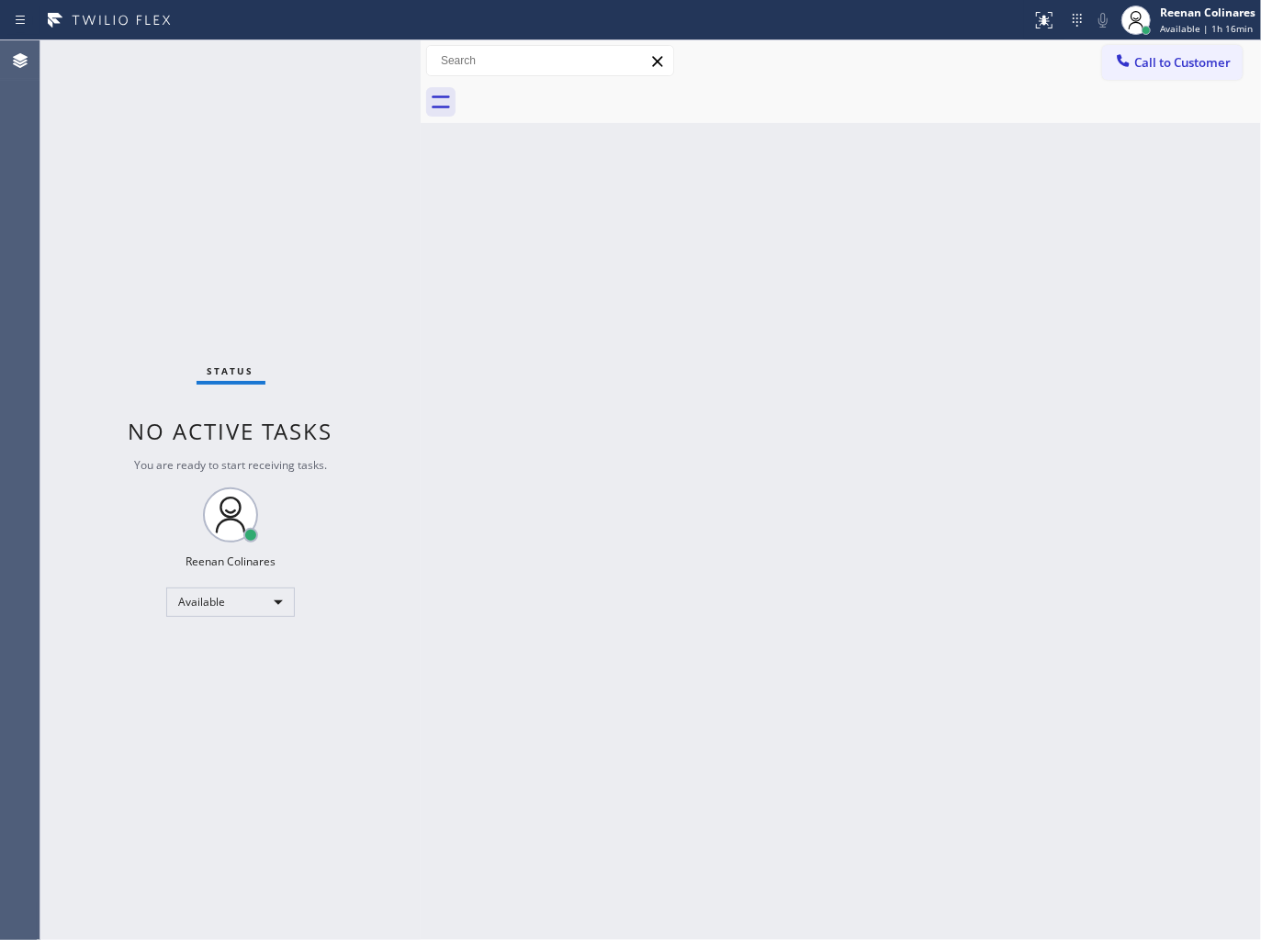
click at [285, 69] on div "Status No active tasks You are ready to start receiving tasks. Reenan Colinares…" at bounding box center [230, 490] width 380 height 900
click at [312, 76] on div "Status No active tasks You are ready to start receiving tasks. Reenan Colinares…" at bounding box center [230, 490] width 380 height 900
click at [241, 592] on div "Available" at bounding box center [230, 602] width 129 height 29
click at [203, 702] on li "Break" at bounding box center [229, 696] width 125 height 22
click at [1048, 19] on icon at bounding box center [1044, 20] width 22 height 22
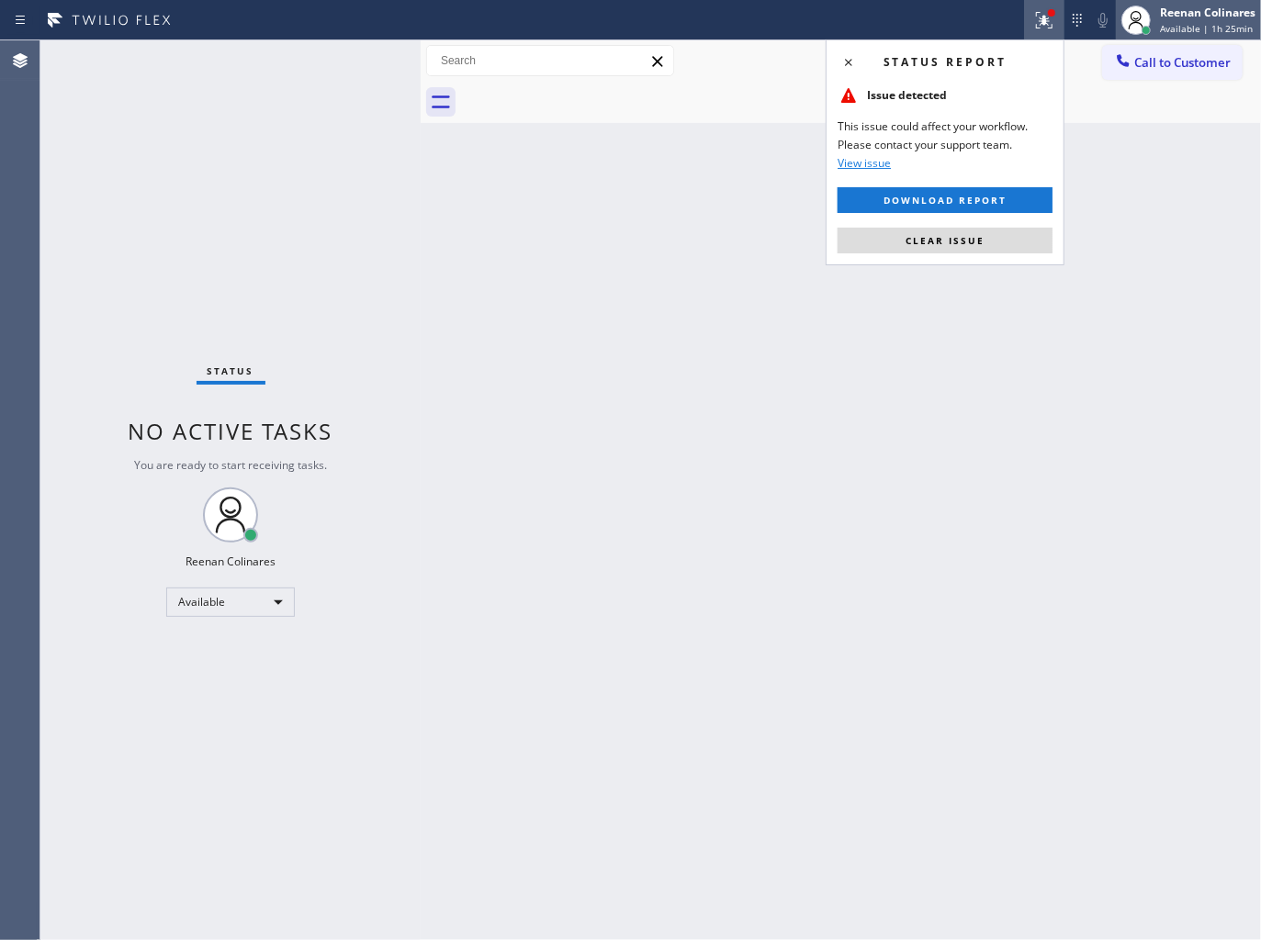
click at [1231, 12] on div "Reenan Colinares" at bounding box center [1207, 13] width 95 height 16
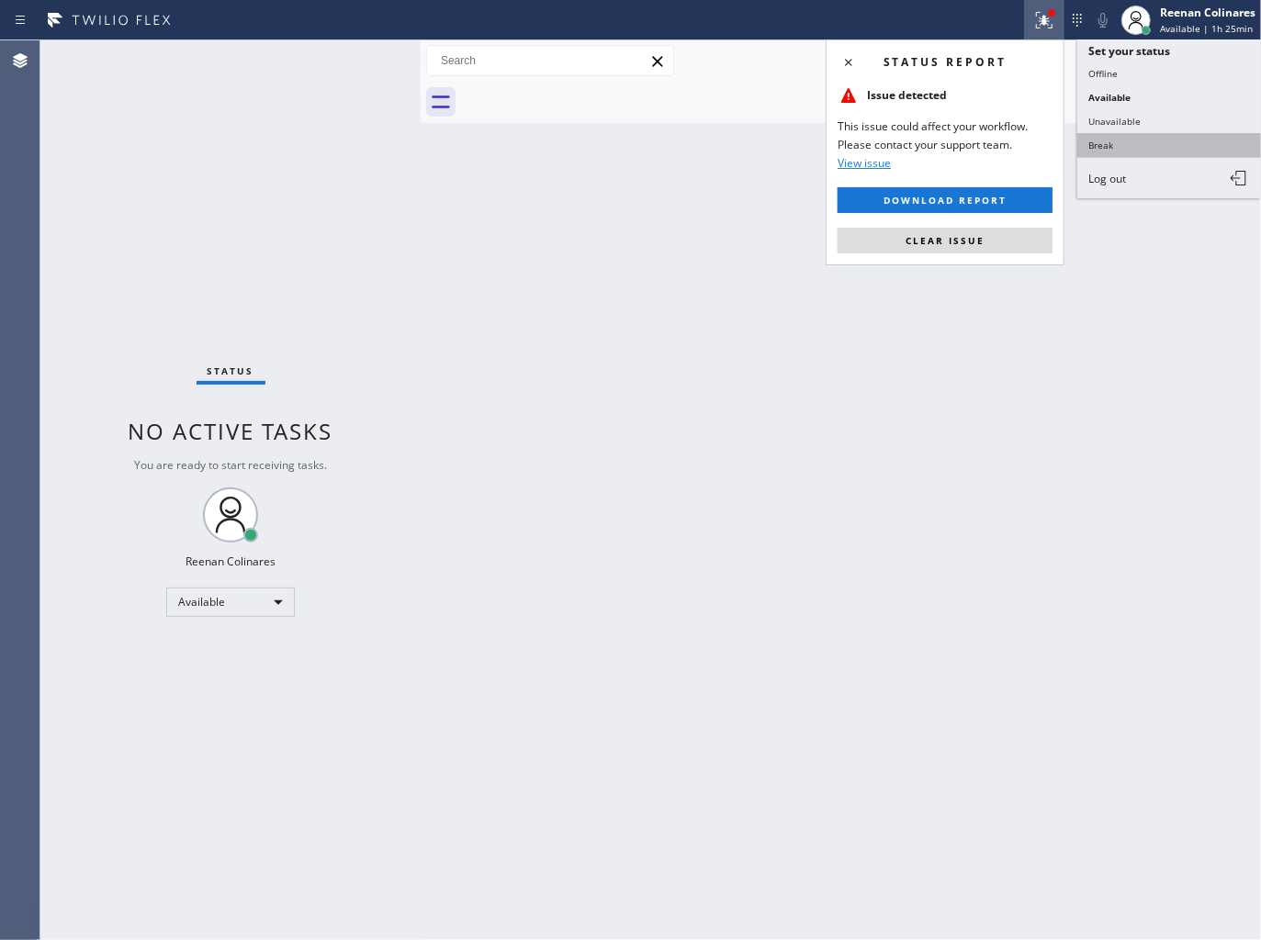
click at [1130, 143] on button "Break" at bounding box center [1169, 145] width 184 height 24
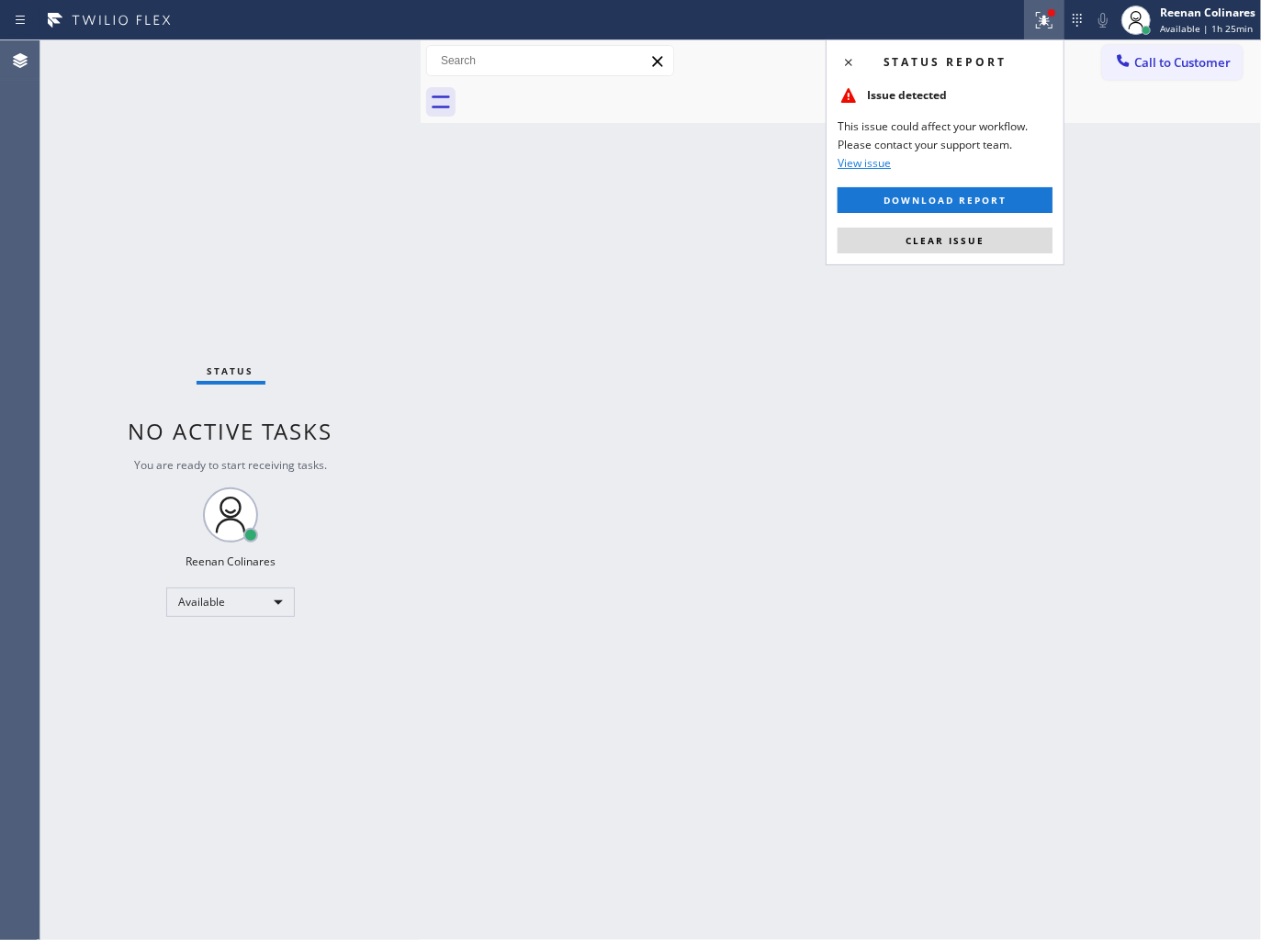
click at [1038, 13] on icon at bounding box center [1044, 20] width 22 height 22
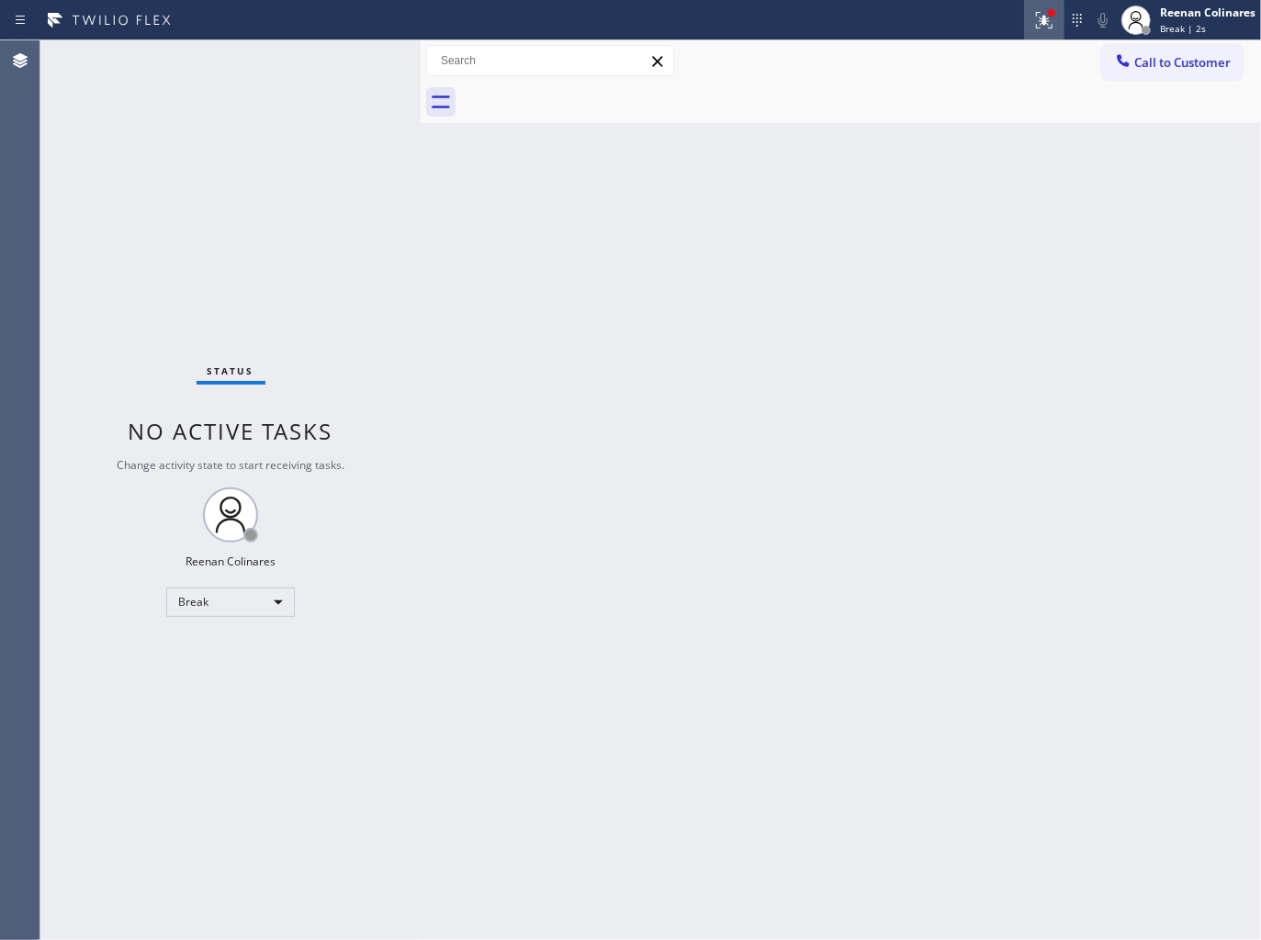
click at [1038, 13] on icon at bounding box center [1044, 20] width 22 height 22
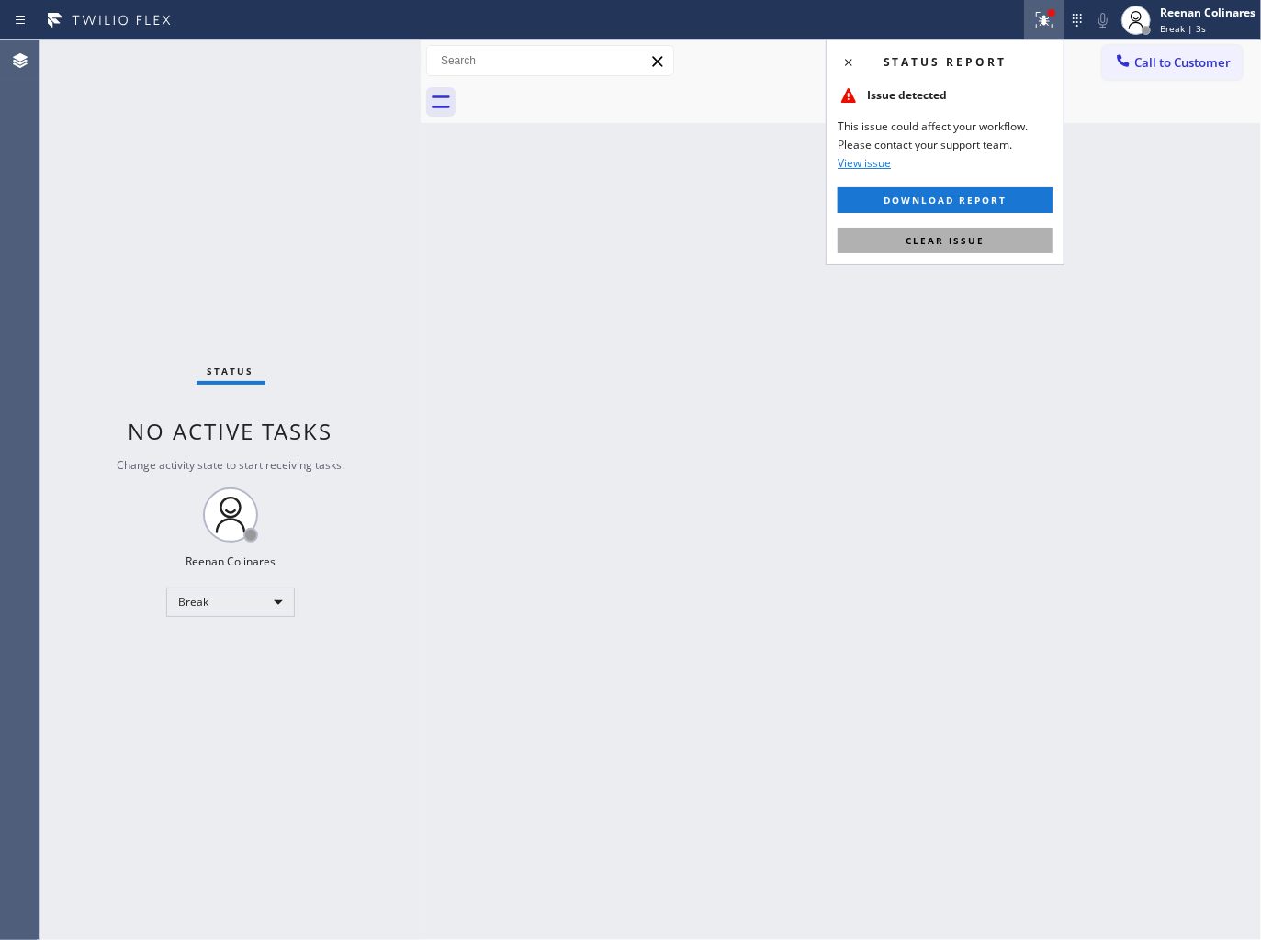
click at [932, 245] on span "Clear issue" at bounding box center [944, 240] width 79 height 13
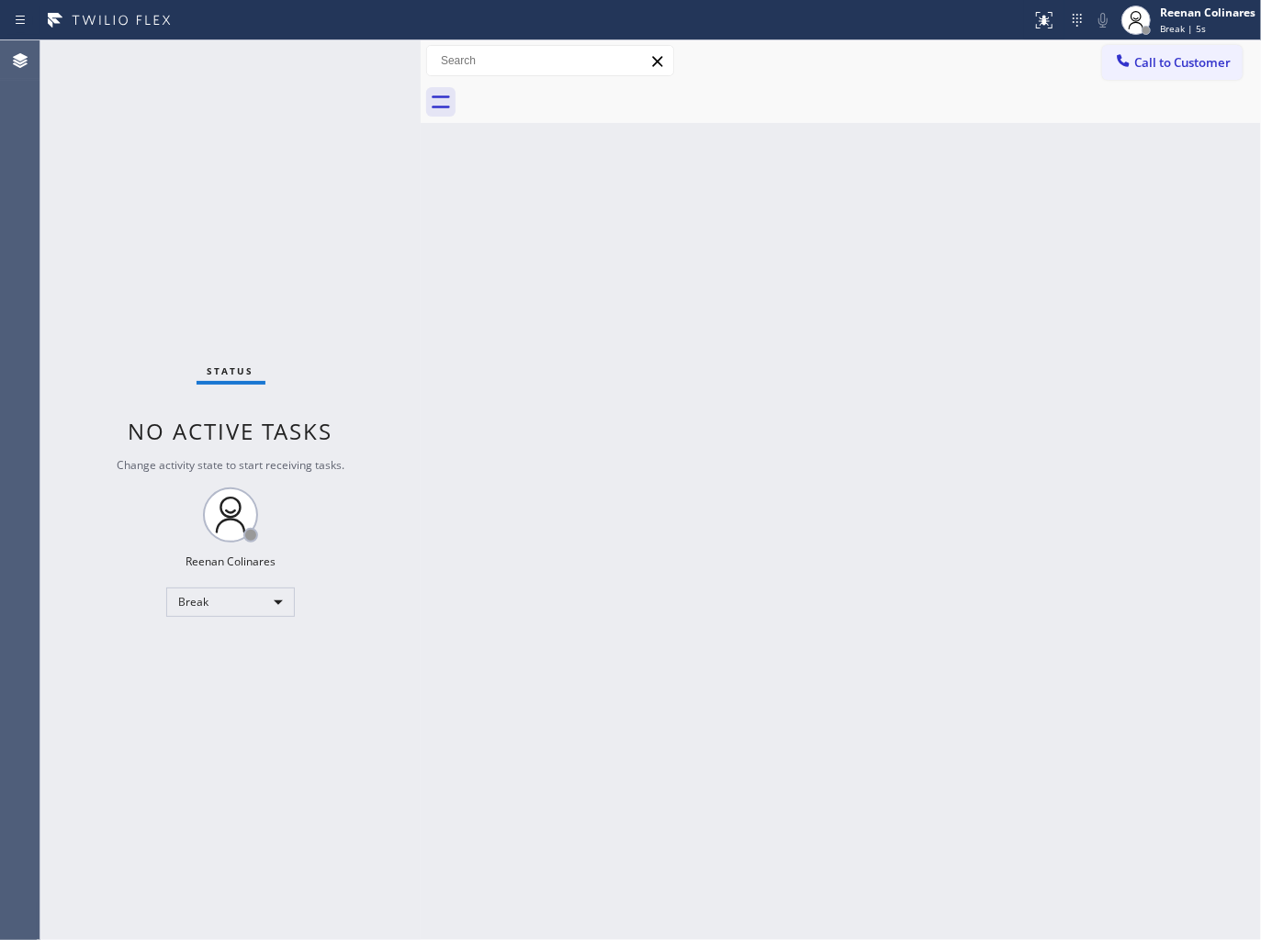
click at [612, 608] on div "Back to Dashboard Change Sender ID Customers Technicians Select a contact Outbo…" at bounding box center [841, 490] width 840 height 900
